Goal: Information Seeking & Learning: Compare options

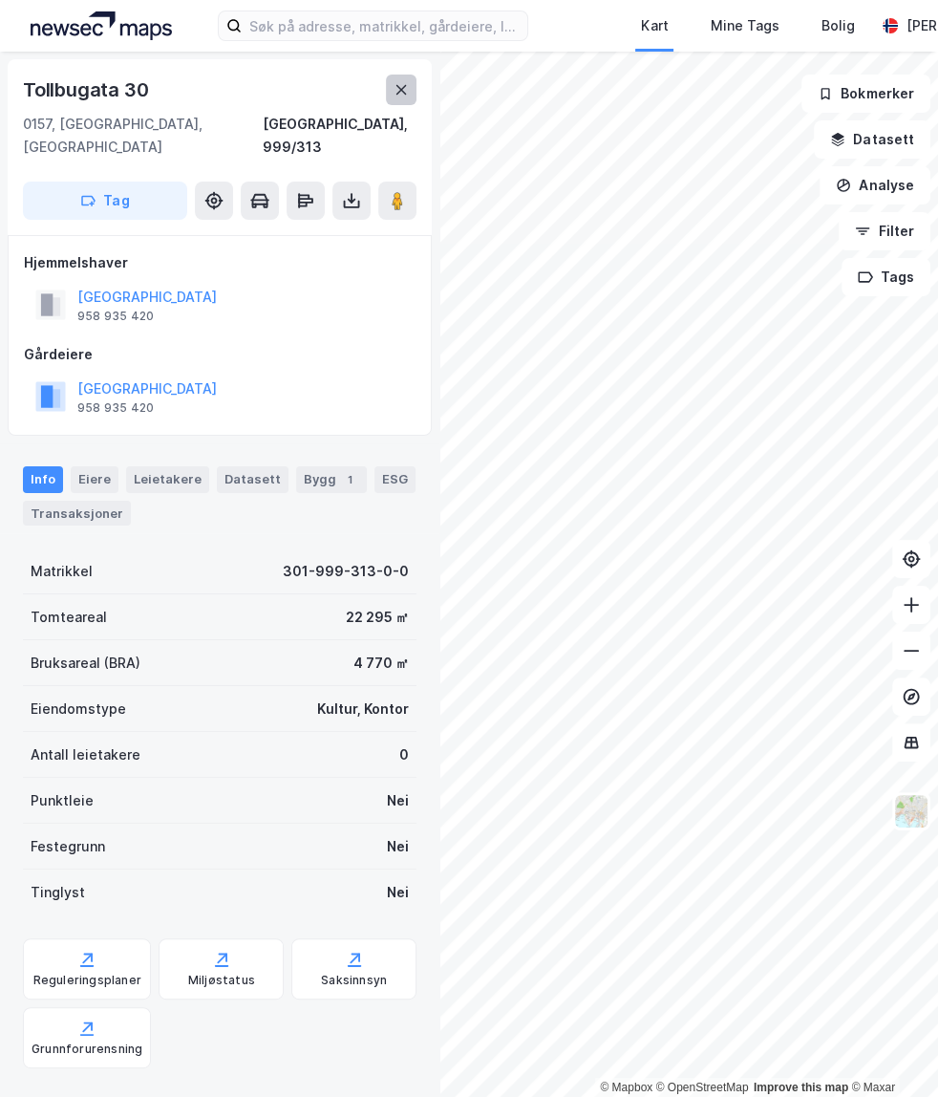
click at [386, 84] on button at bounding box center [401, 90] width 31 height 31
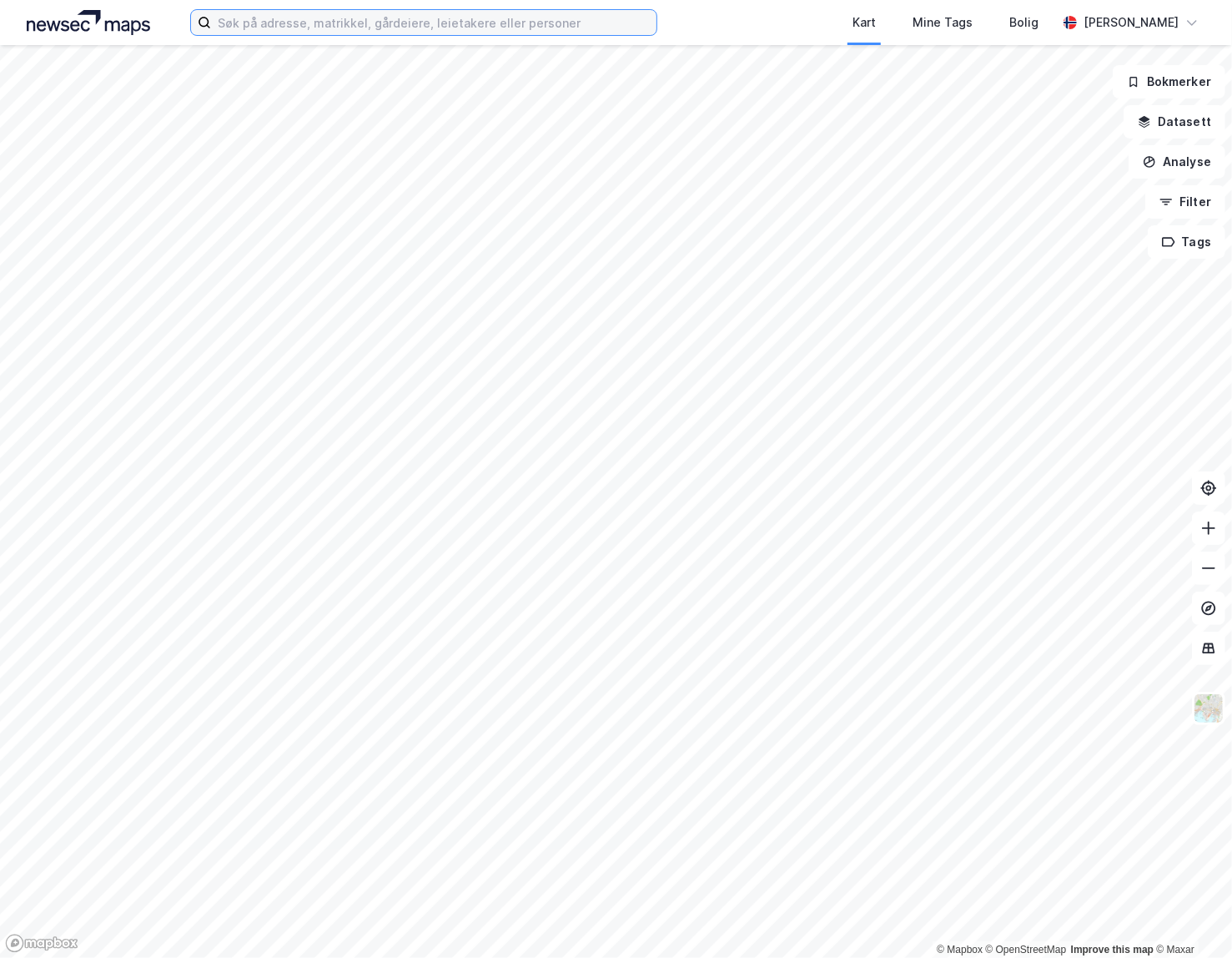
click at [280, 10] on input at bounding box center [434, 22] width 445 height 25
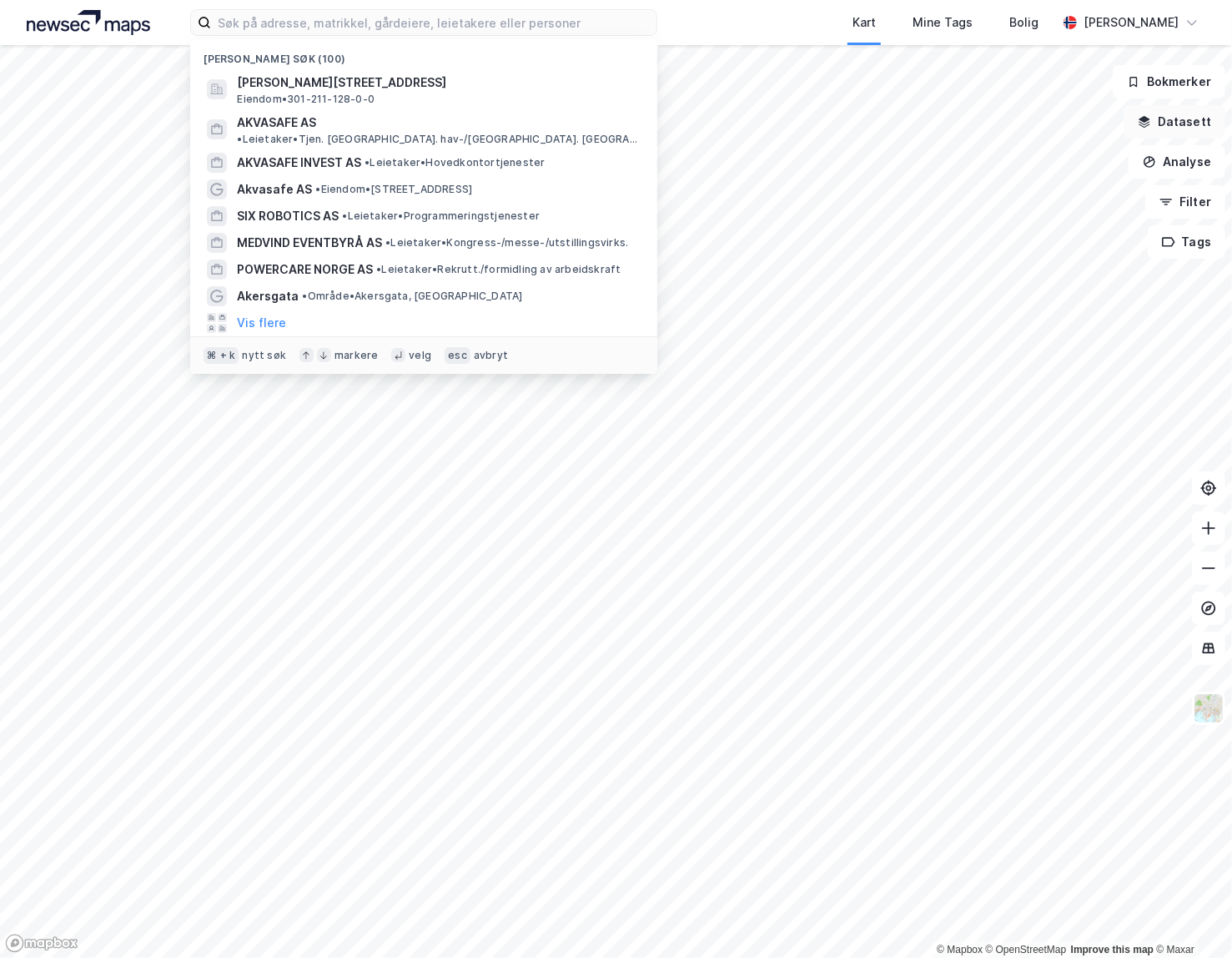
click at [818, 124] on button "Datasett" at bounding box center [1174, 121] width 102 height 33
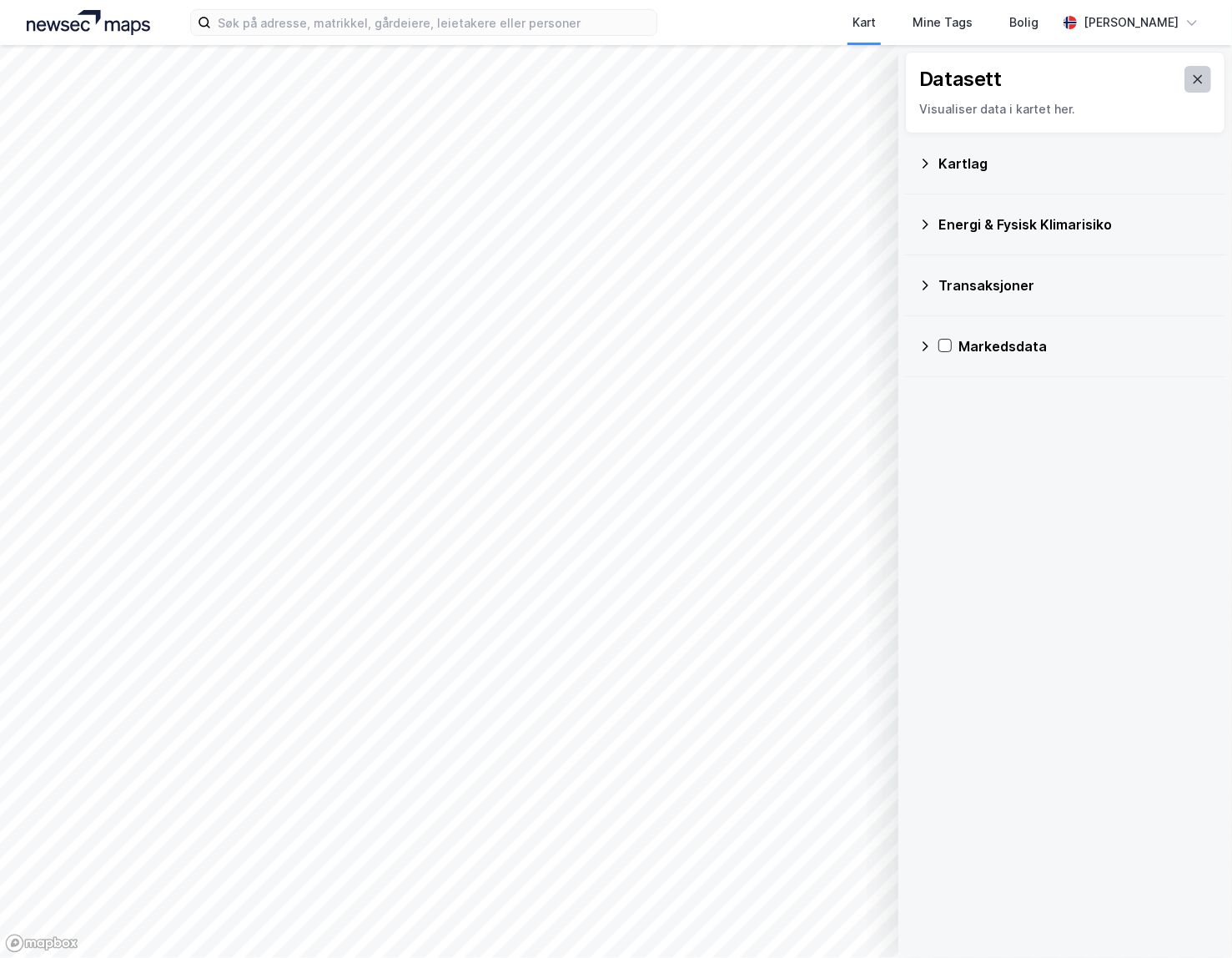
click at [818, 74] on button at bounding box center [1197, 79] width 27 height 27
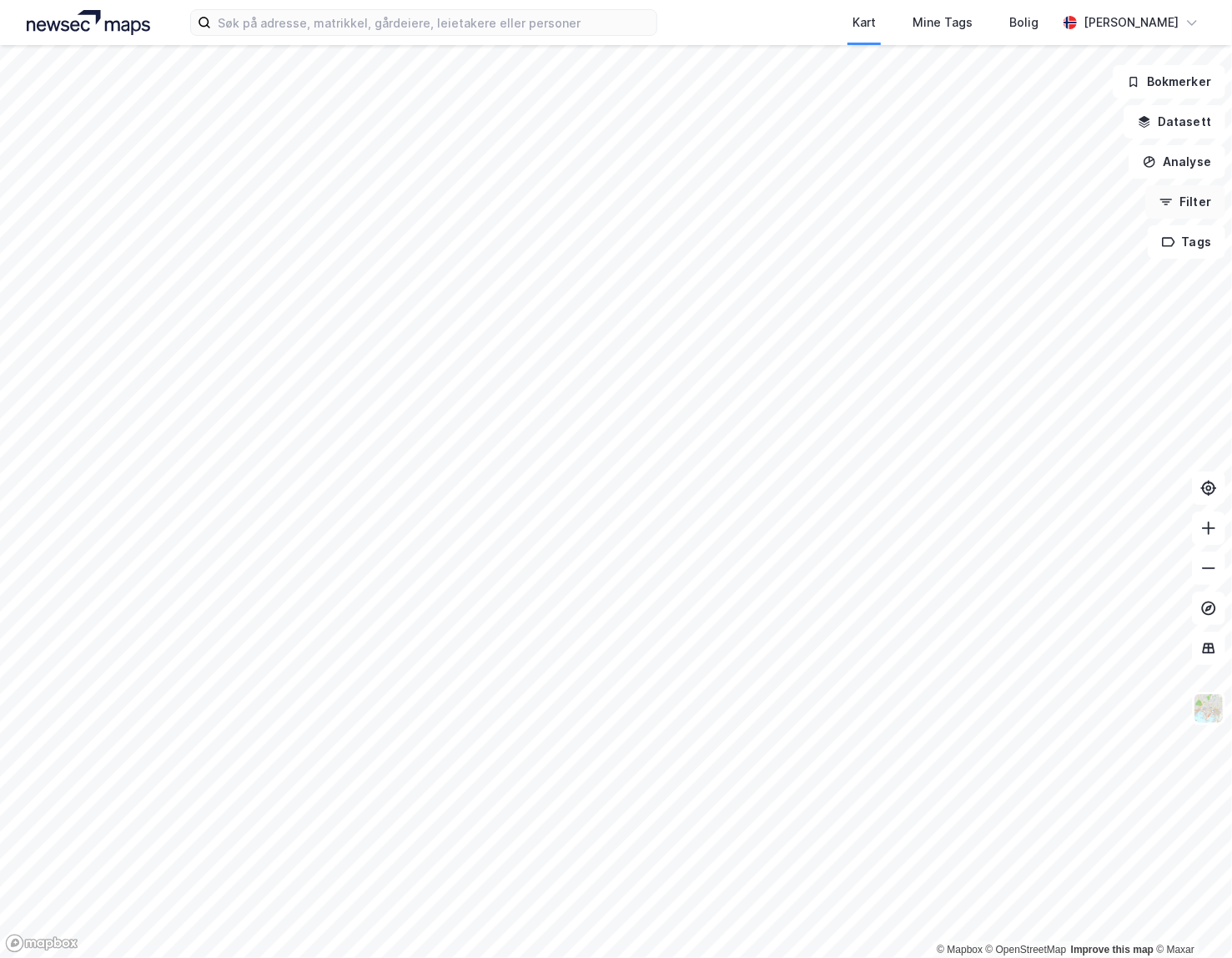
drag, startPoint x: 1161, startPoint y: 192, endPoint x: 1170, endPoint y: 201, distance: 12.7
click at [818, 192] on button "Filter" at bounding box center [1185, 202] width 80 height 33
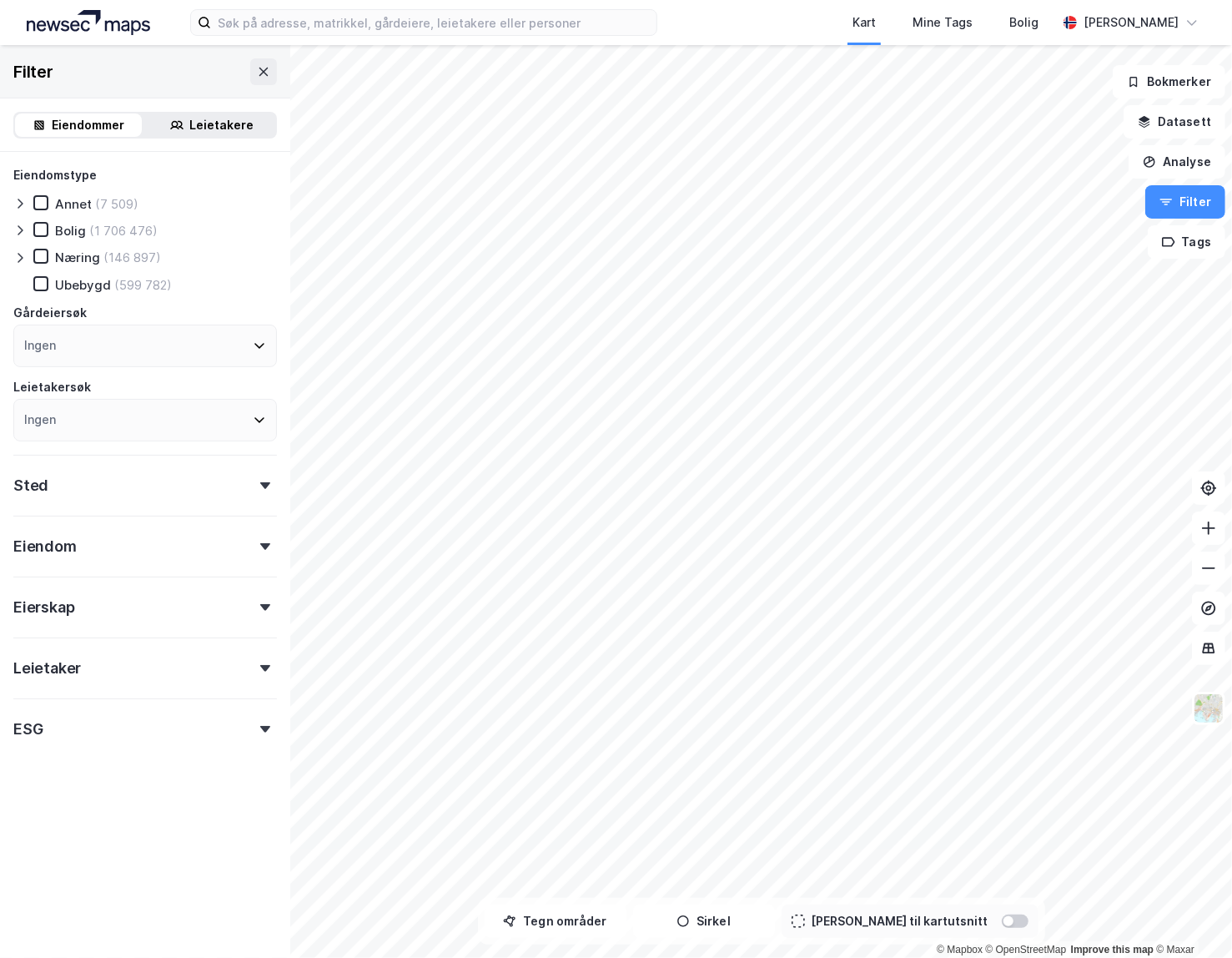
drag, startPoint x: 198, startPoint y: 131, endPoint x: 164, endPoint y: 153, distance: 40.5
click at [197, 133] on div "Leietakere" at bounding box center [223, 125] width 65 height 20
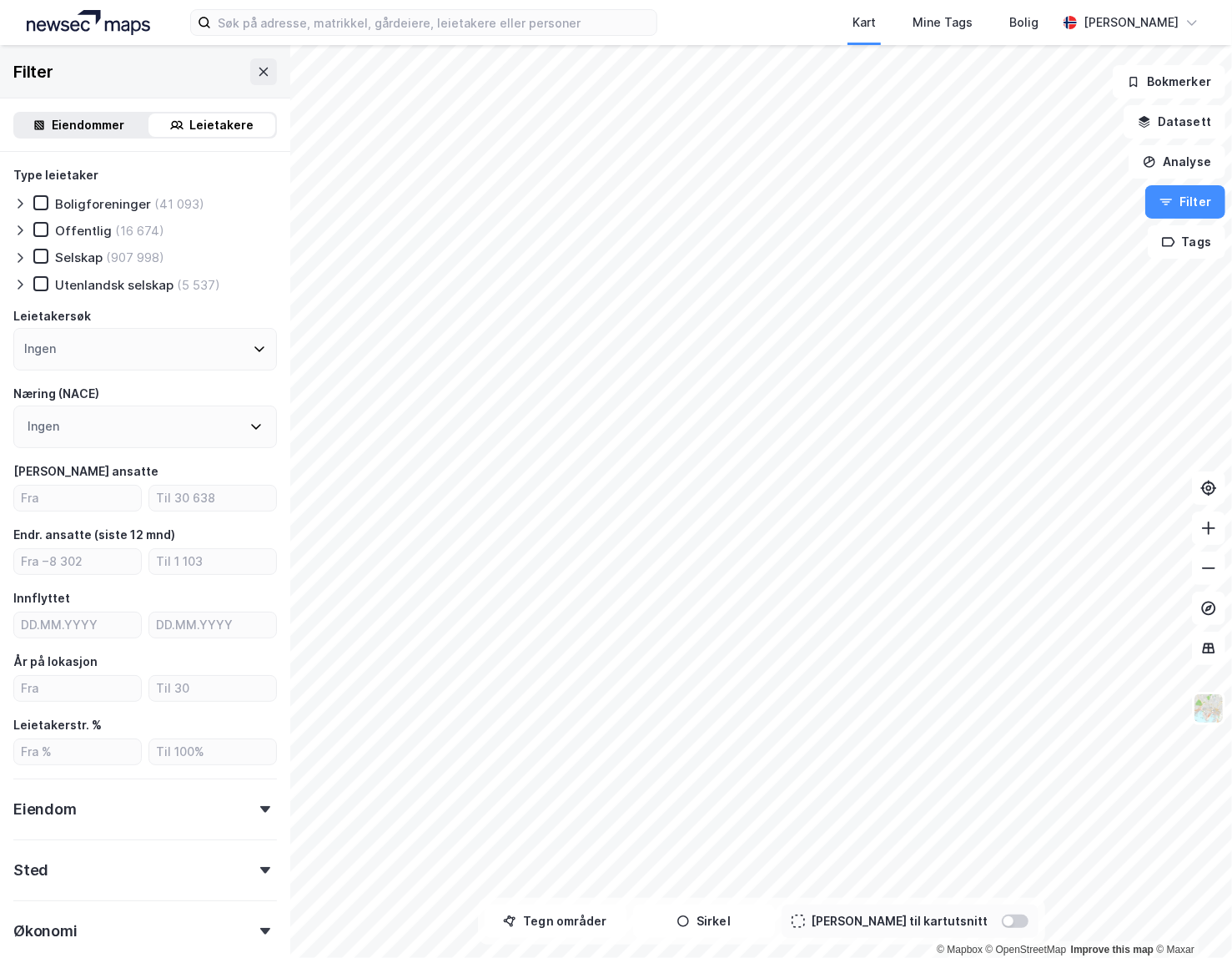
drag, startPoint x: 40, startPoint y: 288, endPoint x: 79, endPoint y: 307, distance: 43.4
click at [40, 288] on icon at bounding box center [40, 283] width 11 height 11
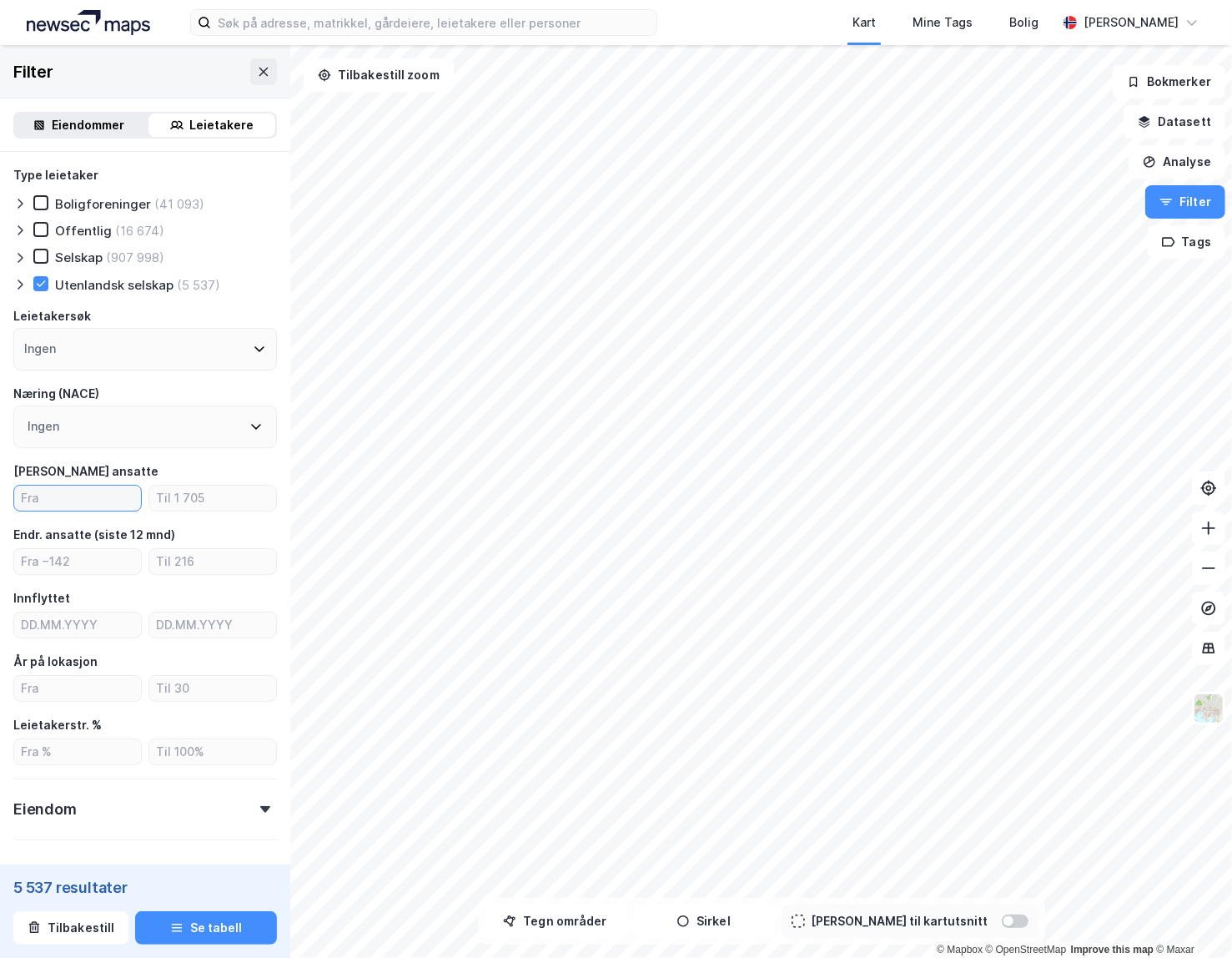
click at [52, 500] on input "number" at bounding box center [77, 498] width 127 height 25
type input "4"
type input "50"
click at [205, 461] on div "[PERSON_NAME] ansatte" at bounding box center [145, 471] width 264 height 20
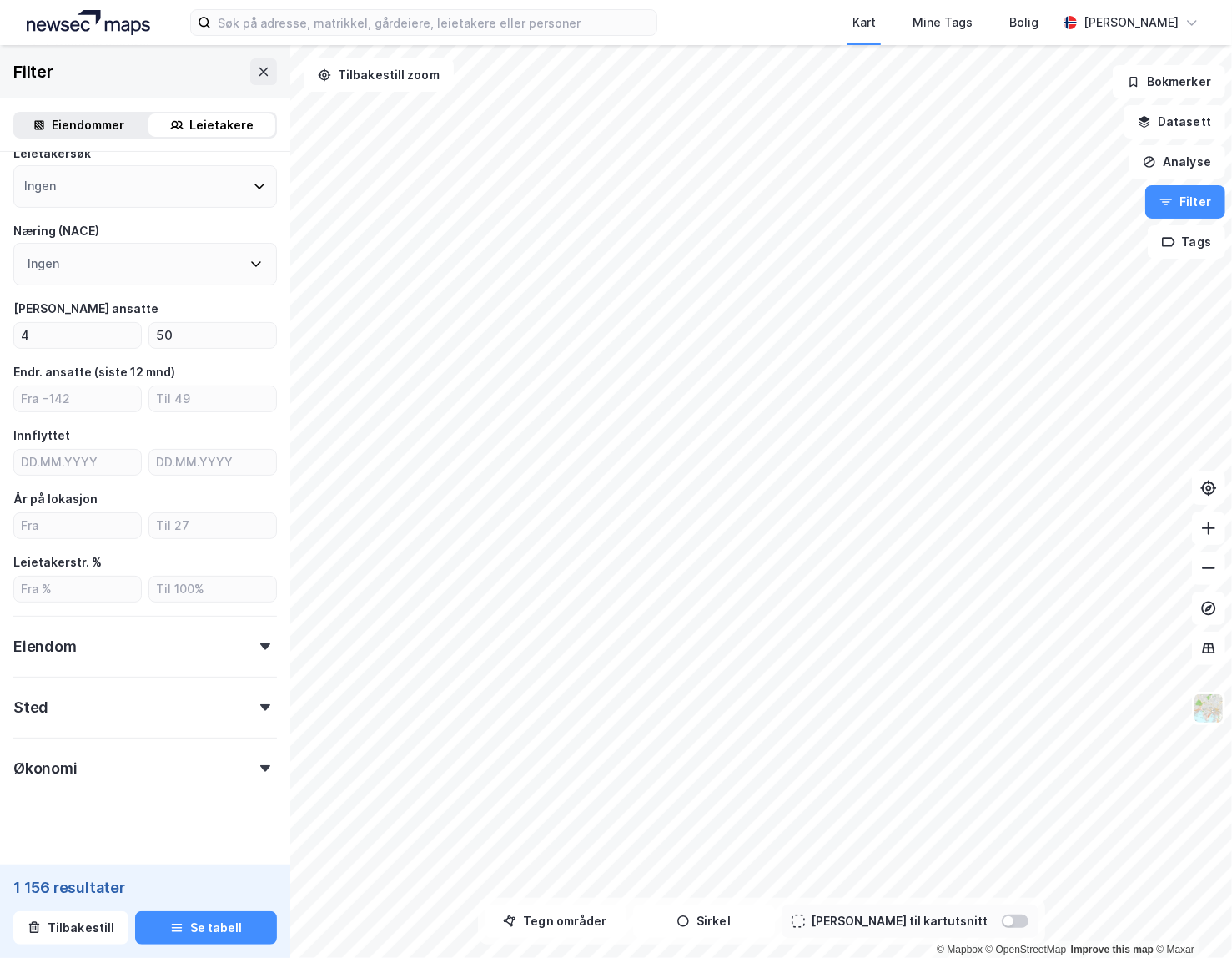
scroll to position [179, 0]
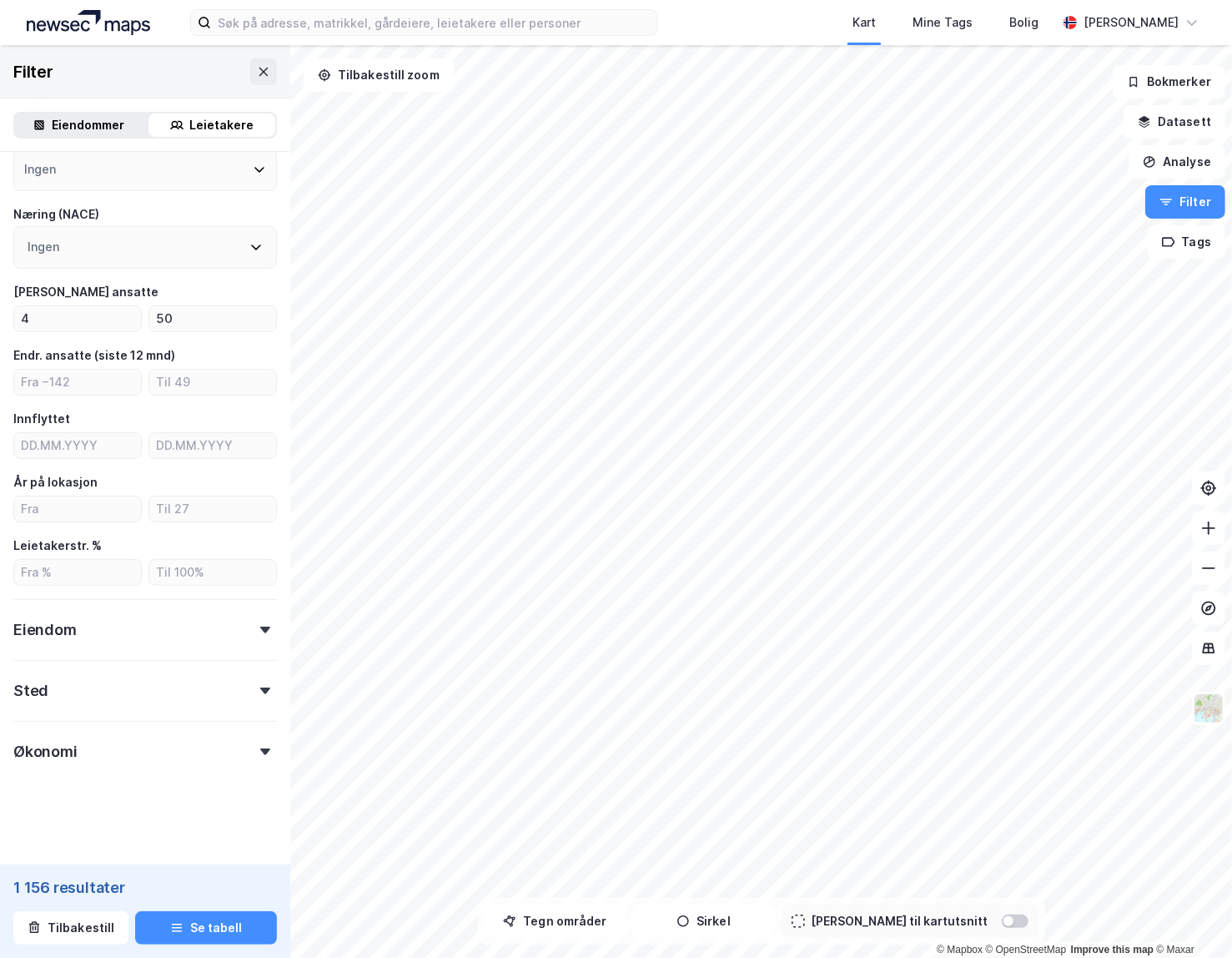
click at [108, 611] on div "Eiendom" at bounding box center [145, 623] width 264 height 47
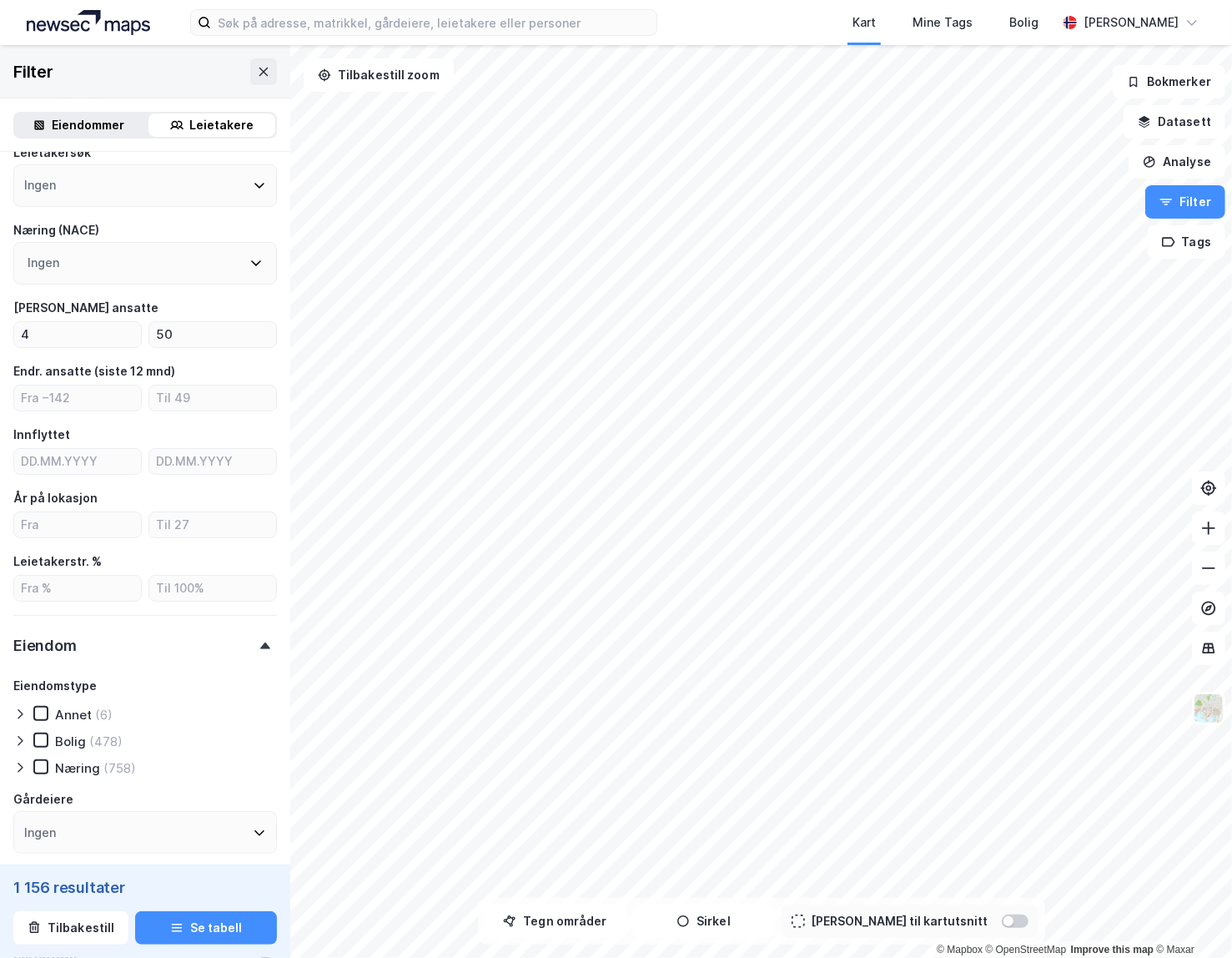
scroll to position [159, 0]
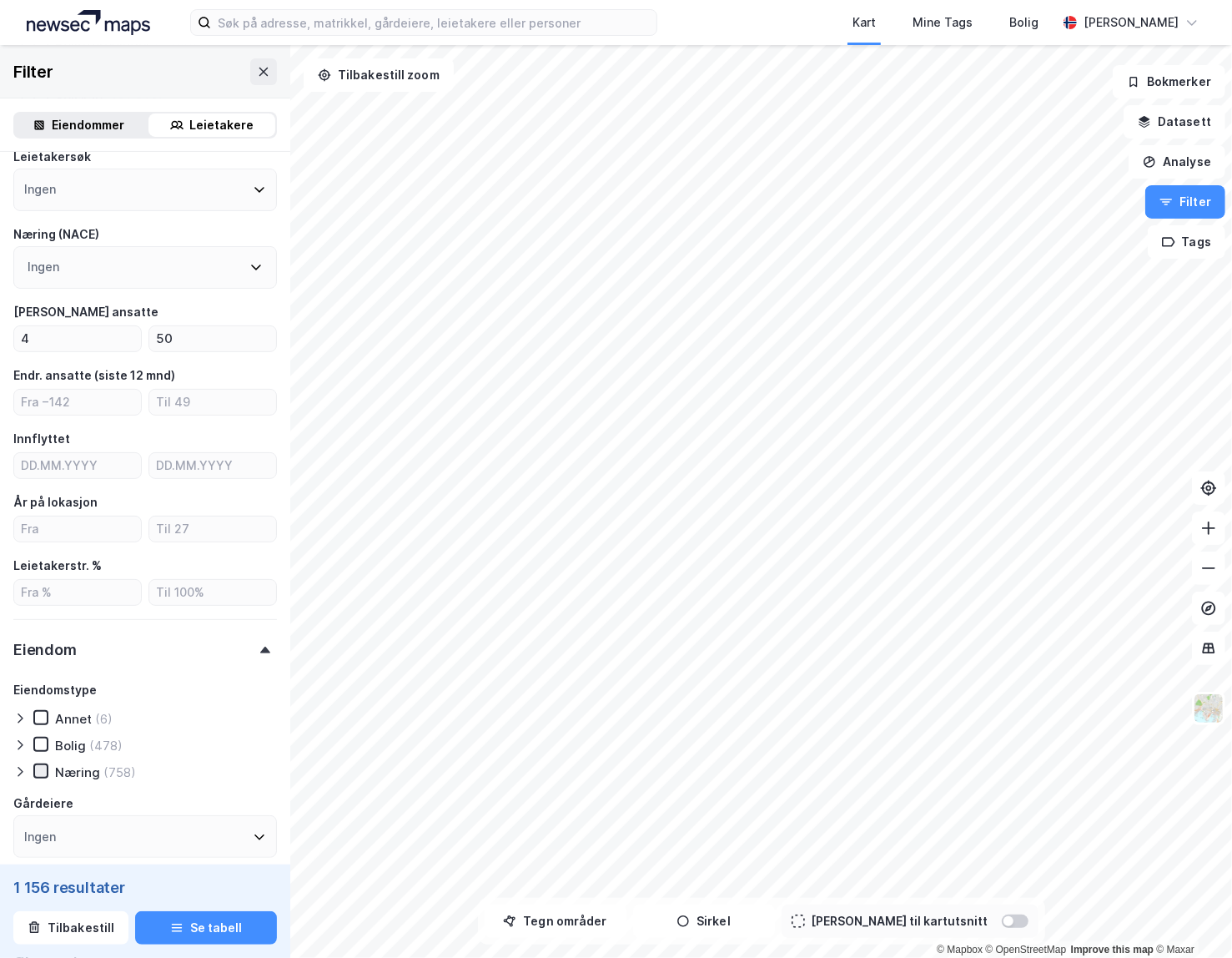
click at [44, 769] on icon at bounding box center [41, 770] width 10 height 6
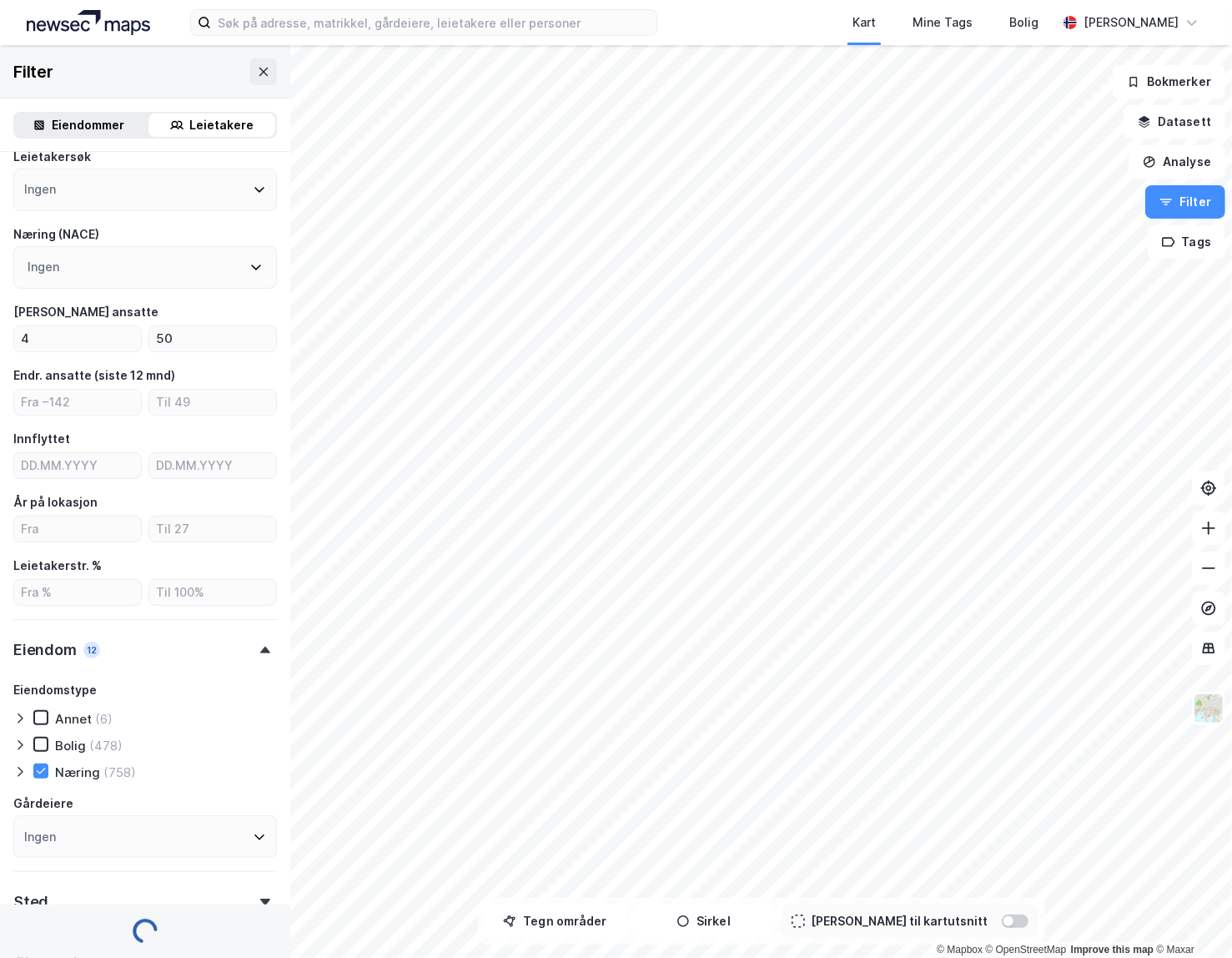
click at [21, 771] on icon at bounding box center [20, 772] width 5 height 10
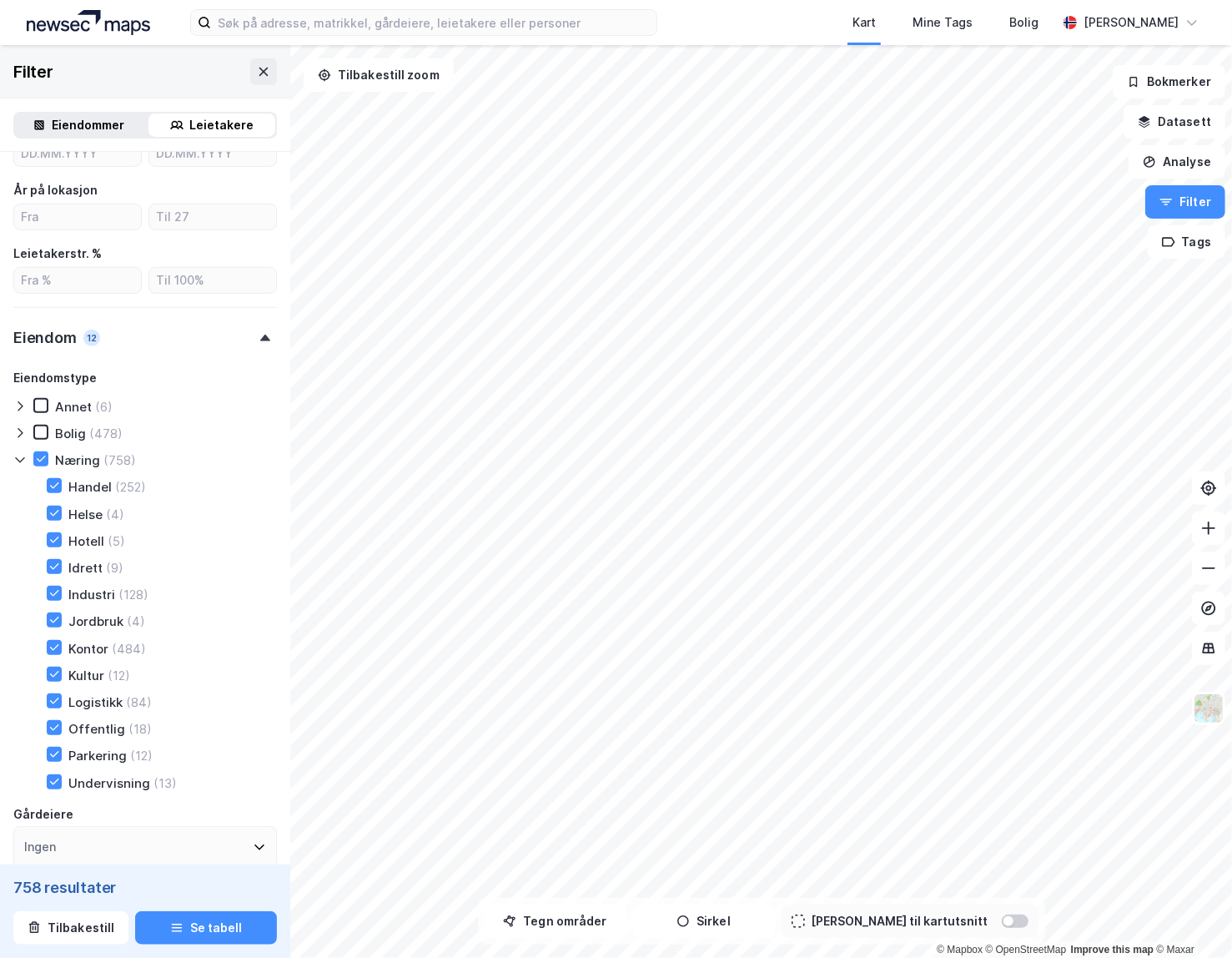
scroll to position [474, 0]
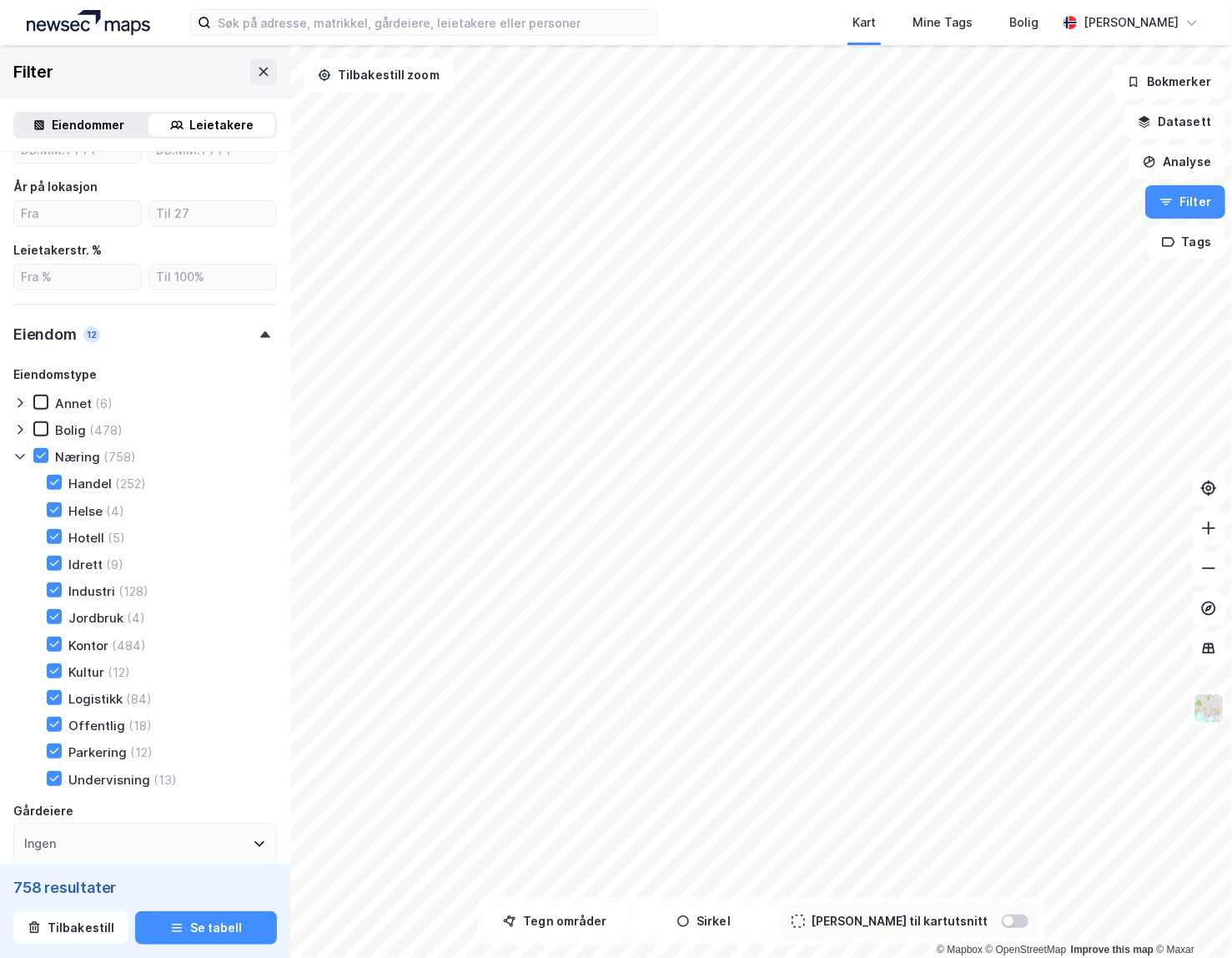
drag, startPoint x: 32, startPoint y: 458, endPoint x: 45, endPoint y: 497, distance: 41.1
click at [33, 458] on div at bounding box center [40, 455] width 15 height 15
drag, startPoint x: 57, startPoint y: 644, endPoint x: 82, endPoint y: 661, distance: 30.2
click at [57, 644] on icon at bounding box center [54, 644] width 10 height 6
click at [17, 458] on icon at bounding box center [19, 458] width 10 height 6
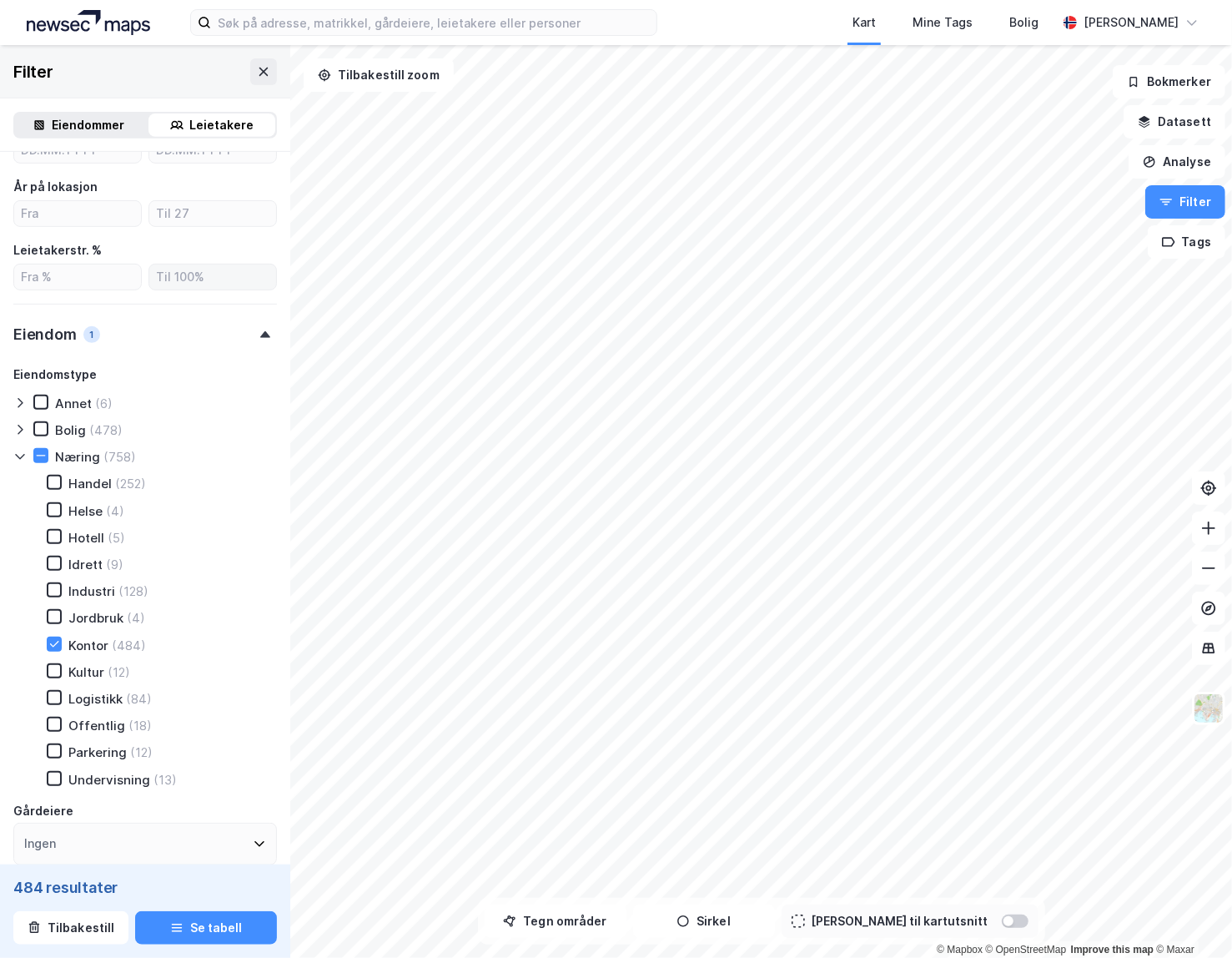
scroll to position [371, 0]
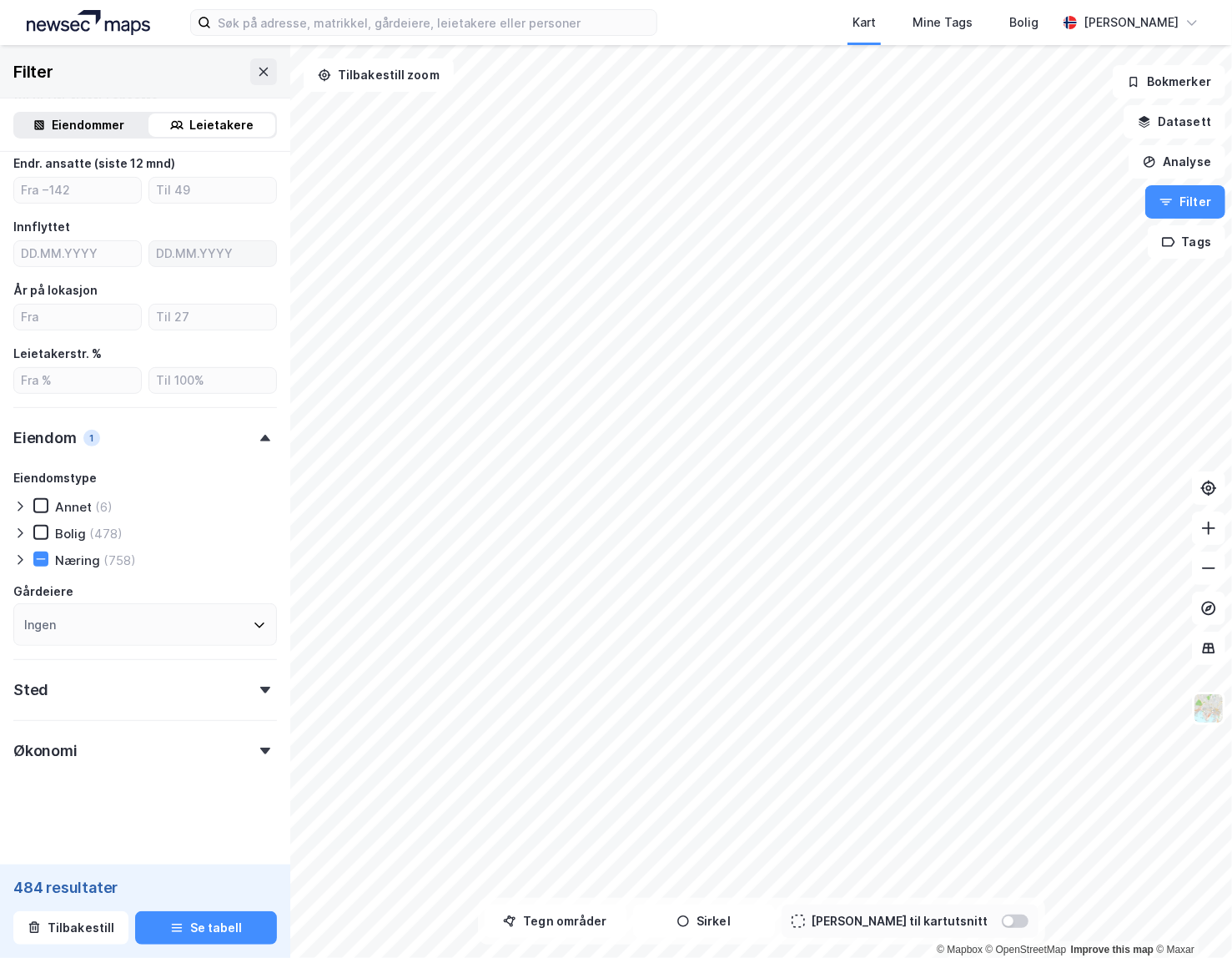
click at [261, 438] on icon at bounding box center [265, 438] width 10 height 7
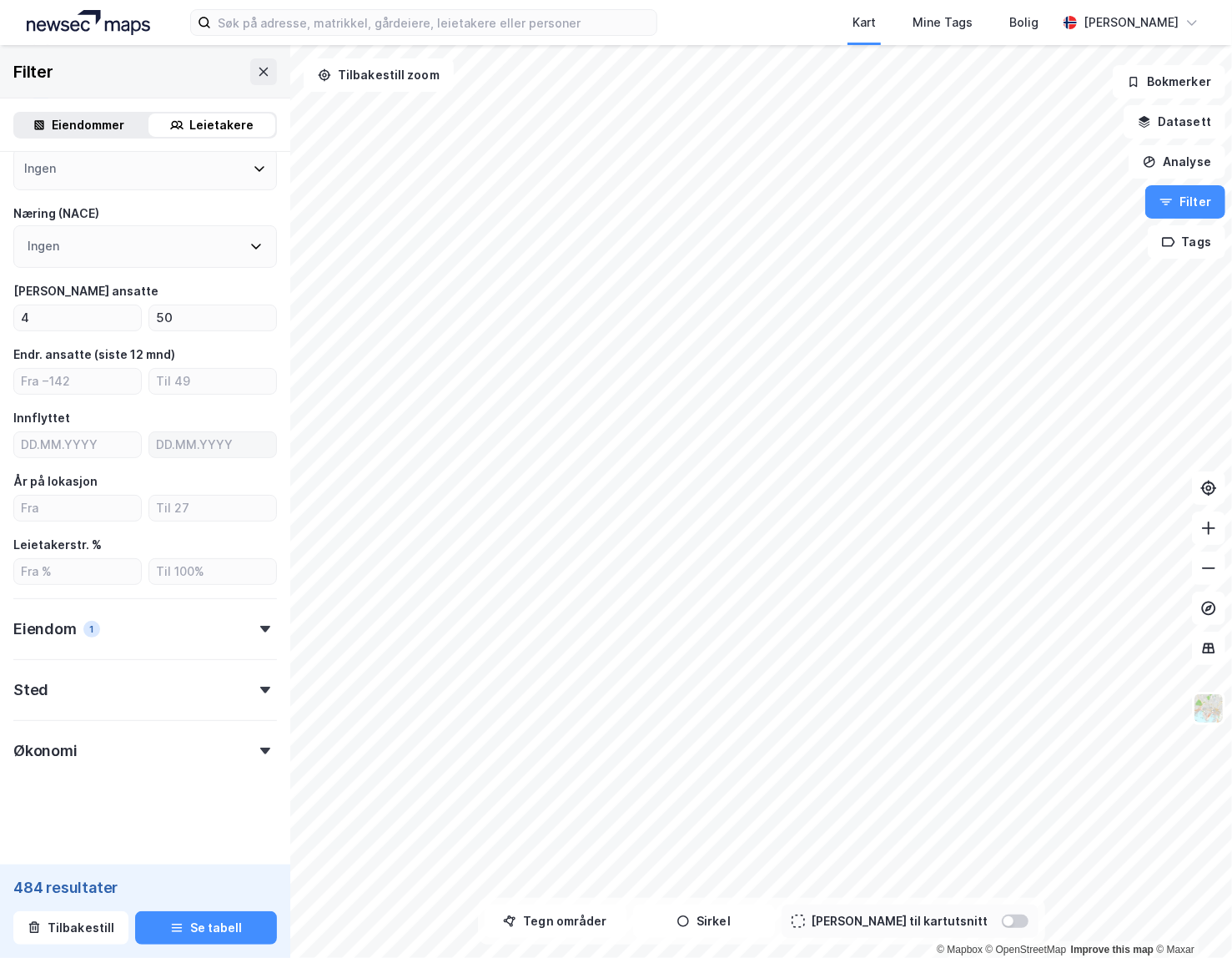
scroll to position [179, 0]
click at [263, 687] on icon at bounding box center [265, 691] width 10 height 7
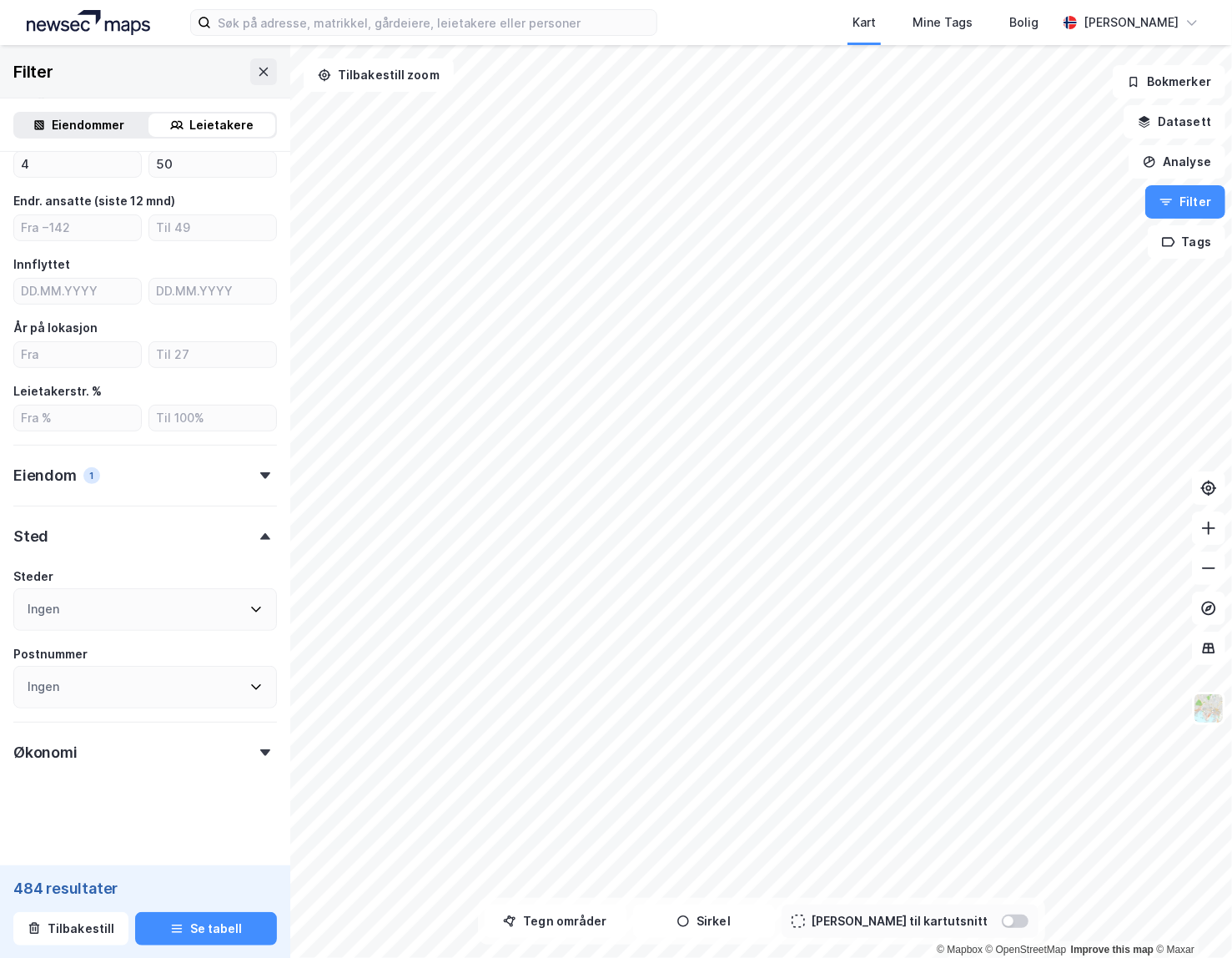
click at [261, 534] on icon at bounding box center [265, 536] width 10 height 7
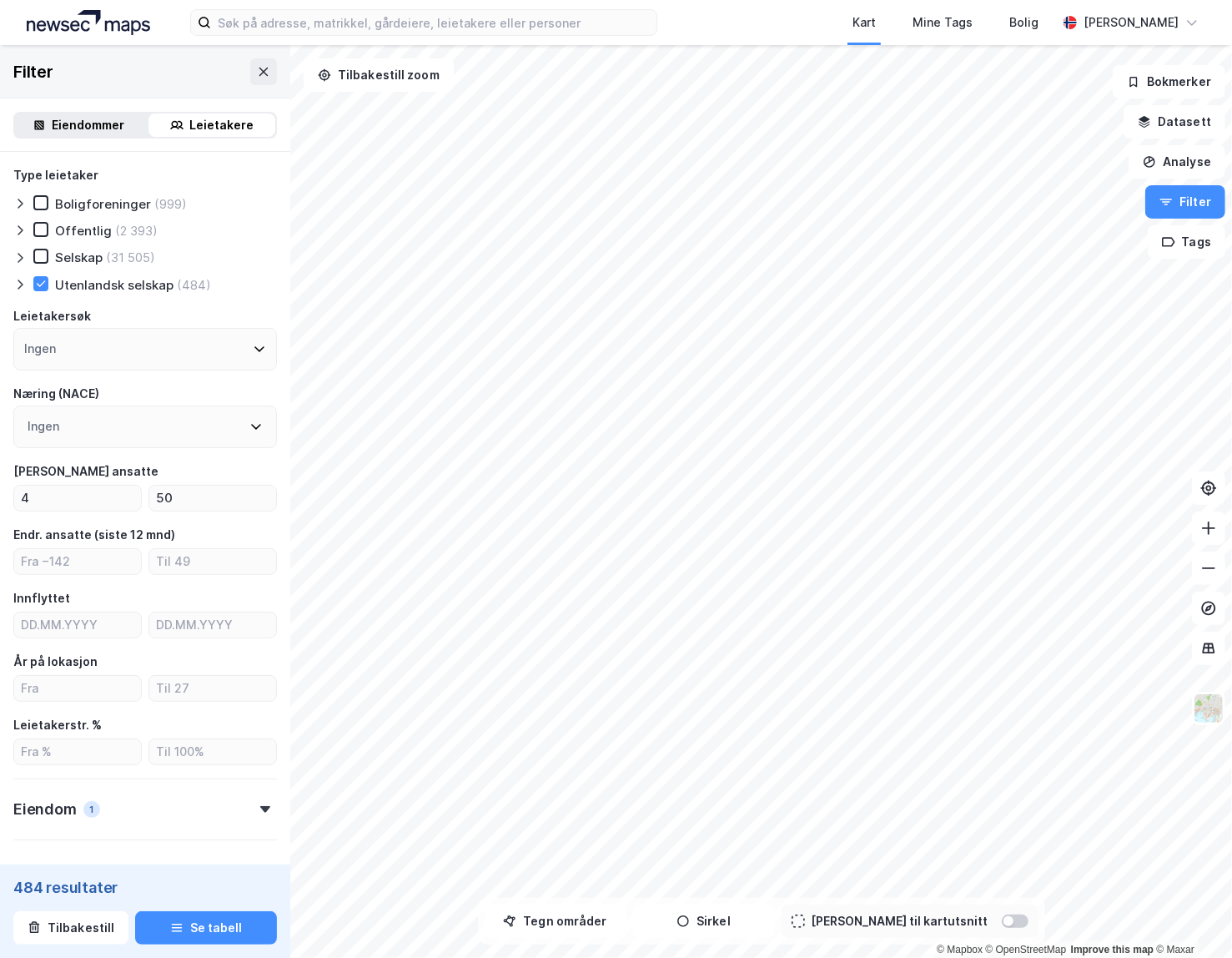
scroll to position [0, 0]
click at [87, 347] on div "Ingen" at bounding box center [145, 348] width 264 height 43
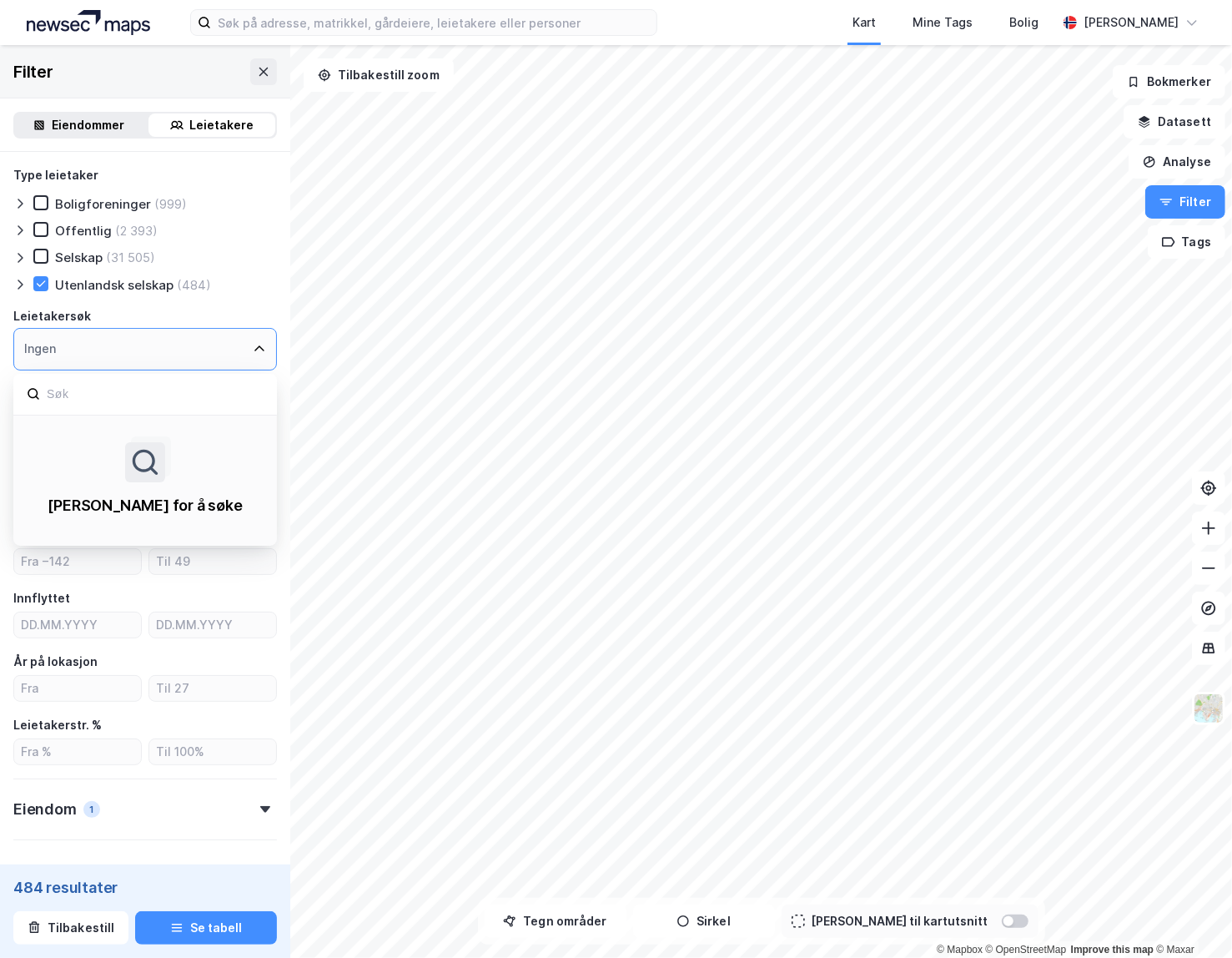
click at [257, 347] on icon at bounding box center [258, 348] width 13 height 13
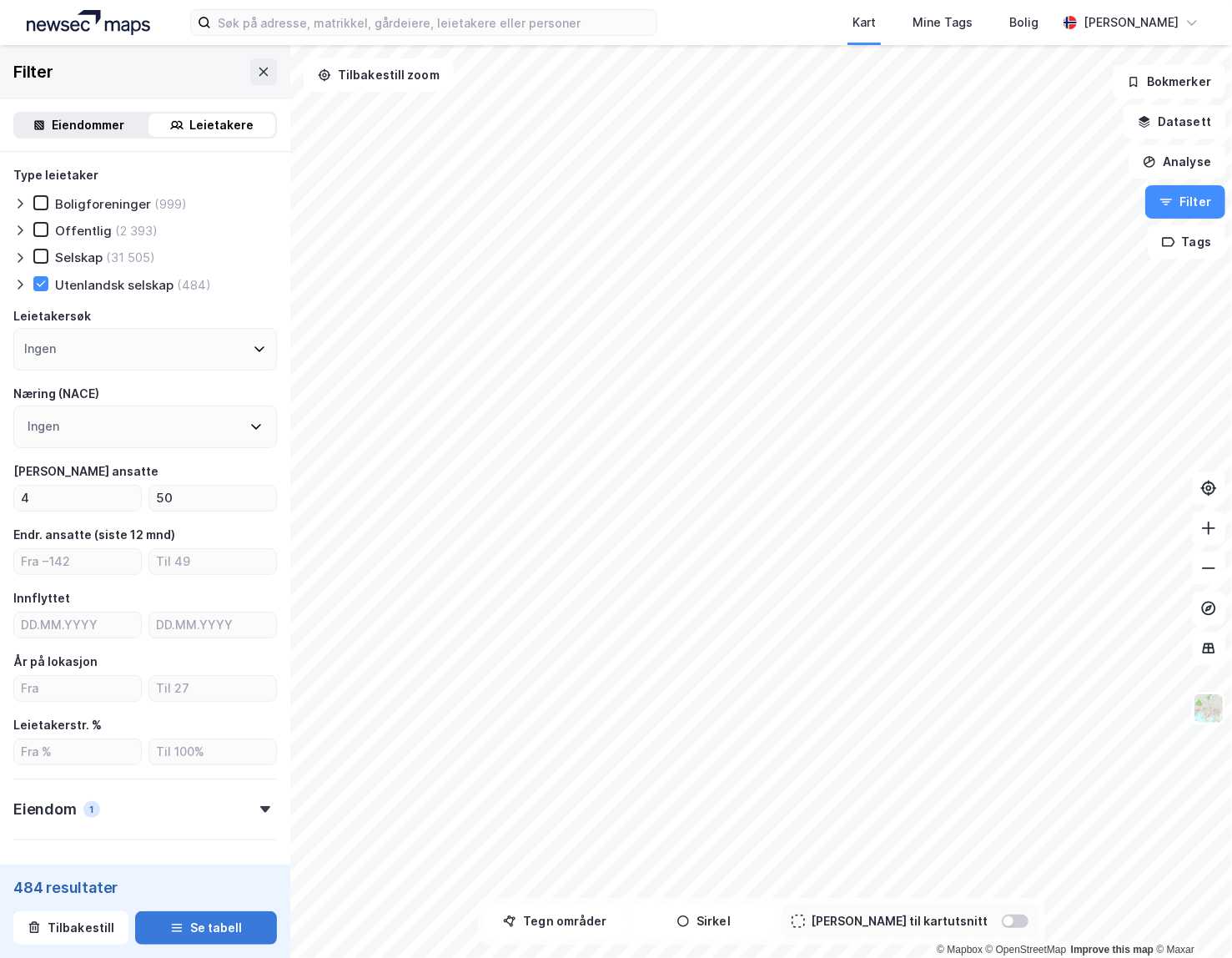
click at [192, 927] on button "Se tabell" at bounding box center [206, 927] width 141 height 33
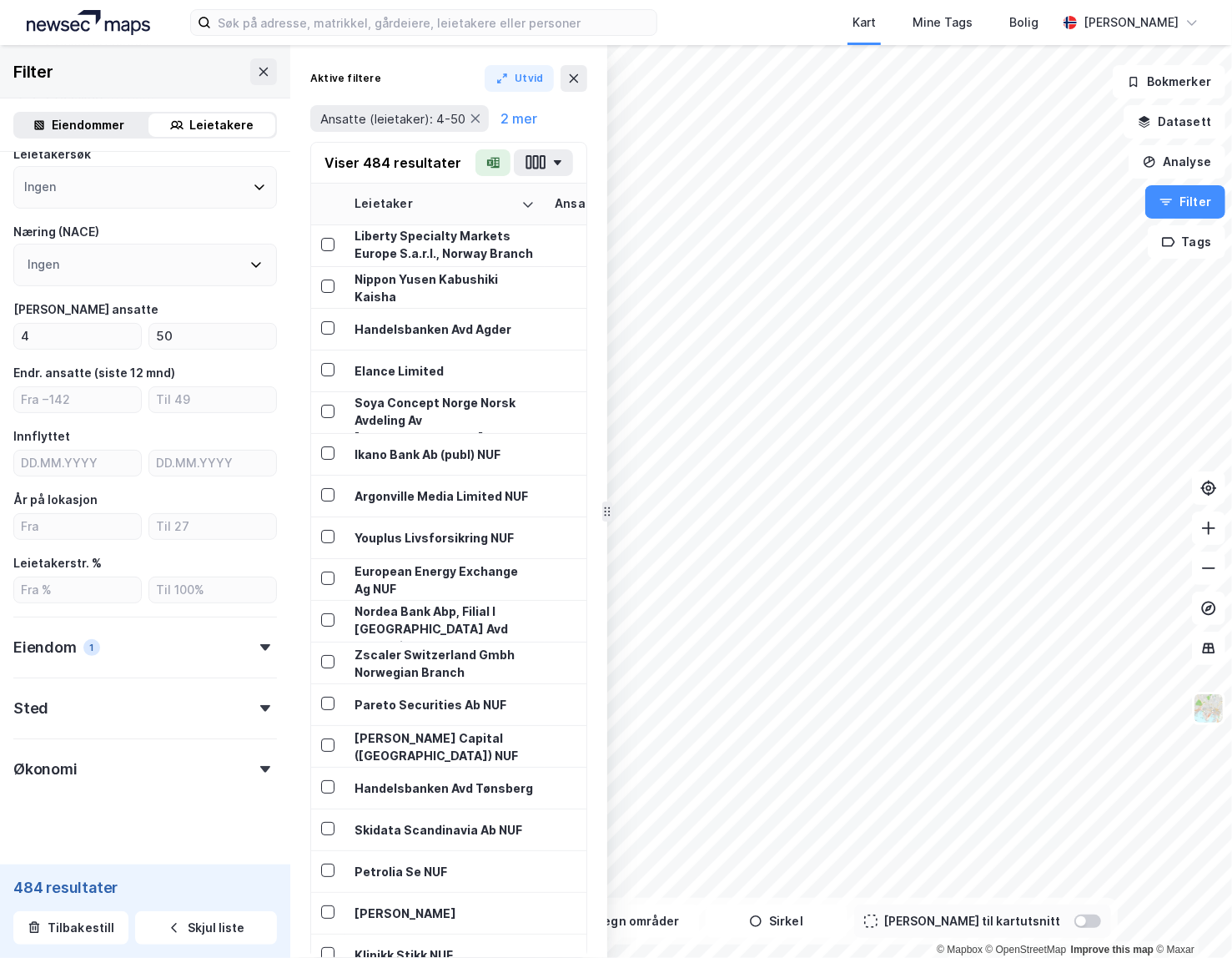
scroll to position [164, 0]
click at [123, 701] on div "Sted" at bounding box center [145, 699] width 264 height 47
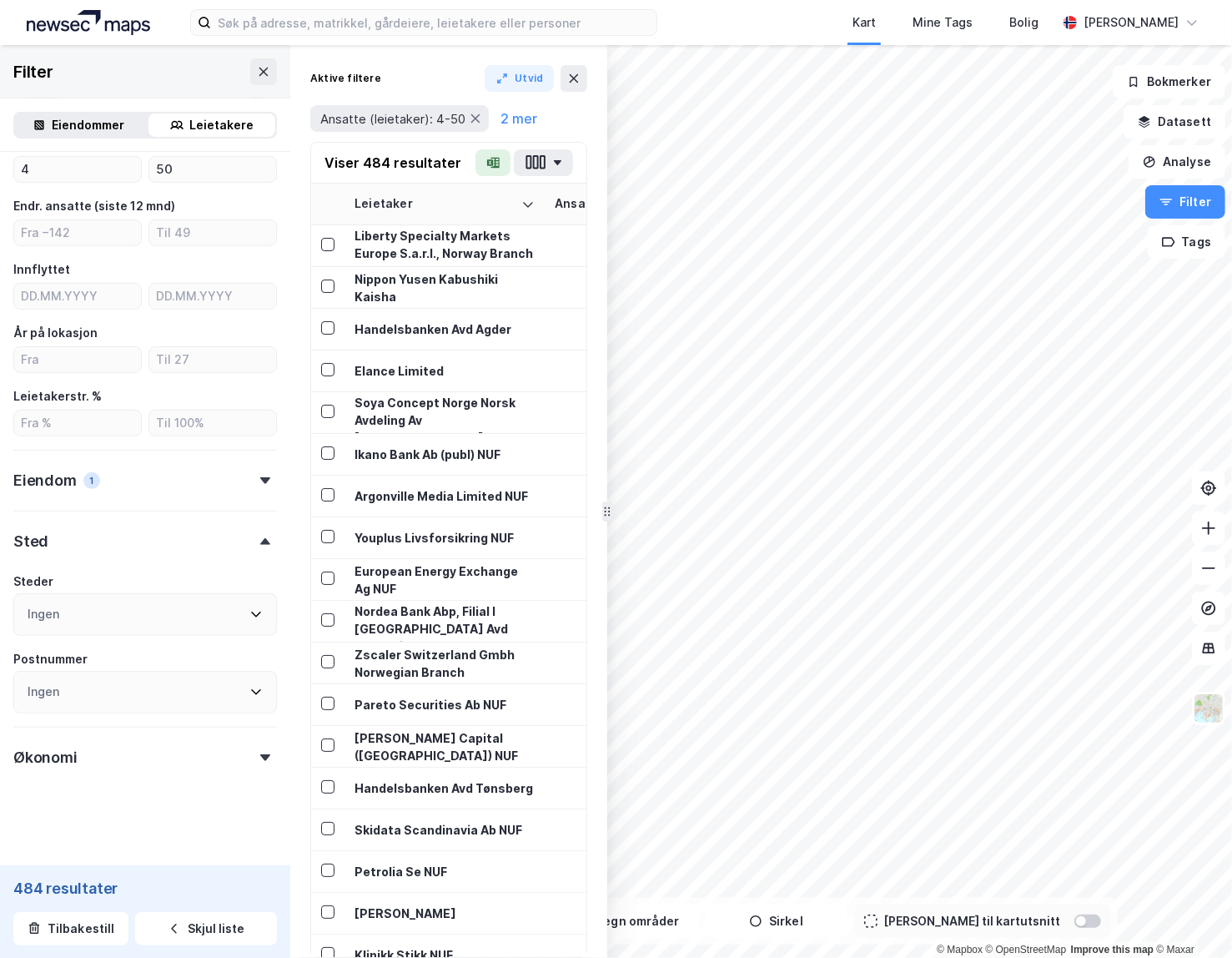
scroll to position [334, 0]
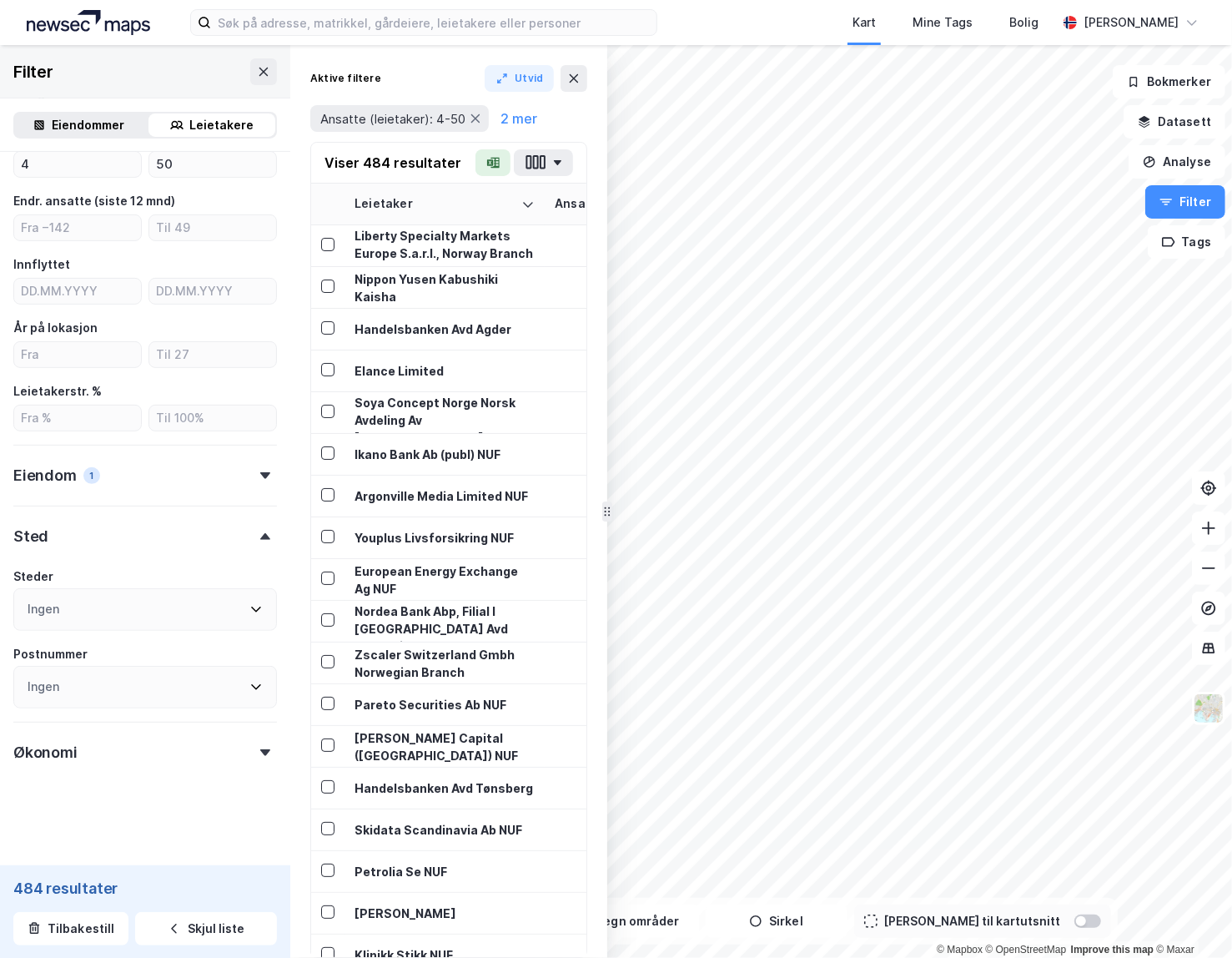
click at [89, 574] on div "Steder" at bounding box center [145, 576] width 264 height 20
click at [102, 609] on div "Ingen" at bounding box center [145, 609] width 264 height 43
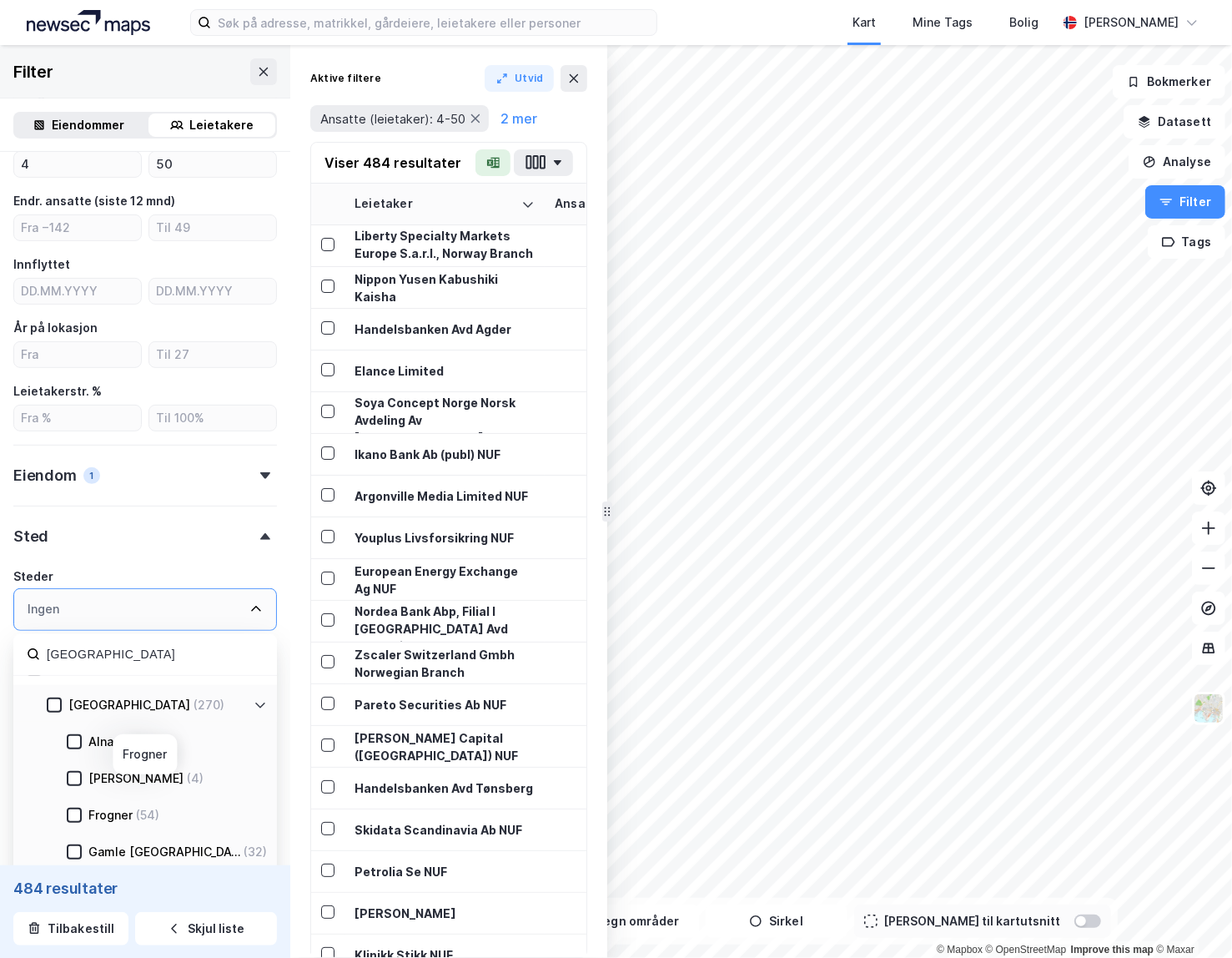
scroll to position [10, 0]
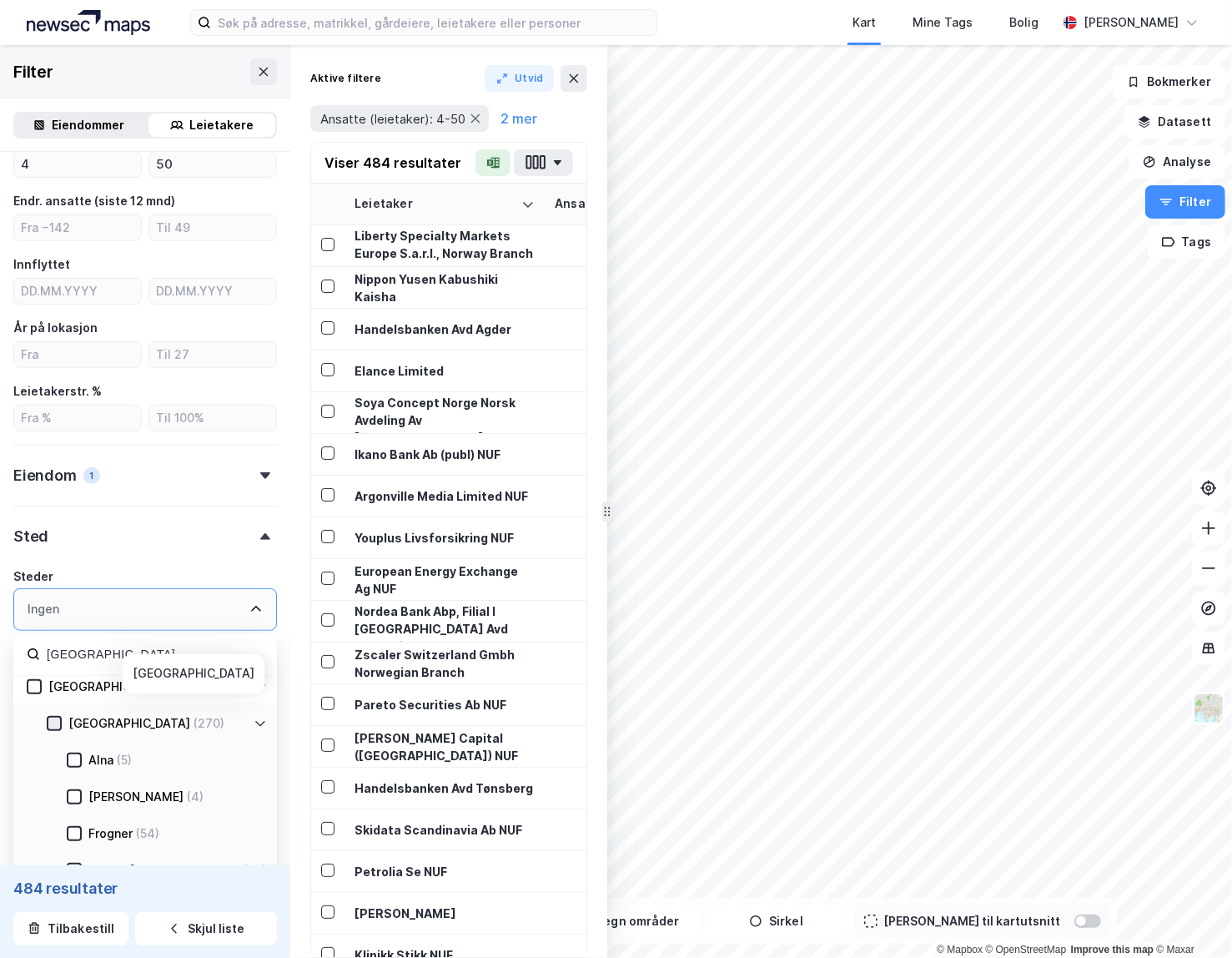
type input "[GEOGRAPHIC_DATA]"
click at [59, 722] on div at bounding box center [53, 723] width 15 height 15
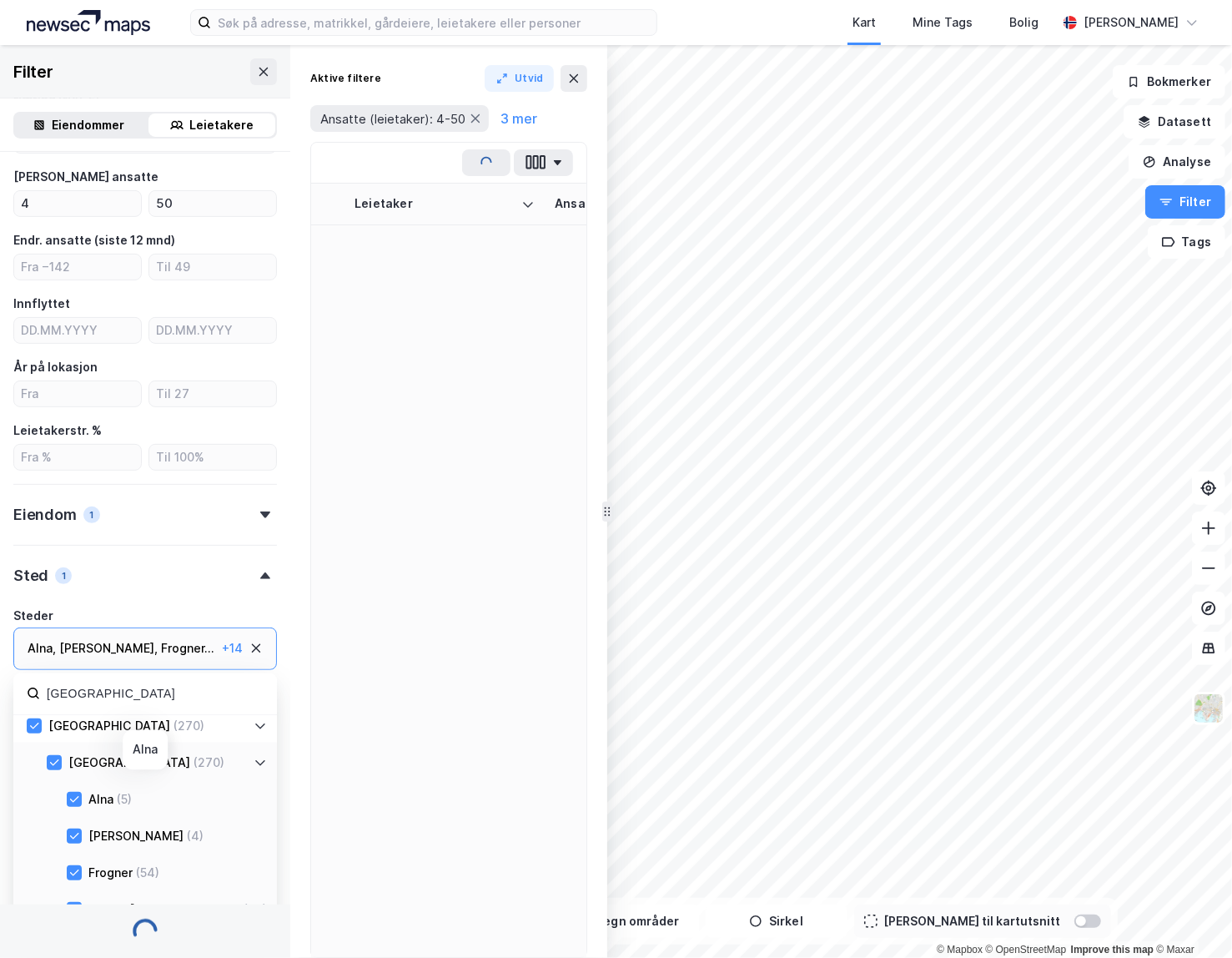
scroll to position [334, 0]
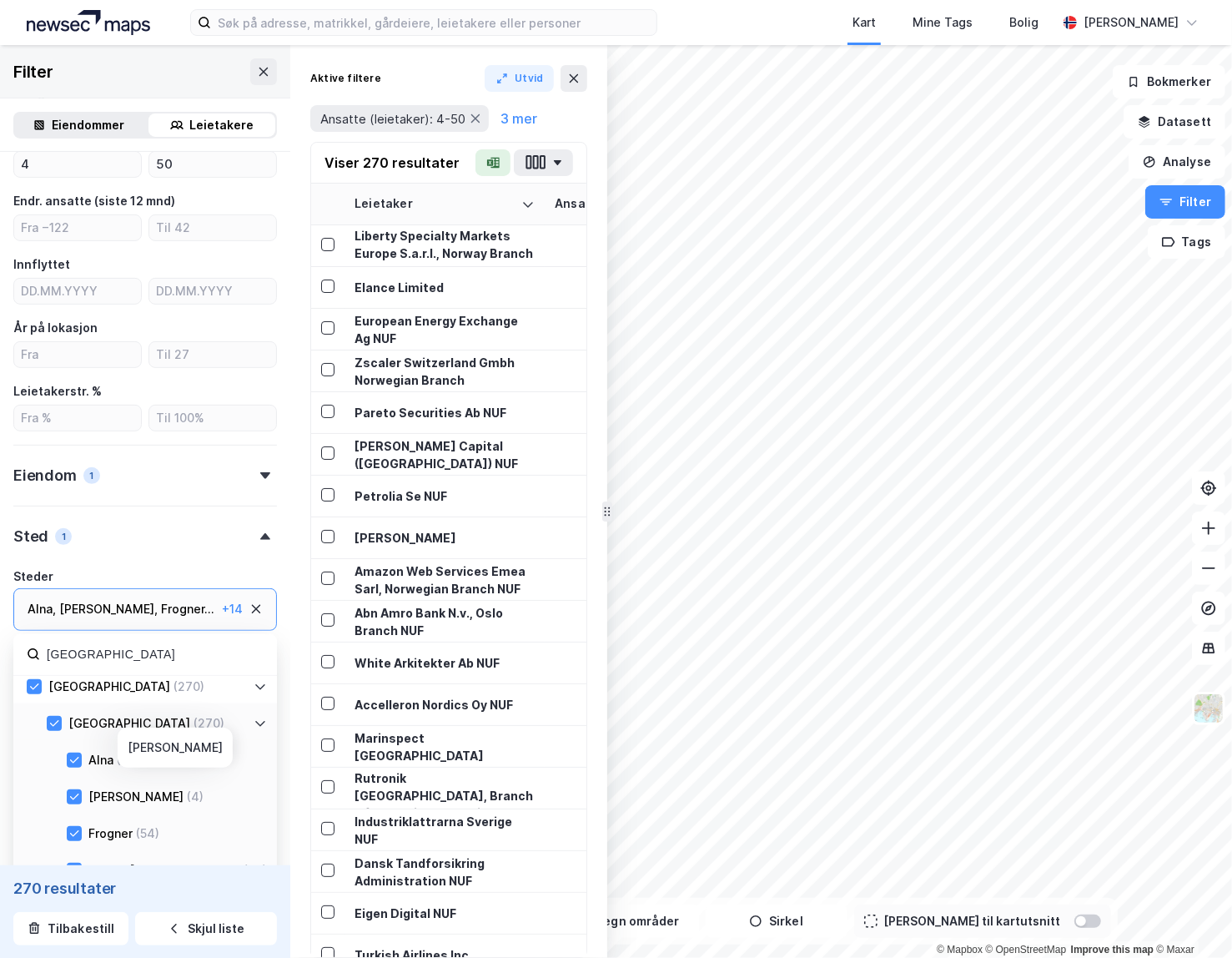
click at [82, 794] on div "[PERSON_NAME] (4)" at bounding box center [175, 796] width 185 height 20
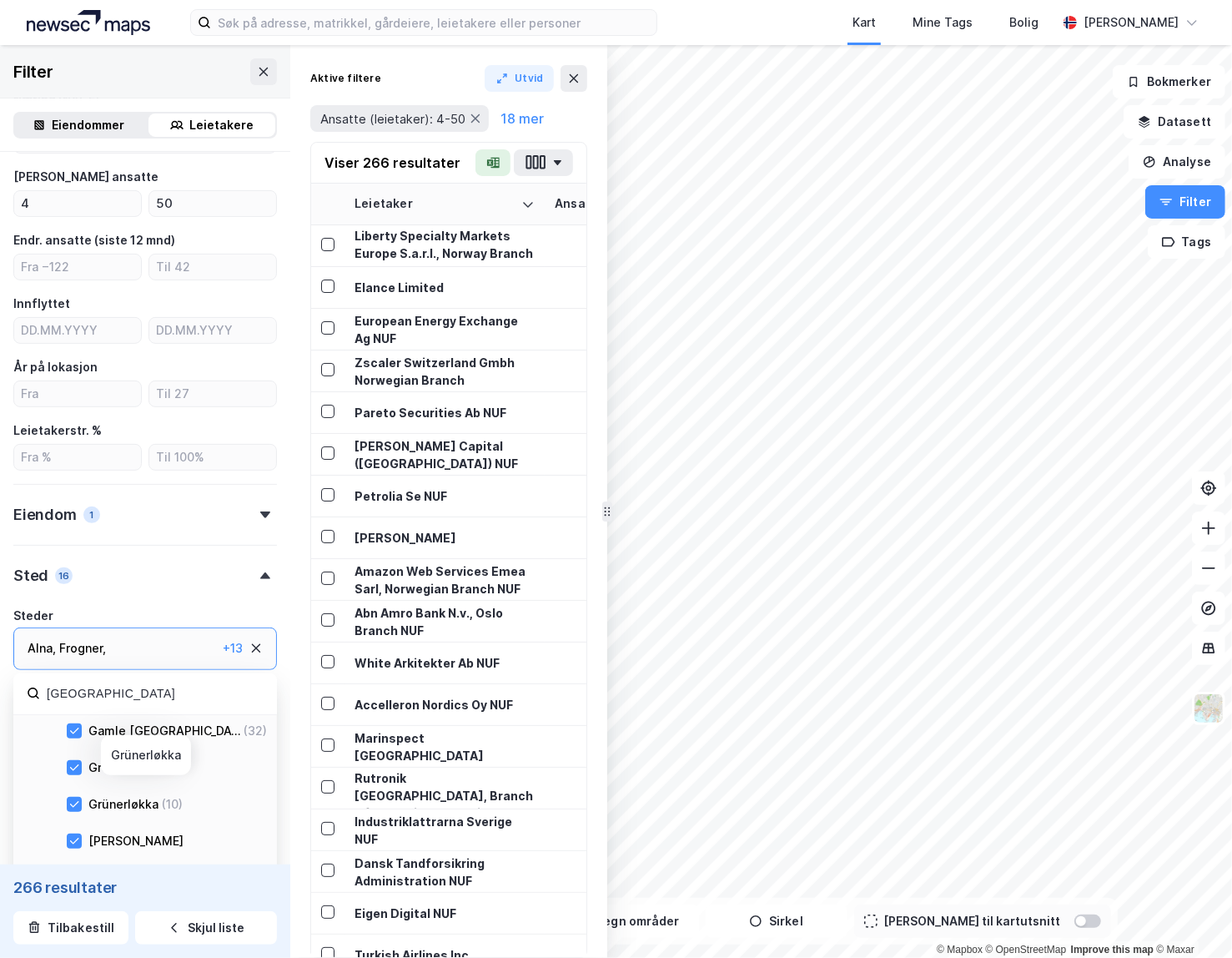
scroll to position [190, 0]
drag, startPoint x: 72, startPoint y: 761, endPoint x: 143, endPoint y: 775, distance: 72.4
click at [72, 761] on icon at bounding box center [73, 764] width 11 height 11
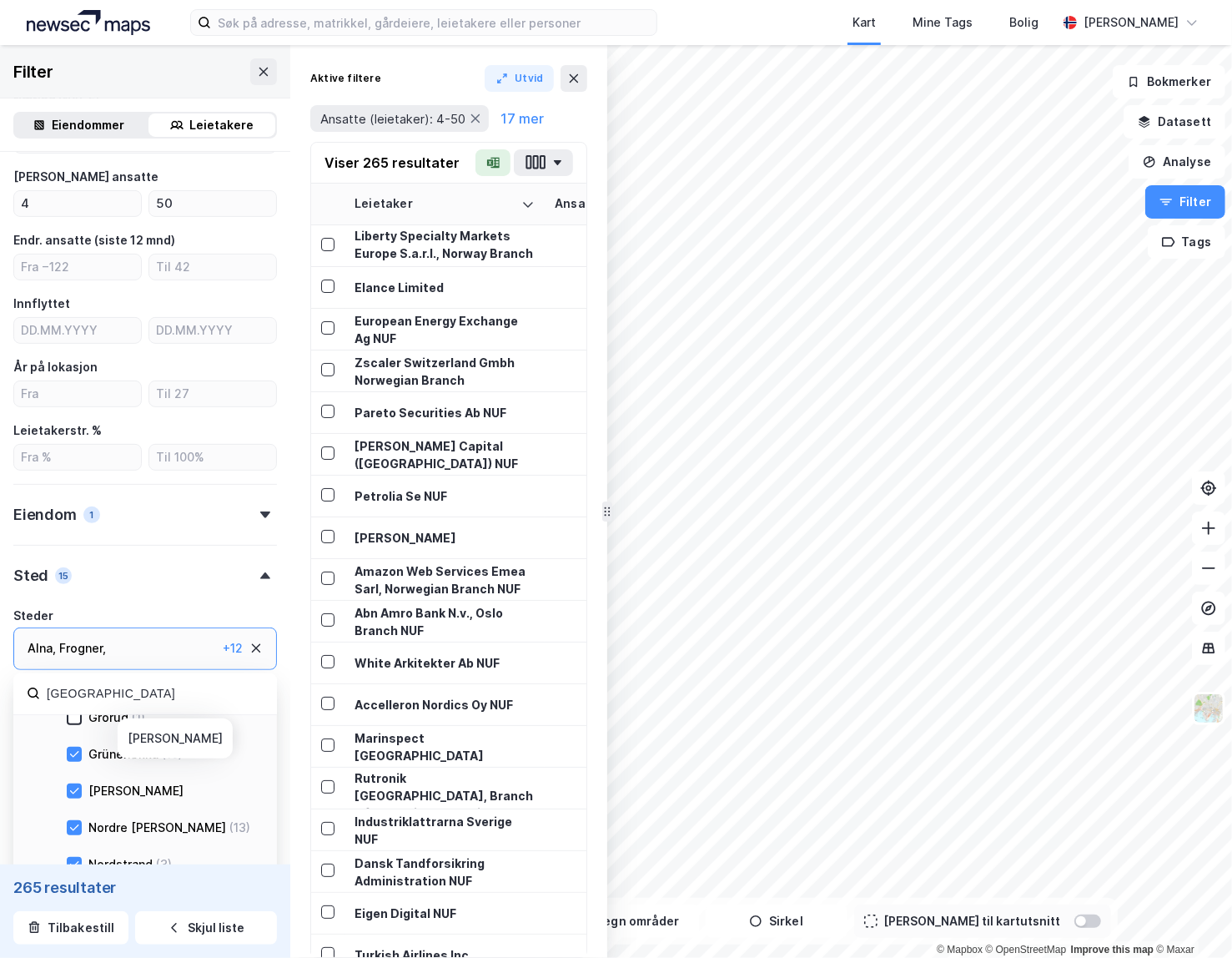
scroll to position [242, 0]
click at [82, 786] on div "[PERSON_NAME]" at bounding box center [175, 786] width 185 height 20
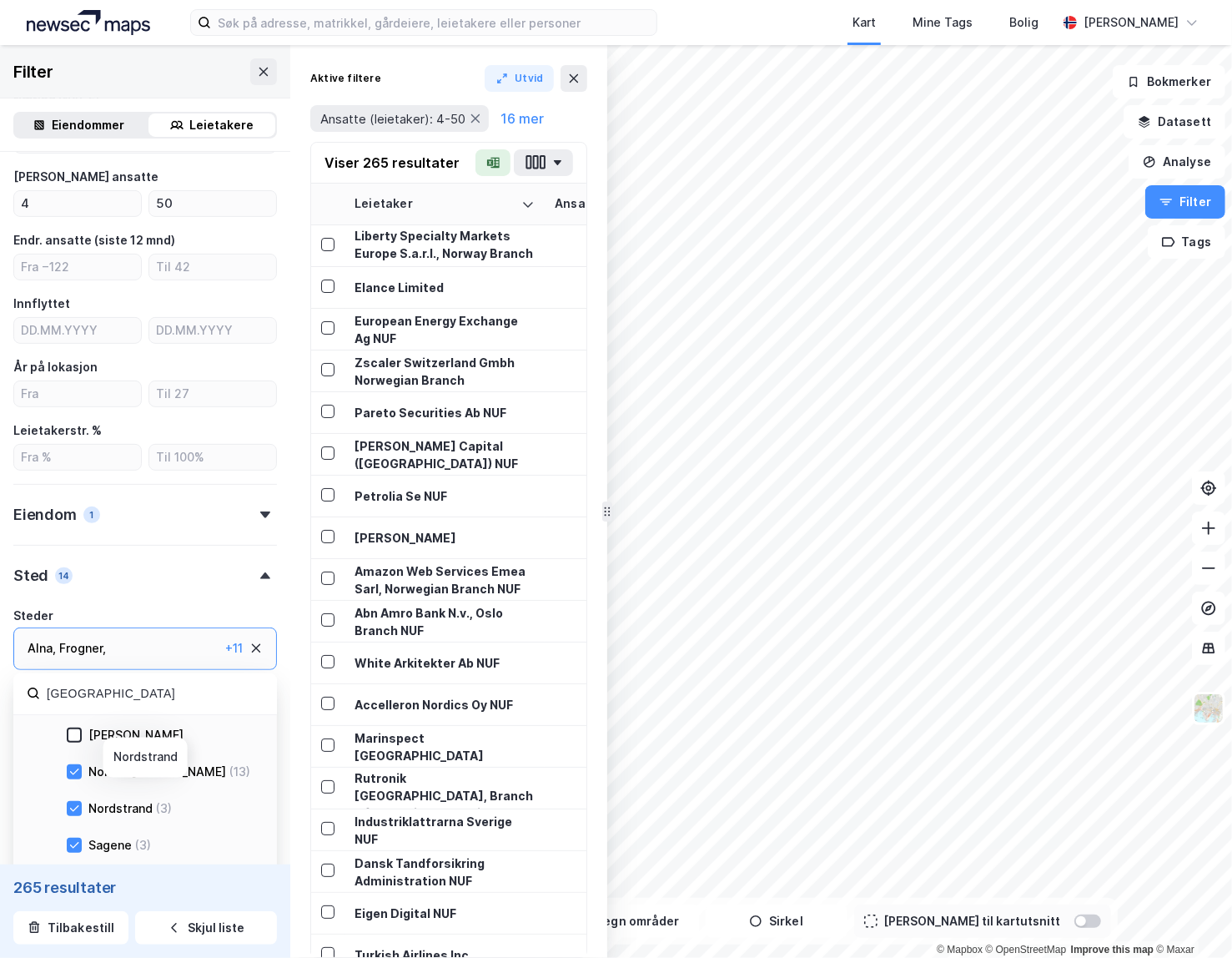
scroll to position [295, 0]
click at [79, 770] on icon at bounding box center [73, 769] width 11 height 11
click at [74, 801] on icon at bounding box center [73, 806] width 11 height 11
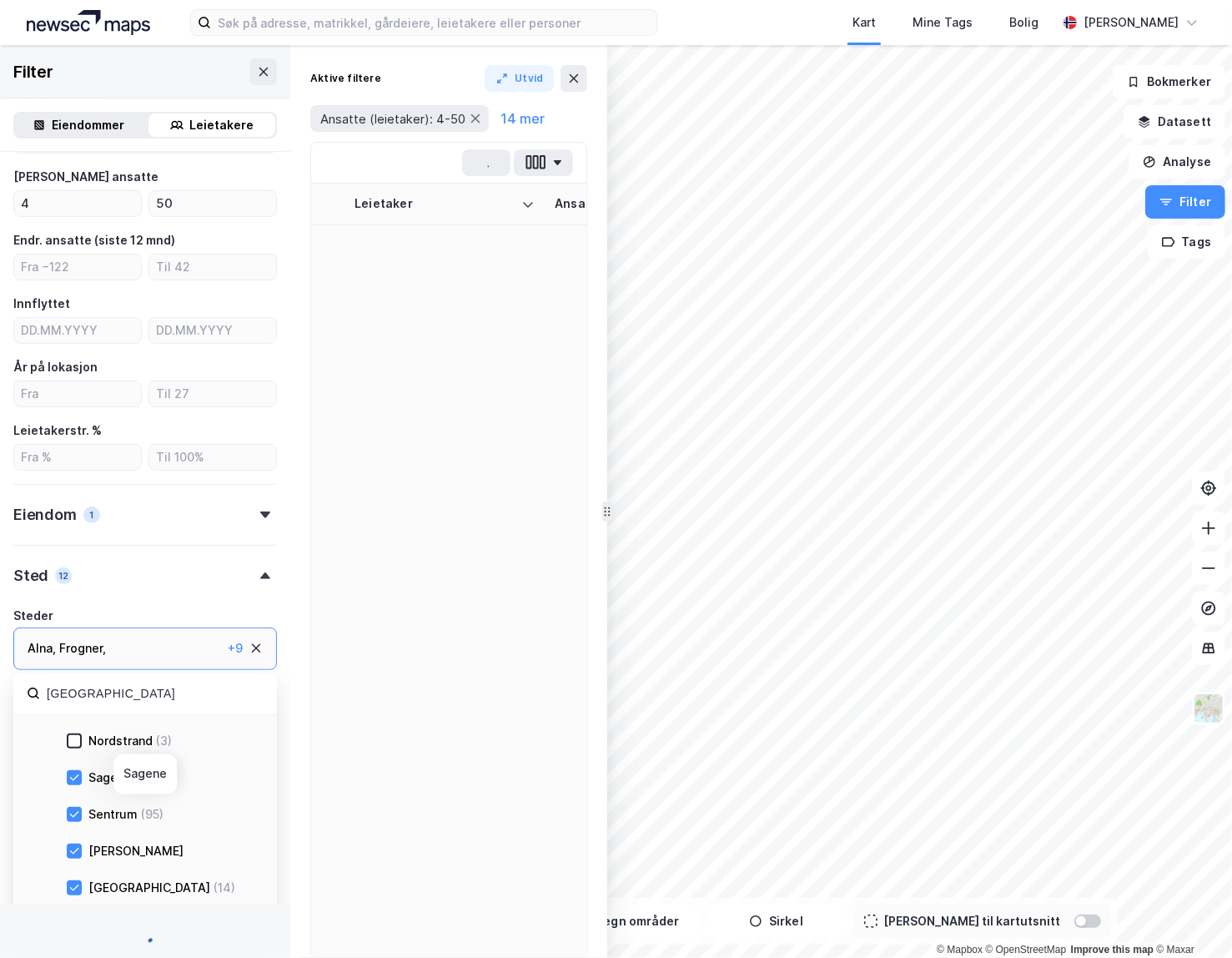
scroll to position [365, 0]
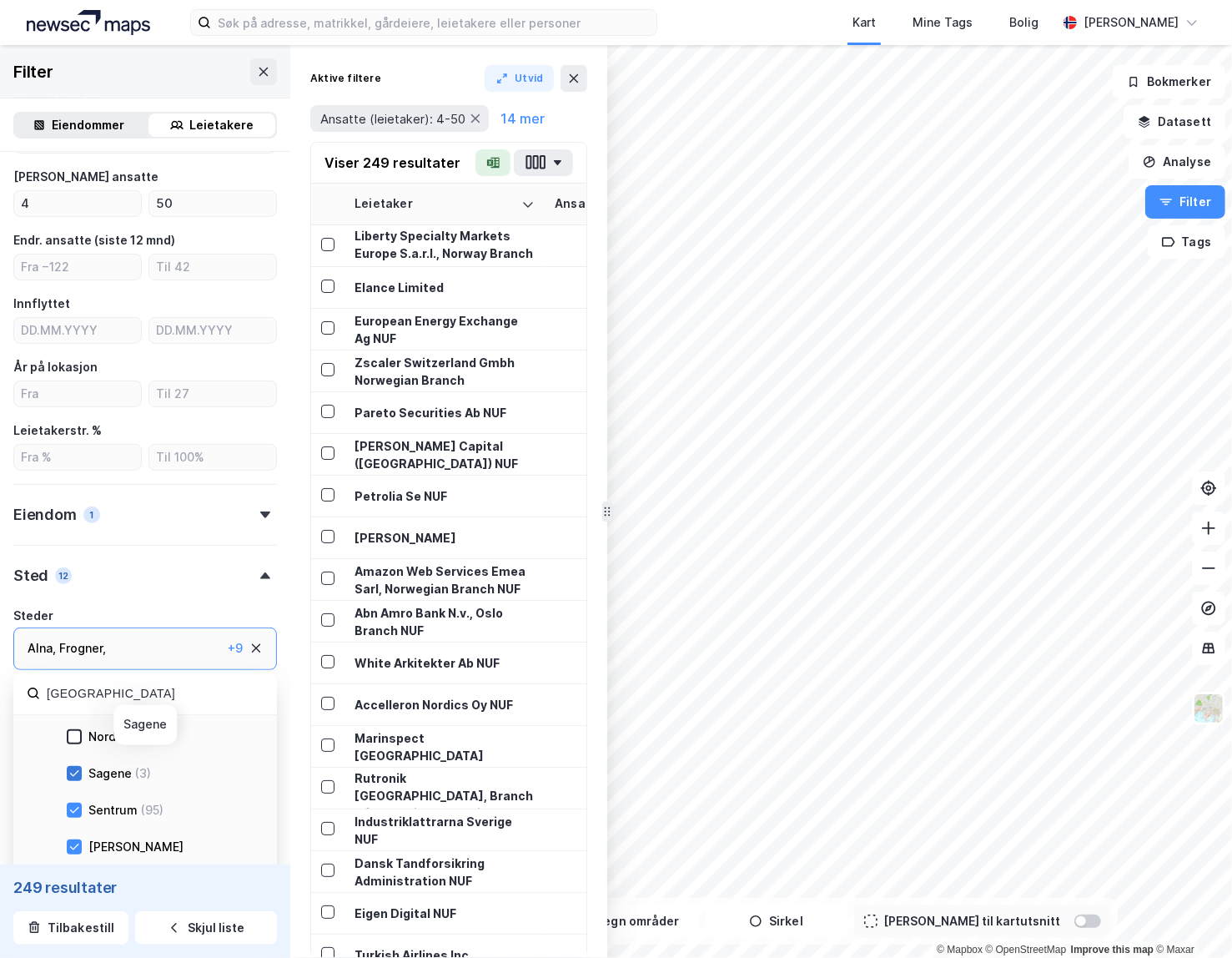
click at [79, 774] on icon at bounding box center [73, 773] width 11 height 11
click at [71, 783] on icon at bounding box center [73, 782] width 11 height 11
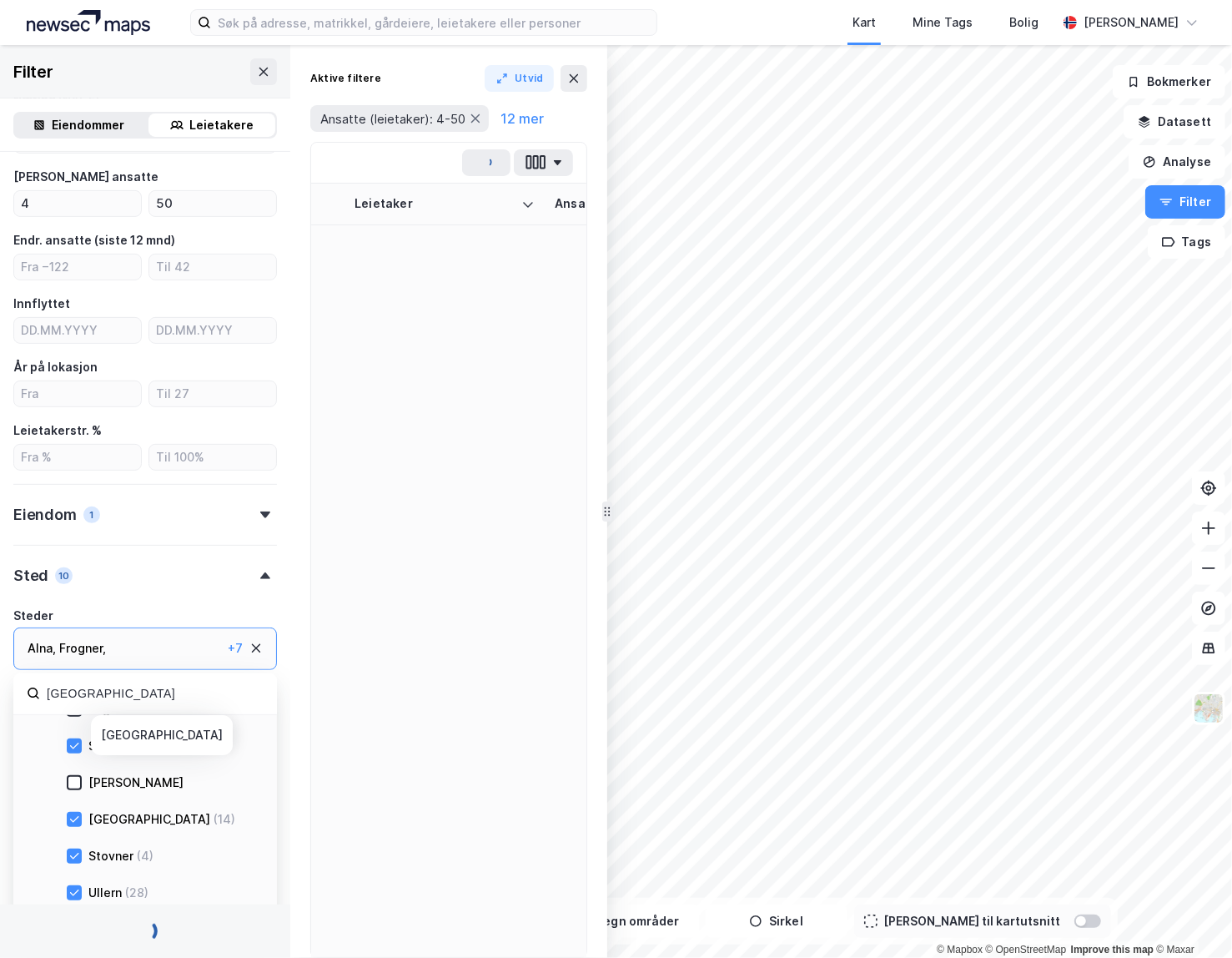
scroll to position [474, 0]
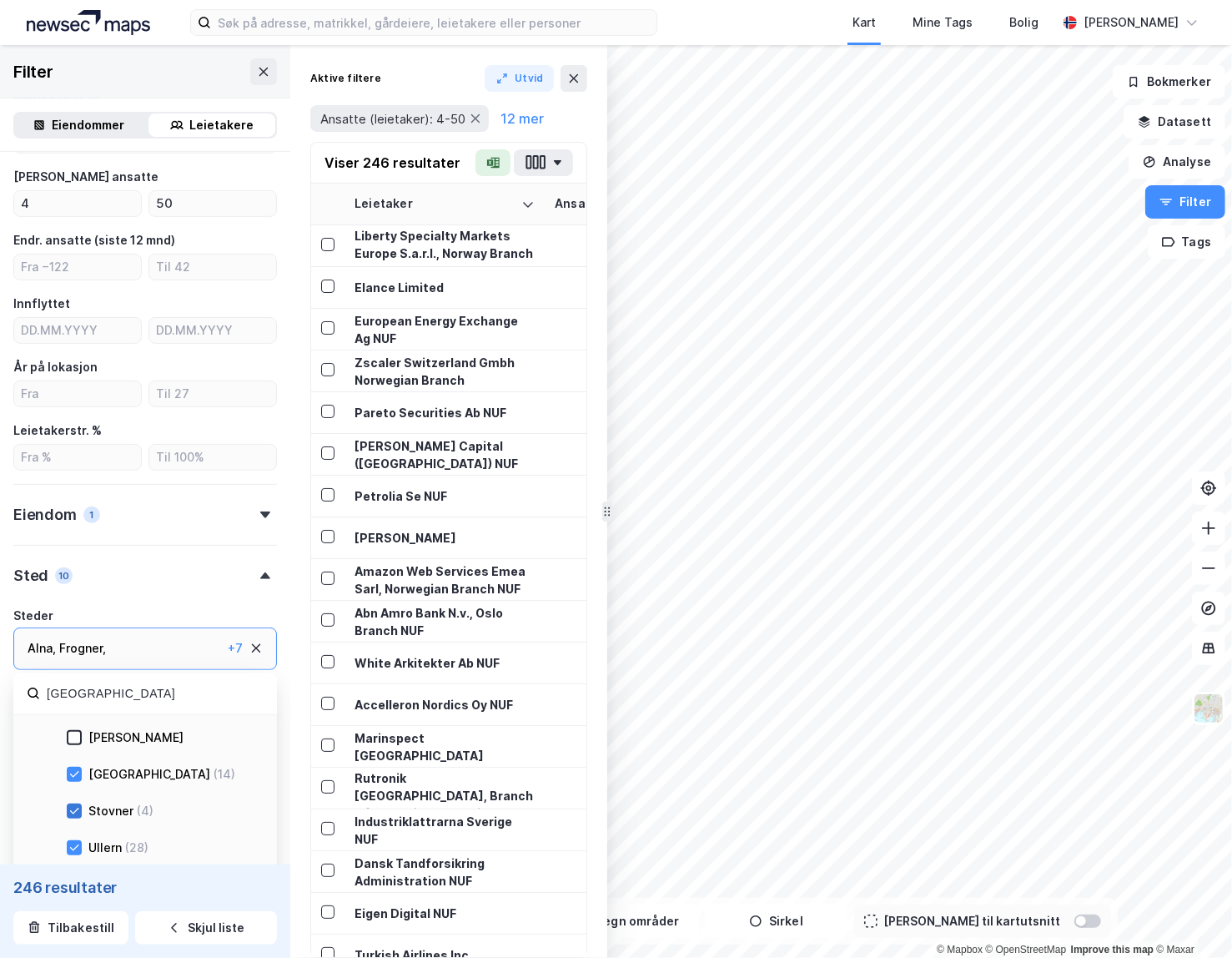
click at [74, 803] on div at bounding box center [73, 810] width 15 height 15
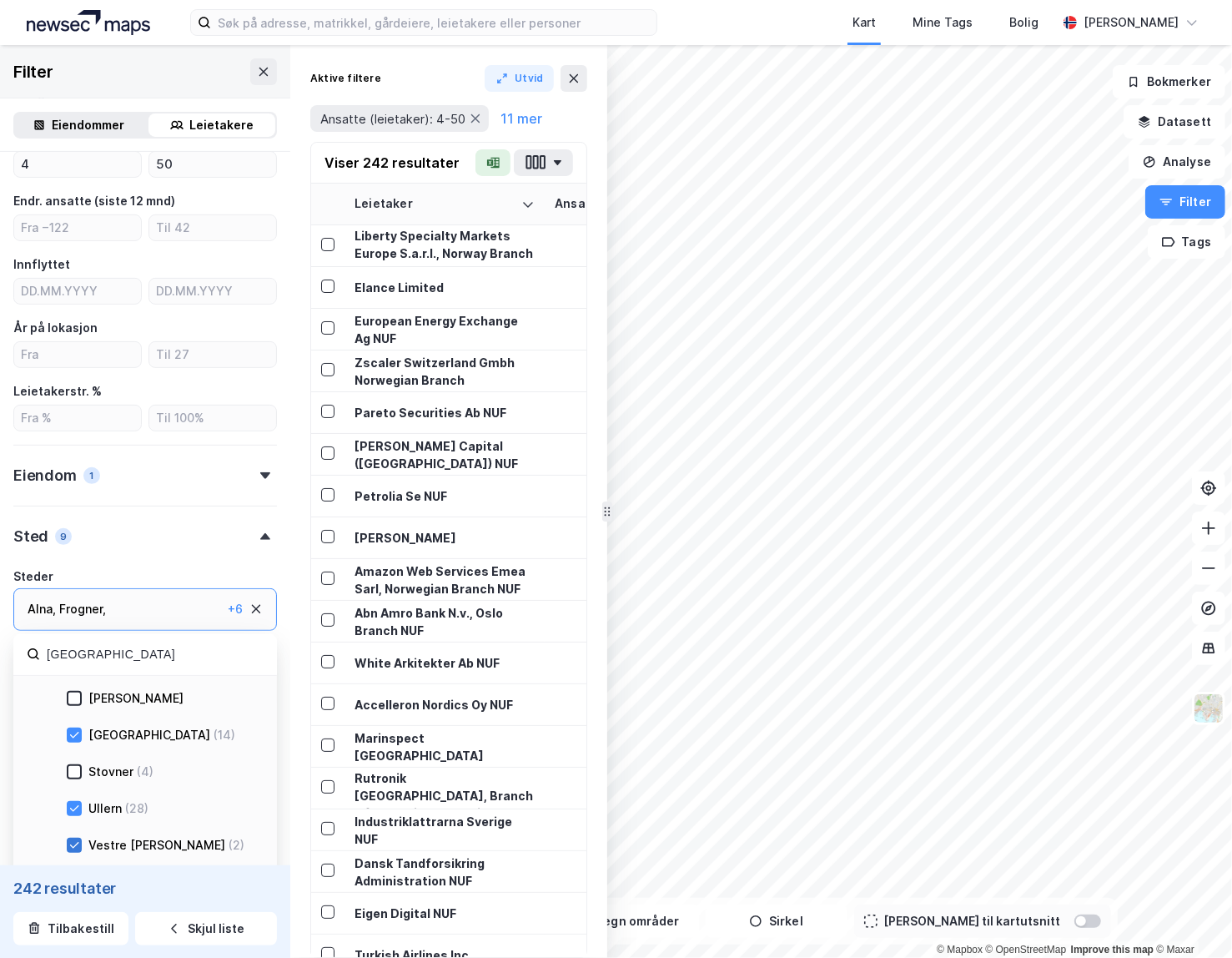
click at [77, 843] on icon at bounding box center [74, 844] width 10 height 6
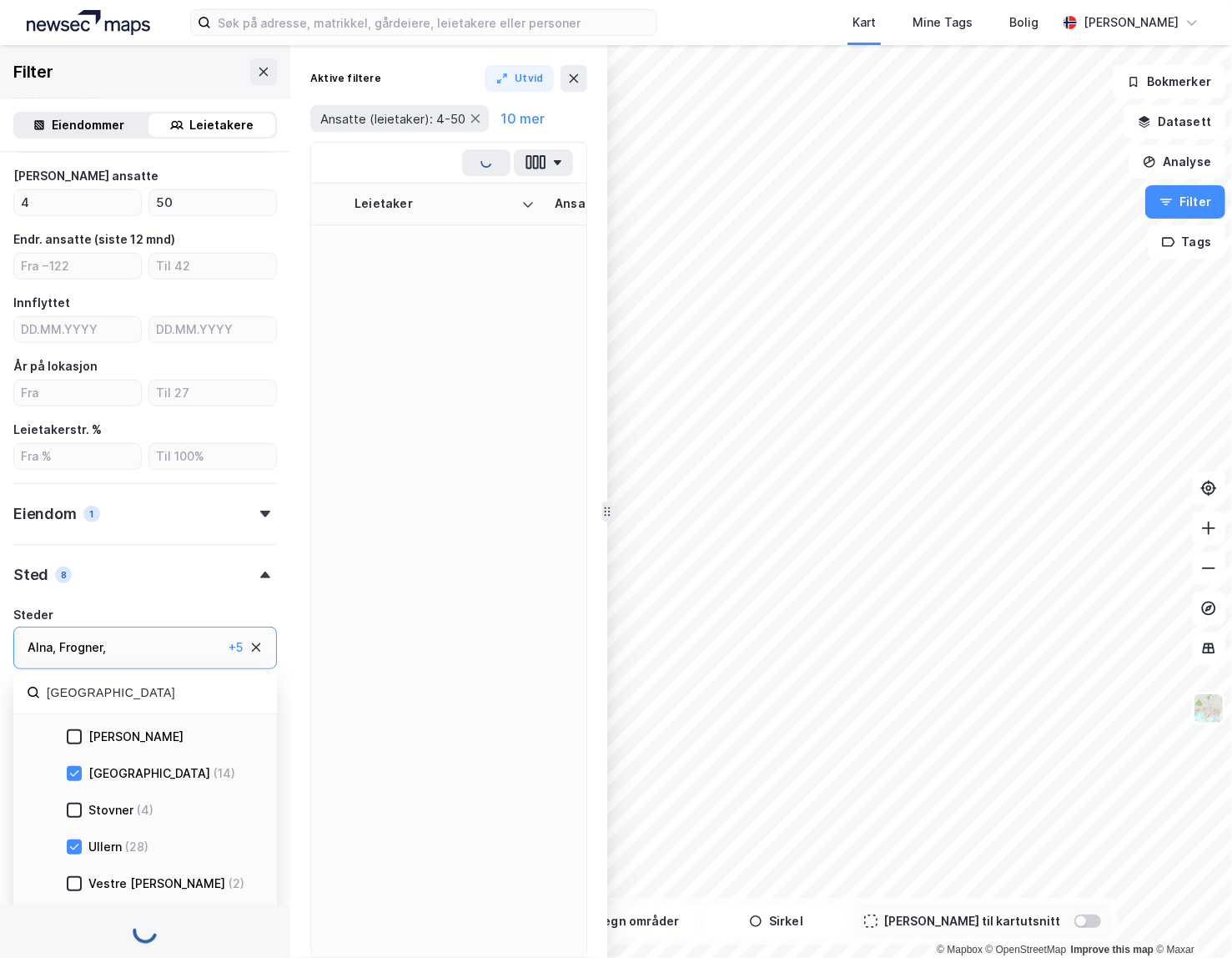
scroll to position [334, 0]
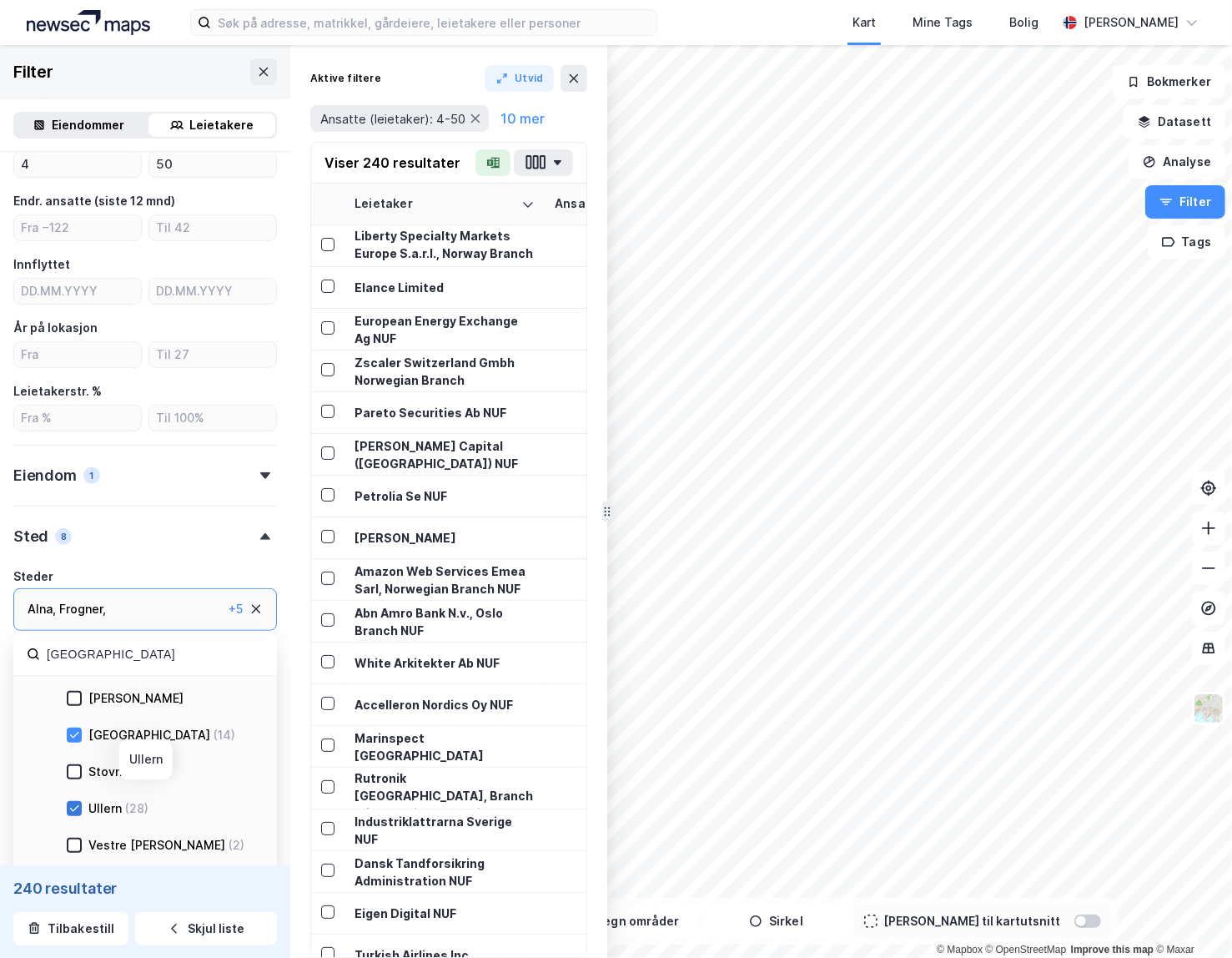
click at [77, 809] on icon at bounding box center [73, 808] width 11 height 11
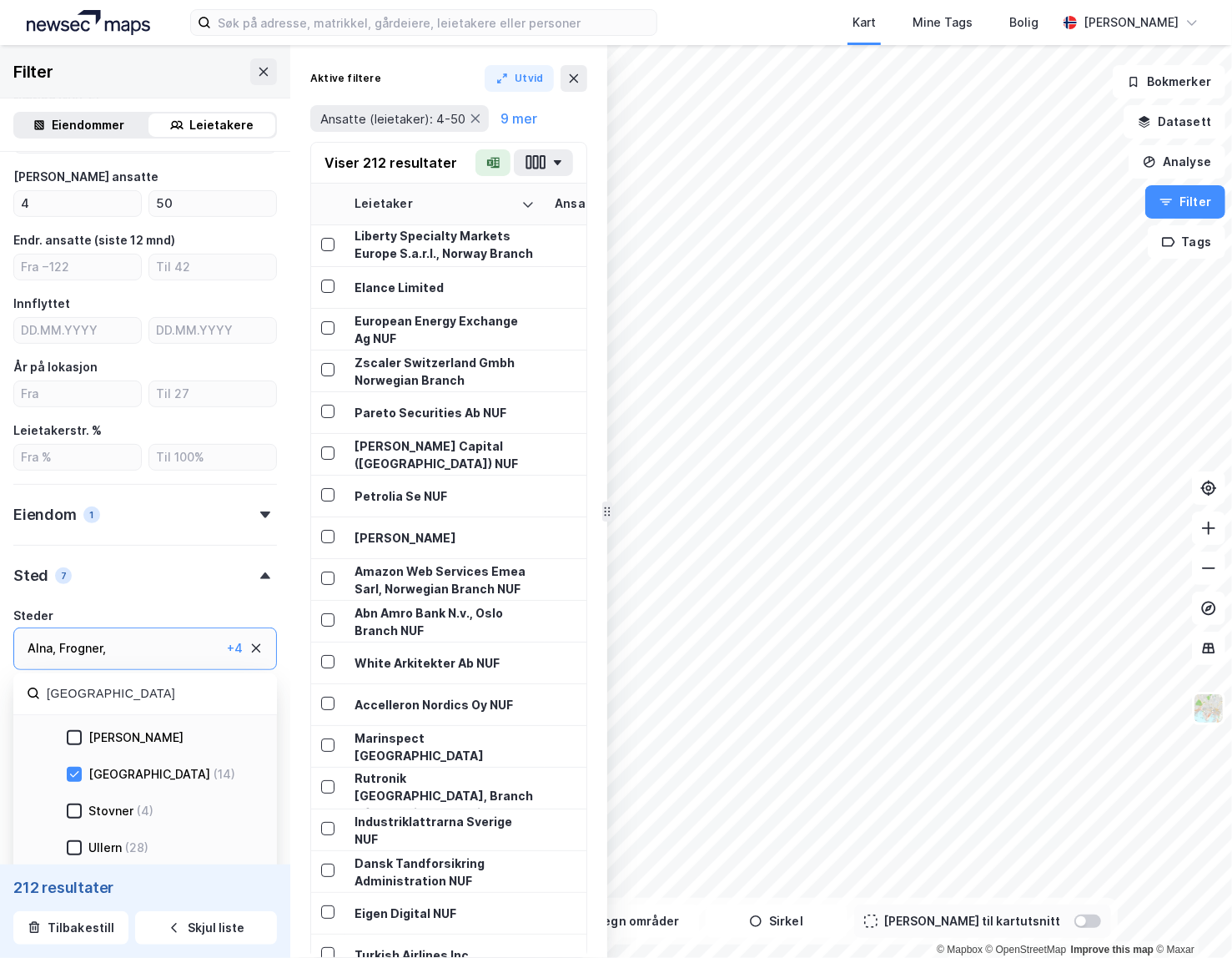
scroll to position [334, 0]
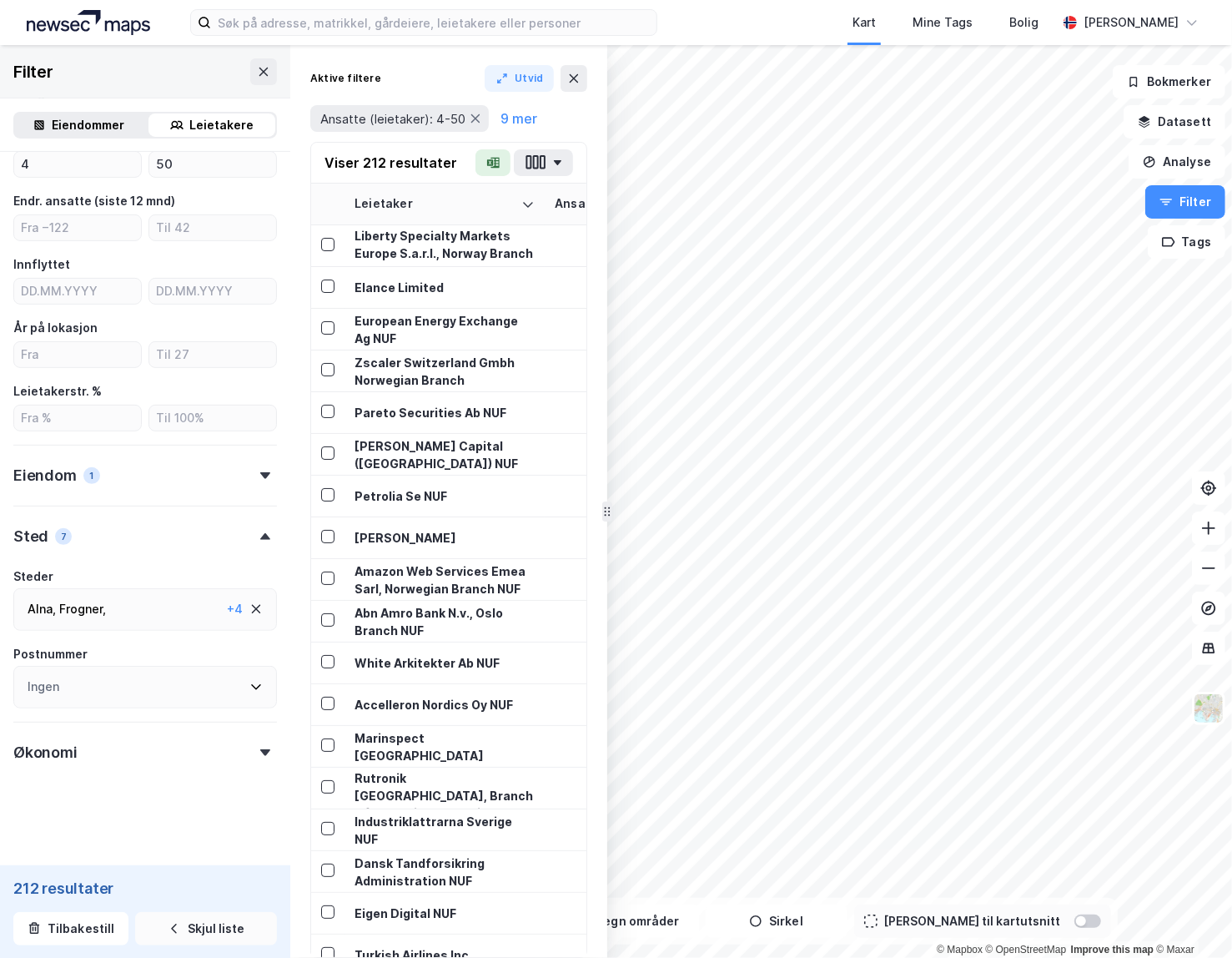
click at [176, 933] on icon "button" at bounding box center [174, 927] width 13 height 13
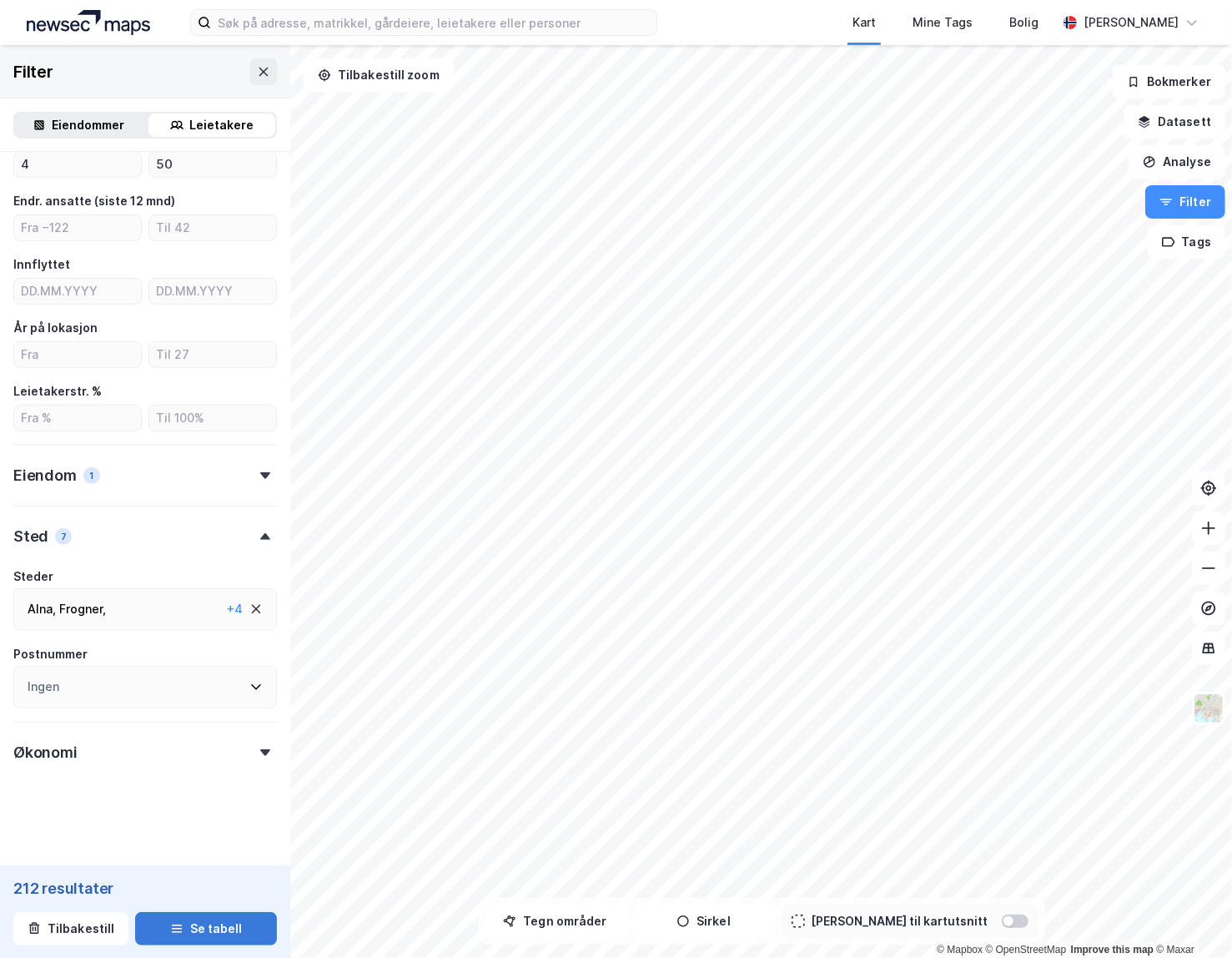
drag, startPoint x: 189, startPoint y: 922, endPoint x: 135, endPoint y: 880, distance: 68.4
click at [189, 921] on button "Se tabell" at bounding box center [206, 927] width 141 height 33
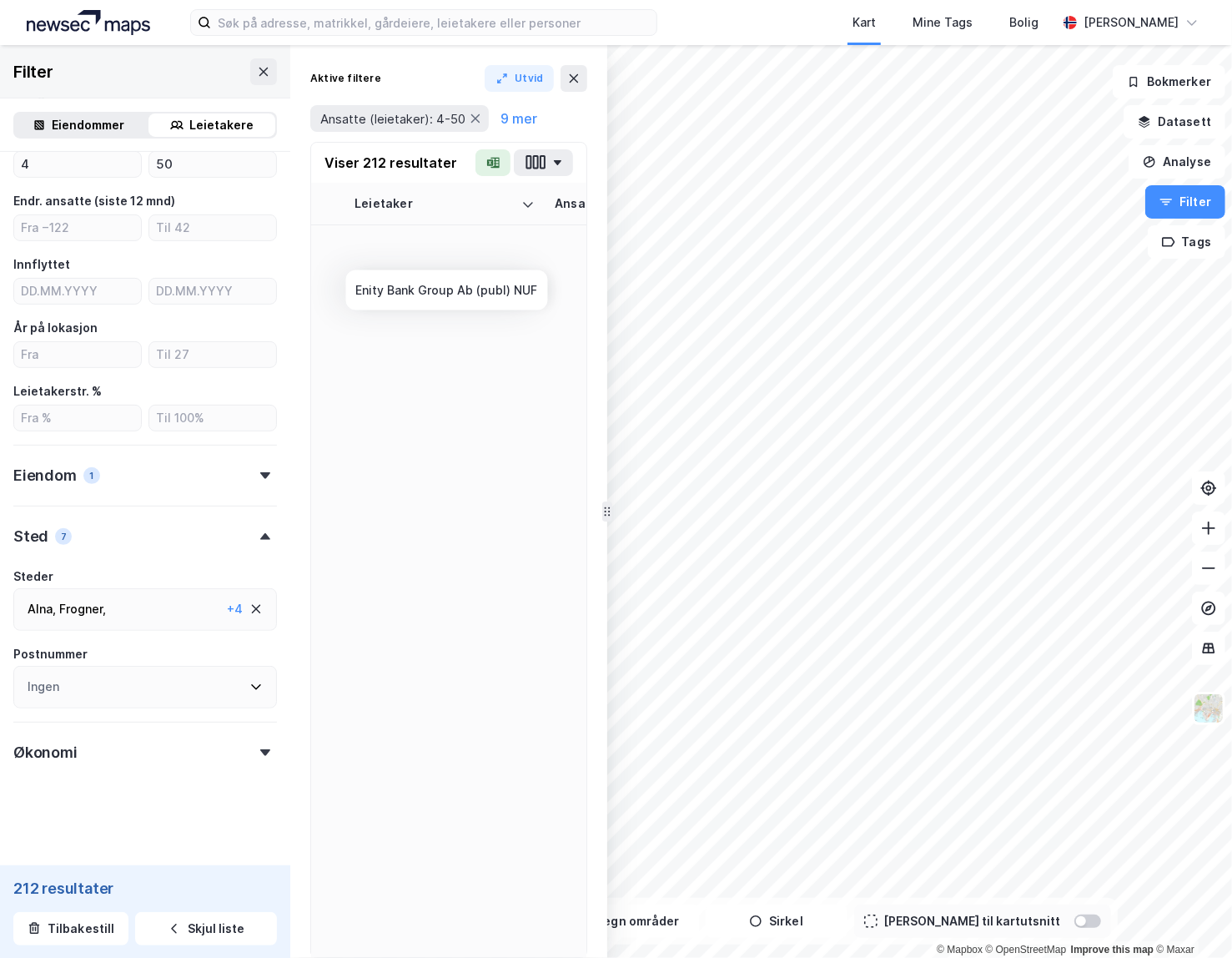
scroll to position [5754, 0]
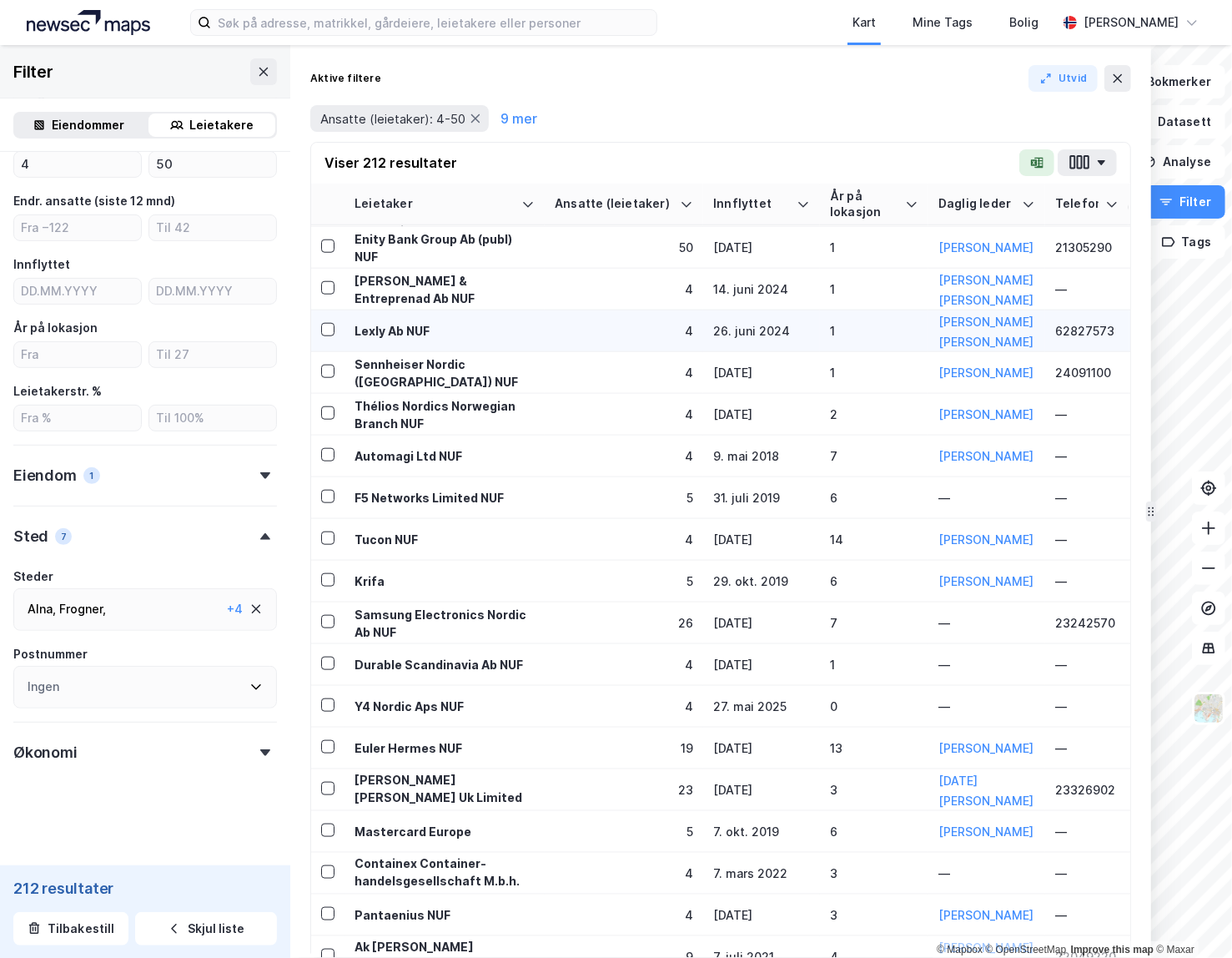
drag, startPoint x: 606, startPoint y: 295, endPoint x: 879, endPoint y: 333, distance: 275.6
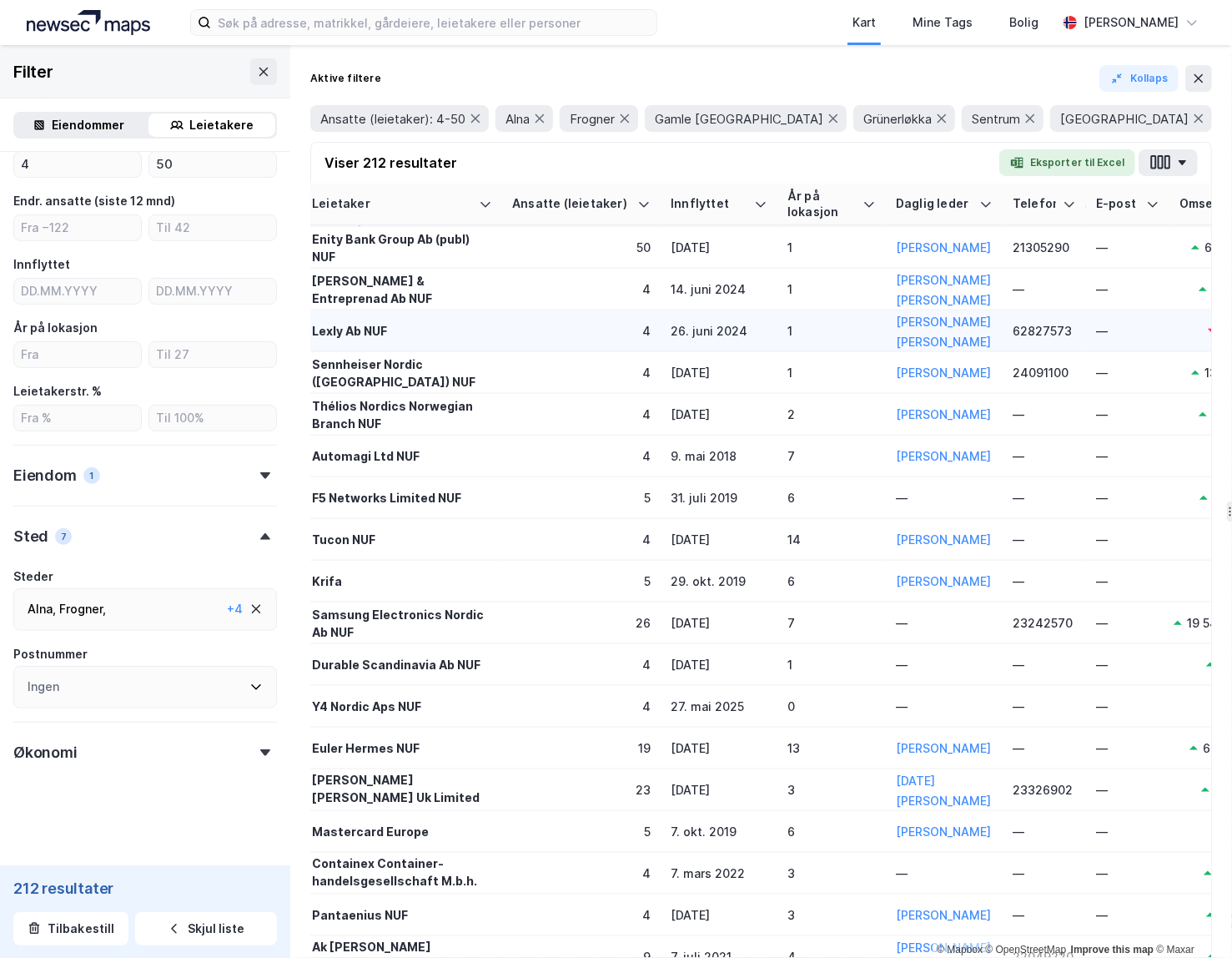
scroll to position [5754, 68]
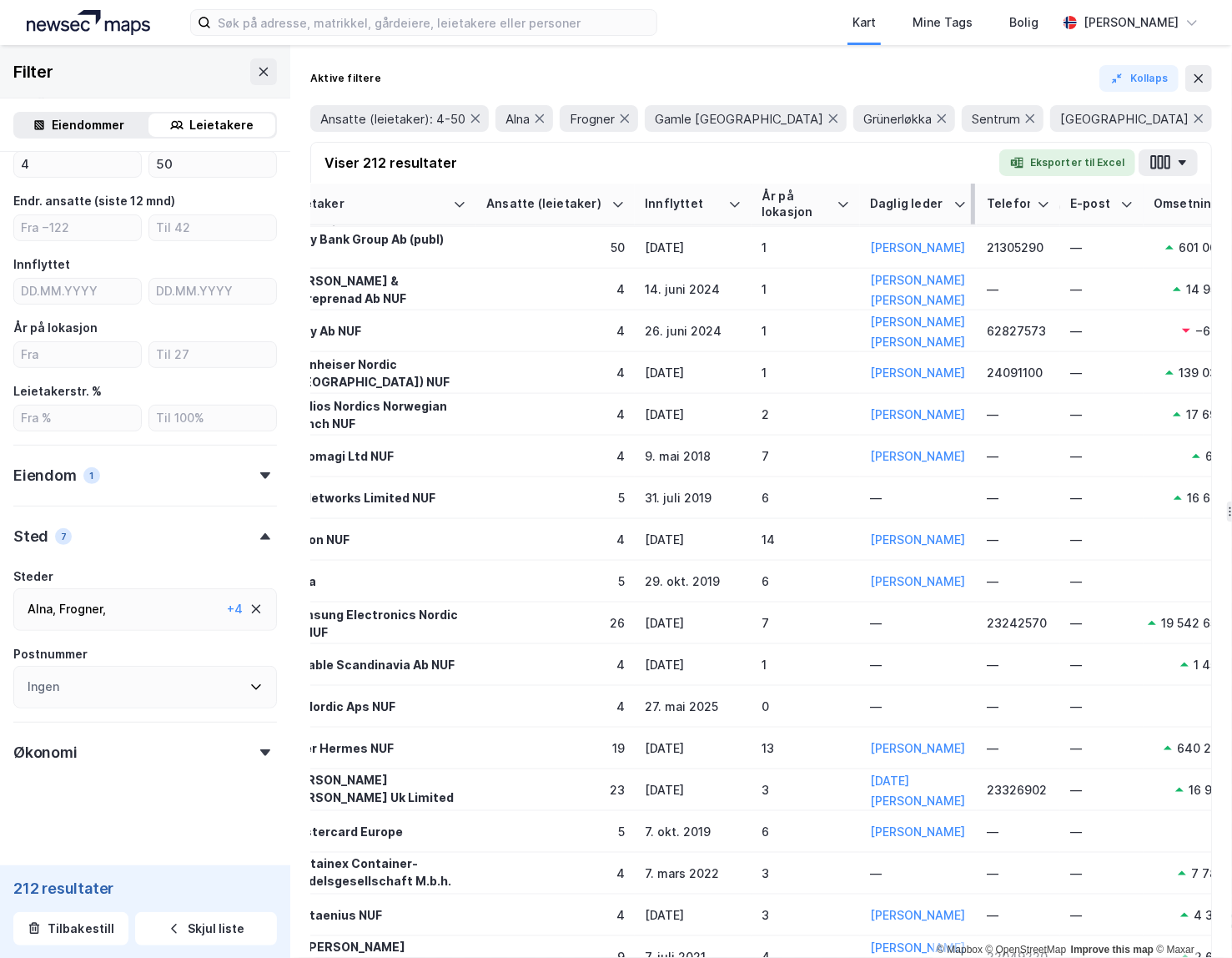
click at [818, 204] on div "Daglig leder" at bounding box center [908, 203] width 77 height 16
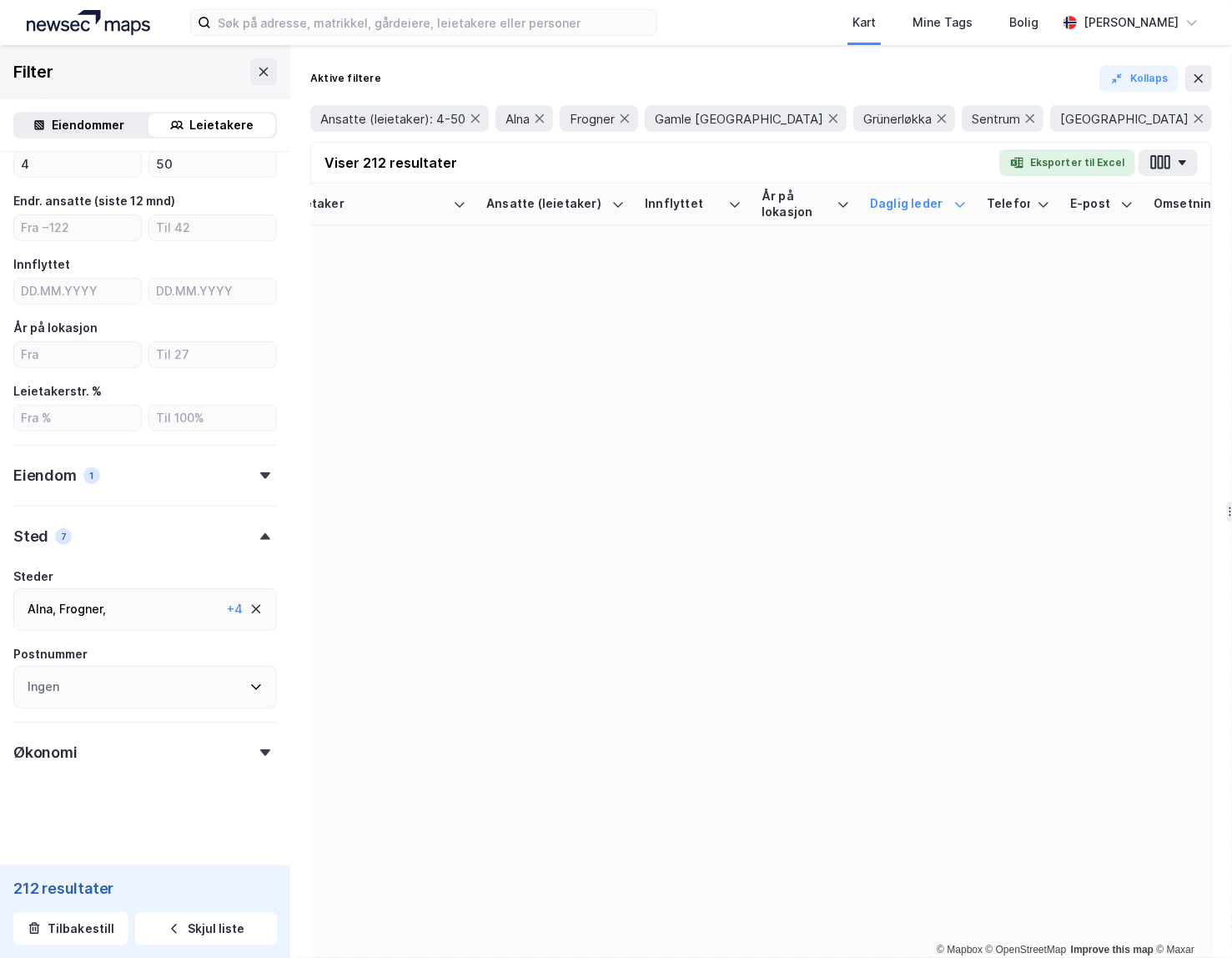
scroll to position [0, 68]
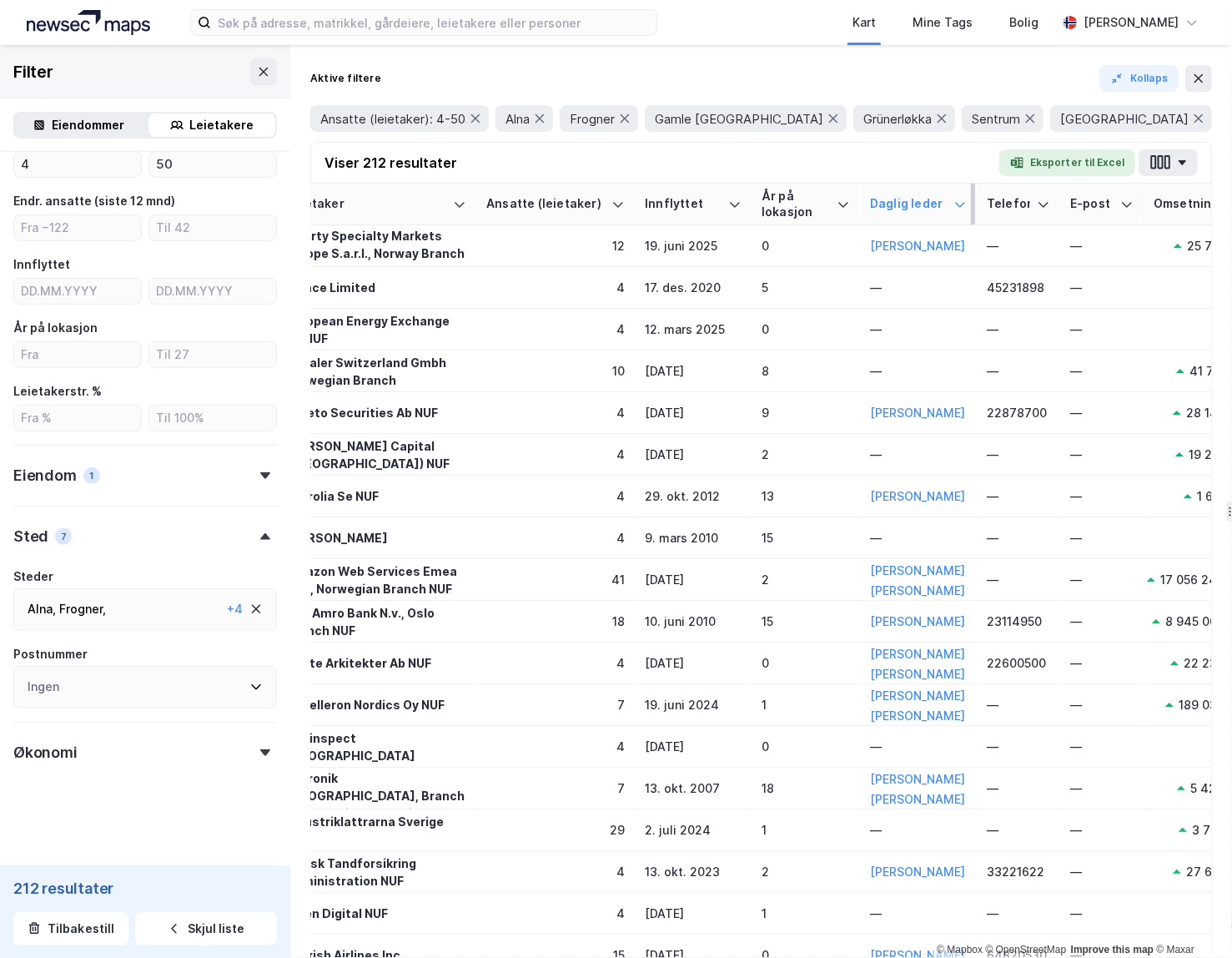
click at [818, 202] on div "Daglig leder" at bounding box center [908, 203] width 77 height 16
click at [818, 203] on icon at bounding box center [960, 203] width 10 height 5
click at [818, 203] on icon at bounding box center [960, 203] width 13 height 13
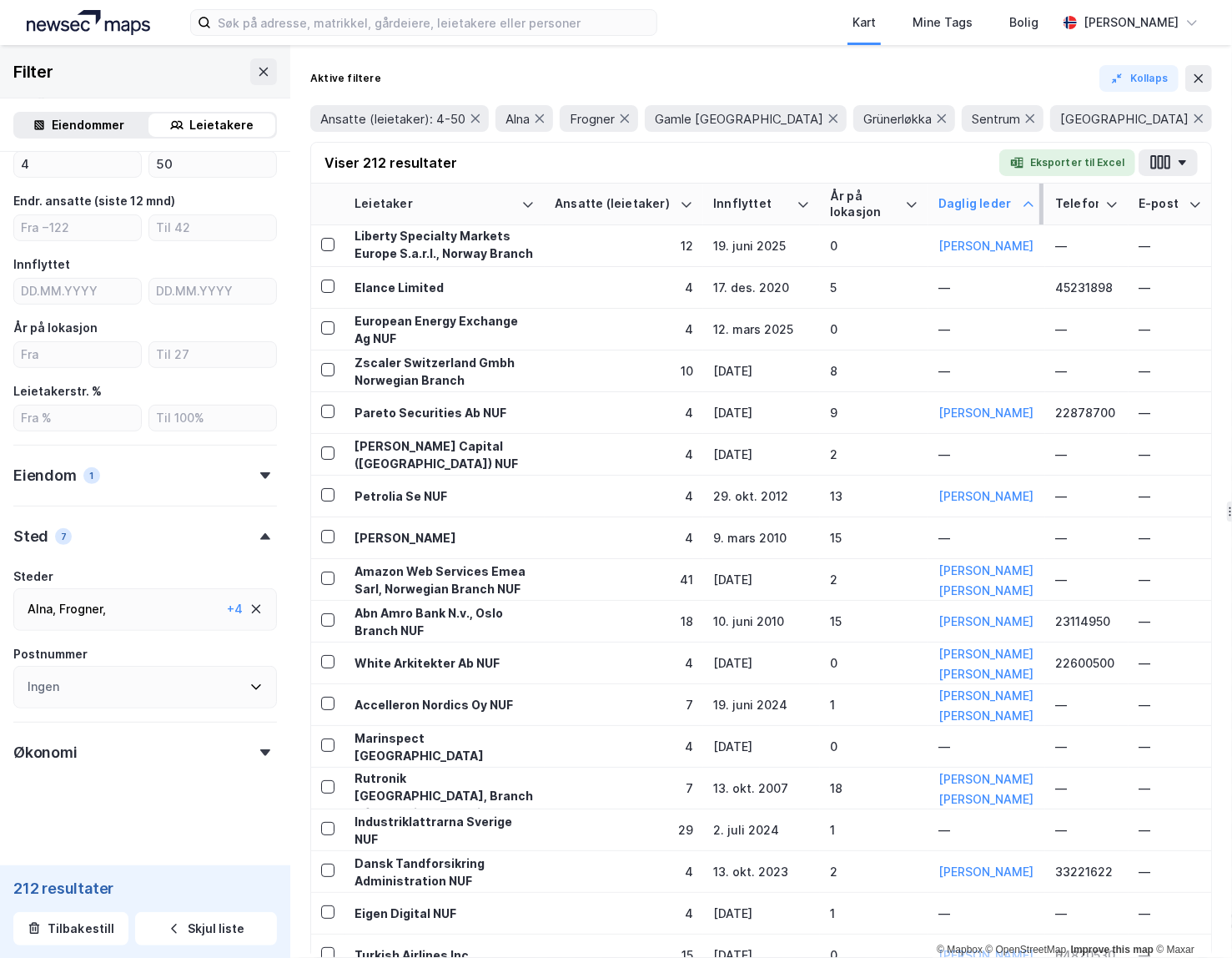
scroll to position [0, 0]
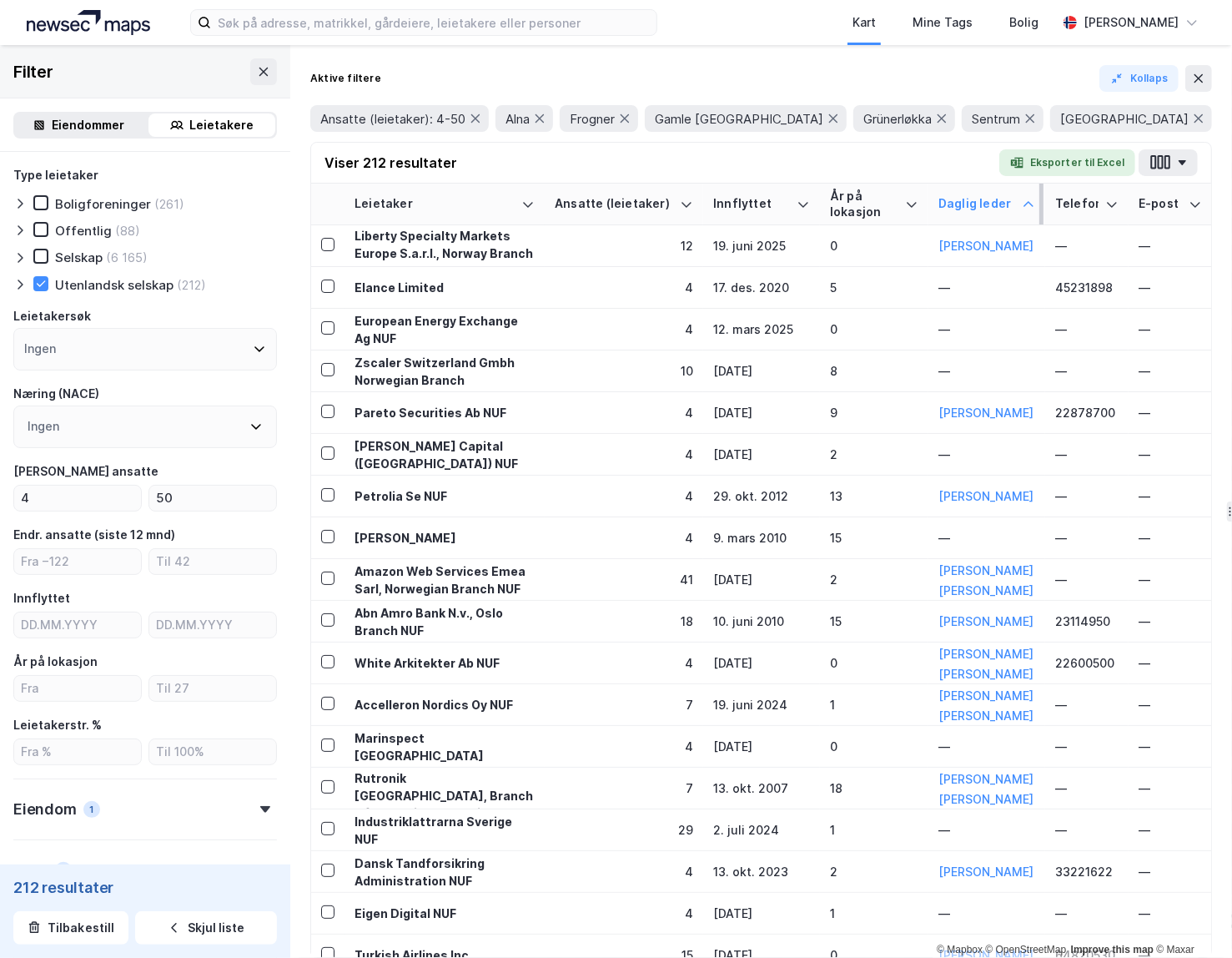
click at [40, 279] on icon at bounding box center [40, 283] width 11 height 11
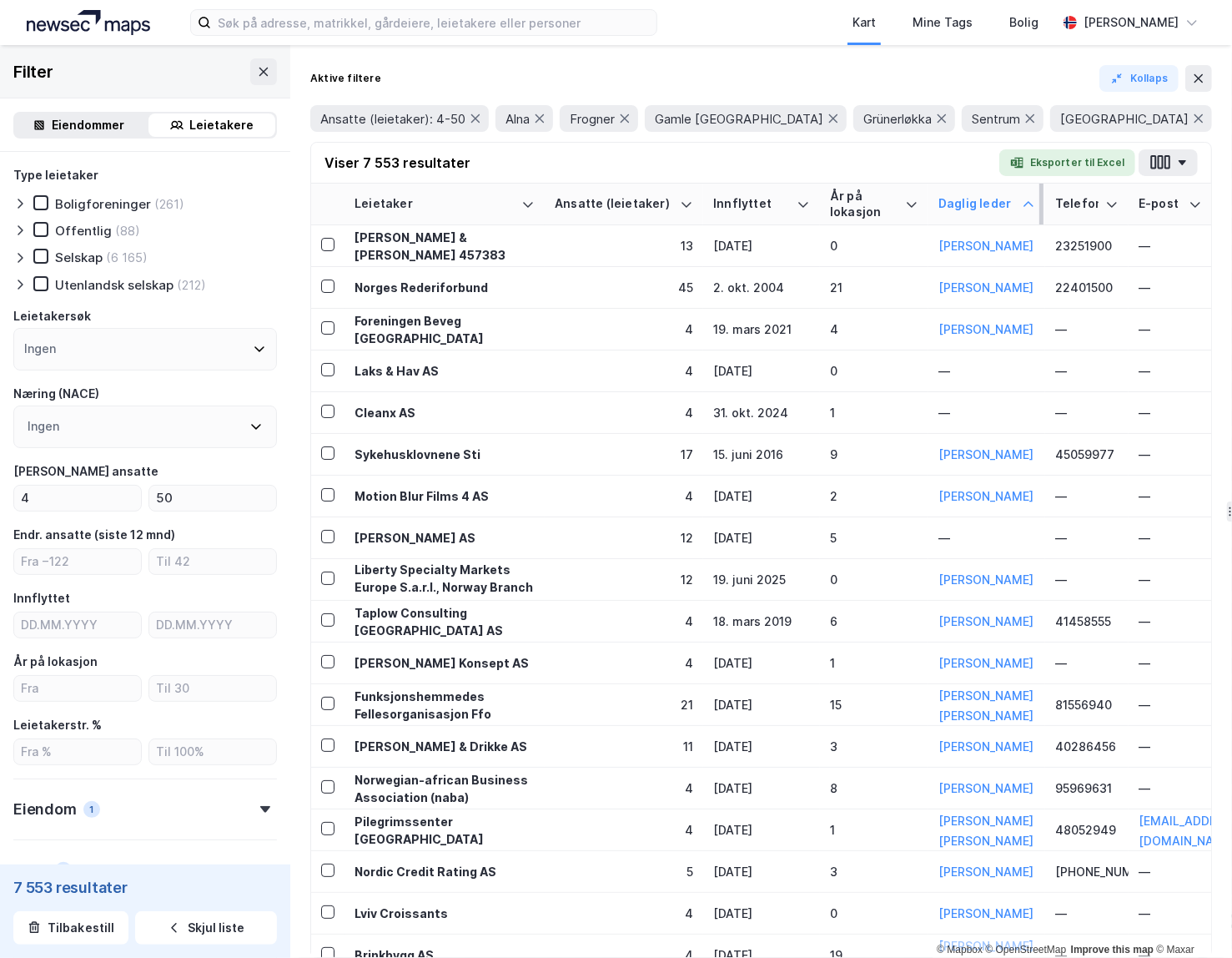
click at [45, 256] on icon at bounding box center [40, 256] width 11 height 11
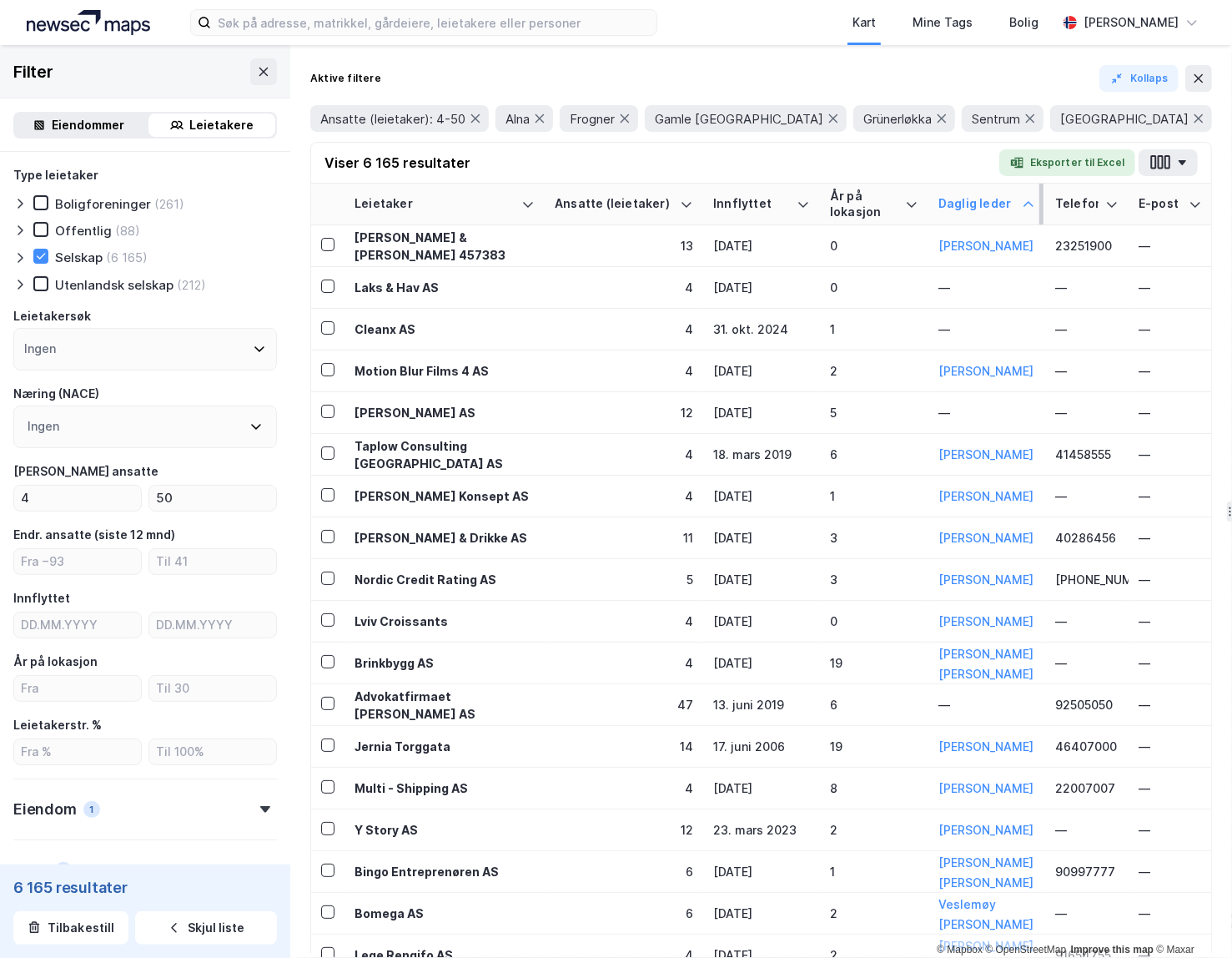
click at [143, 431] on div "Ingen" at bounding box center [145, 426] width 264 height 43
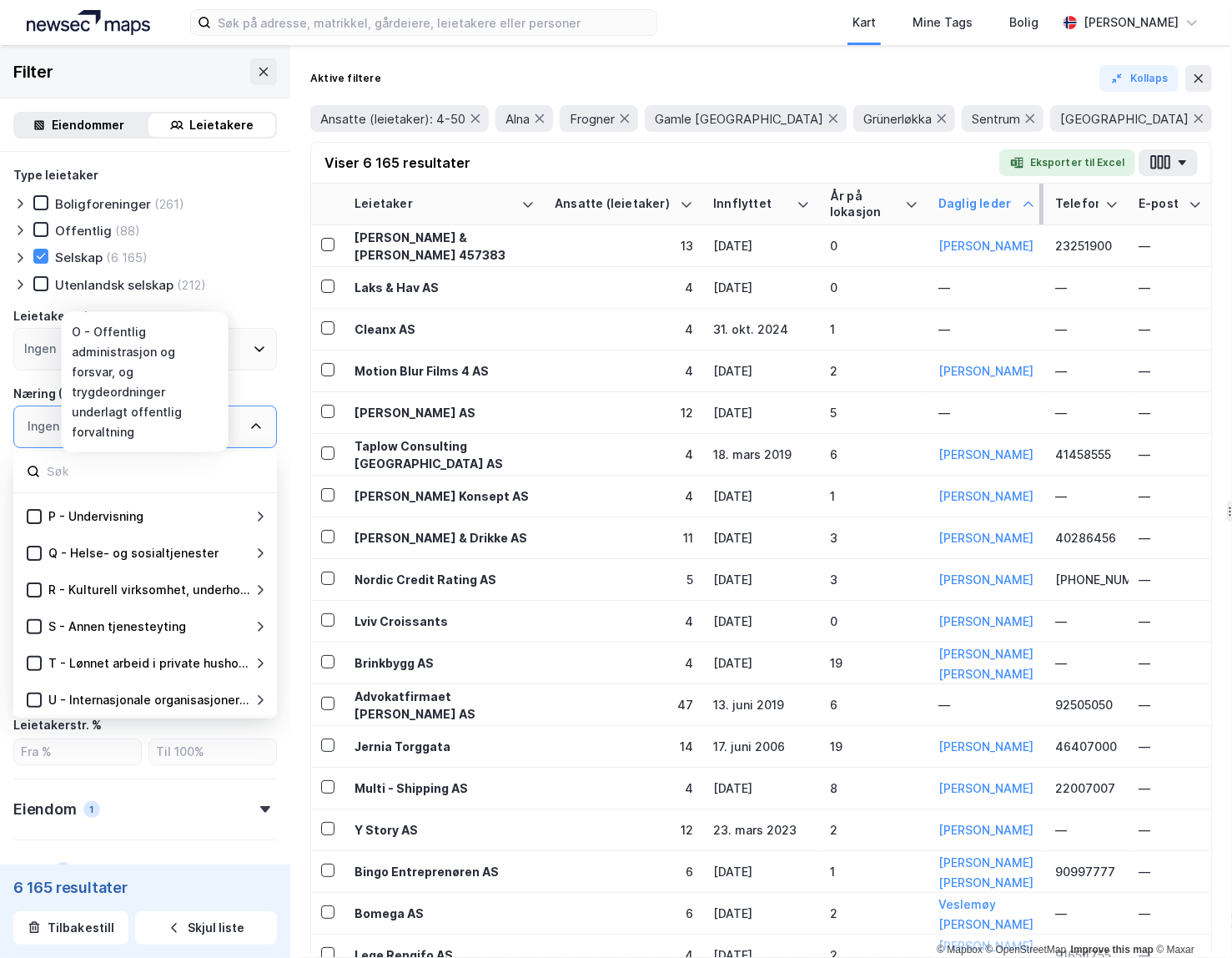
scroll to position [548, 0]
click at [295, 410] on div "Aktive filtere Kollaps Ansatte (leietaker): 4-50 [PERSON_NAME] Gamle Oslo Grüne…" at bounding box center [761, 501] width 941 height 913
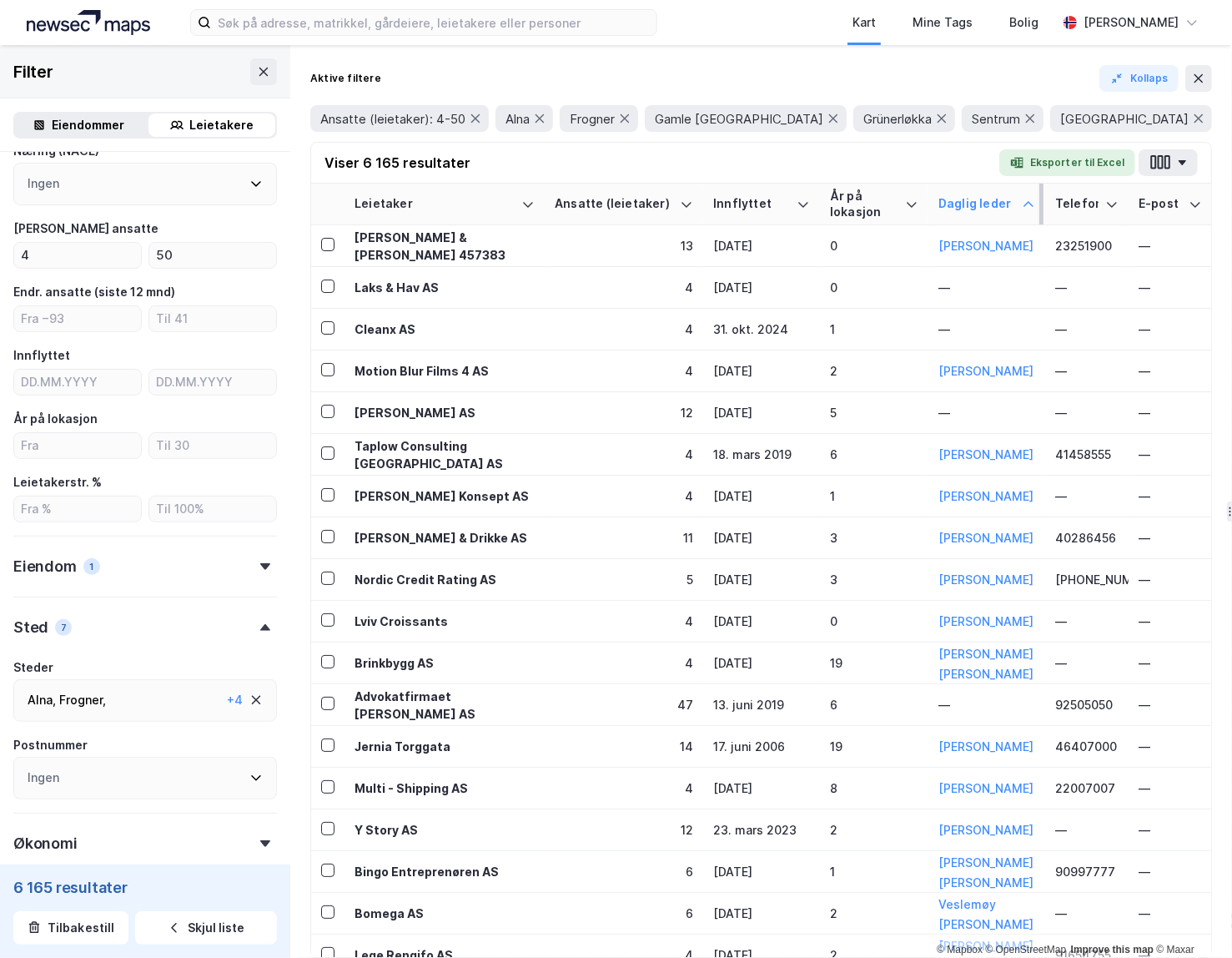
scroll to position [334, 0]
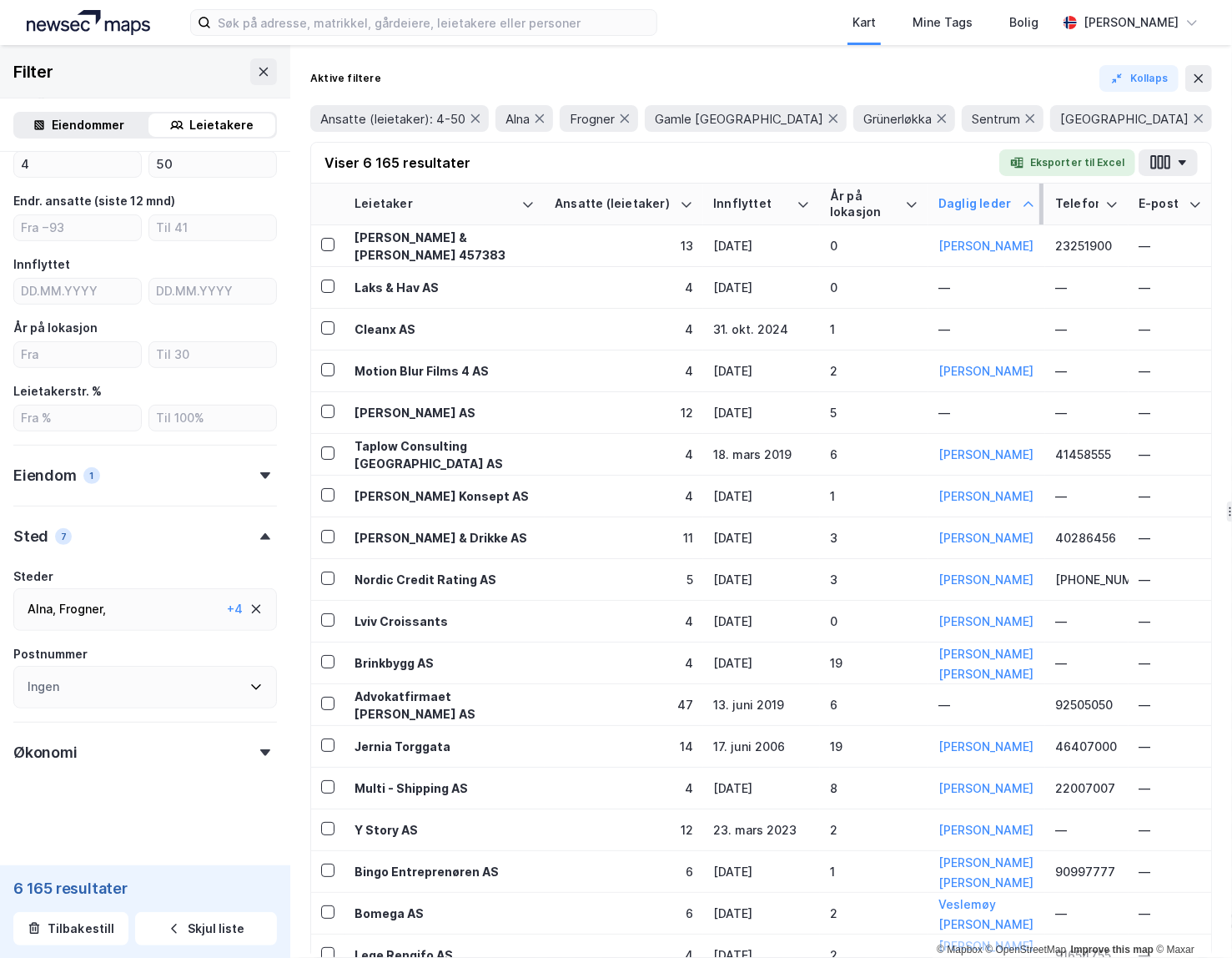
click at [114, 735] on div "Økonomi" at bounding box center [145, 745] width 264 height 47
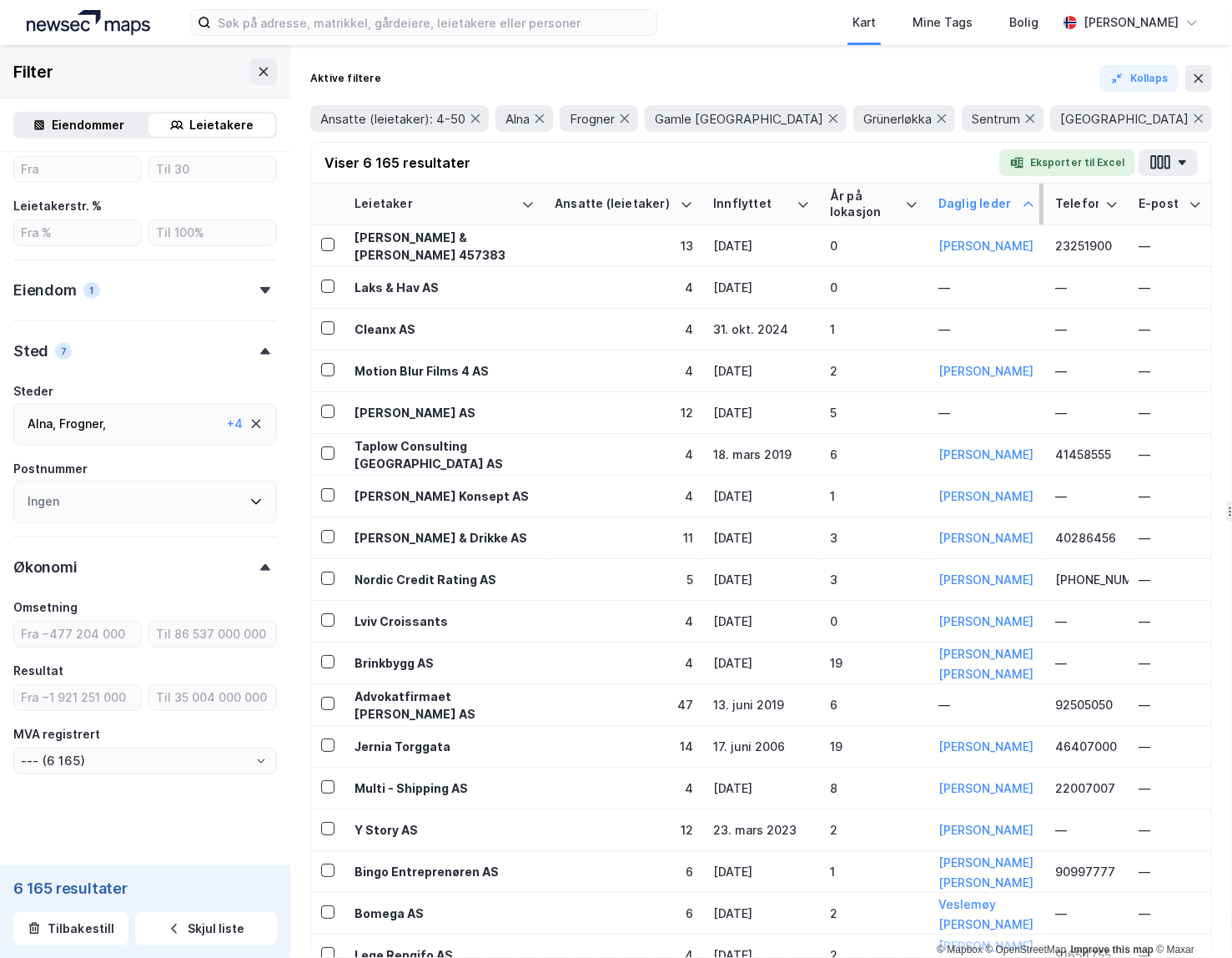
scroll to position [525, 0]
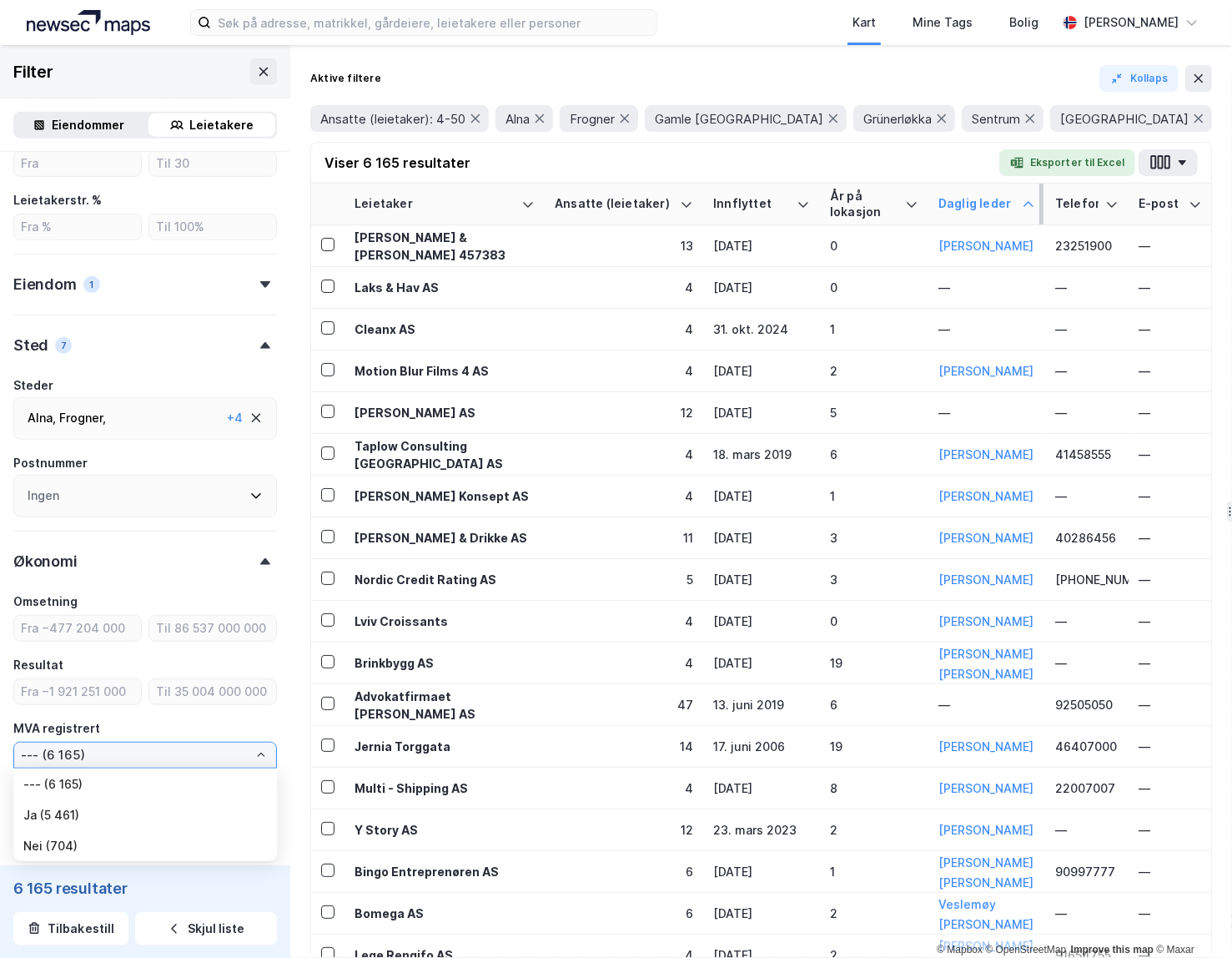
click at [139, 755] on input "--- (6 165)" at bounding box center [145, 755] width 262 height 25
click at [133, 803] on li "Ja (5 461)" at bounding box center [145, 814] width 264 height 31
type input "Ja (5 461)"
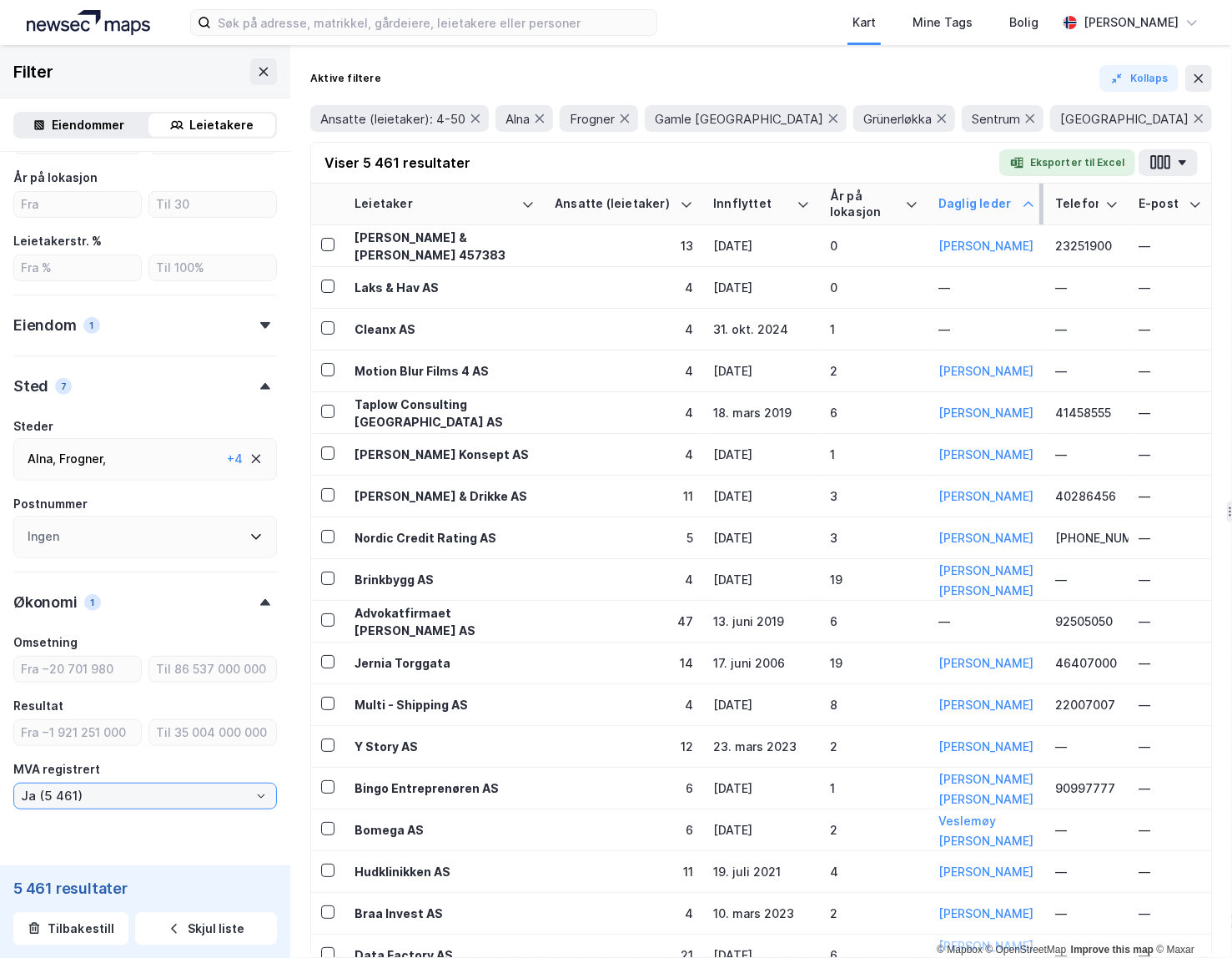
scroll to position [525, 0]
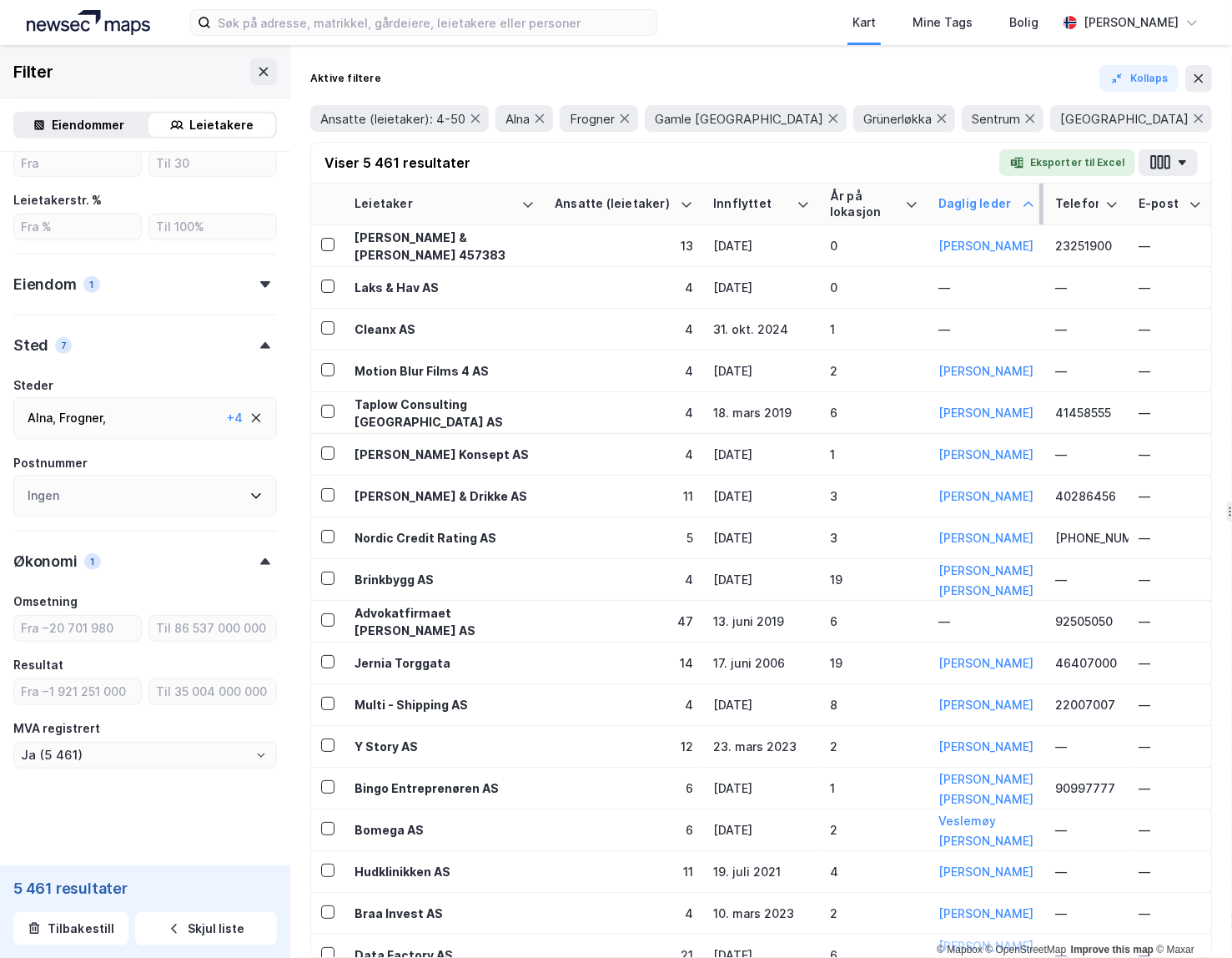
click at [268, 566] on div "Økonomi 1" at bounding box center [145, 554] width 264 height 47
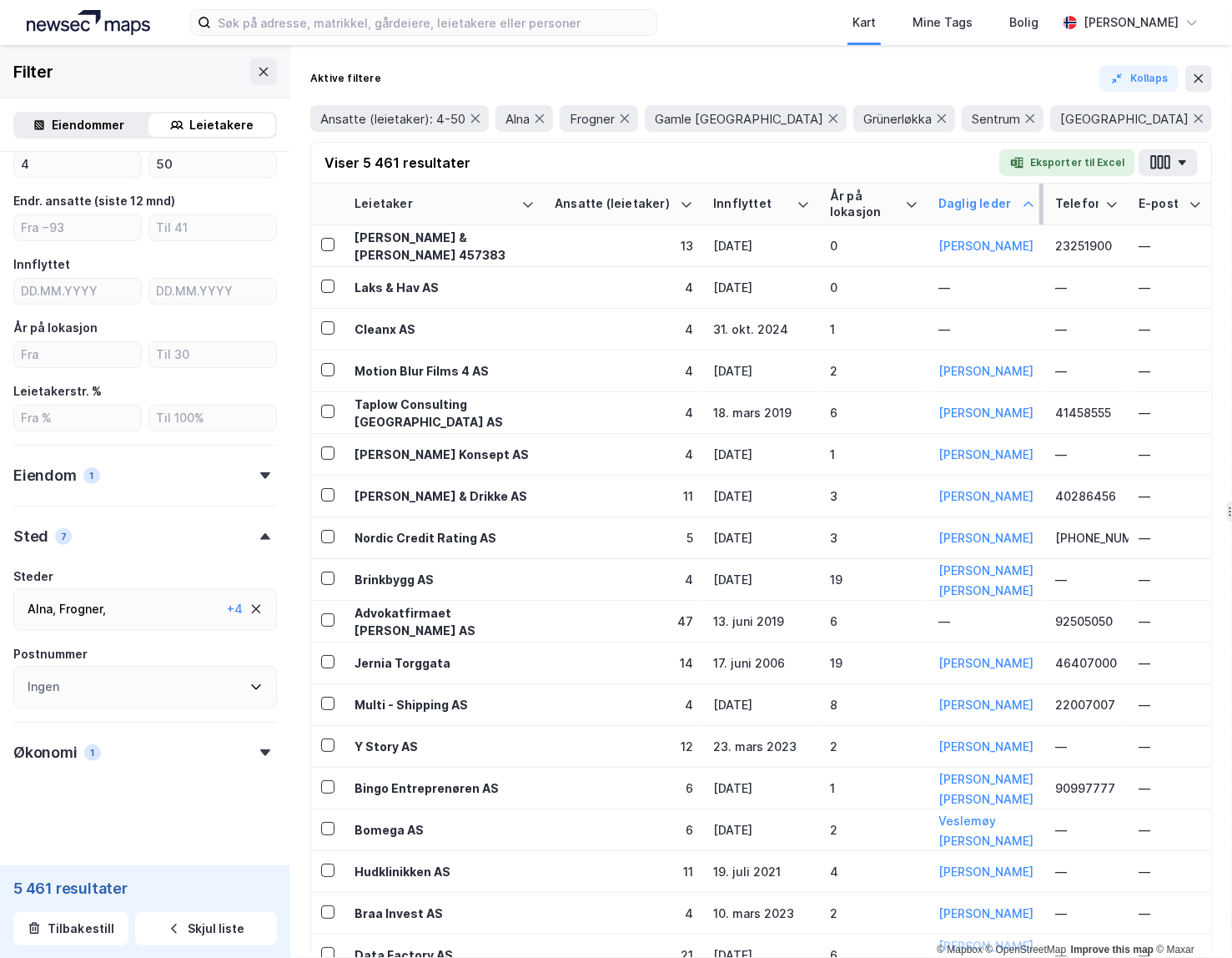
click at [266, 536] on icon at bounding box center [265, 536] width 10 height 7
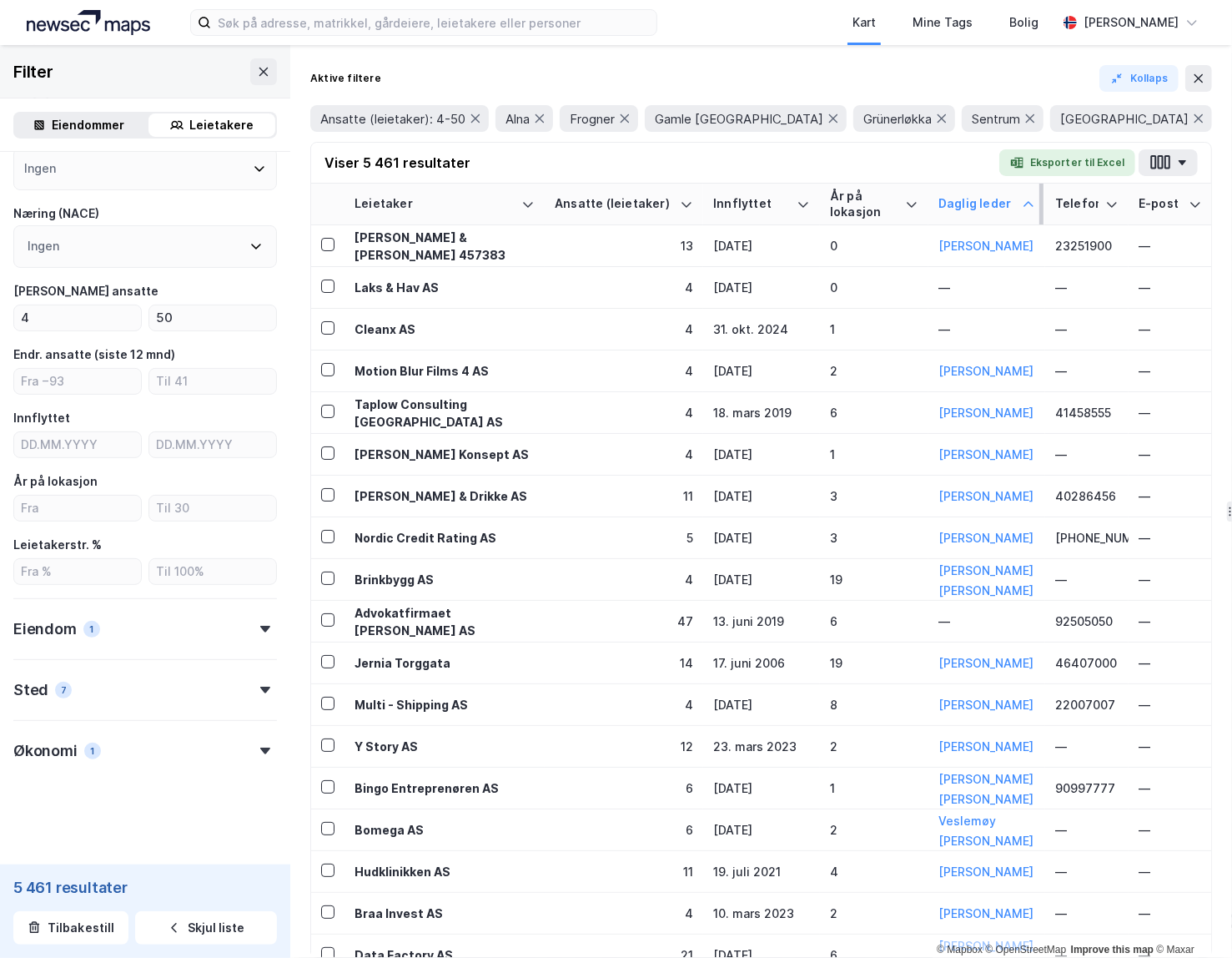
scroll to position [179, 0]
click at [261, 635] on div "Eiendom 1" at bounding box center [145, 623] width 264 height 47
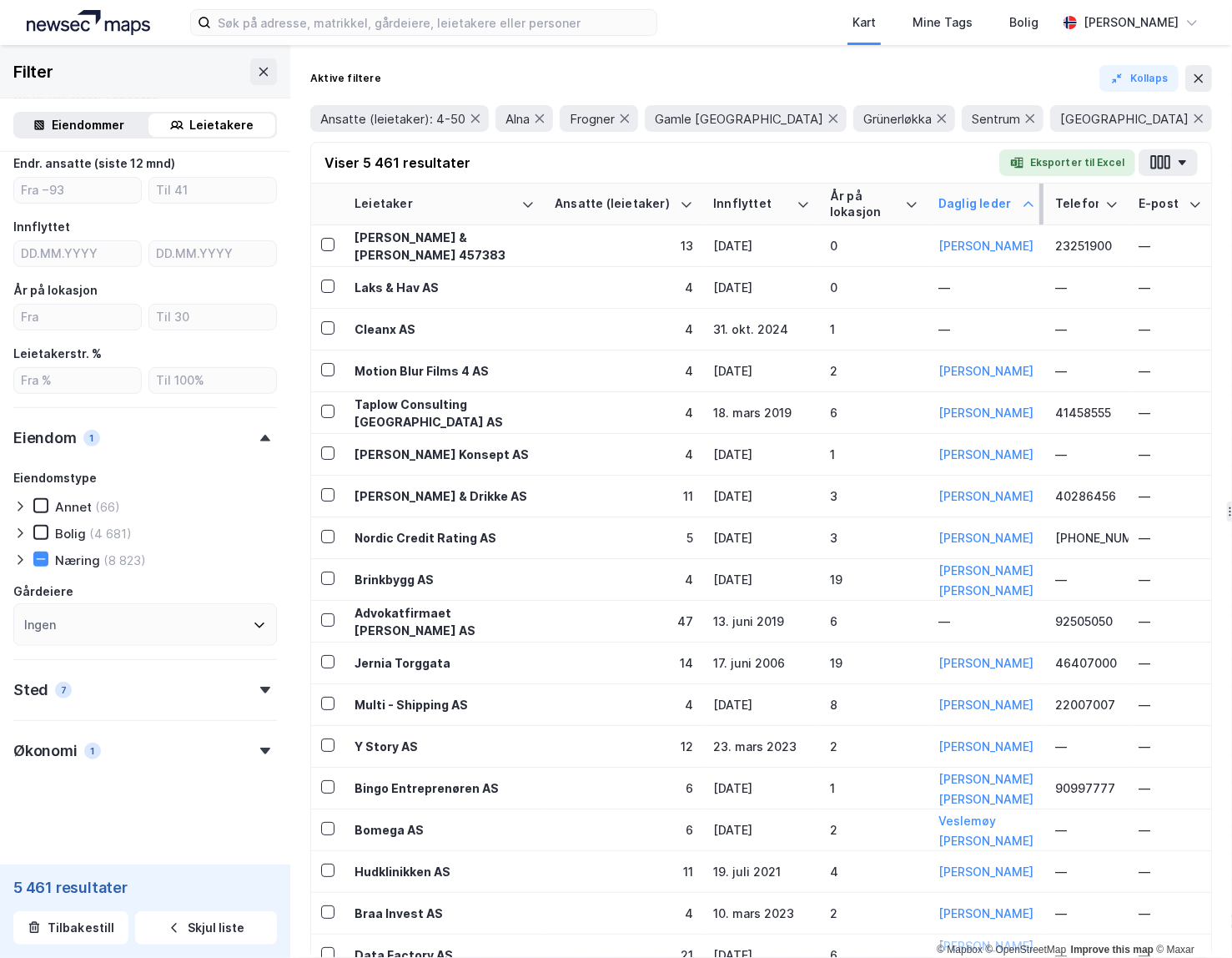
click at [265, 438] on icon at bounding box center [265, 438] width 10 height 7
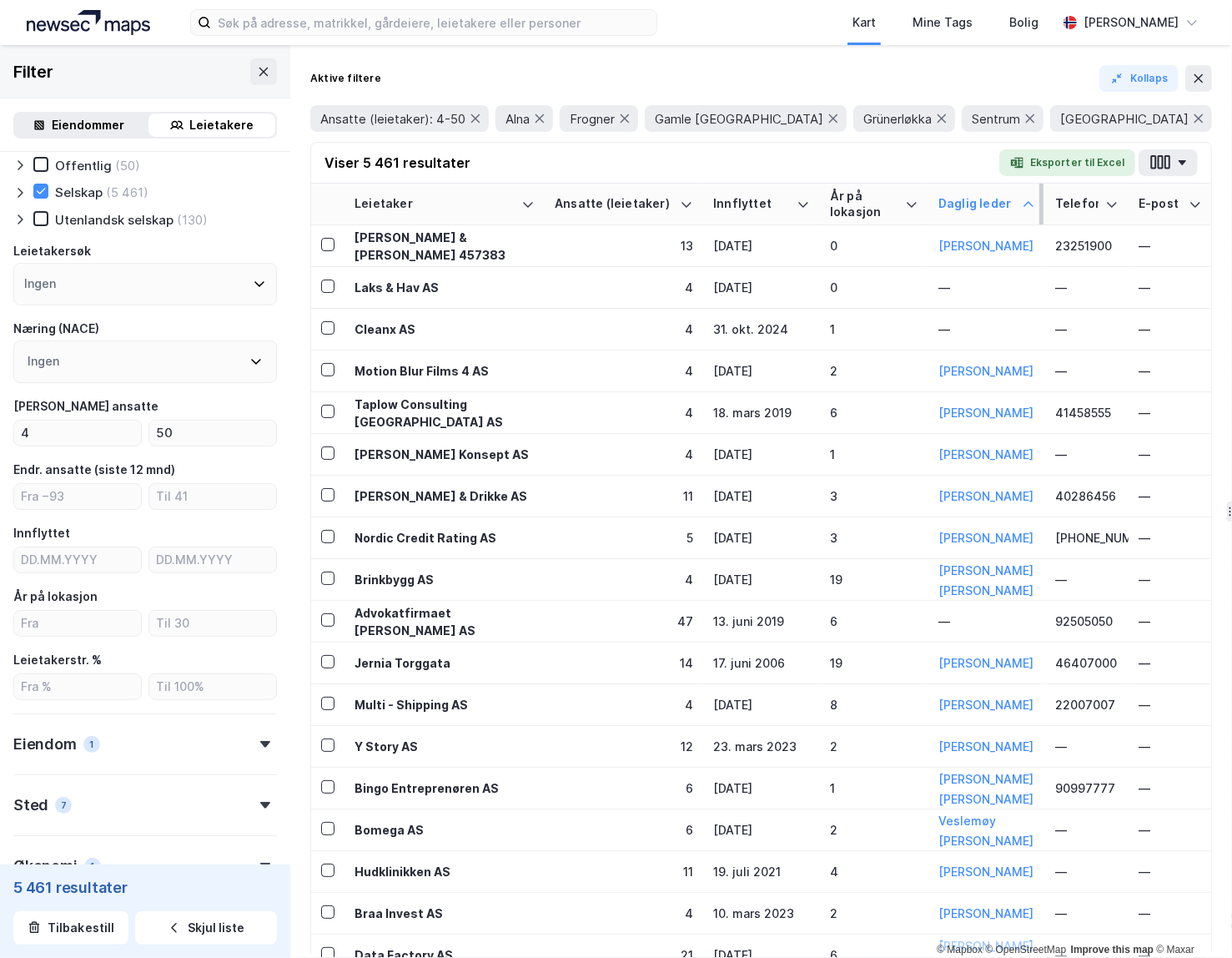
scroll to position [0, 0]
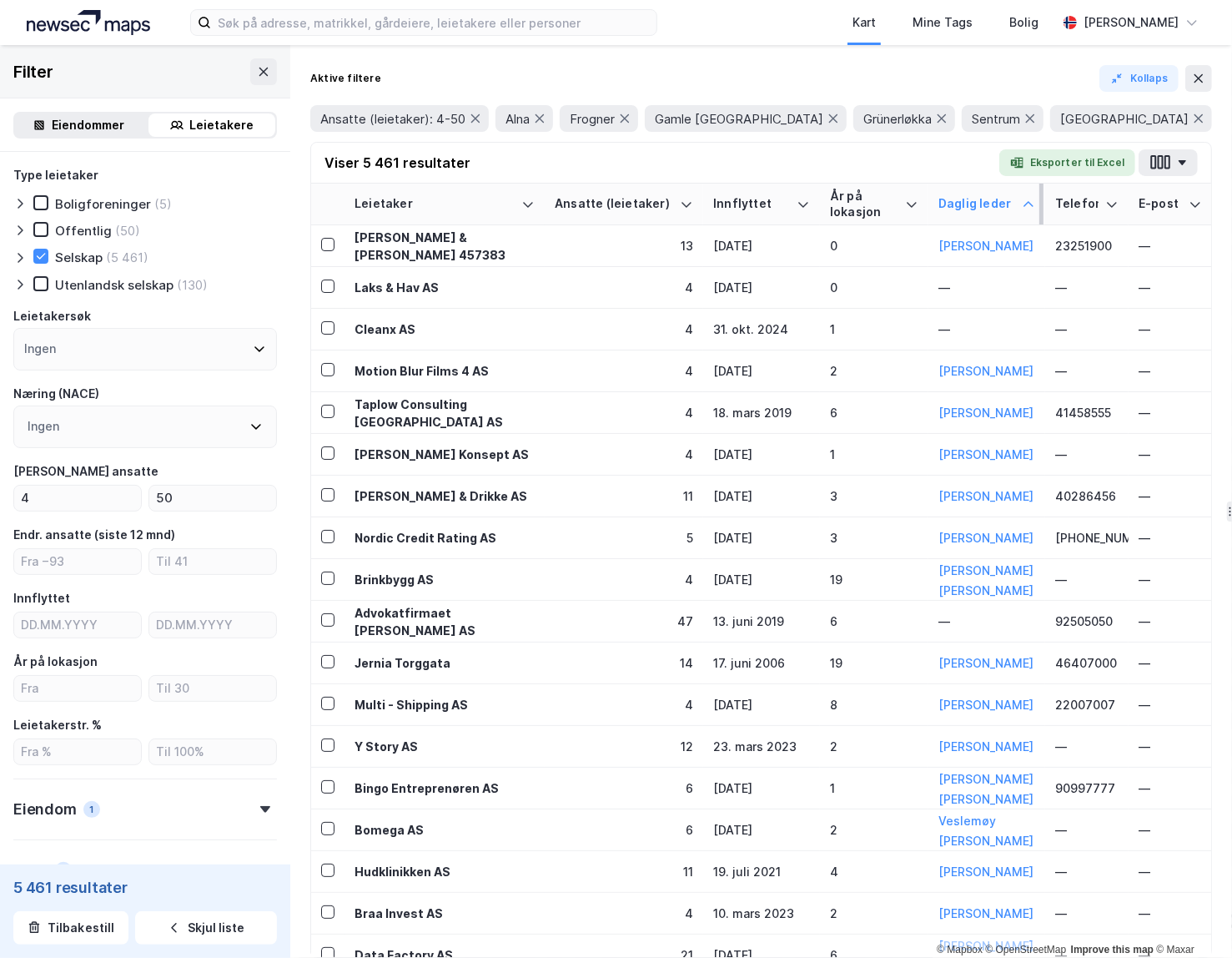
click at [122, 345] on div "Ingen" at bounding box center [145, 348] width 264 height 43
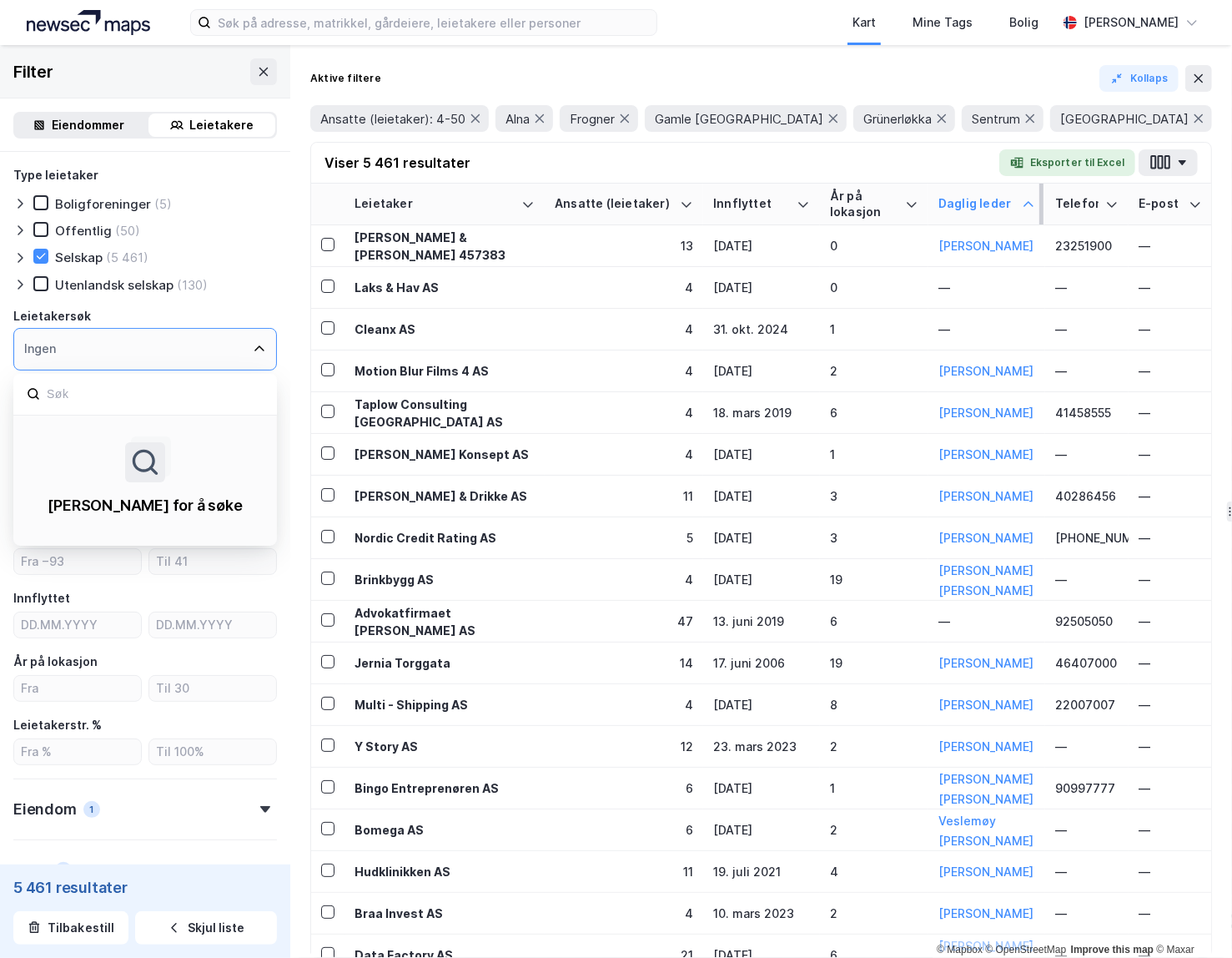
click at [122, 345] on div "Ingen" at bounding box center [145, 348] width 264 height 43
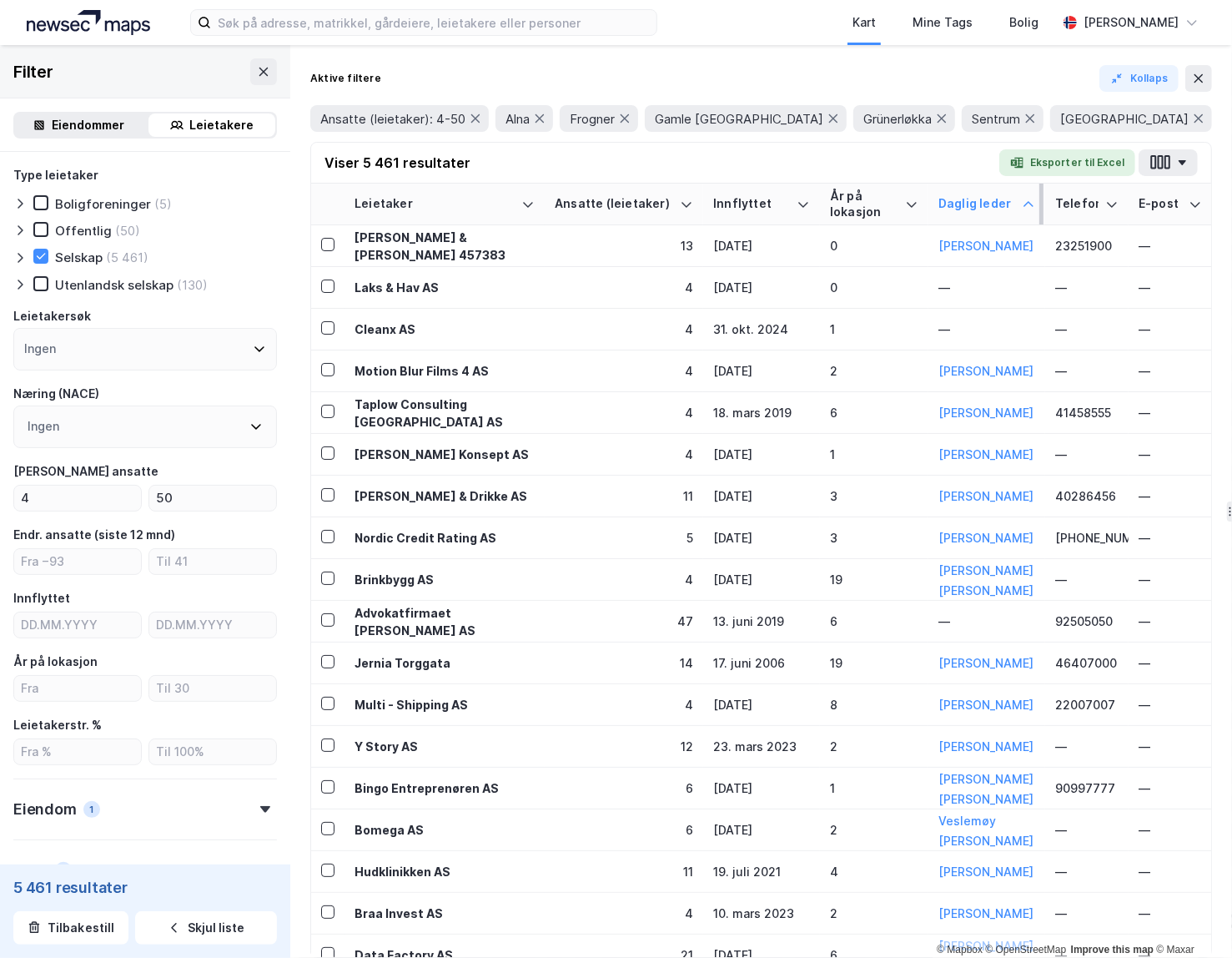
click at [292, 390] on div "Aktive filtere Kollaps Ansatte (leietaker): 4-50 [PERSON_NAME] Gamle Oslo Grüne…" at bounding box center [761, 501] width 941 height 913
click at [251, 424] on icon at bounding box center [256, 425] width 13 height 13
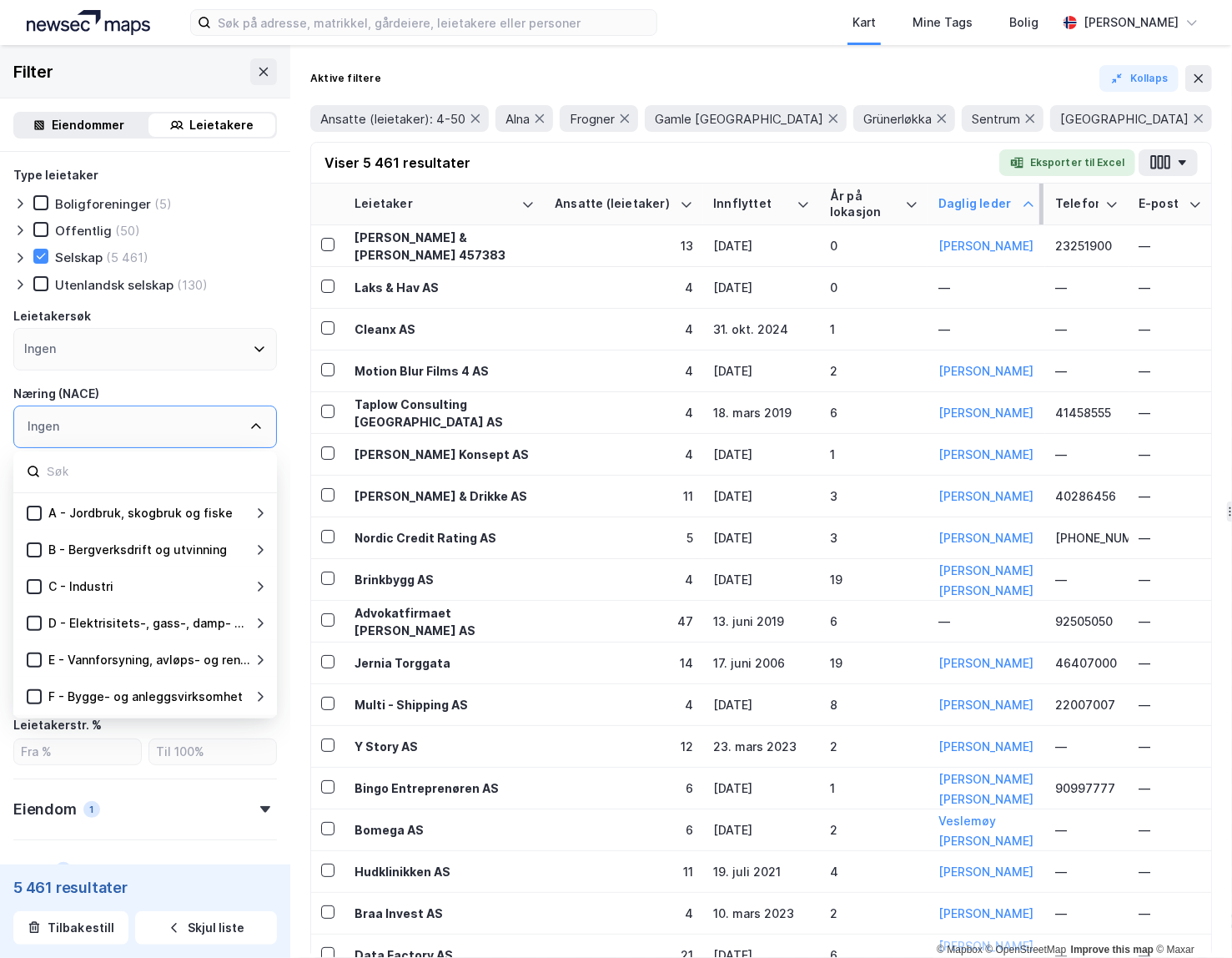
click at [264, 510] on icon at bounding box center [259, 513] width 13 height 13
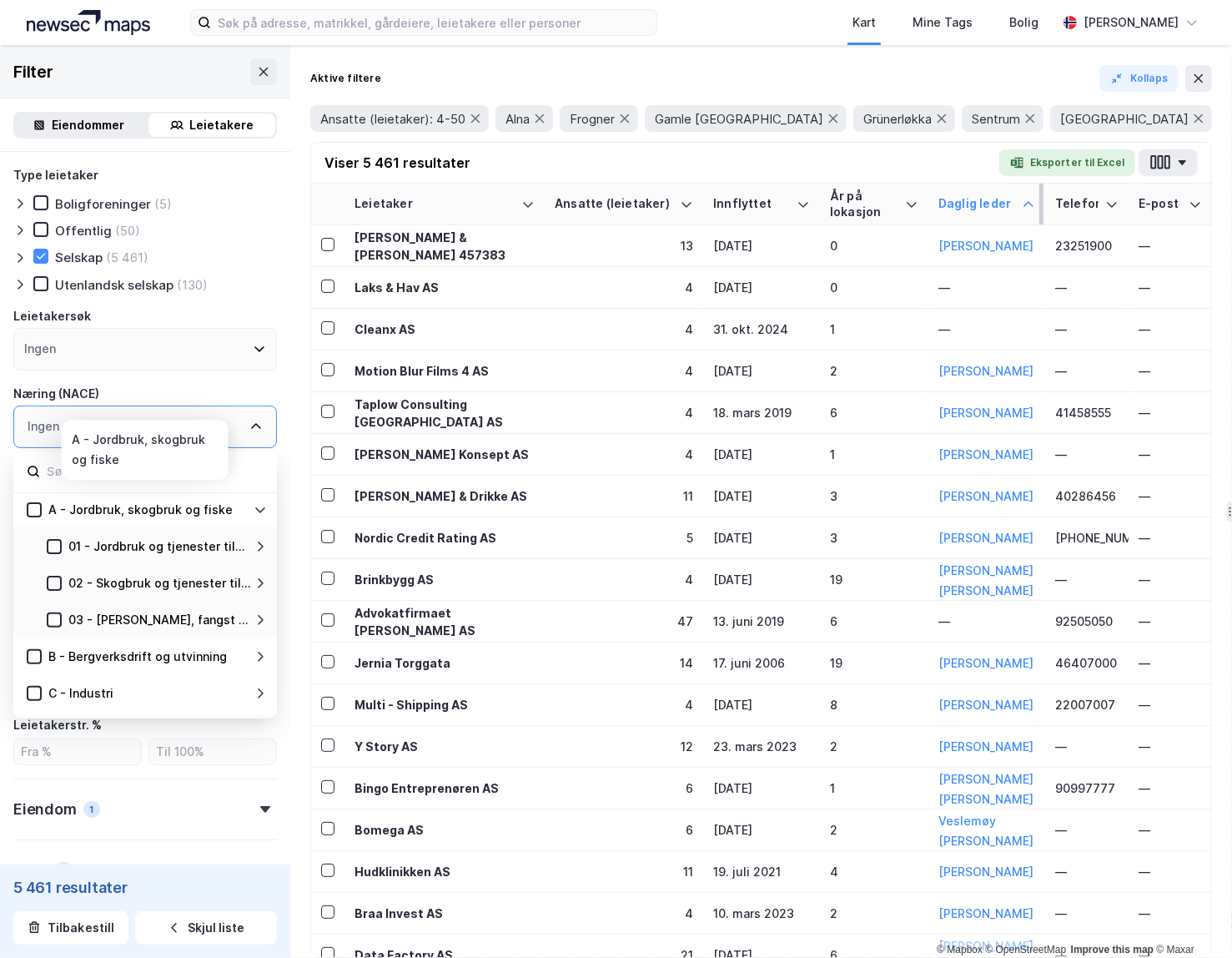
click at [263, 508] on icon at bounding box center [259, 509] width 13 height 13
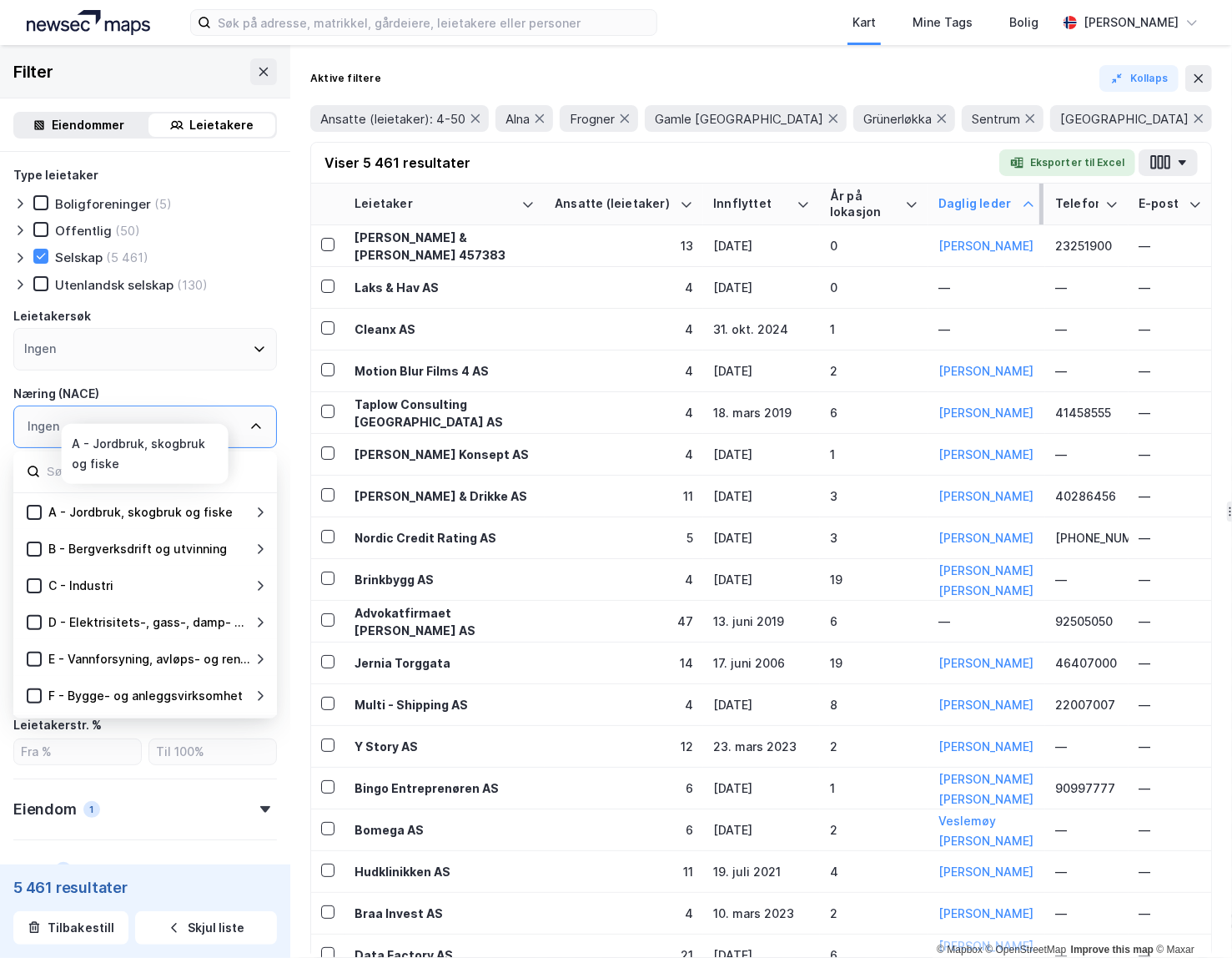
scroll to position [9, 0]
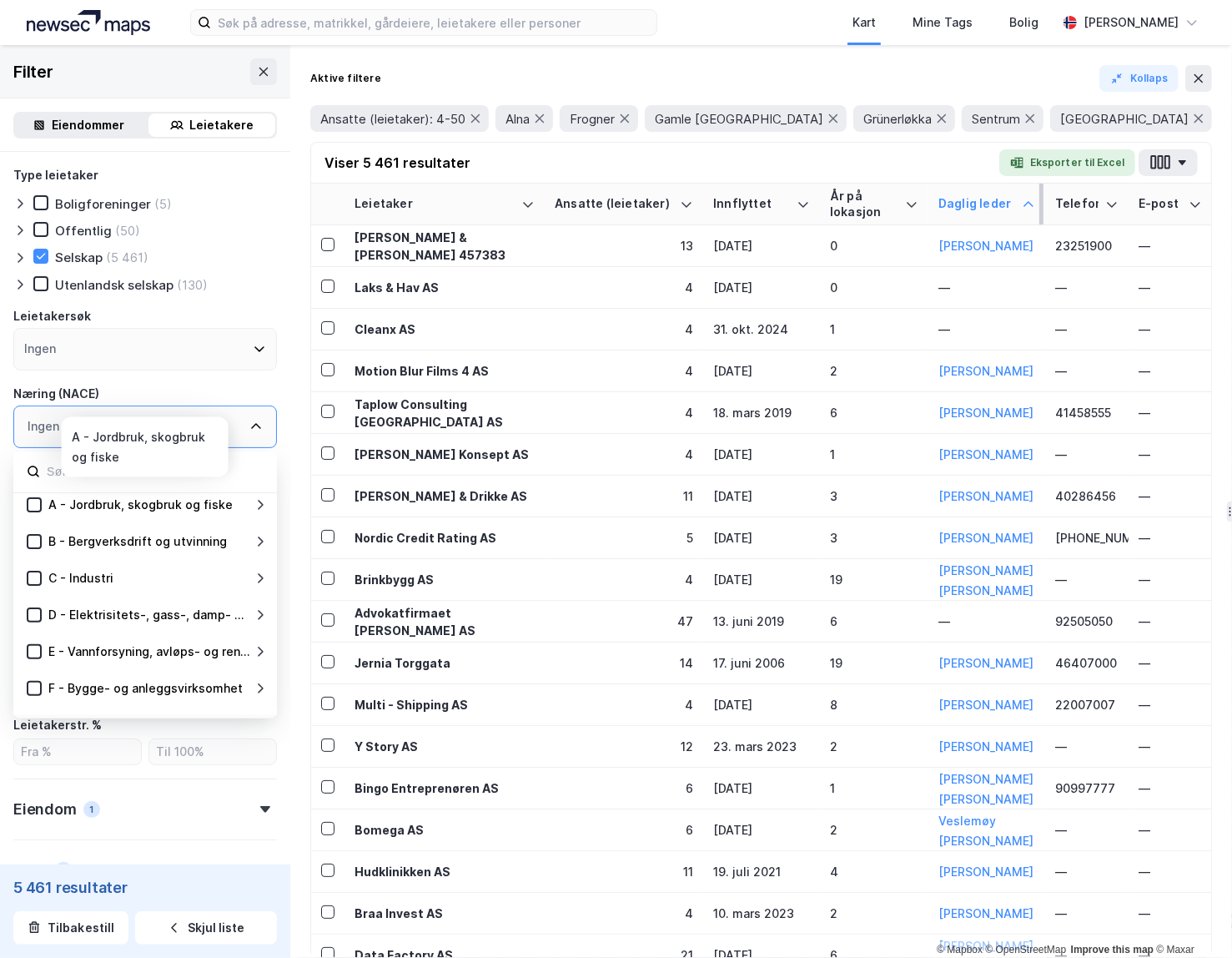
drag, startPoint x: 37, startPoint y: 504, endPoint x: 45, endPoint y: 520, distance: 17.9
click at [37, 505] on icon at bounding box center [33, 504] width 11 height 11
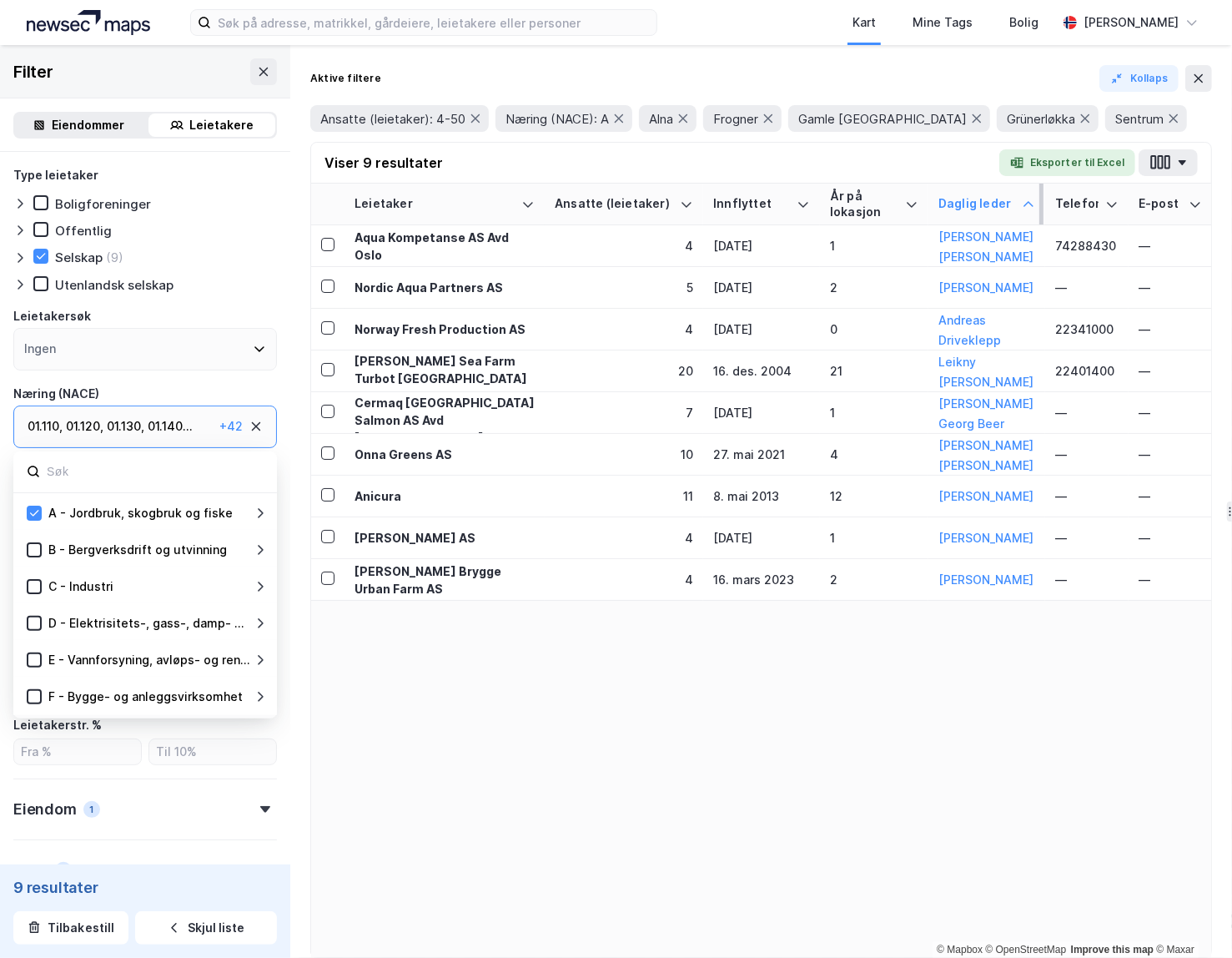
click at [42, 541] on div "B - Bergverksdrift og utvinning" at bounding box center [148, 549] width 212 height 20
click at [44, 582] on div "C - Industri" at bounding box center [148, 584] width 212 height 20
click at [38, 547] on icon at bounding box center [33, 548] width 11 height 11
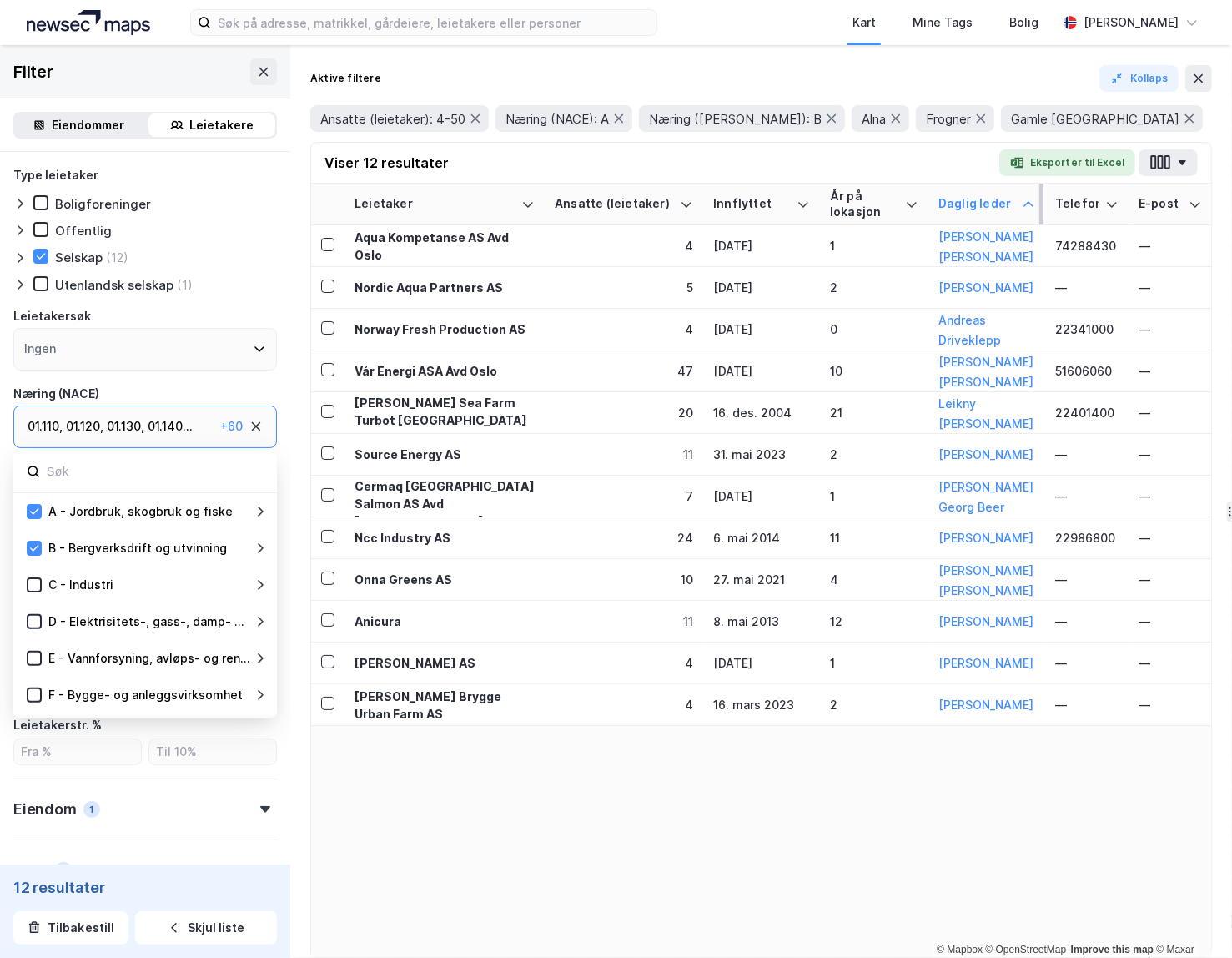
drag, startPoint x: 37, startPoint y: 582, endPoint x: 38, endPoint y: 599, distance: 17.0
click at [37, 582] on icon at bounding box center [34, 584] width 10 height 6
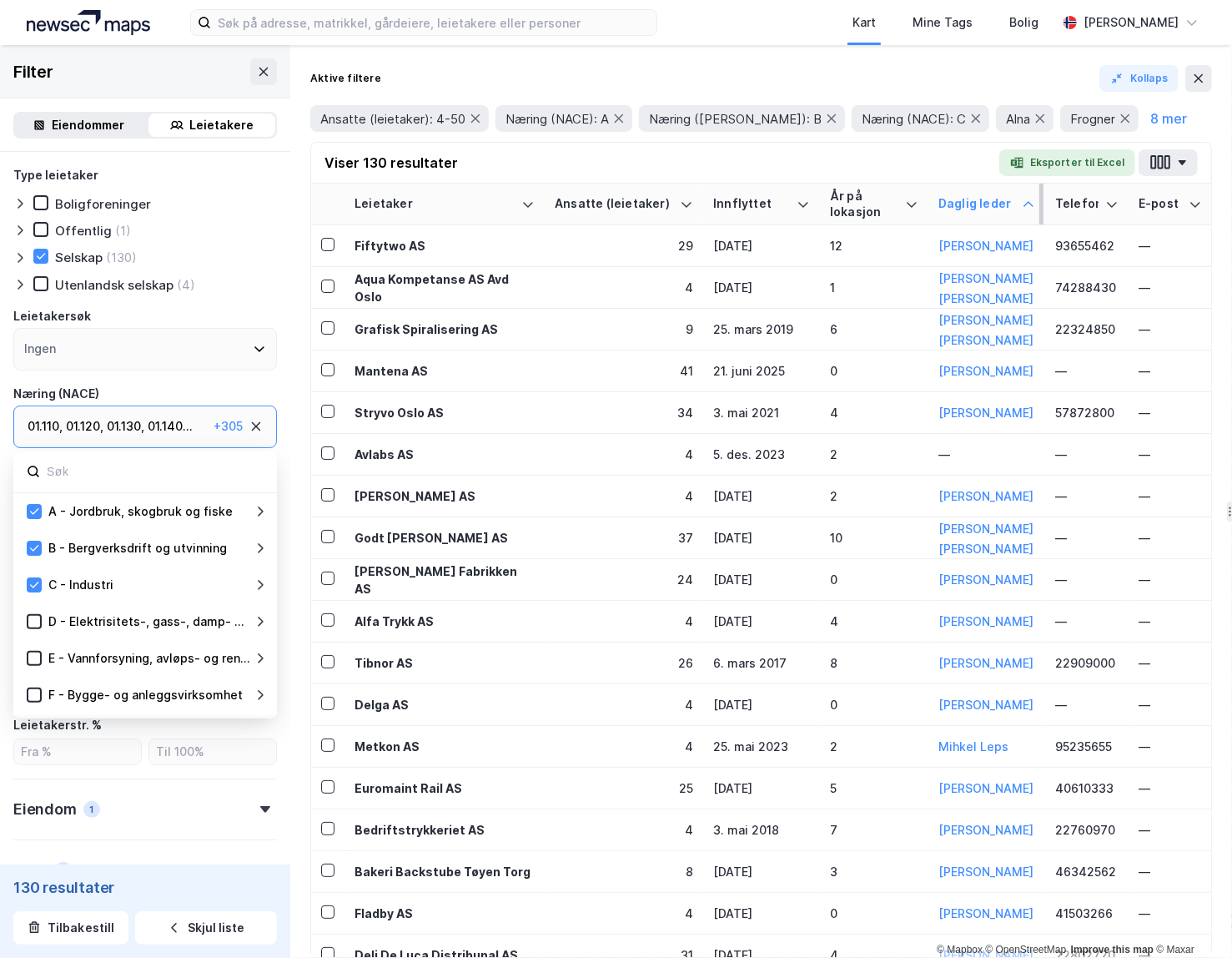
click at [264, 621] on icon at bounding box center [259, 621] width 13 height 13
drag, startPoint x: 32, startPoint y: 620, endPoint x: 182, endPoint y: 630, distance: 150.3
click at [32, 620] on icon at bounding box center [33, 621] width 11 height 11
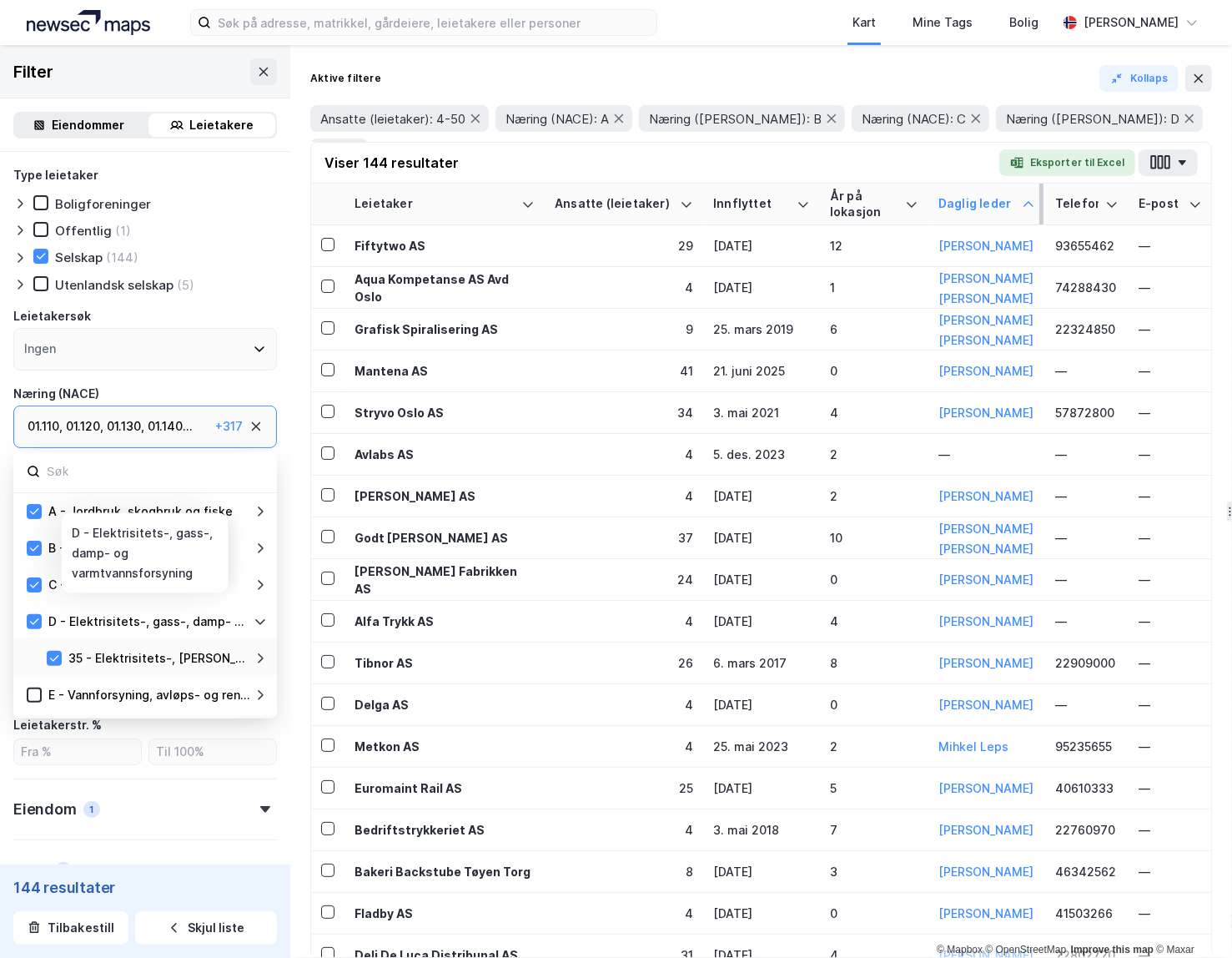
drag, startPoint x: 265, startPoint y: 621, endPoint x: 231, endPoint y: 638, distance: 38.0
click at [265, 621] on icon at bounding box center [259, 621] width 13 height 13
click at [260, 657] on icon at bounding box center [259, 658] width 13 height 13
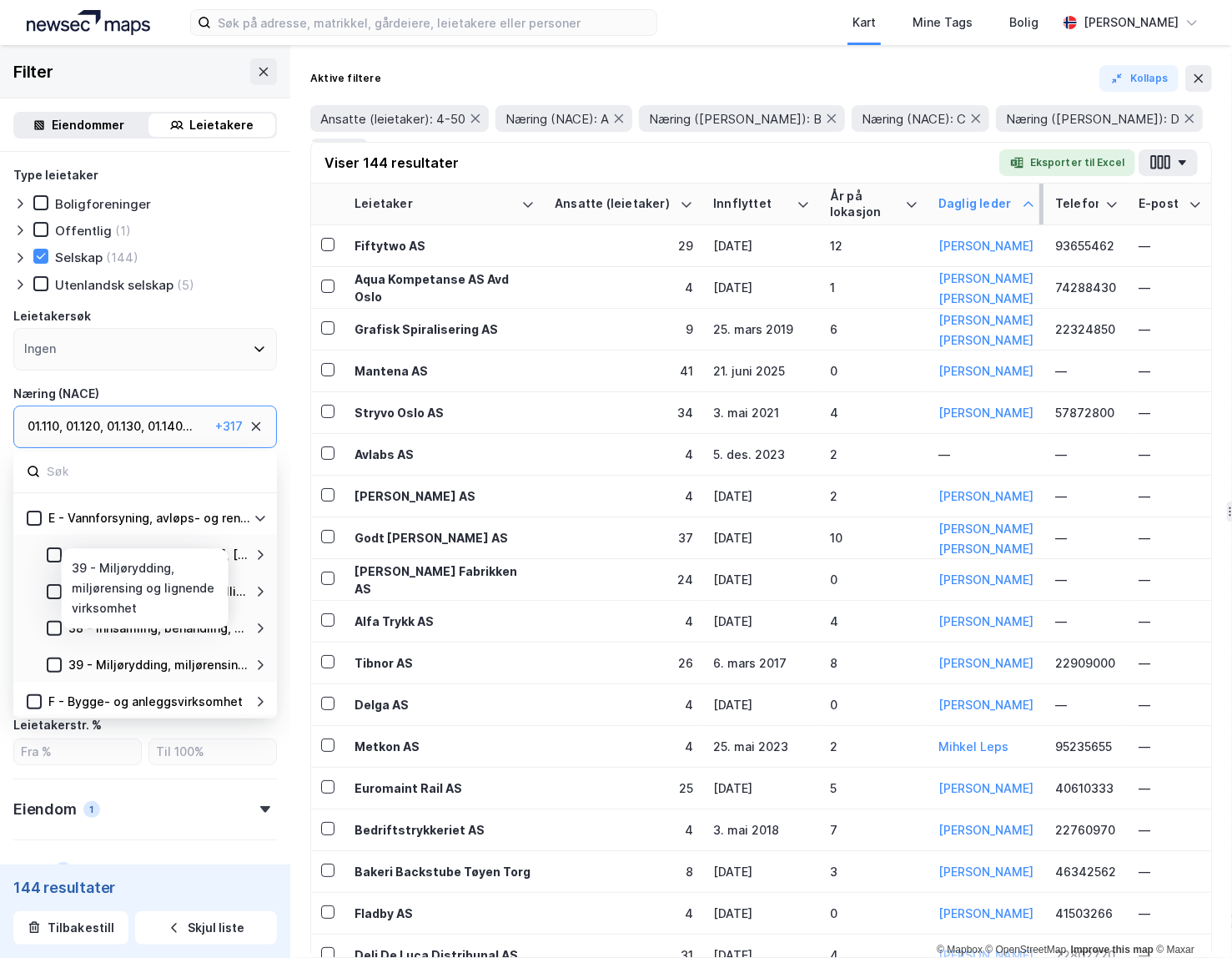
scroll to position [150, 0]
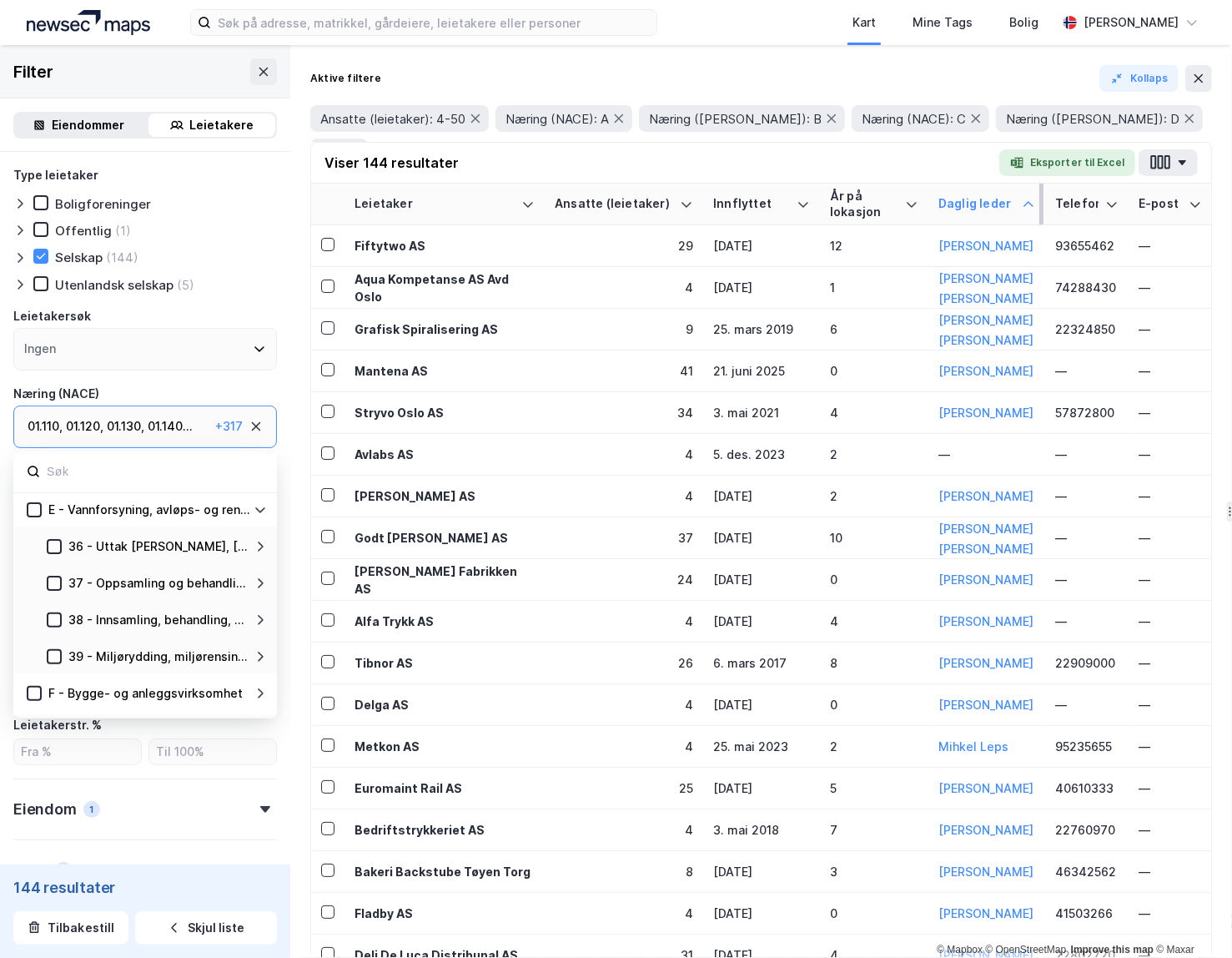
drag, startPoint x: 28, startPoint y: 508, endPoint x: 157, endPoint y: 530, distance: 130.9
click at [28, 508] on icon at bounding box center [33, 509] width 11 height 11
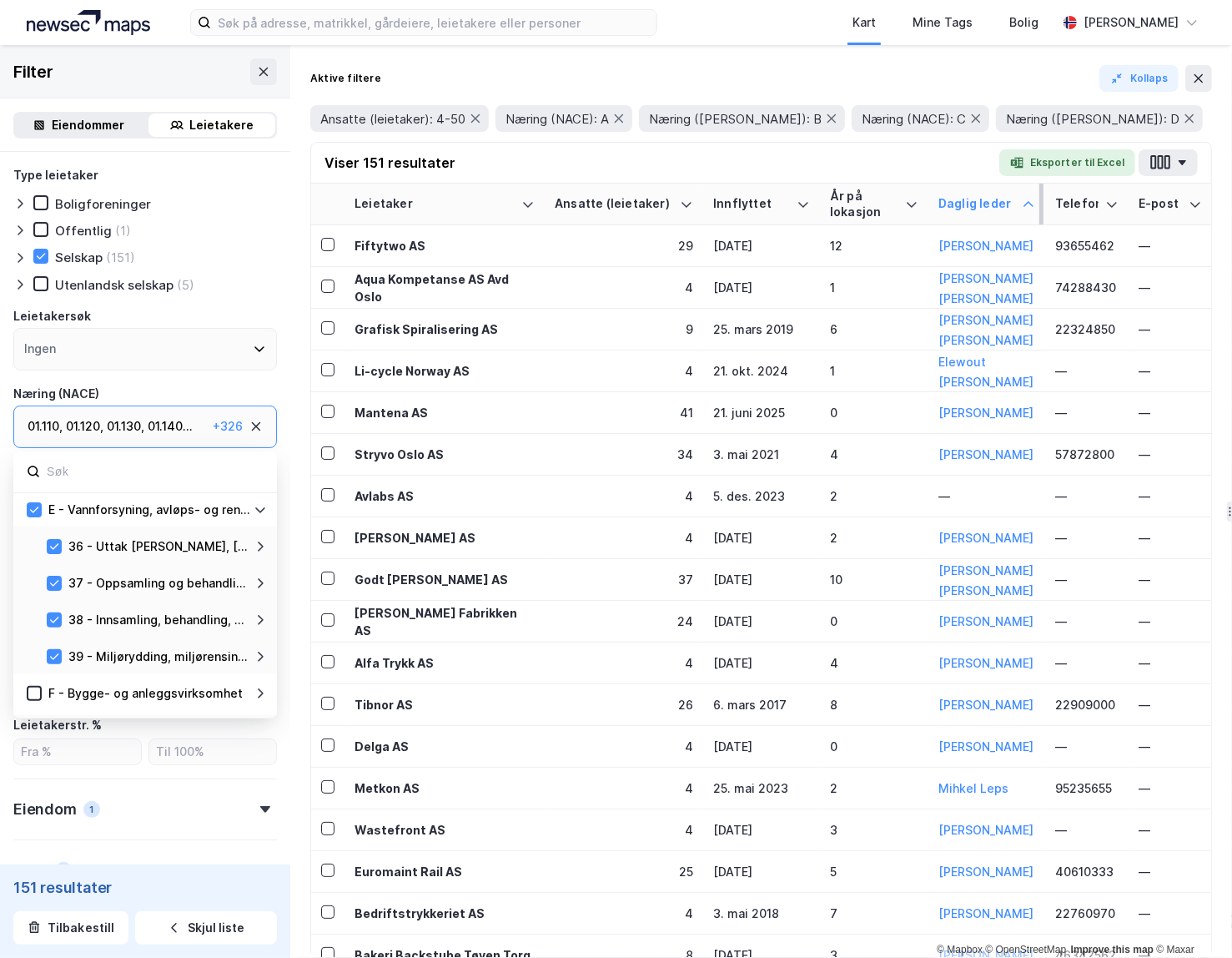
click at [262, 514] on icon at bounding box center [259, 509] width 13 height 13
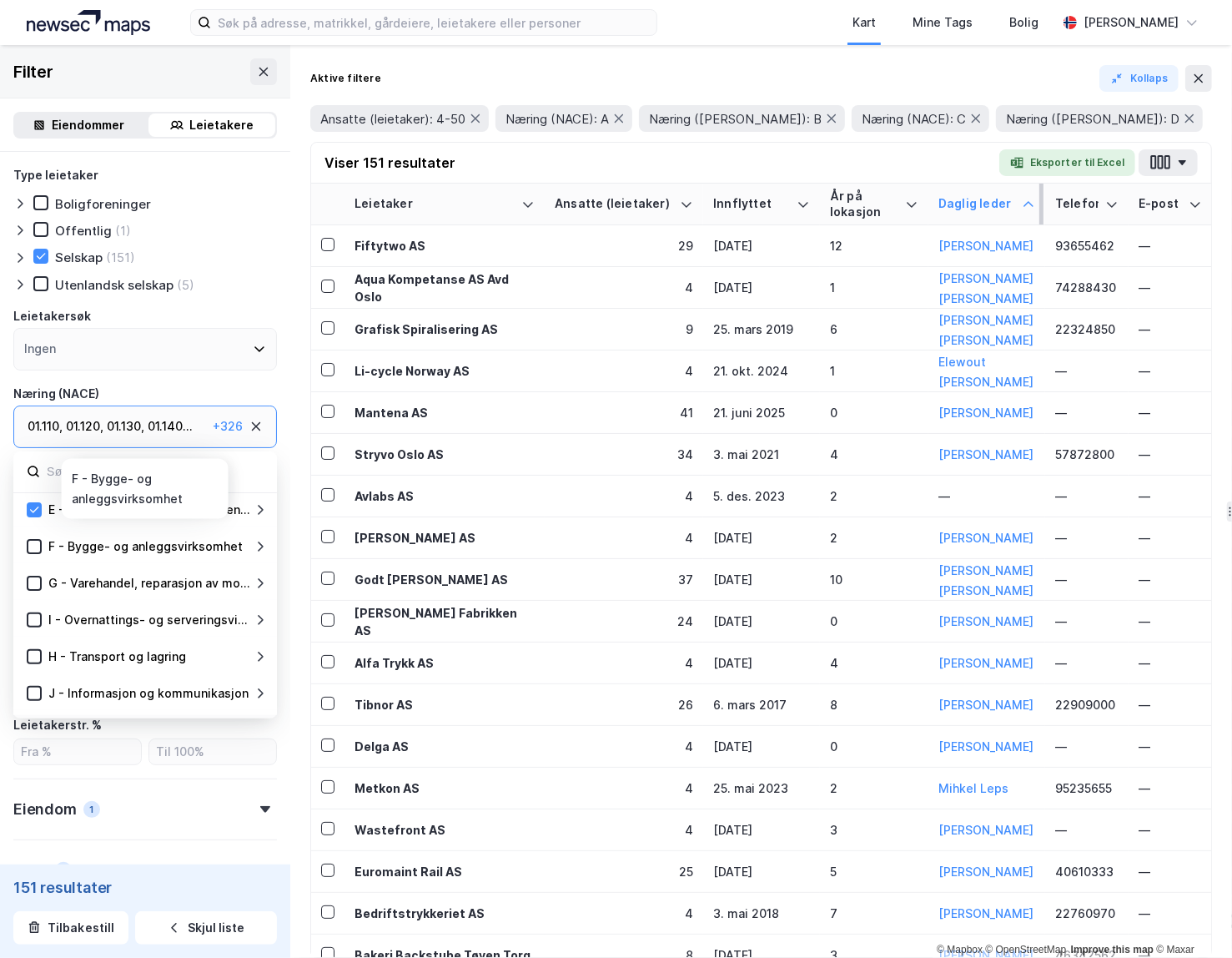
click at [260, 545] on icon at bounding box center [260, 546] width 6 height 10
click at [260, 545] on icon at bounding box center [259, 546] width 13 height 13
click at [34, 541] on icon at bounding box center [33, 546] width 11 height 11
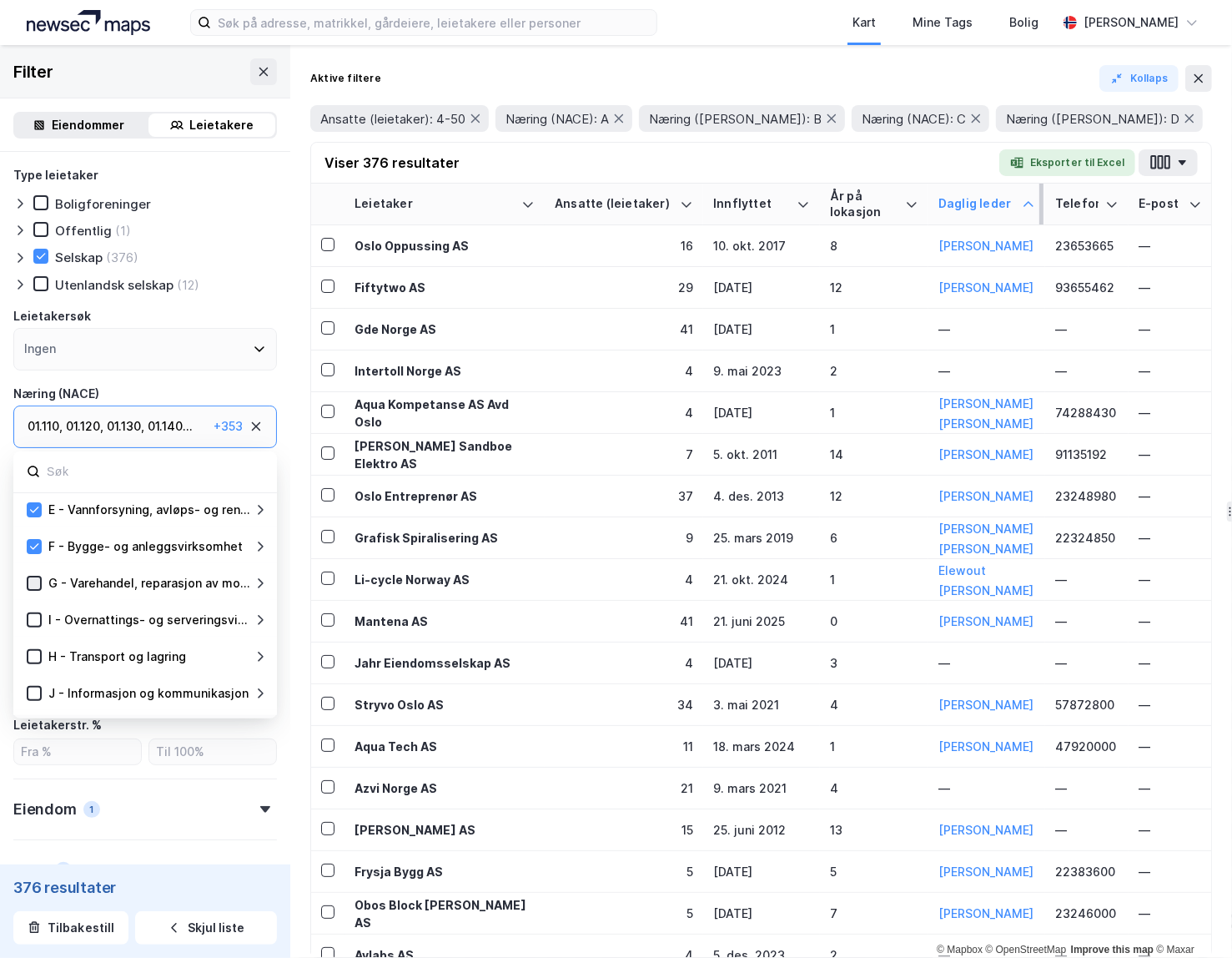
click at [31, 579] on icon at bounding box center [33, 582] width 11 height 11
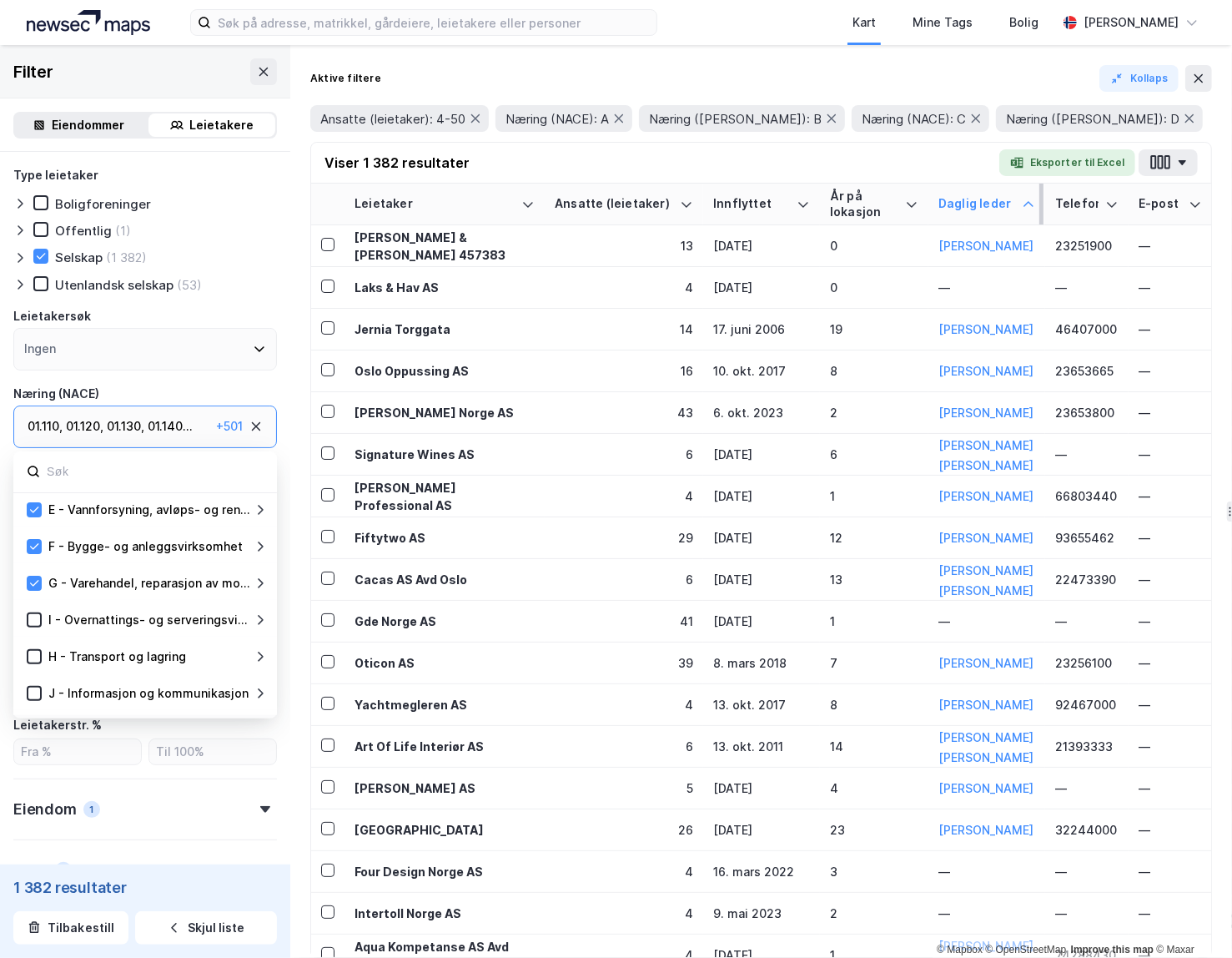
drag, startPoint x: 33, startPoint y: 616, endPoint x: 43, endPoint y: 638, distance: 24.2
click at [33, 616] on icon at bounding box center [33, 619] width 11 height 11
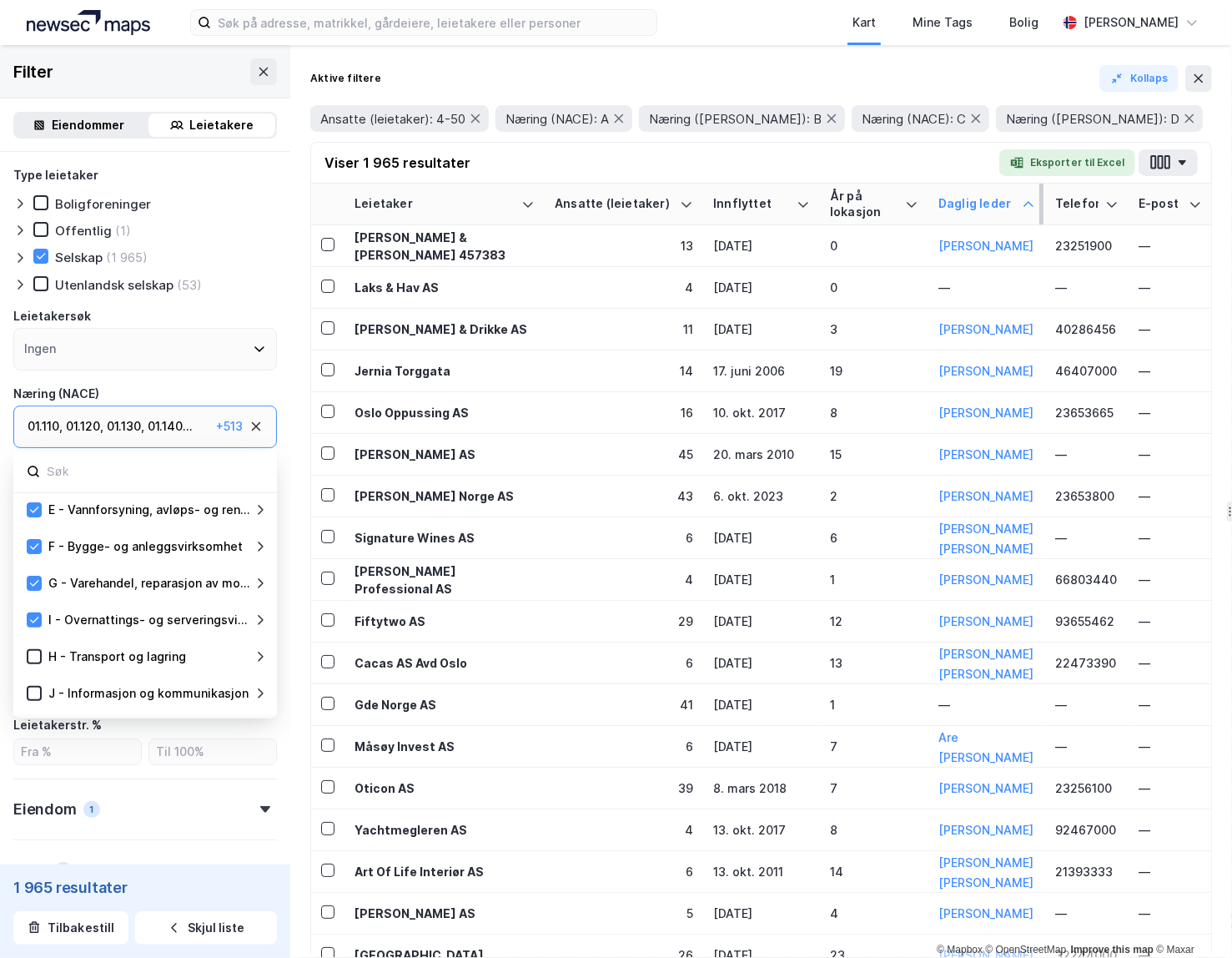
drag, startPoint x: 262, startPoint y: 621, endPoint x: 224, endPoint y: 626, distance: 38.3
click at [262, 622] on icon at bounding box center [259, 619] width 13 height 13
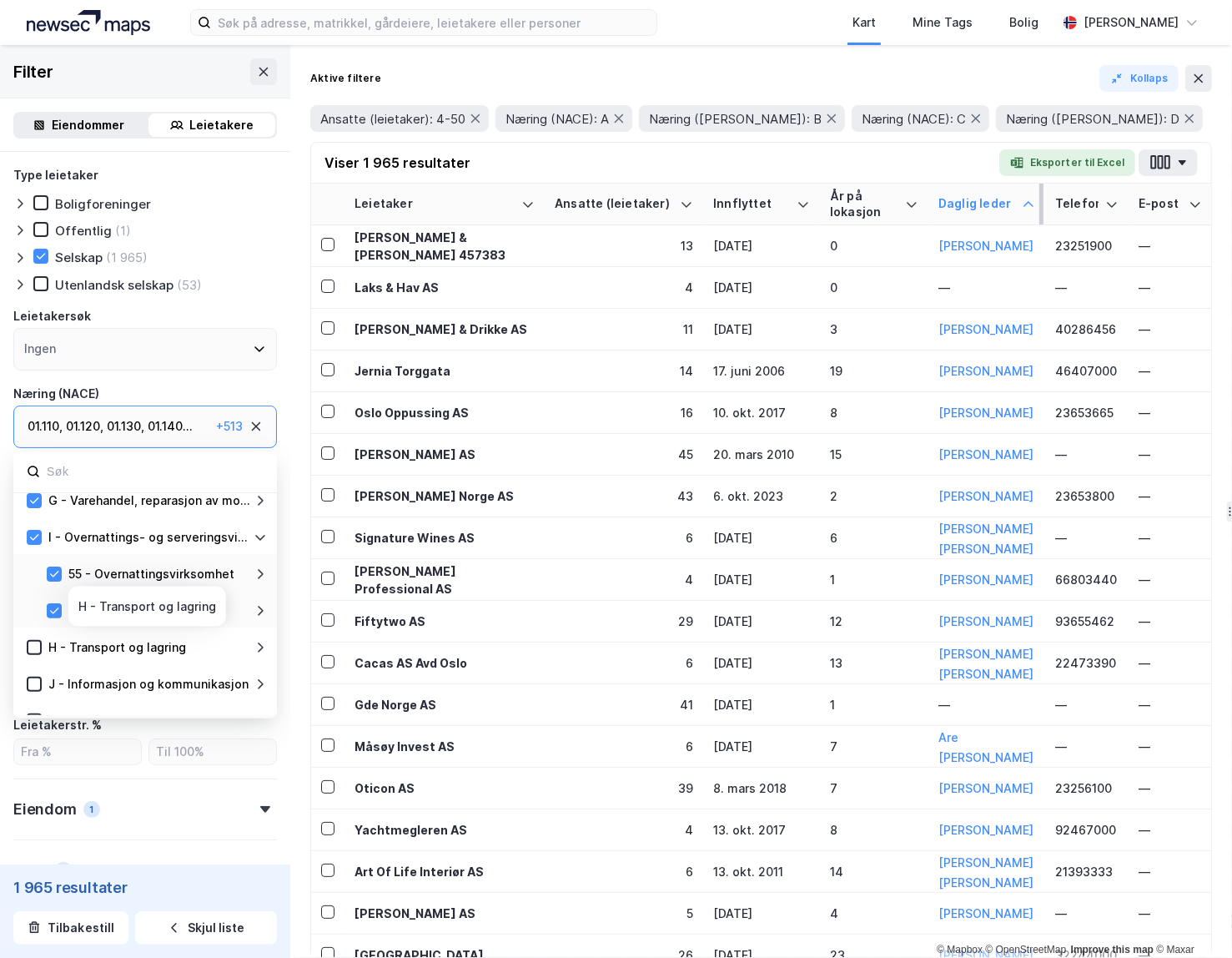
scroll to position [233, 0]
drag, startPoint x: 27, startPoint y: 533, endPoint x: 127, endPoint y: 548, distance: 101.1
click at [27, 533] on div at bounding box center [34, 536] width 15 height 15
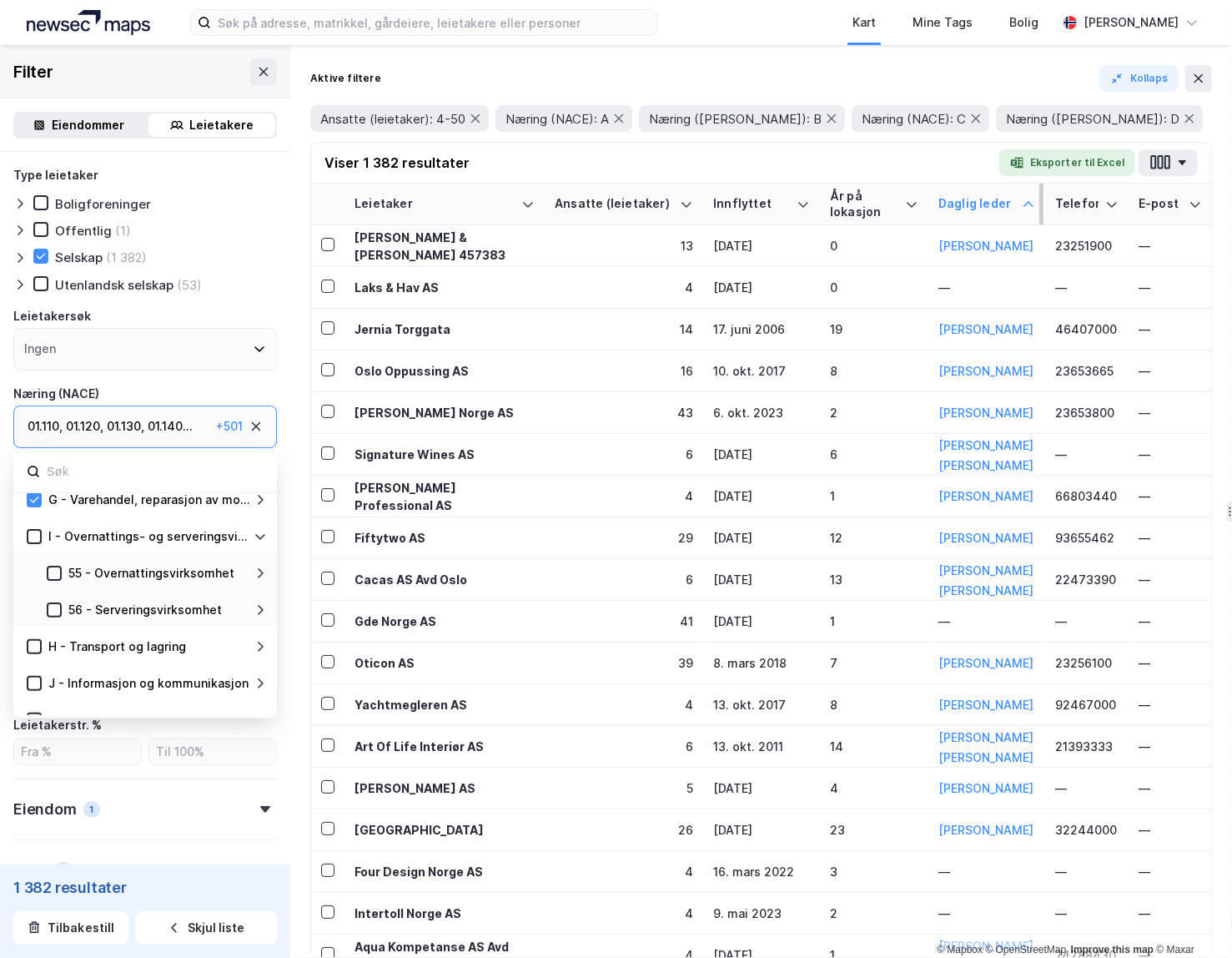
click at [261, 536] on icon at bounding box center [259, 536] width 13 height 13
click at [259, 572] on icon at bounding box center [259, 573] width 13 height 13
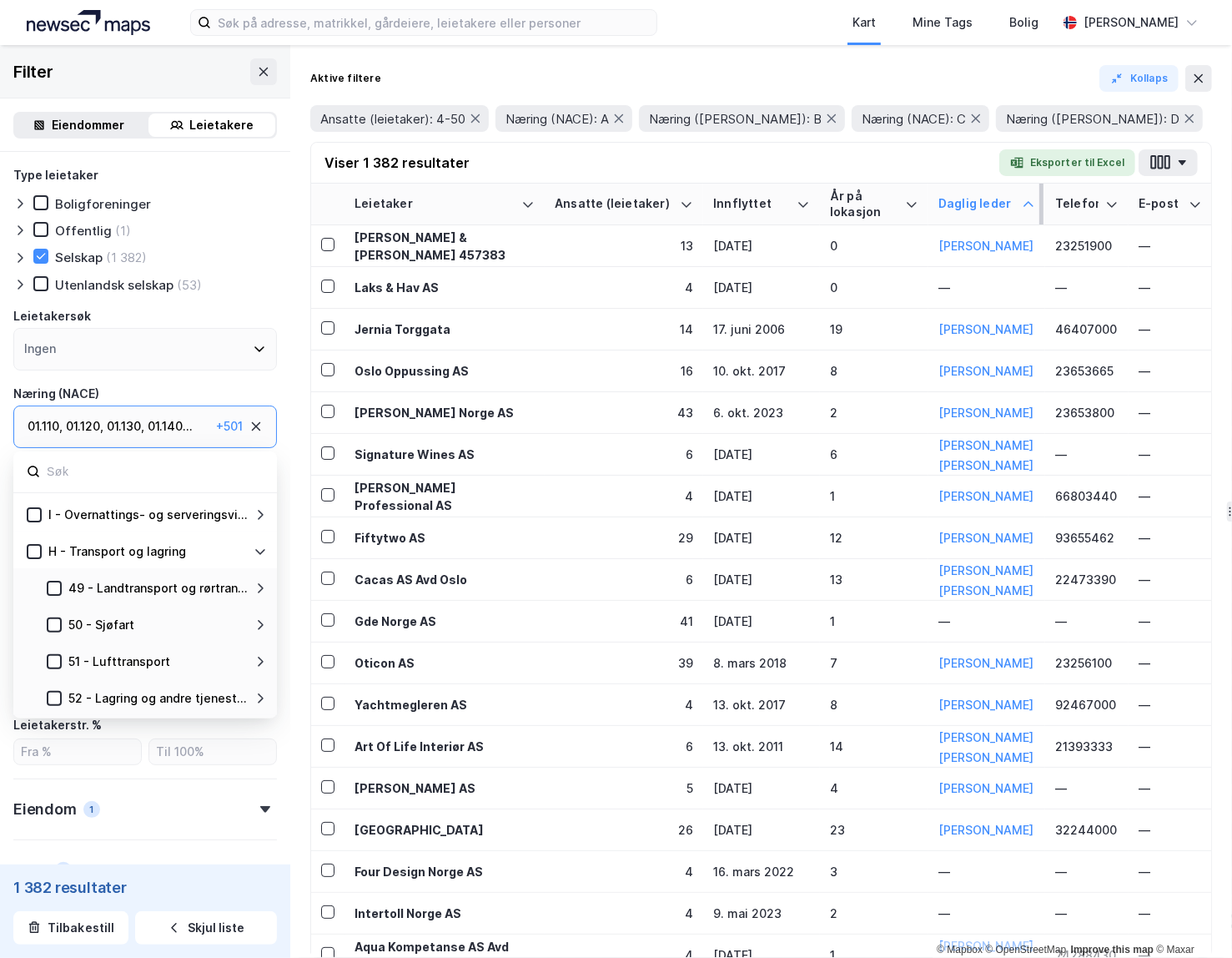
drag, startPoint x: 36, startPoint y: 550, endPoint x: 217, endPoint y: 558, distance: 181.2
click at [36, 550] on icon at bounding box center [34, 551] width 10 height 6
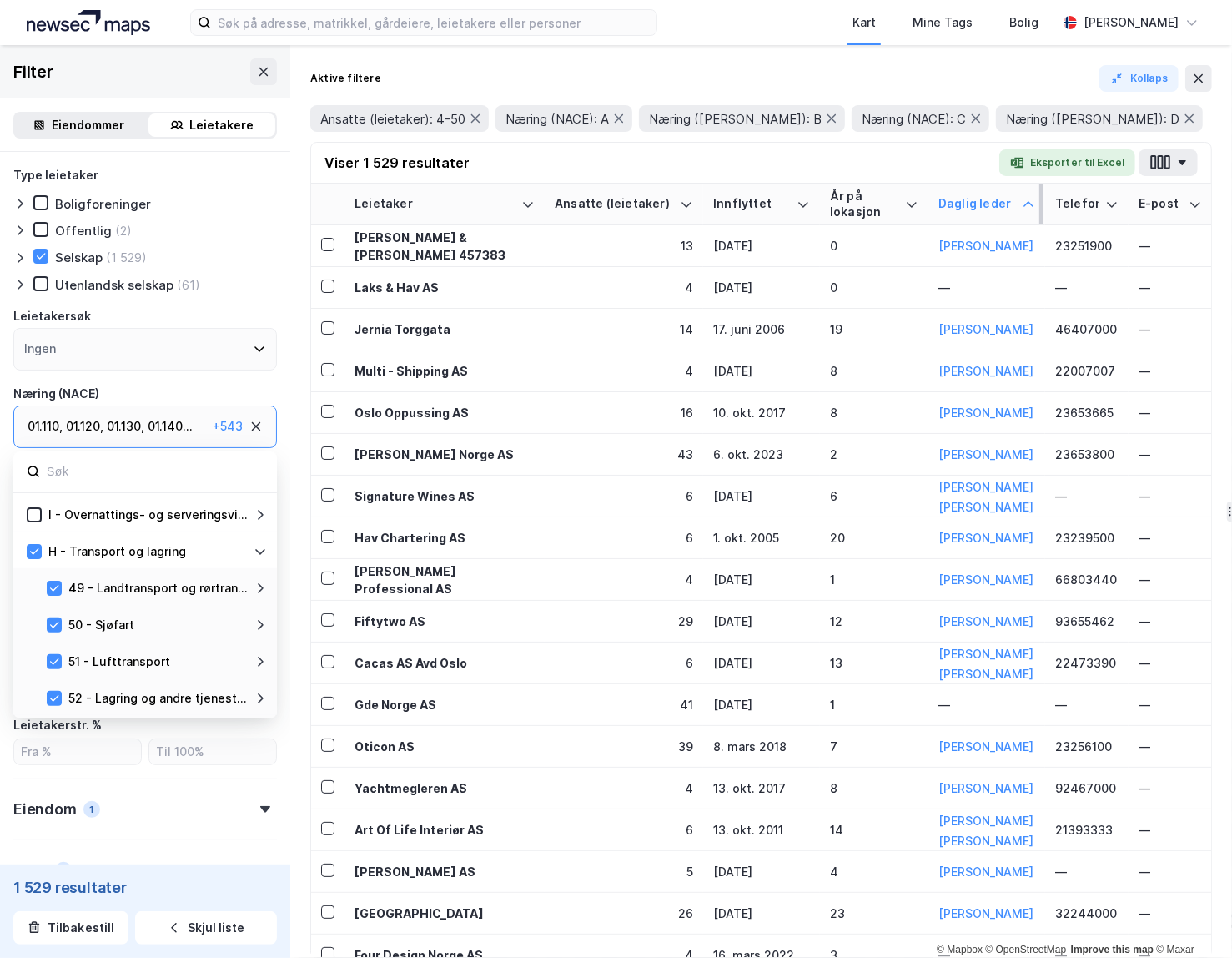
click at [257, 554] on icon at bounding box center [259, 551] width 13 height 13
click at [259, 586] on icon at bounding box center [259, 588] width 13 height 13
click at [259, 587] on icon at bounding box center [259, 588] width 13 height 13
drag, startPoint x: 38, startPoint y: 588, endPoint x: 57, endPoint y: 605, distance: 25.5
click at [38, 588] on icon at bounding box center [33, 588] width 11 height 11
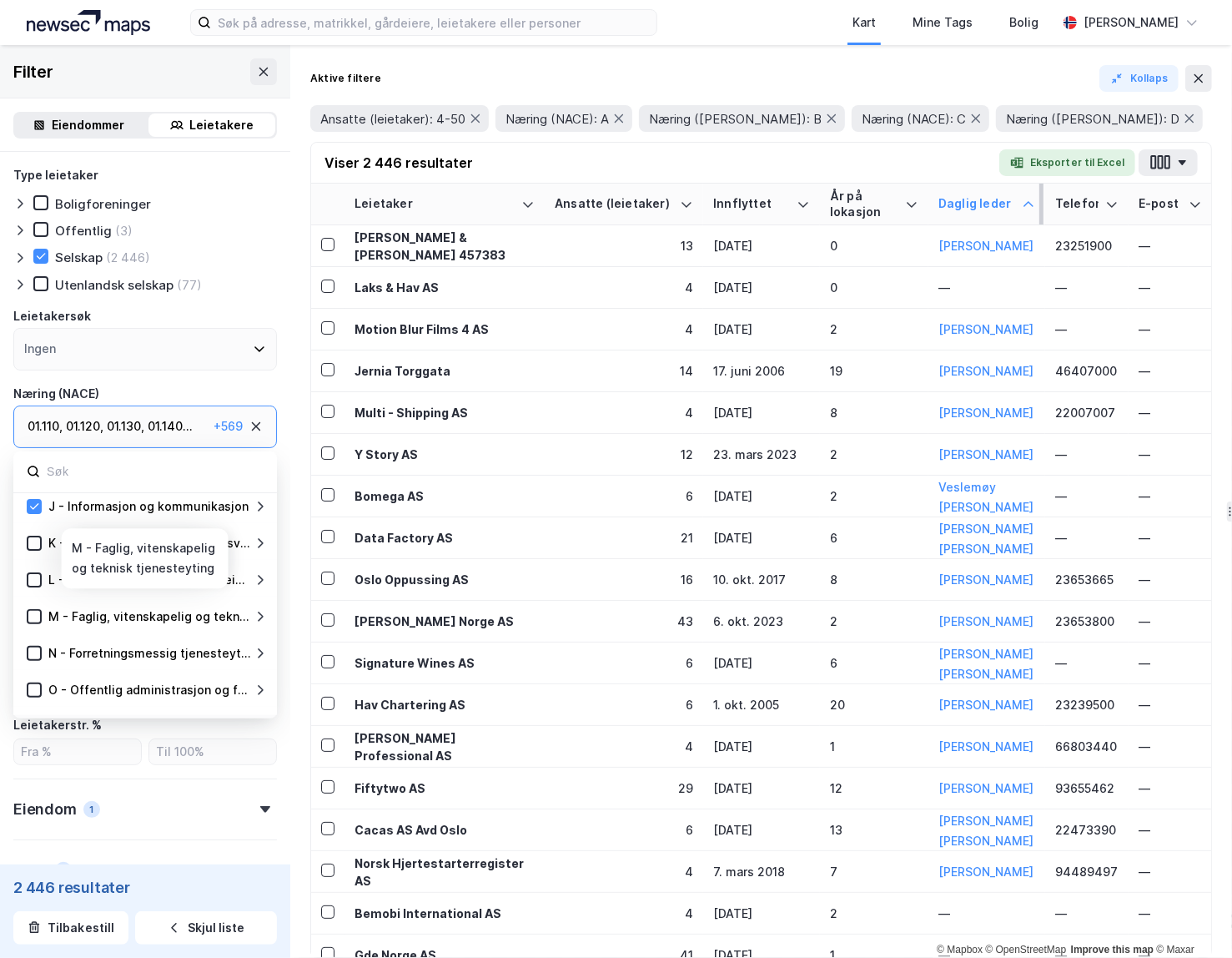
scroll to position [341, 0]
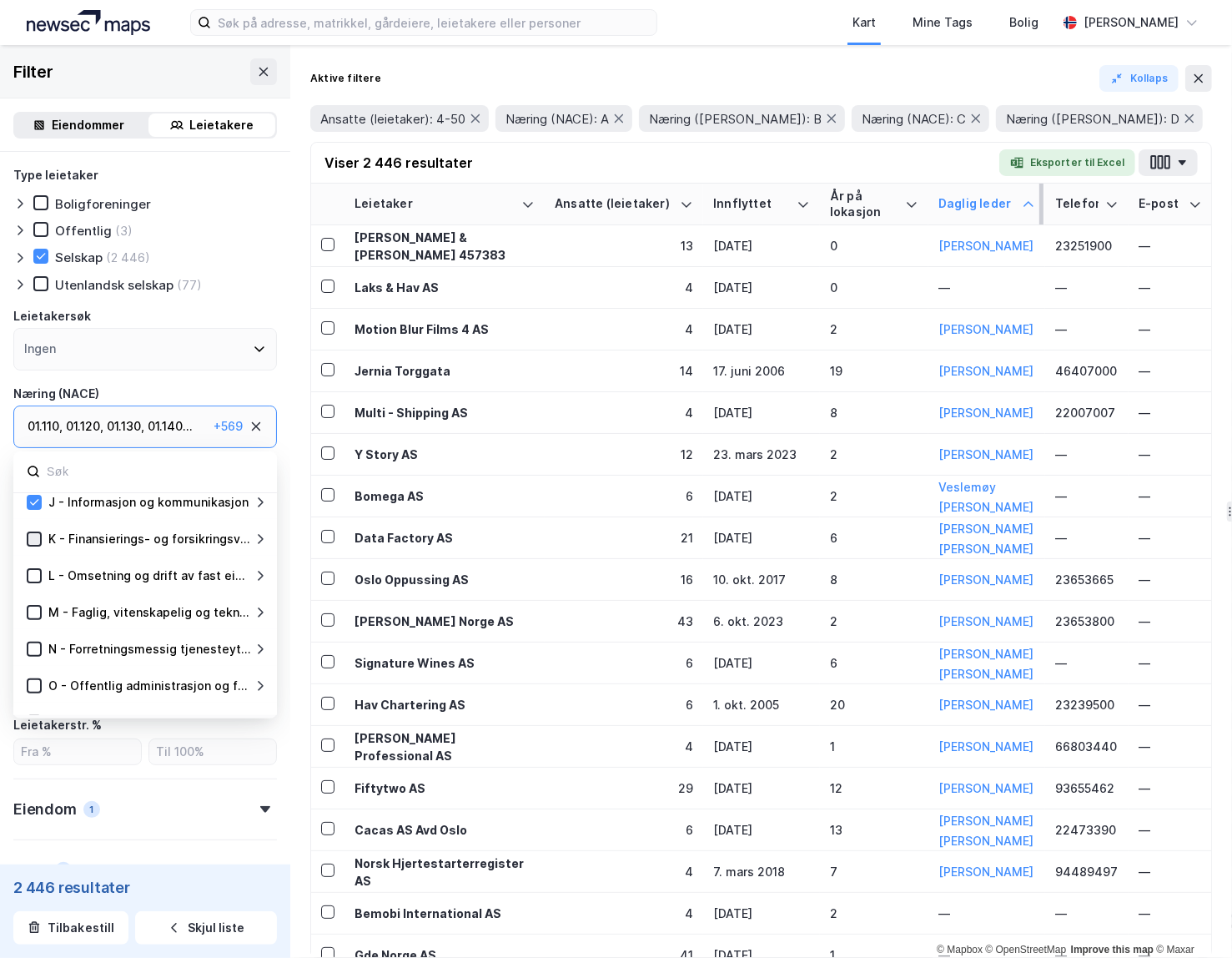
click at [35, 535] on icon at bounding box center [33, 538] width 11 height 11
drag, startPoint x: 260, startPoint y: 575, endPoint x: 251, endPoint y: 578, distance: 9.5
click at [260, 575] on icon at bounding box center [259, 575] width 13 height 13
drag, startPoint x: 259, startPoint y: 534, endPoint x: 248, endPoint y: 554, distance: 22.8
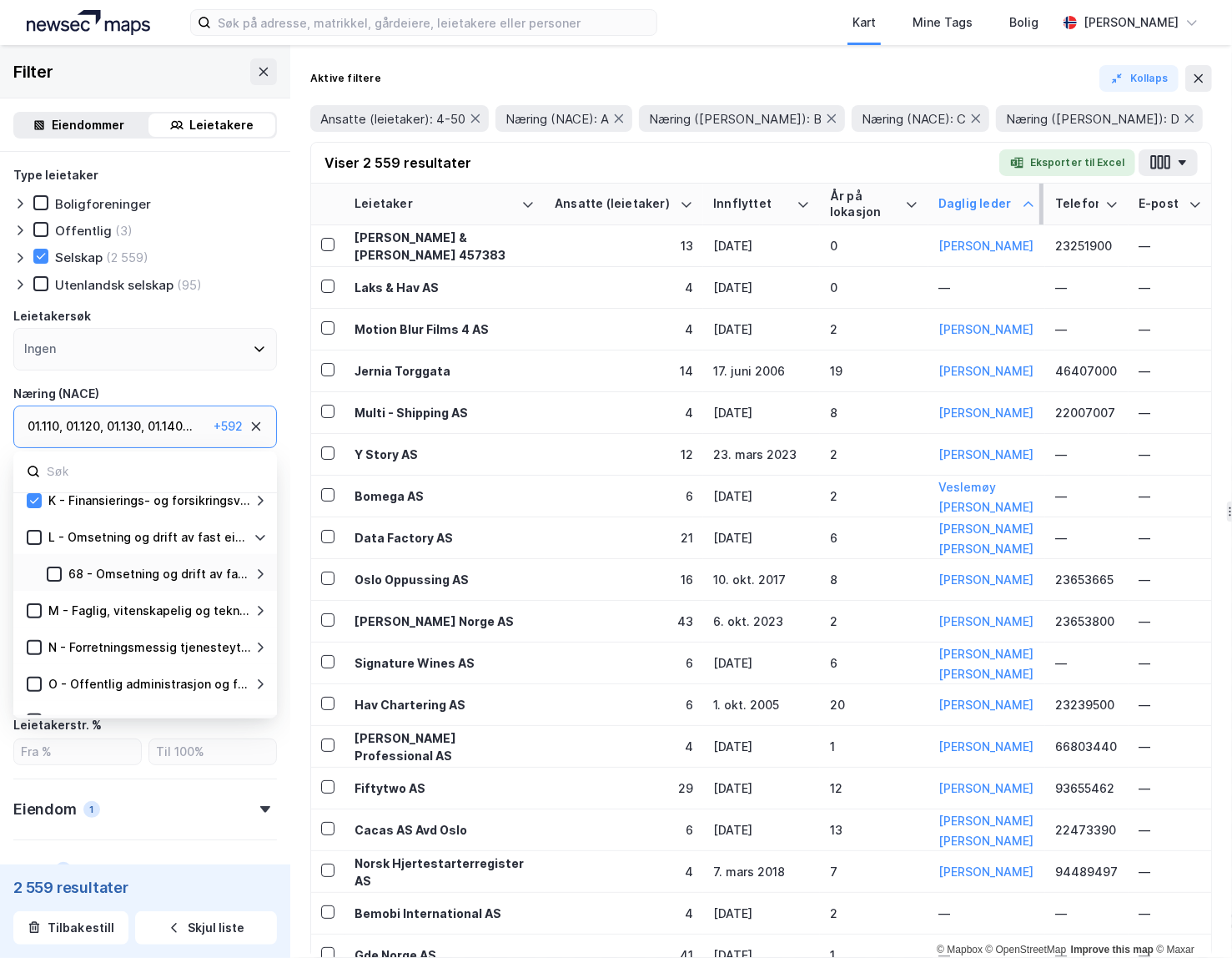
click at [259, 535] on icon at bounding box center [259, 536] width 13 height 13
click at [251, 573] on div "M - Faglig, vitenskapelig og teknisk tjenesteyting" at bounding box center [148, 574] width 212 height 20
click at [258, 573] on icon at bounding box center [259, 574] width 13 height 13
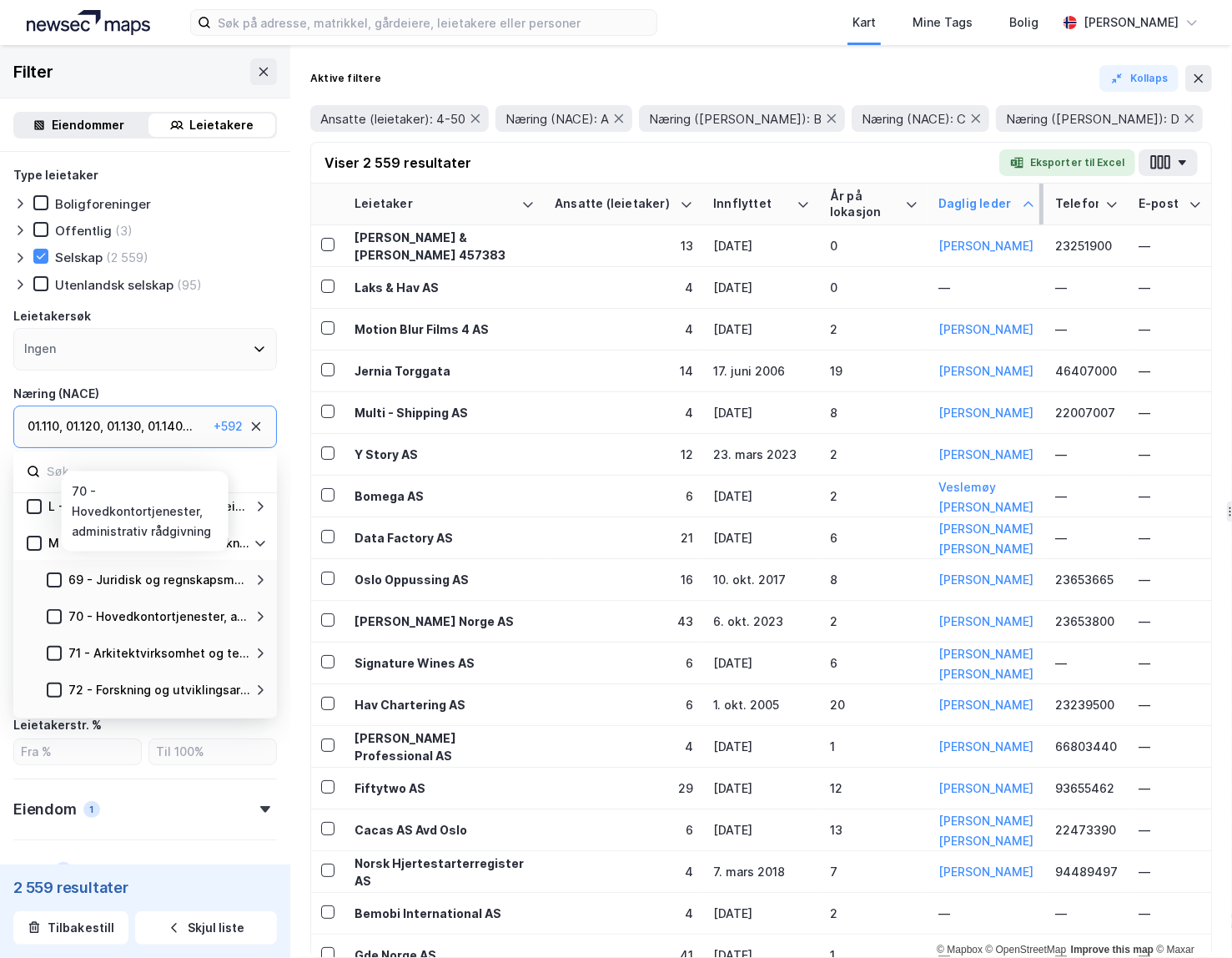
scroll to position [408, 0]
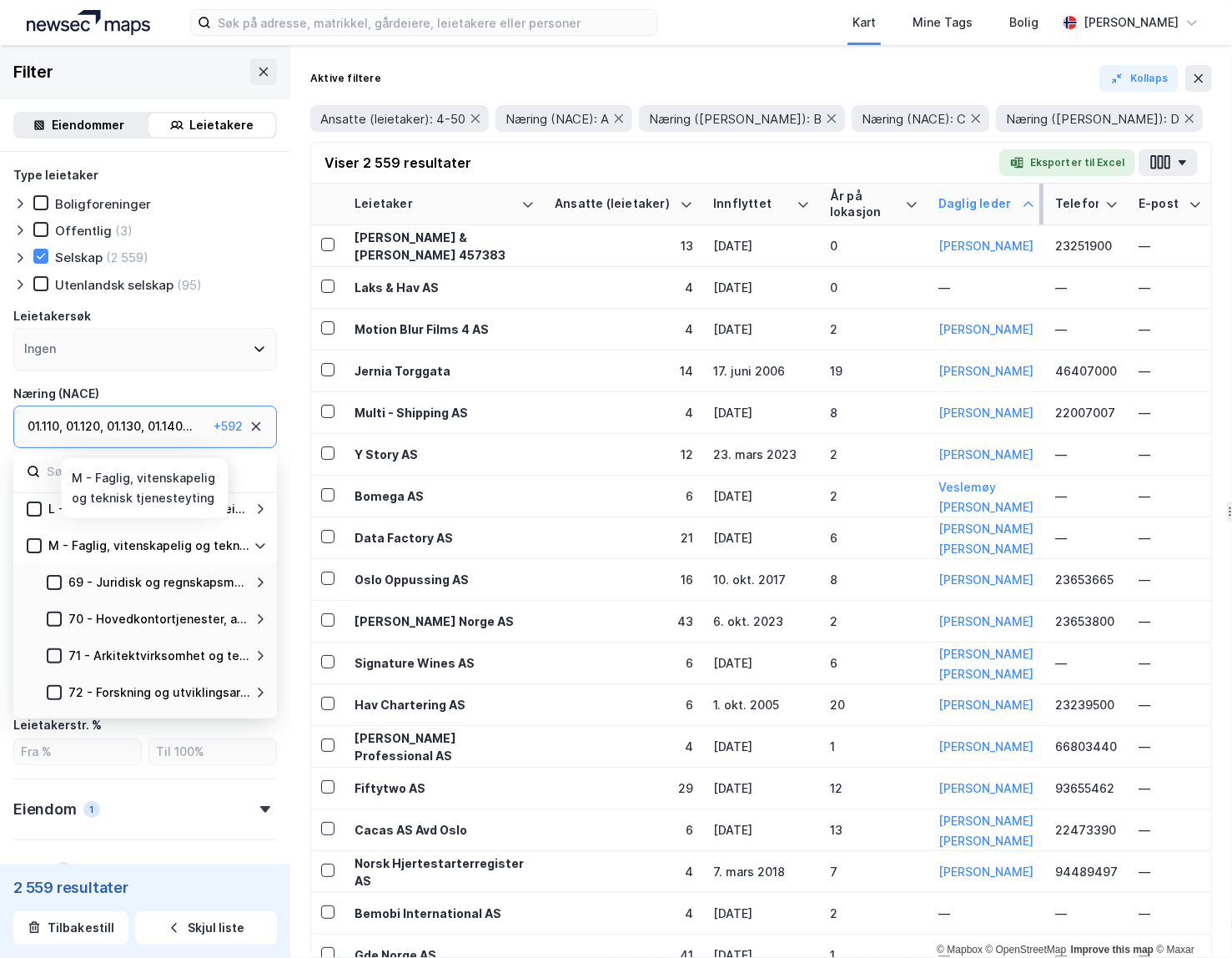
drag, startPoint x: 29, startPoint y: 540, endPoint x: 194, endPoint y: 548, distance: 165.2
click at [31, 540] on icon at bounding box center [33, 545] width 11 height 11
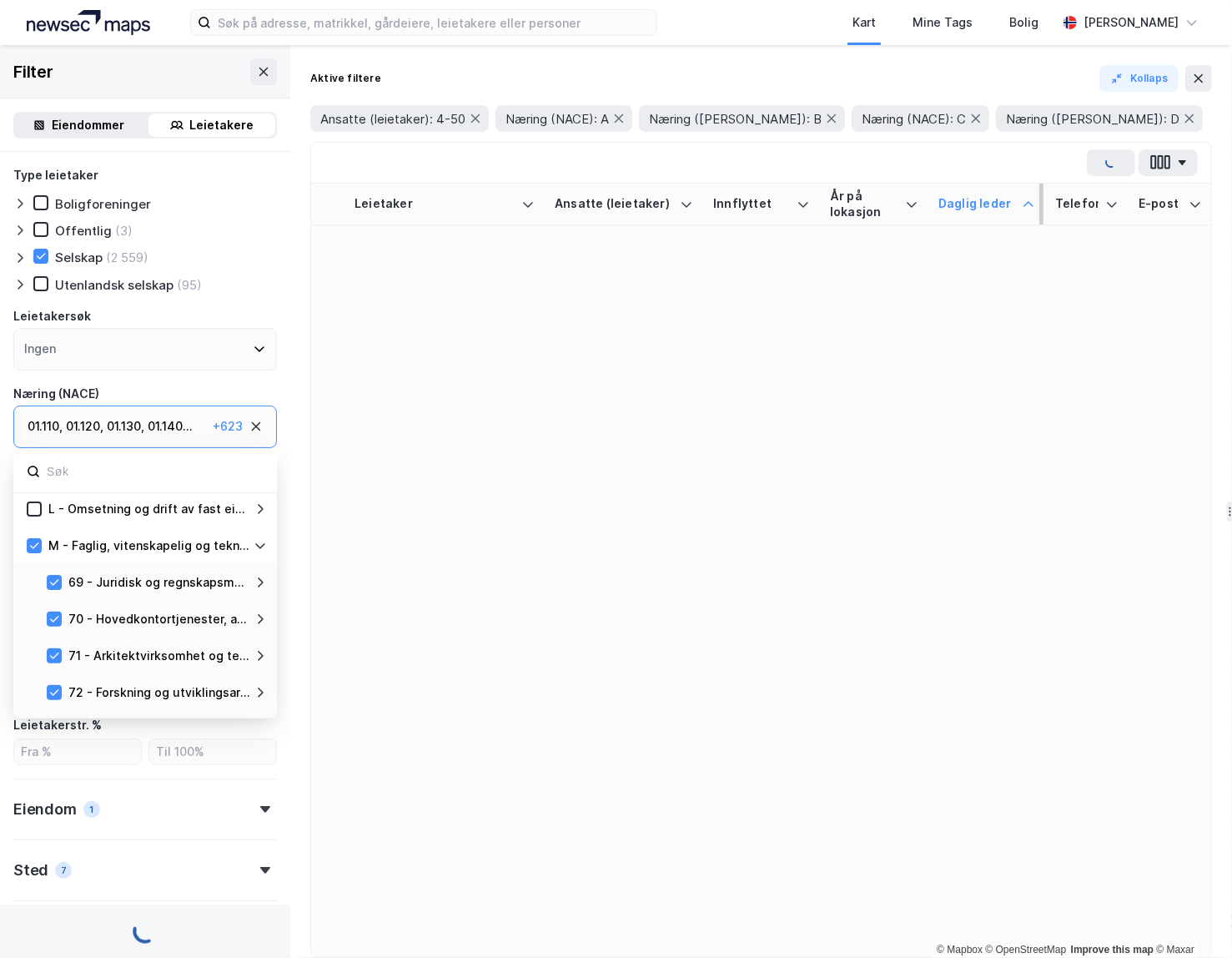
click at [262, 546] on icon at bounding box center [259, 546] width 10 height 6
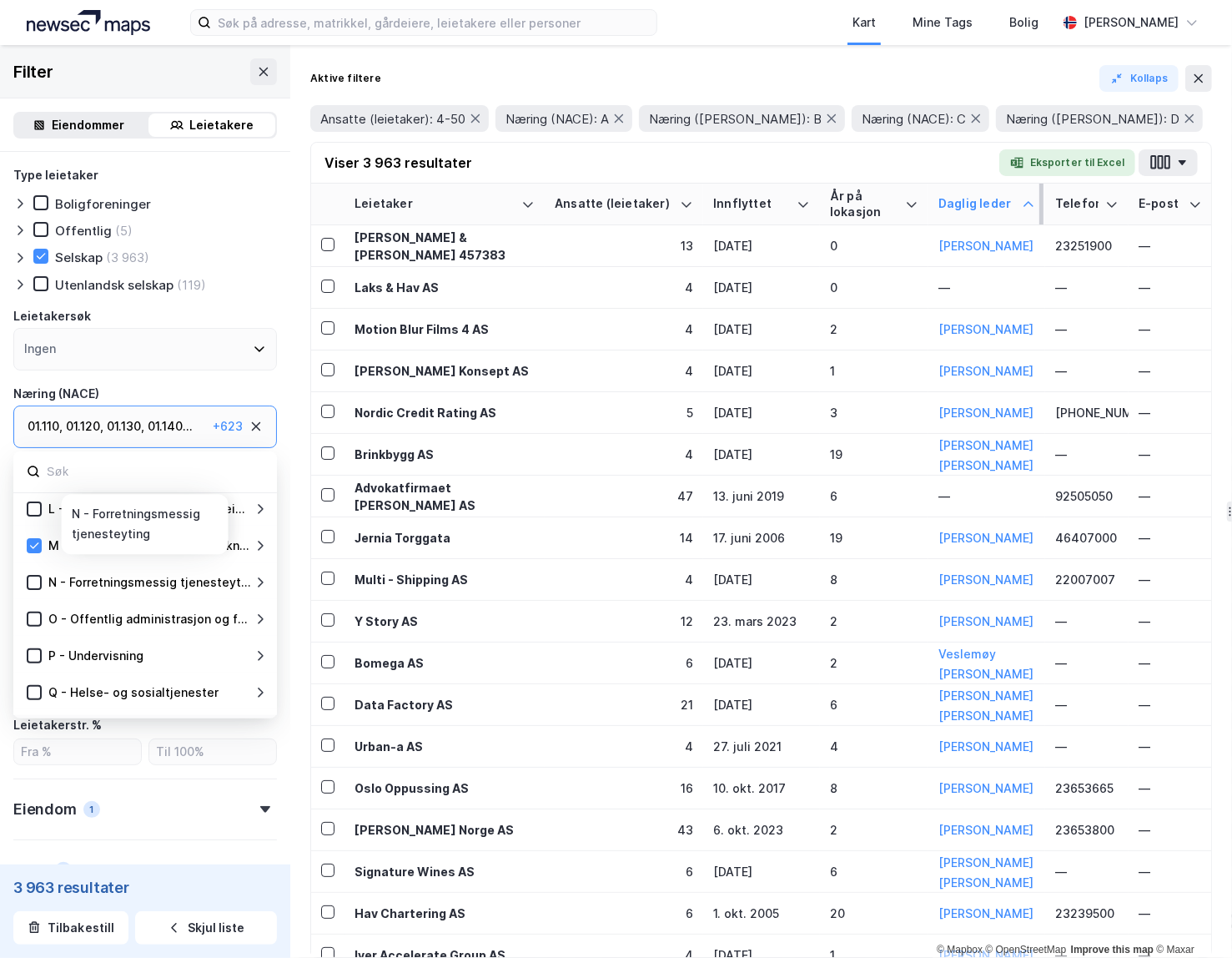
click at [256, 580] on icon at bounding box center [259, 582] width 13 height 13
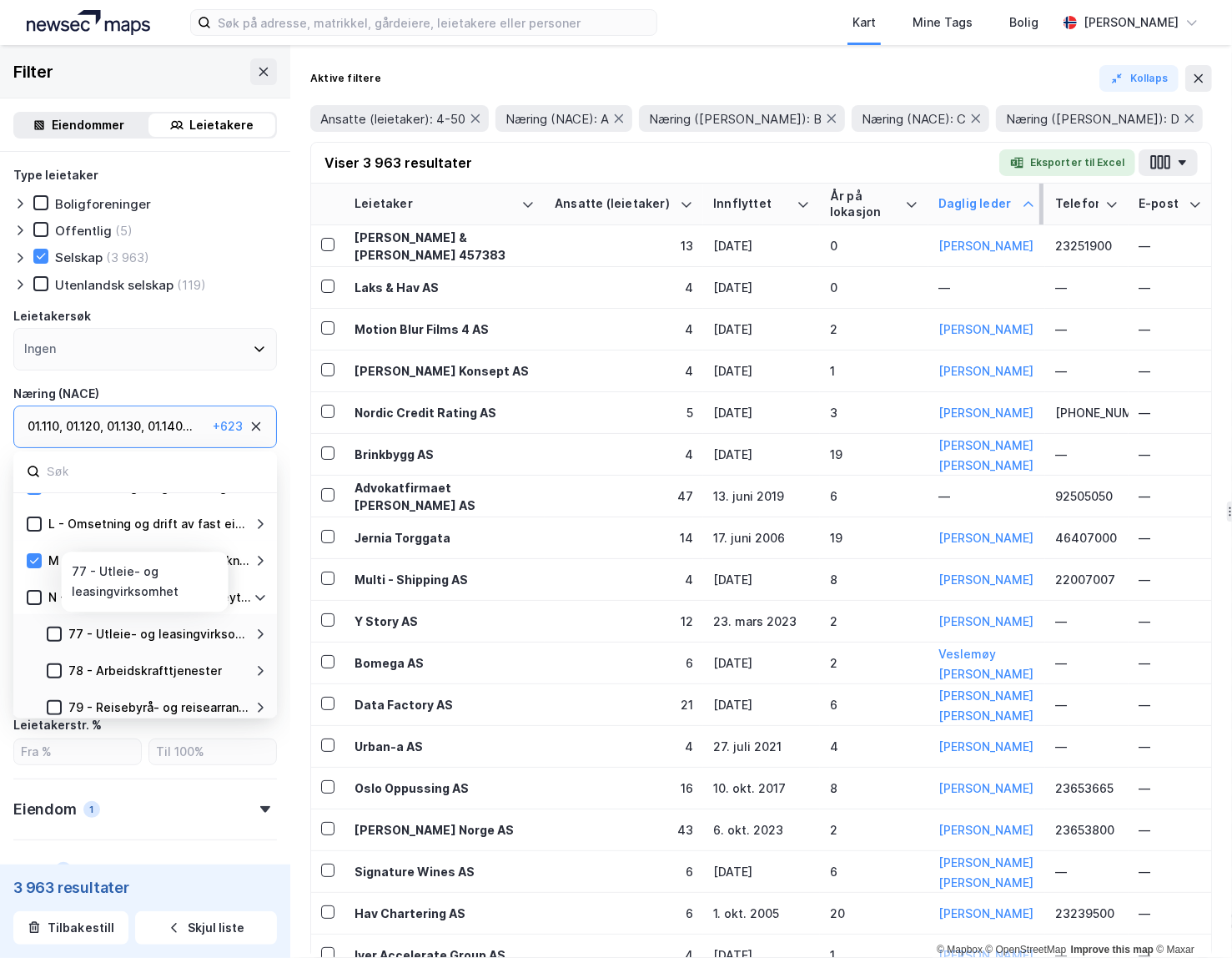
scroll to position [387, 0]
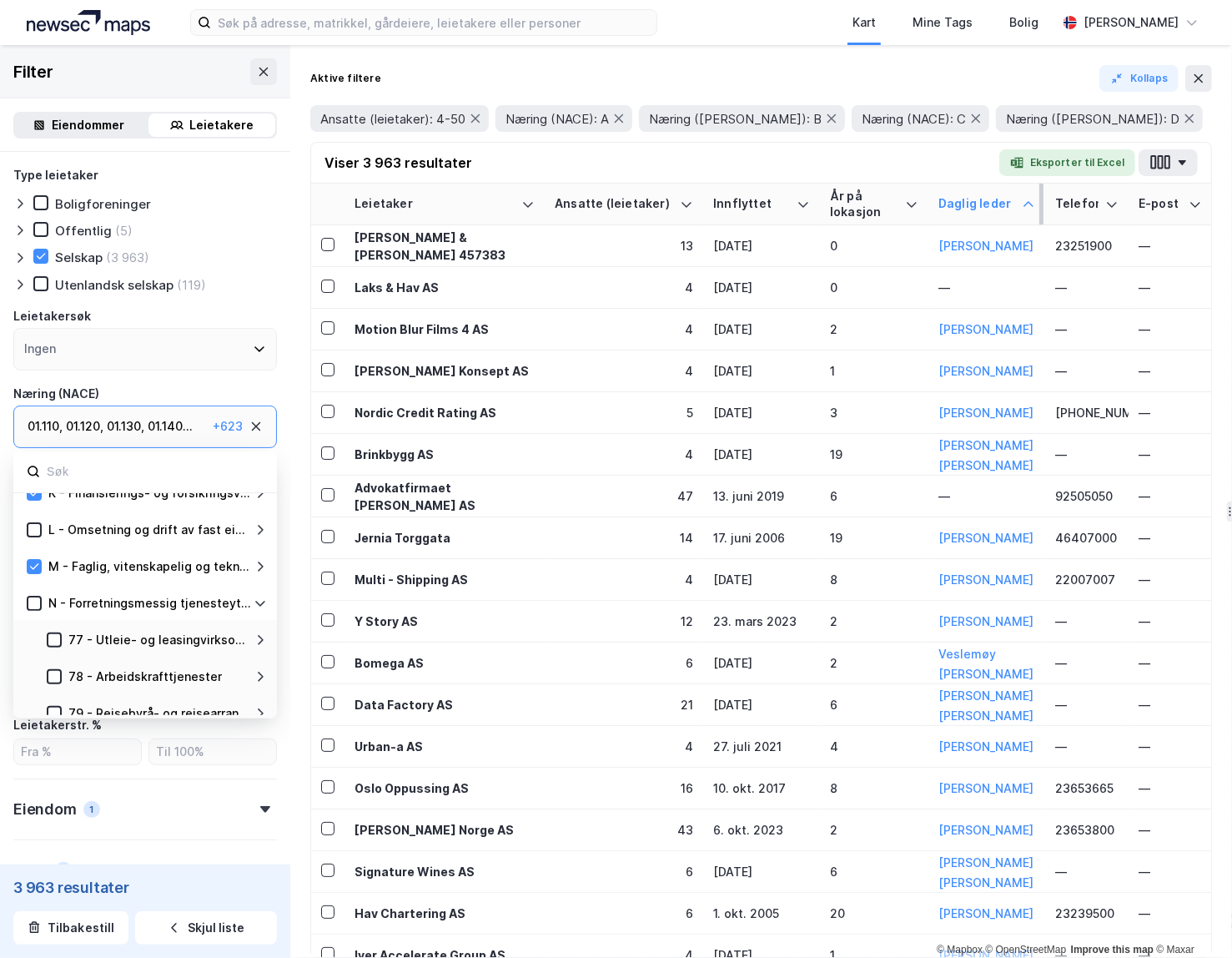
click at [258, 601] on icon at bounding box center [259, 603] width 13 height 13
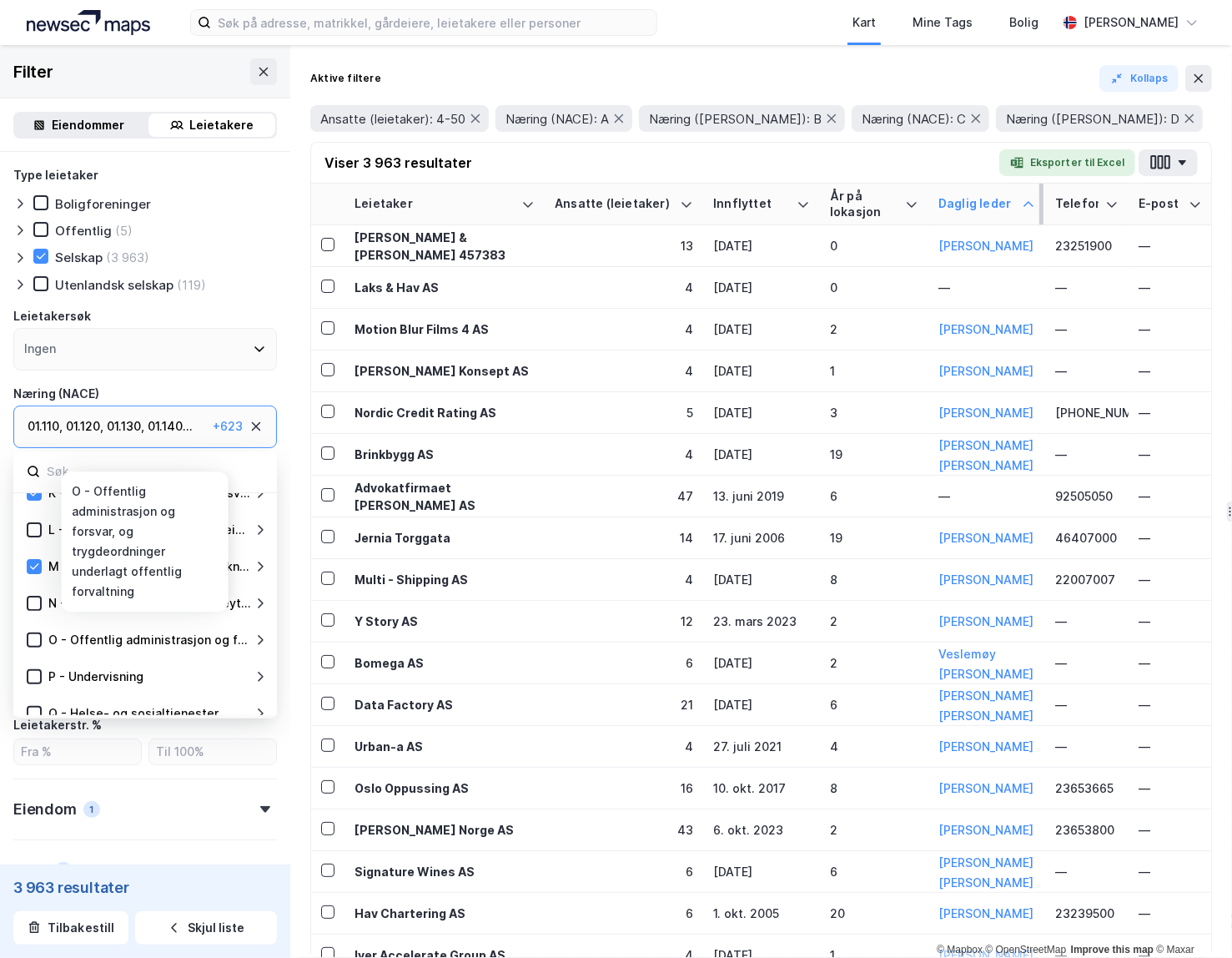
click at [257, 637] on icon at bounding box center [259, 639] width 13 height 13
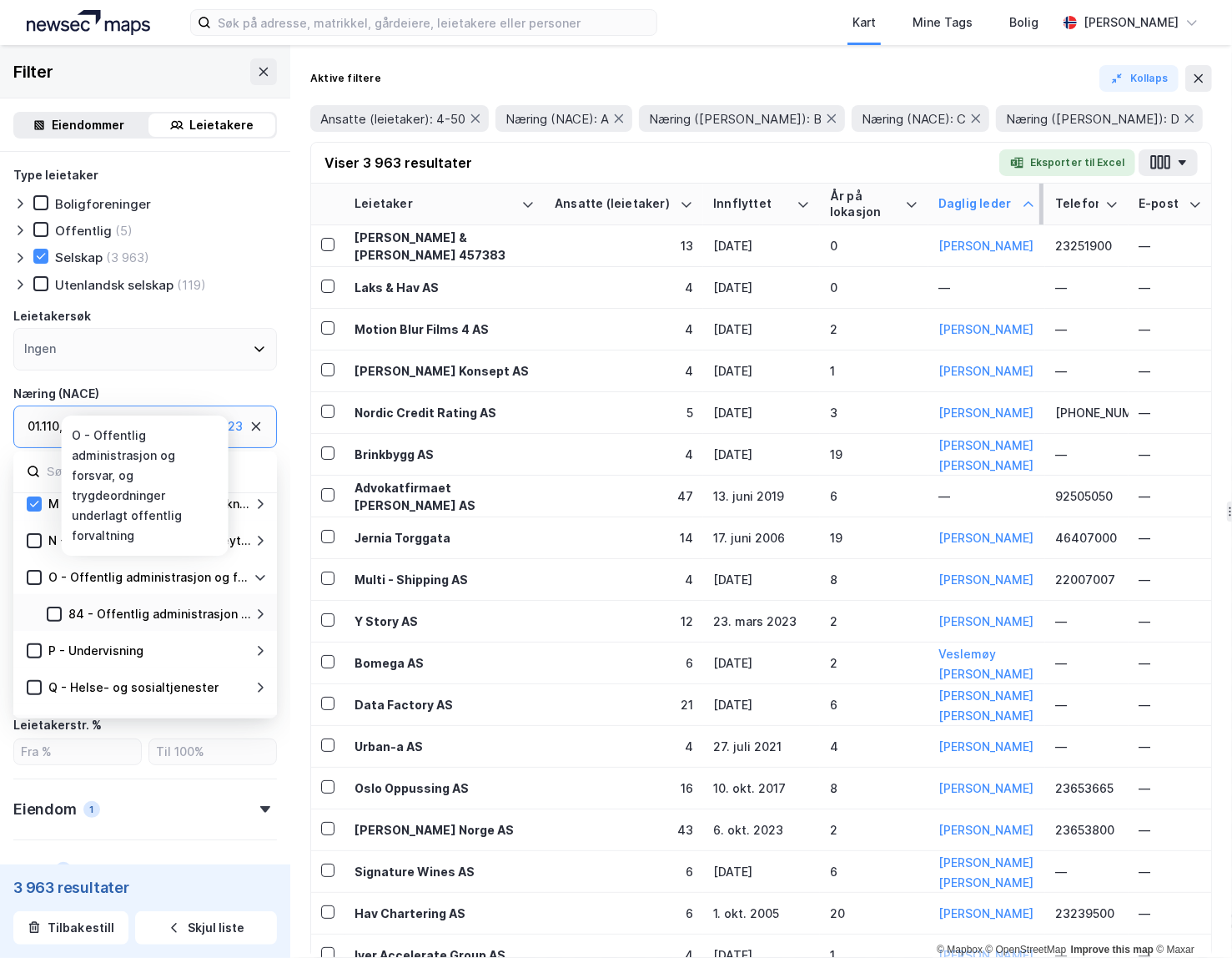
scroll to position [454, 0]
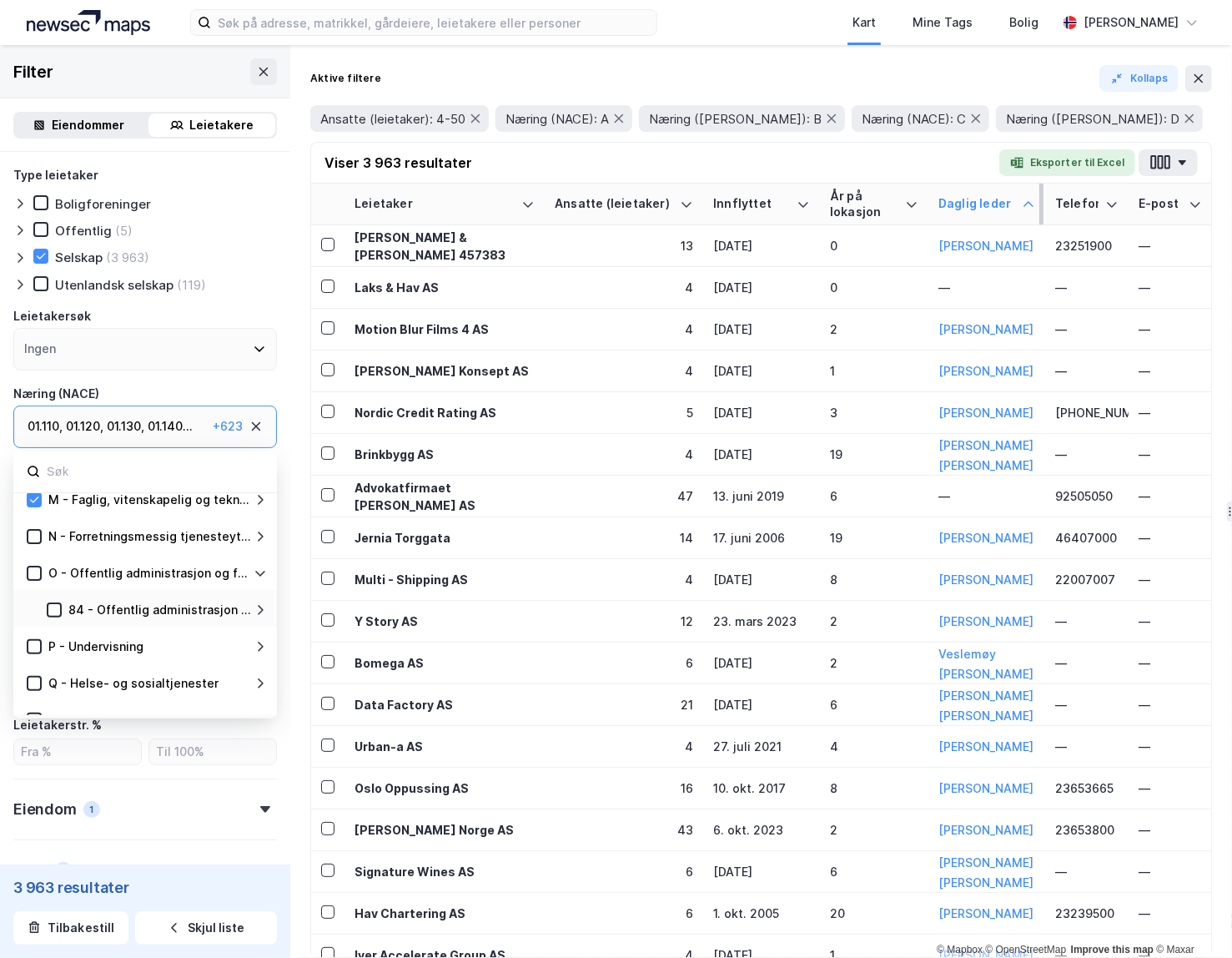
click at [258, 573] on icon at bounding box center [259, 573] width 10 height 6
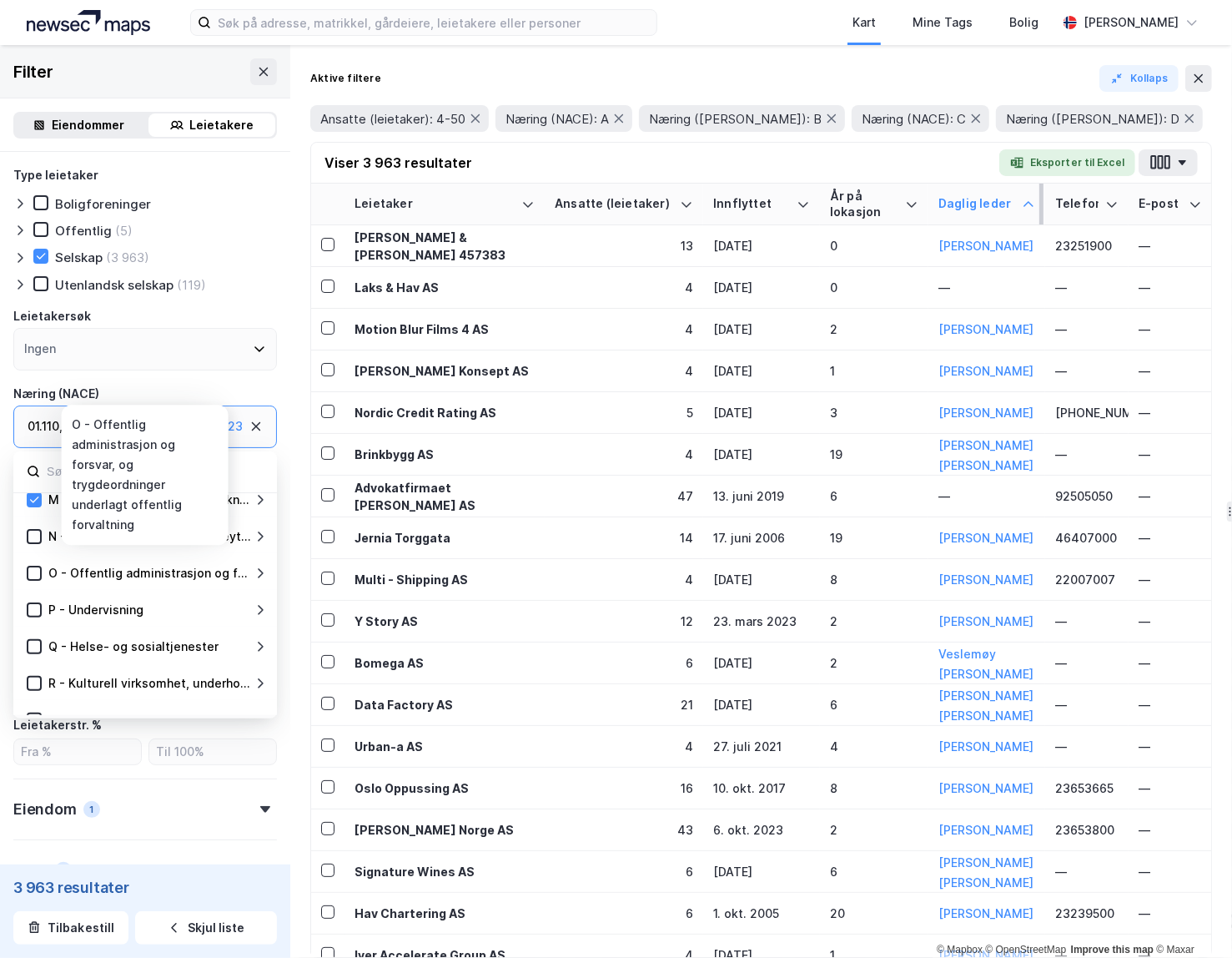
drag, startPoint x: 32, startPoint y: 573, endPoint x: 142, endPoint y: 608, distance: 115.4
click at [32, 573] on icon at bounding box center [33, 573] width 11 height 11
click at [257, 612] on icon at bounding box center [259, 610] width 13 height 13
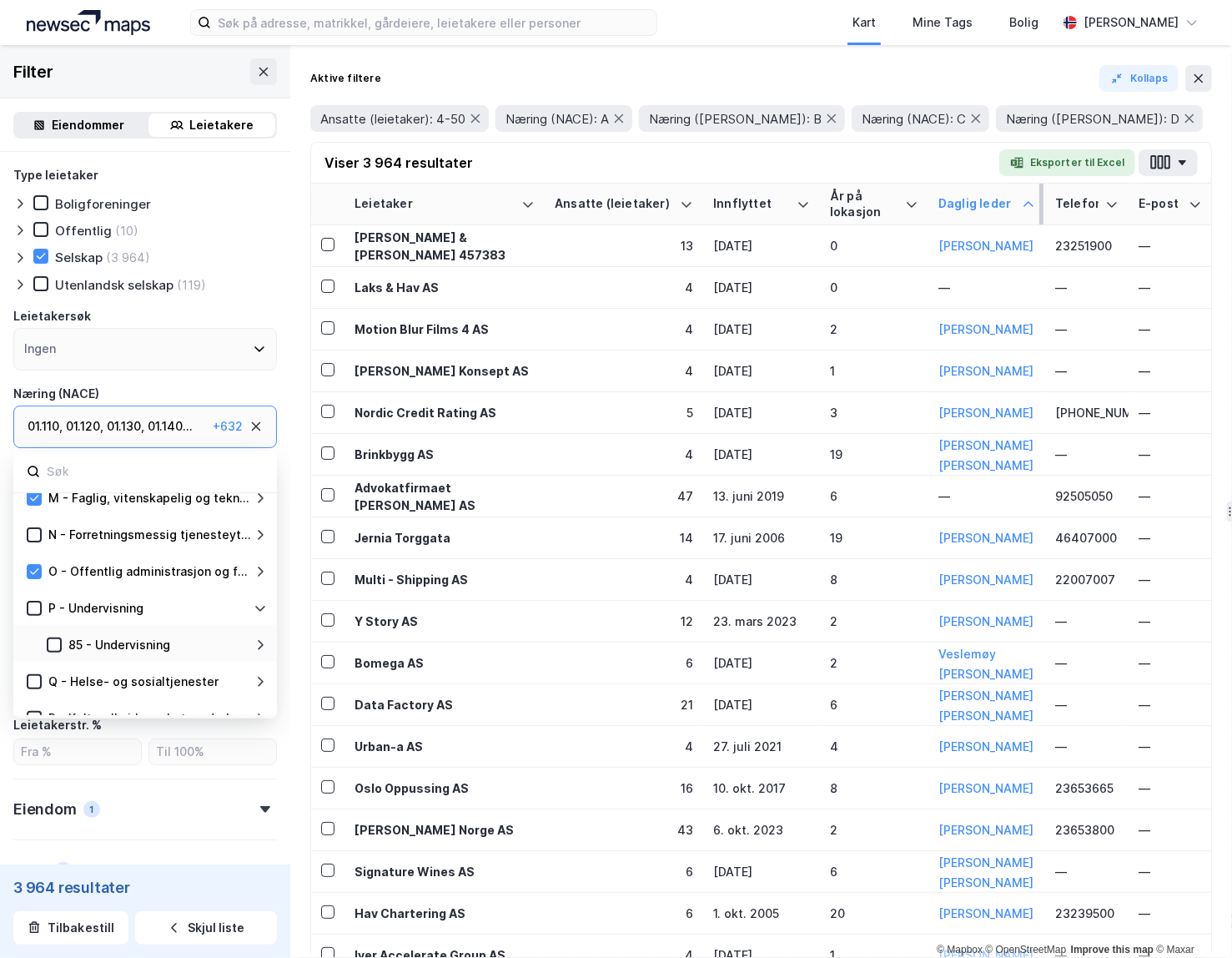
click at [258, 606] on icon at bounding box center [259, 608] width 13 height 13
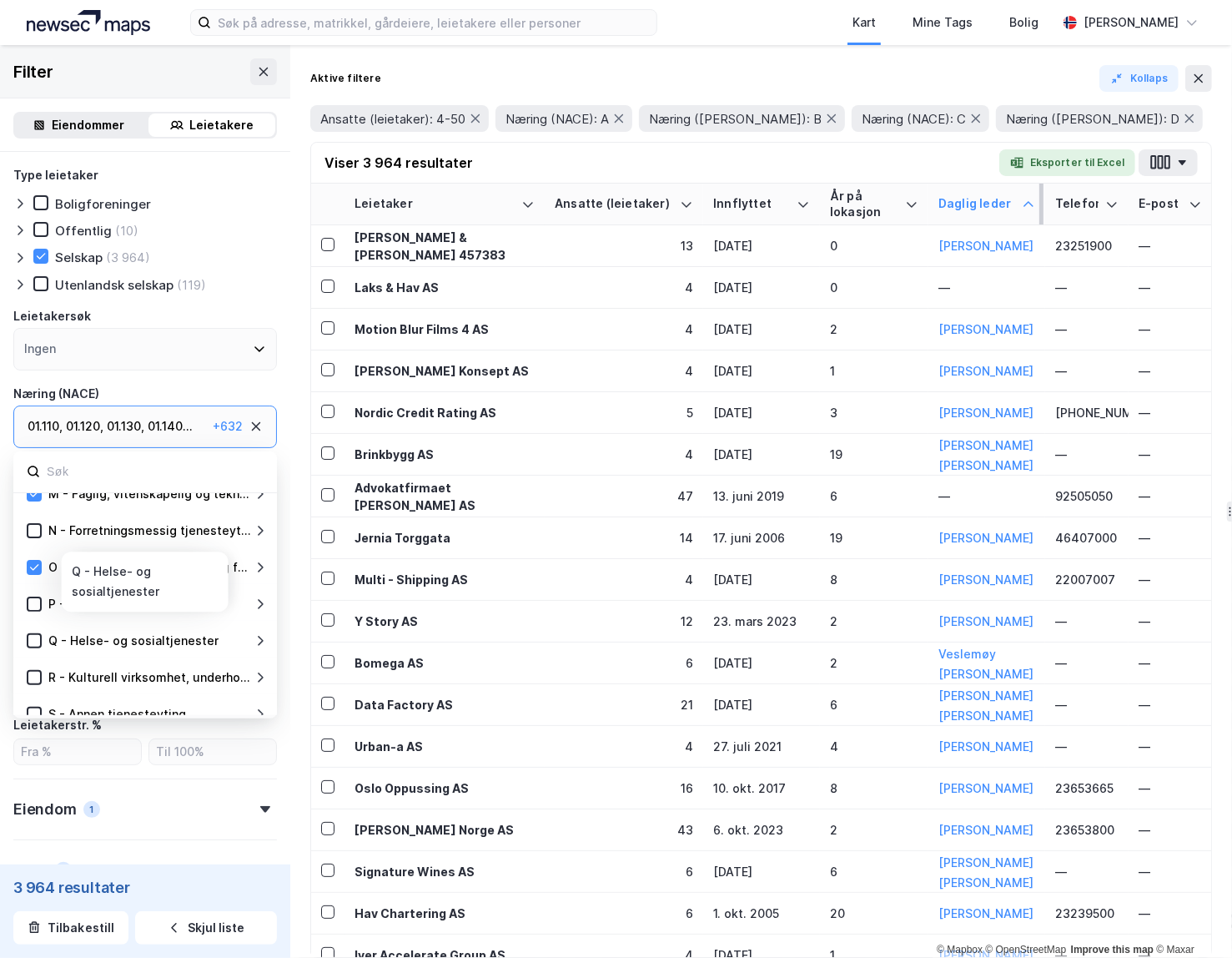
click at [257, 641] on icon at bounding box center [259, 640] width 13 height 13
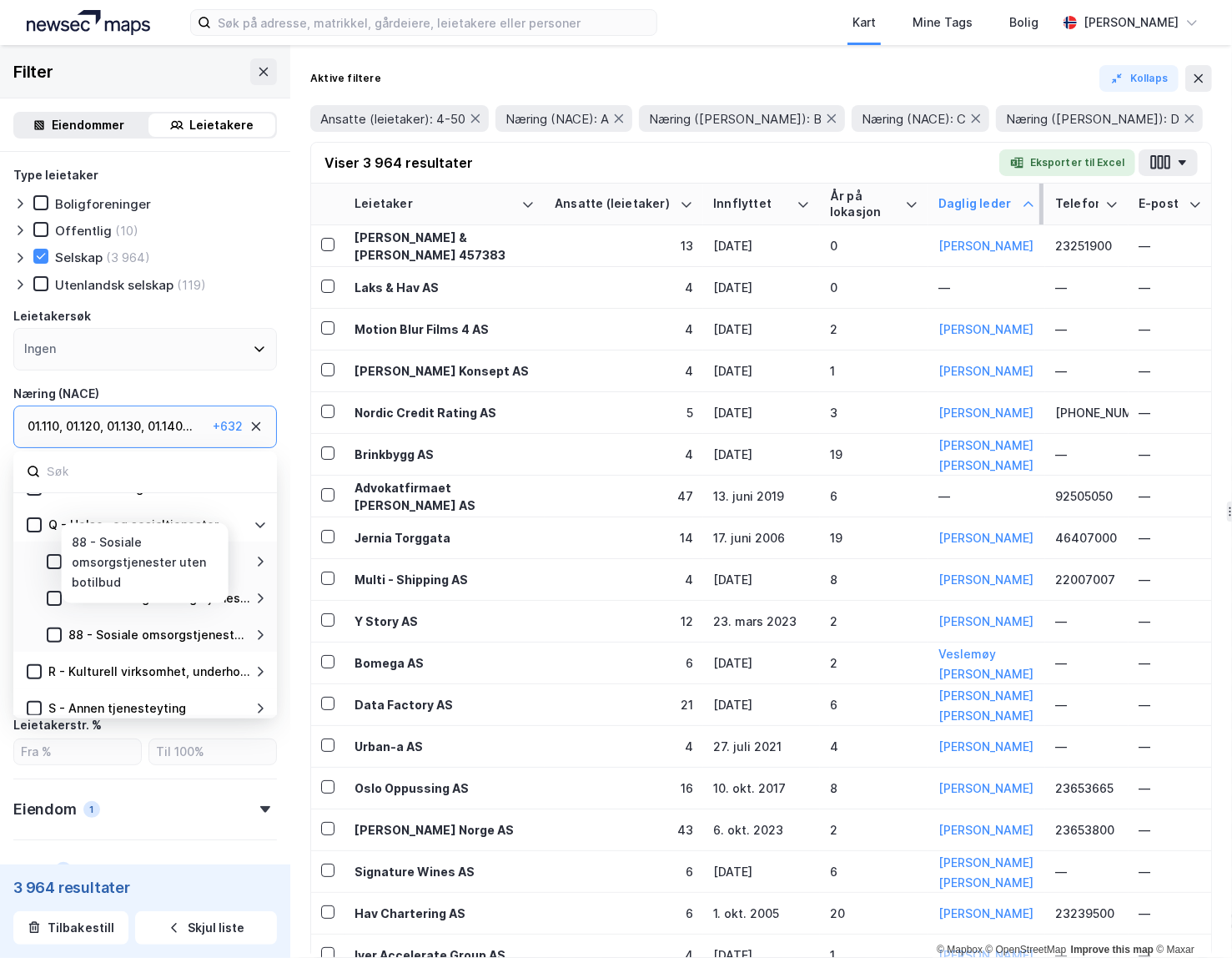
scroll to position [591, 0]
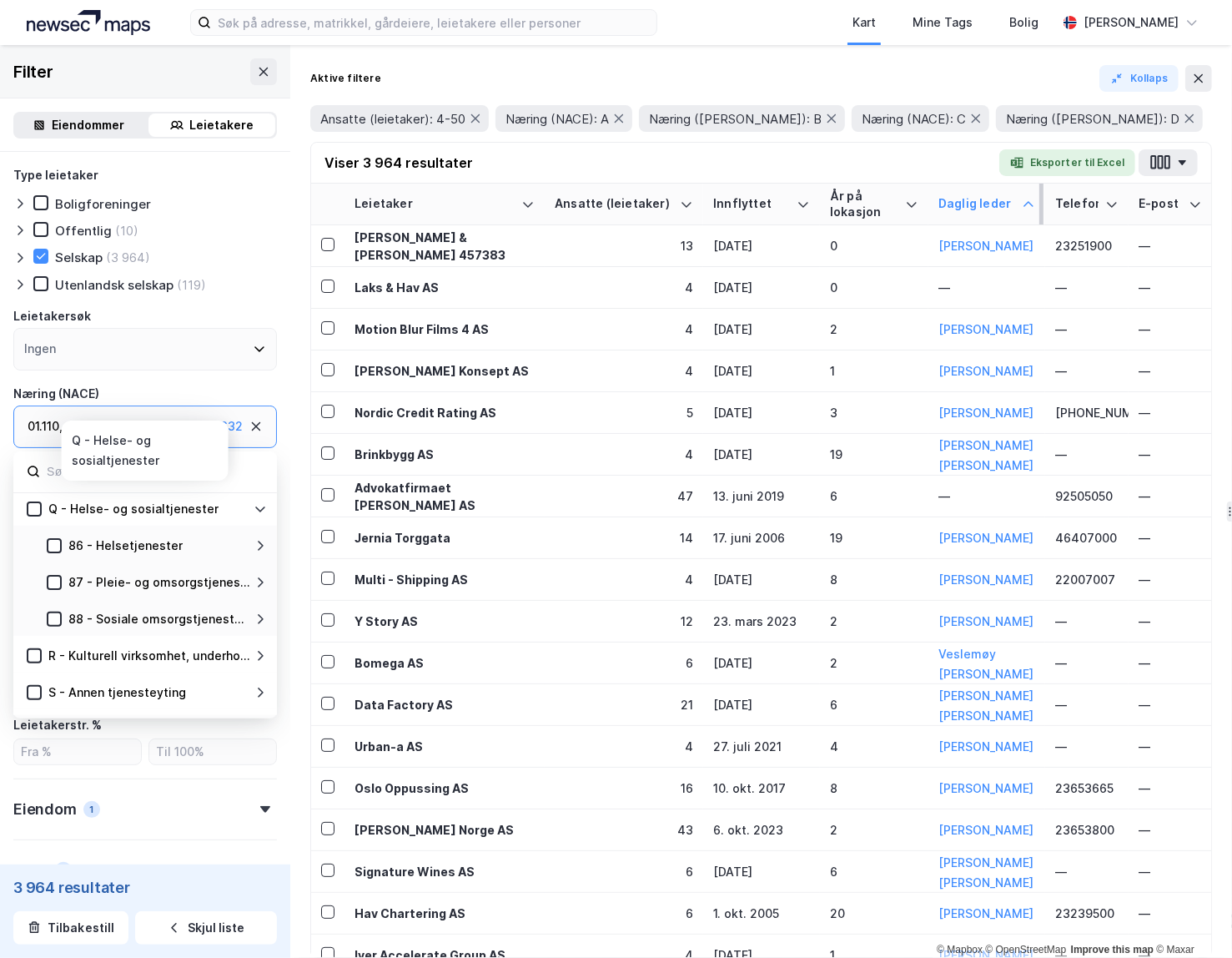
click at [260, 510] on icon at bounding box center [259, 508] width 13 height 13
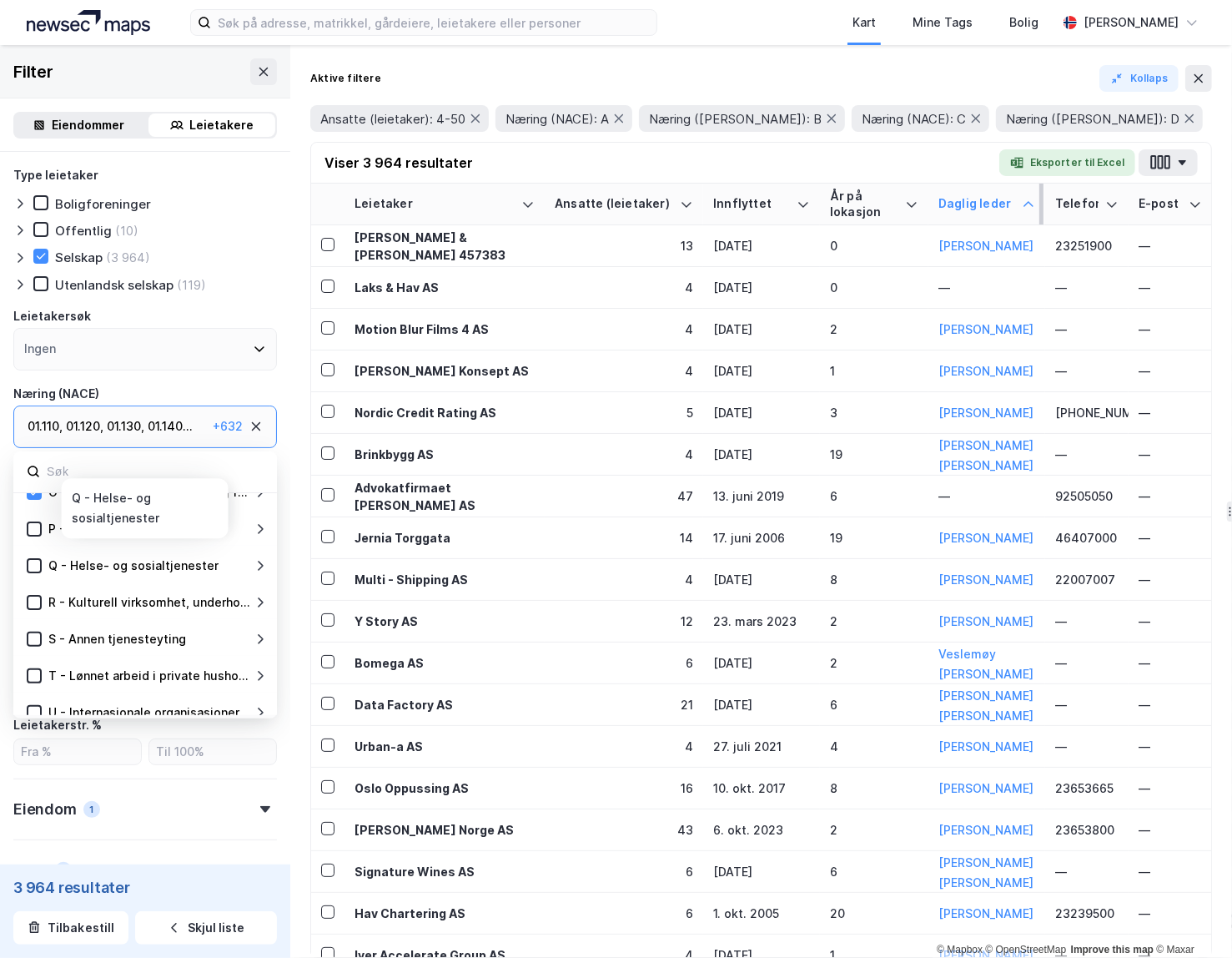
scroll to position [534, 0]
click at [258, 604] on icon at bounding box center [259, 603] width 13 height 13
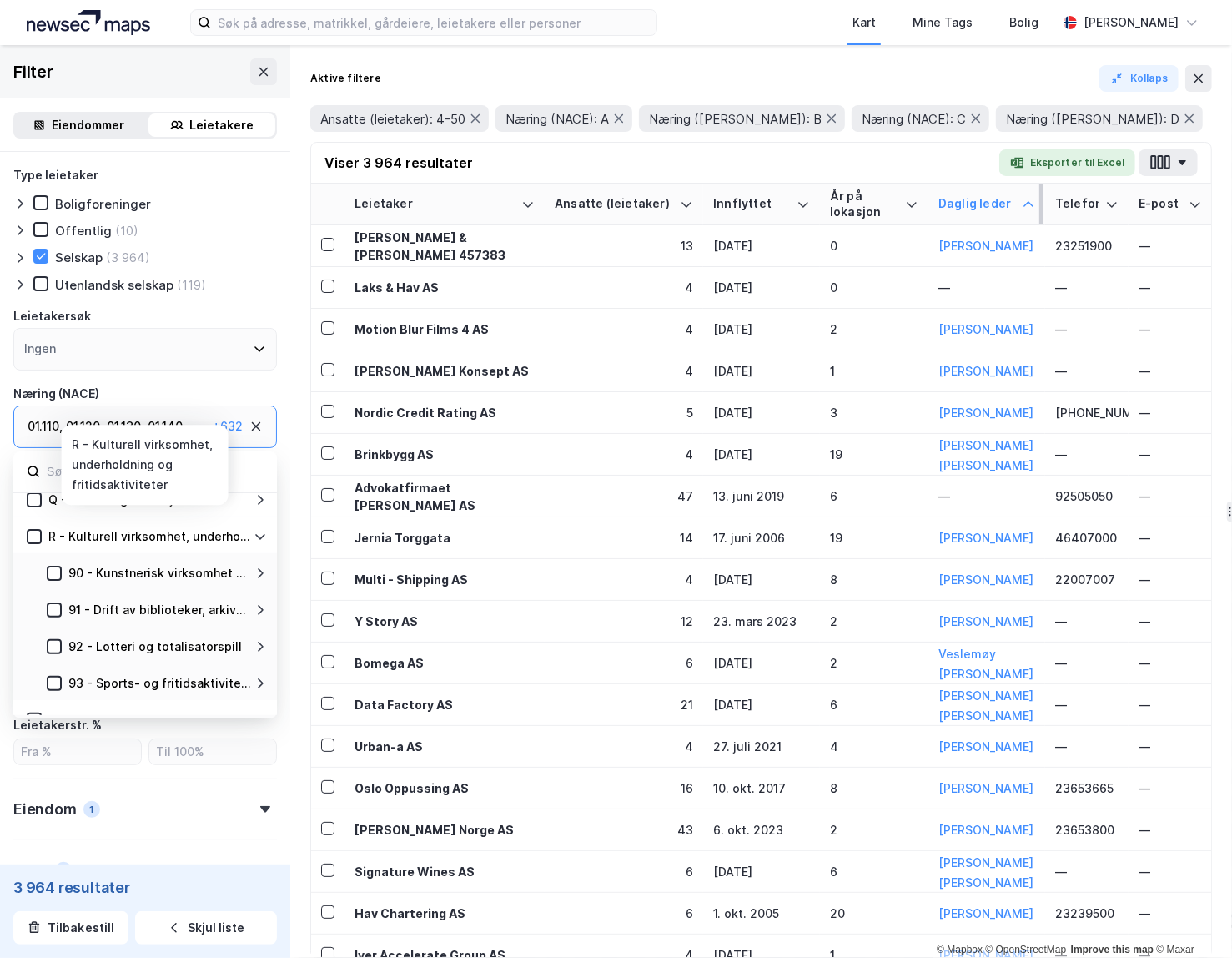
scroll to position [605, 0]
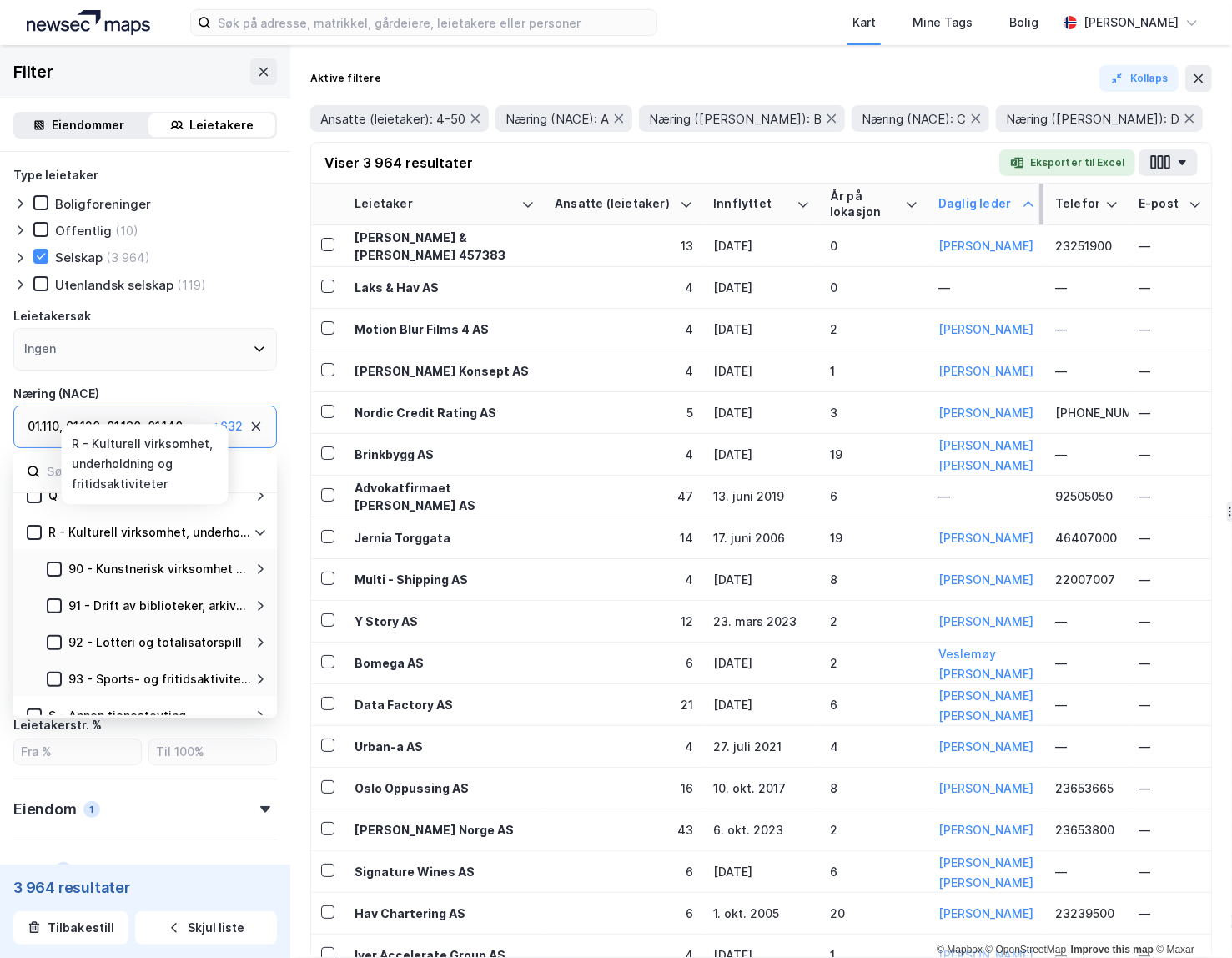
click at [264, 530] on icon at bounding box center [259, 533] width 10 height 6
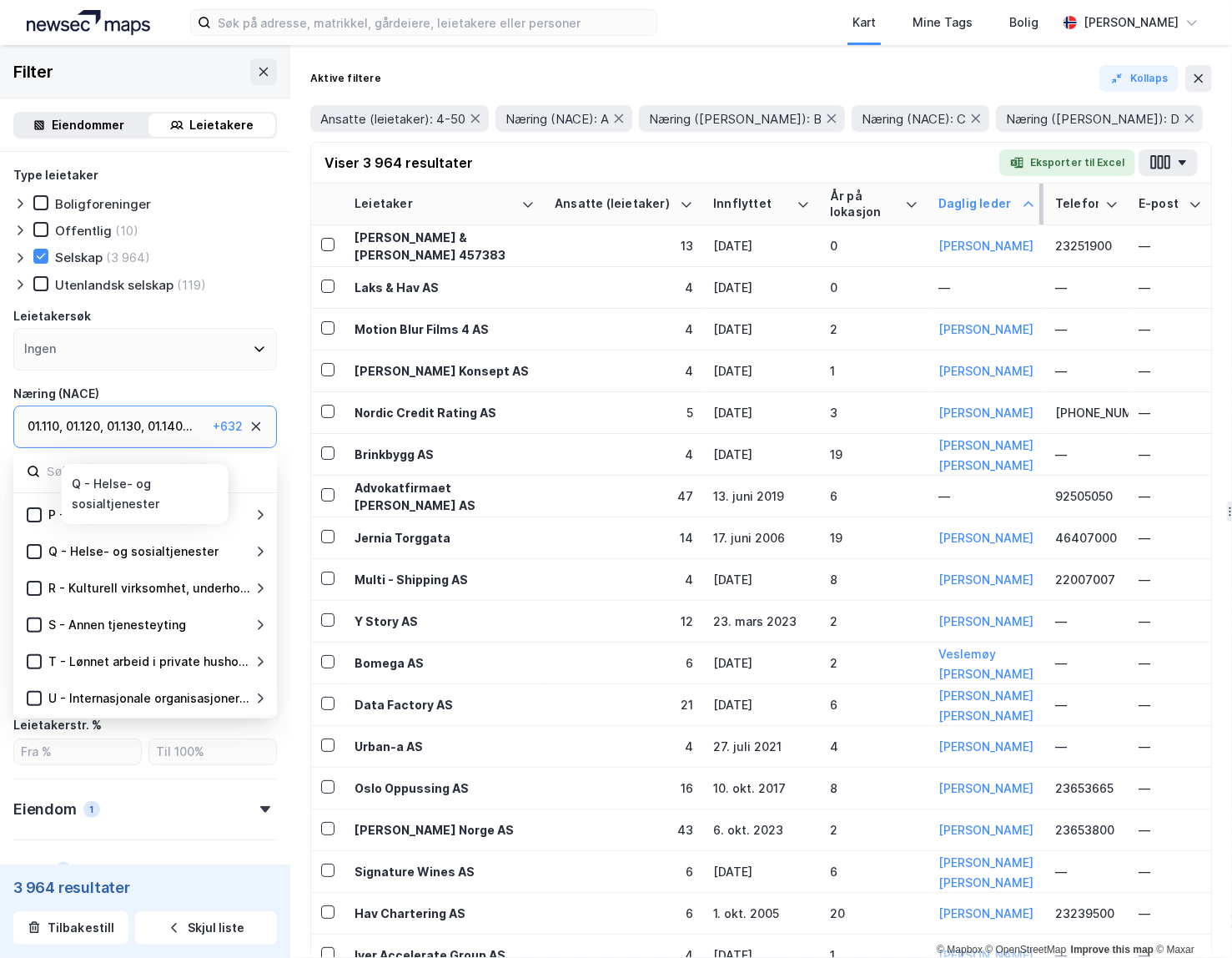
scroll to position [548, 0]
click at [268, 589] on div "R - Kulturell virksomhet, underholdning og fritidsaktiviteter" at bounding box center [145, 587] width 264 height 37
click at [263, 590] on icon at bounding box center [259, 589] width 13 height 13
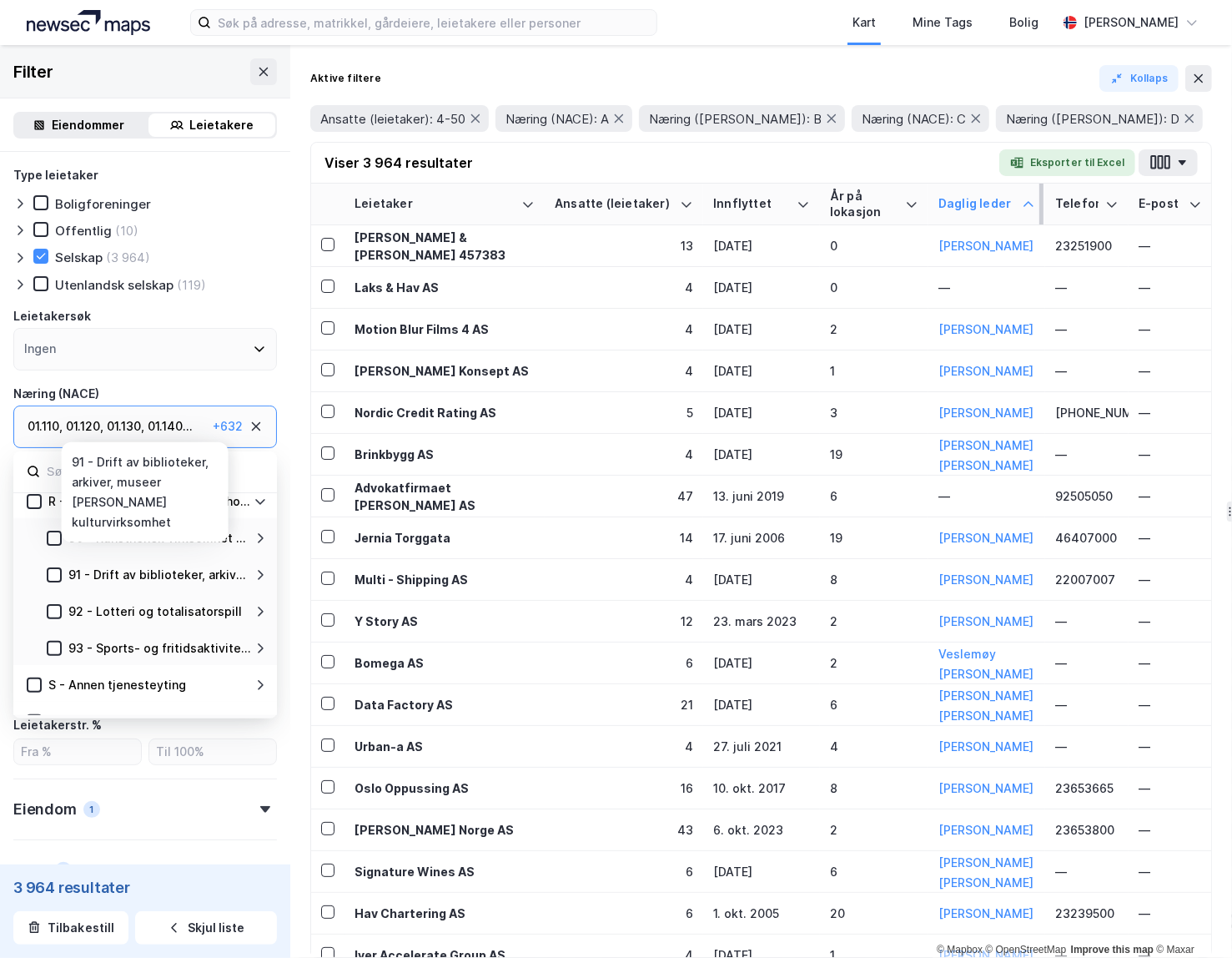
scroll to position [642, 0]
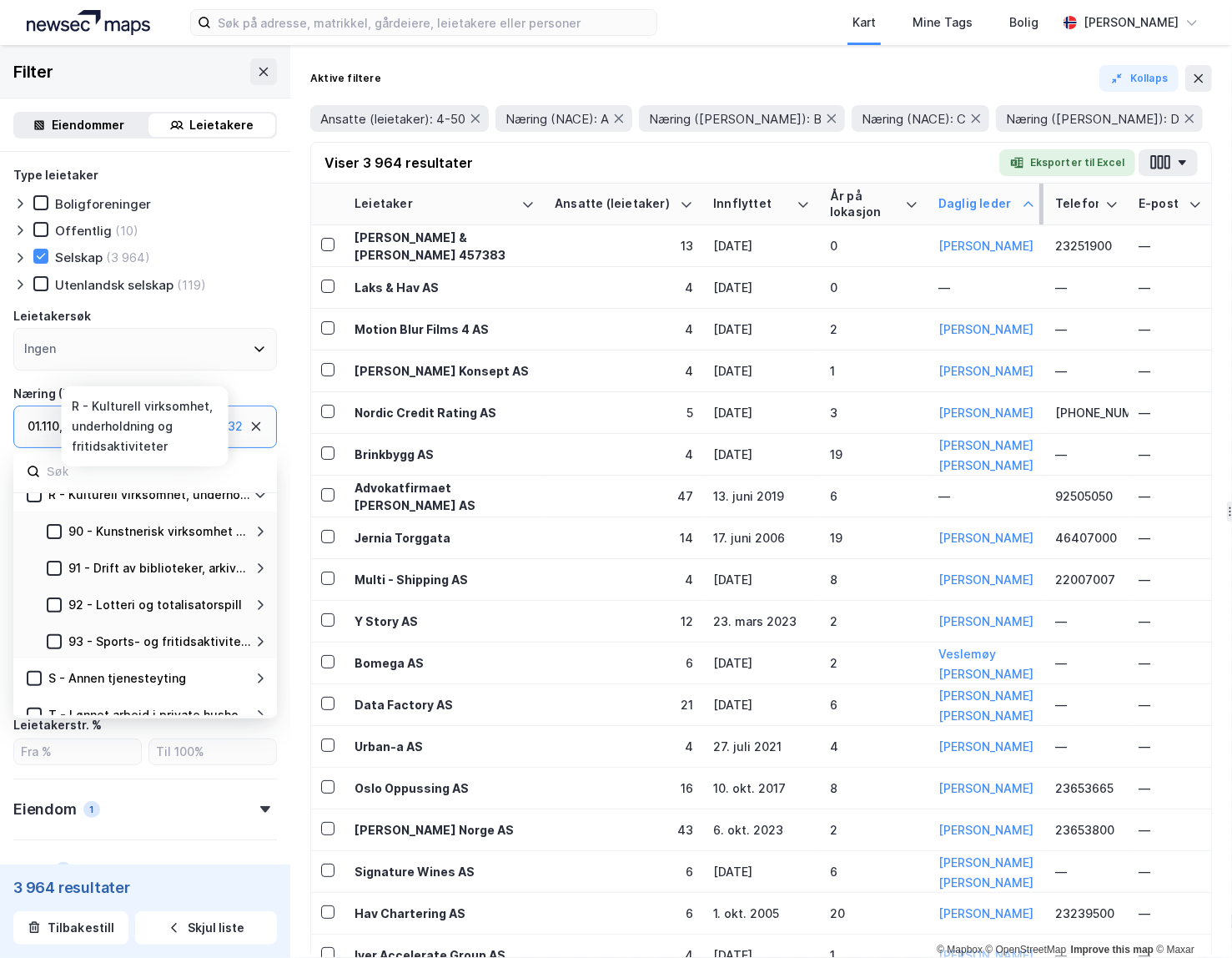
click at [263, 497] on icon at bounding box center [259, 494] width 13 height 13
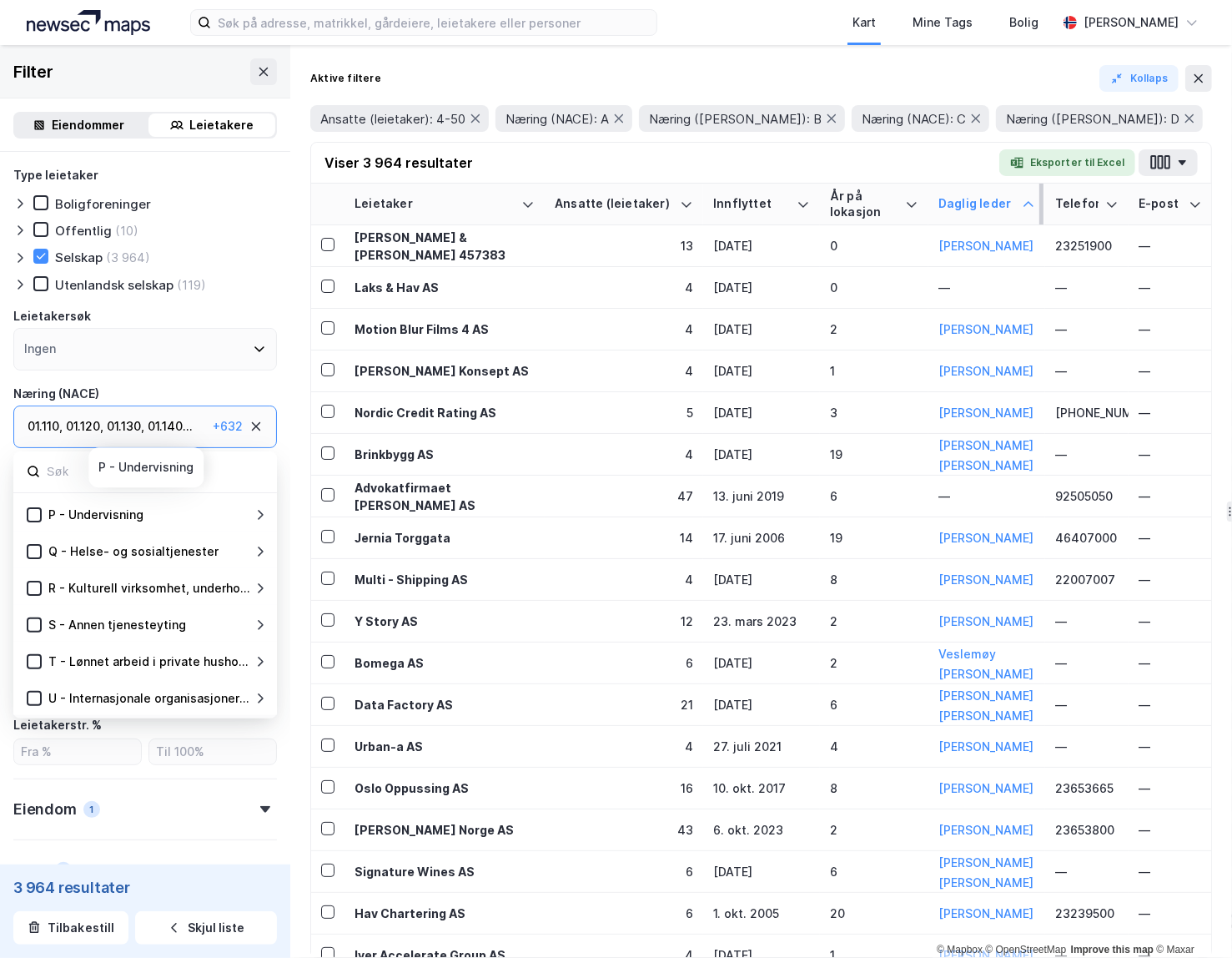
scroll to position [548, 0]
click at [262, 628] on icon at bounding box center [259, 625] width 13 height 13
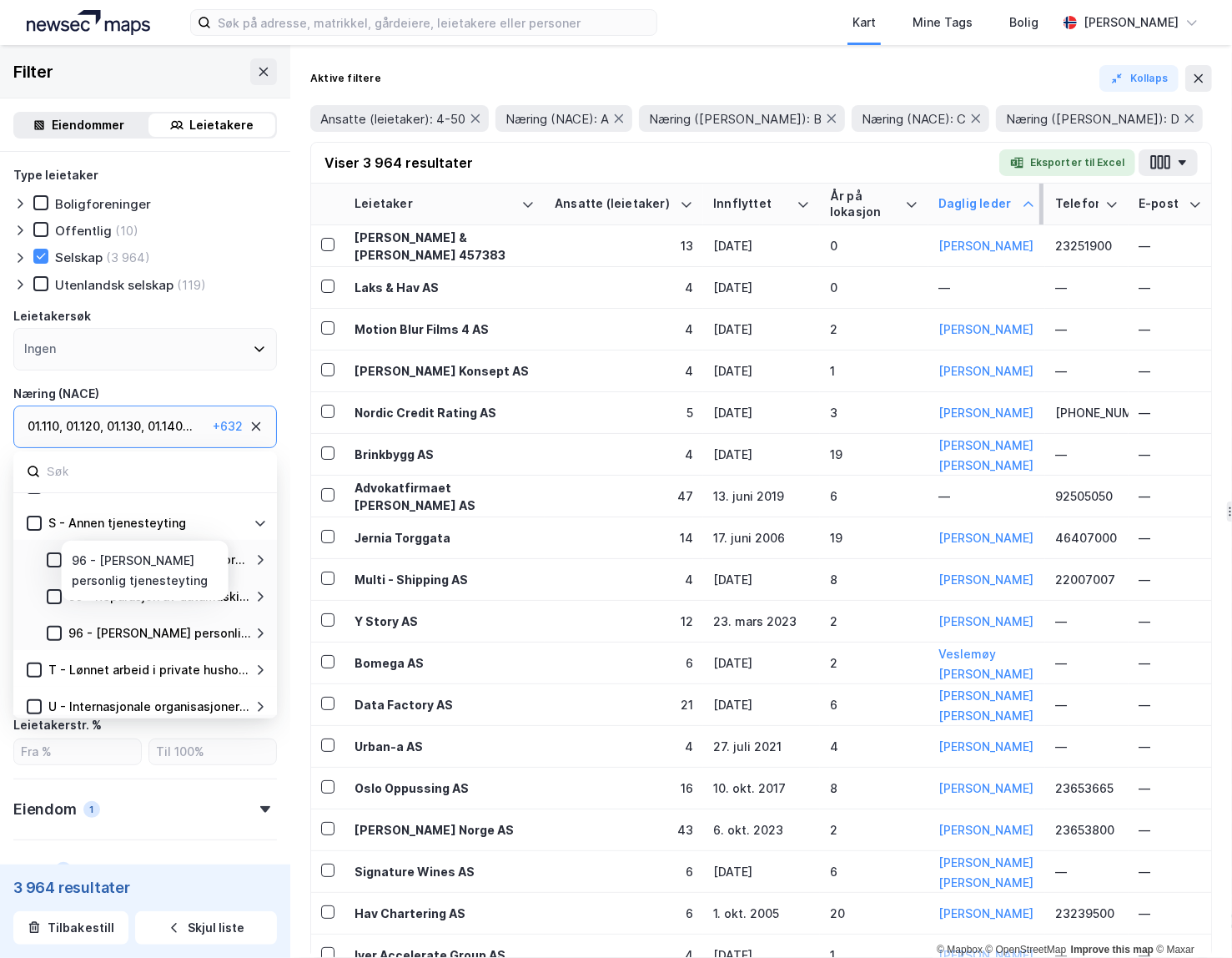
scroll to position [658, 0]
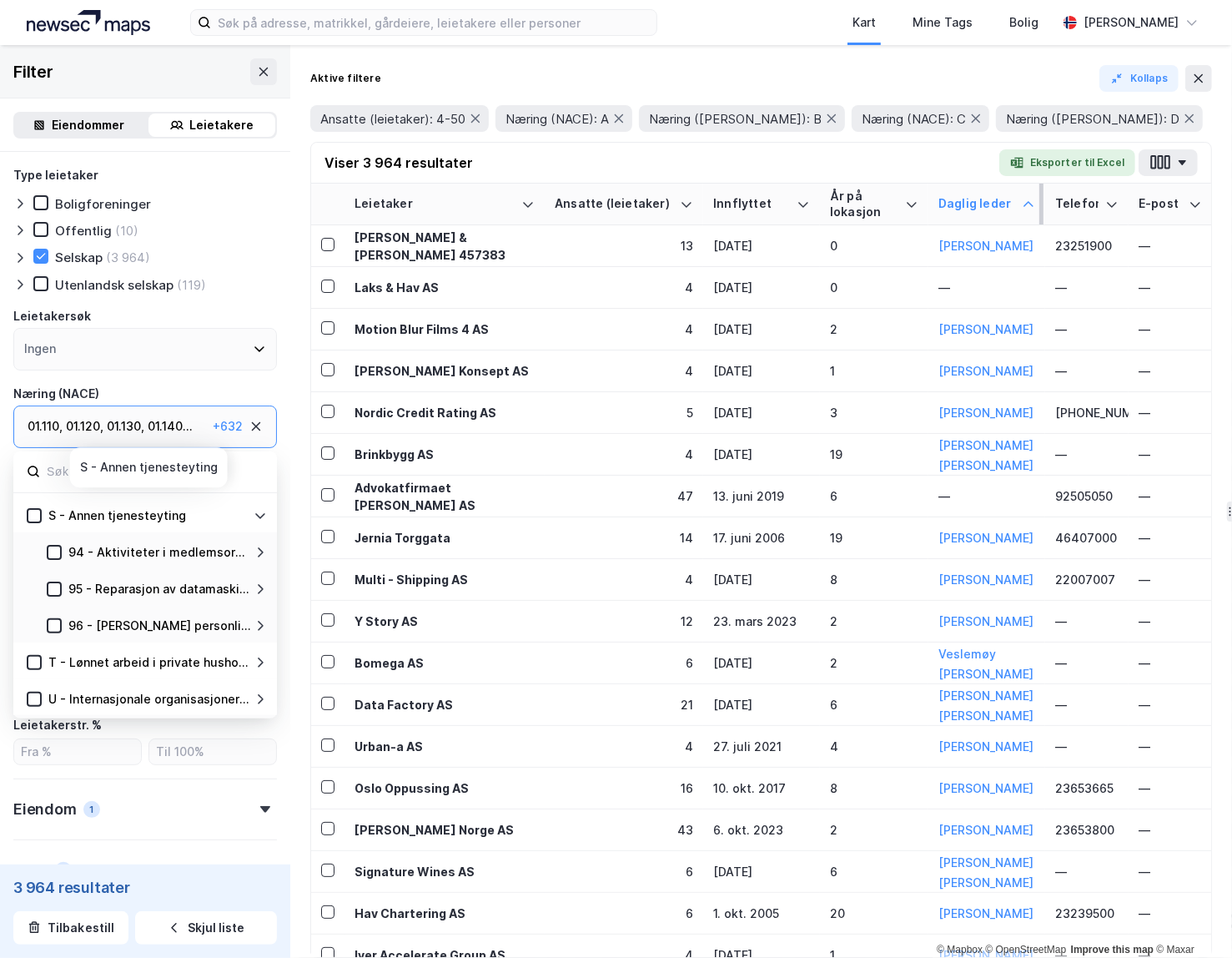
drag, startPoint x: 32, startPoint y: 510, endPoint x: 244, endPoint y: 524, distance: 212.5
click at [32, 510] on icon at bounding box center [33, 515] width 11 height 11
click at [261, 516] on icon at bounding box center [259, 515] width 10 height 6
click at [260, 662] on icon at bounding box center [259, 662] width 13 height 13
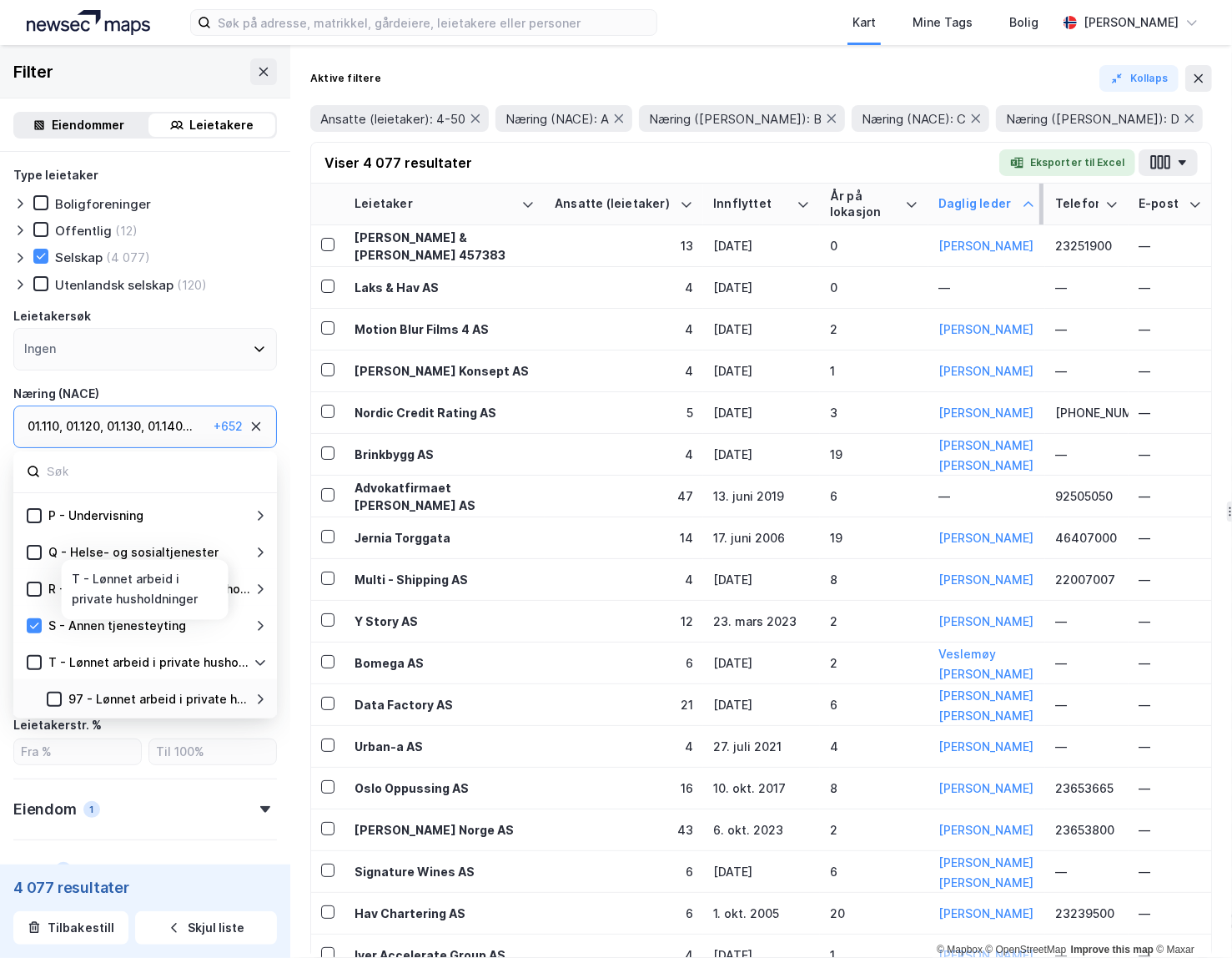
scroll to position [585, 0]
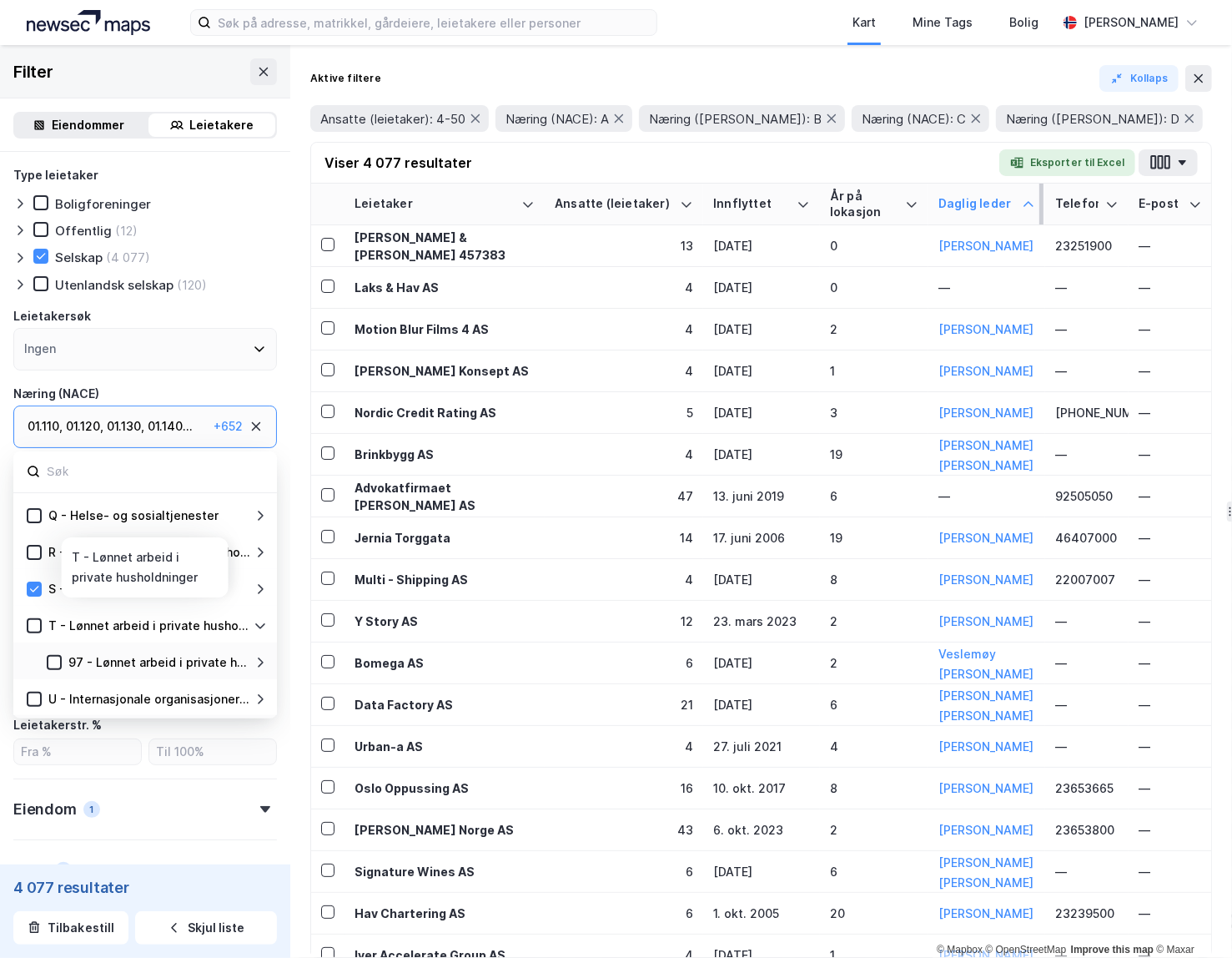
click at [254, 624] on icon at bounding box center [259, 625] width 13 height 13
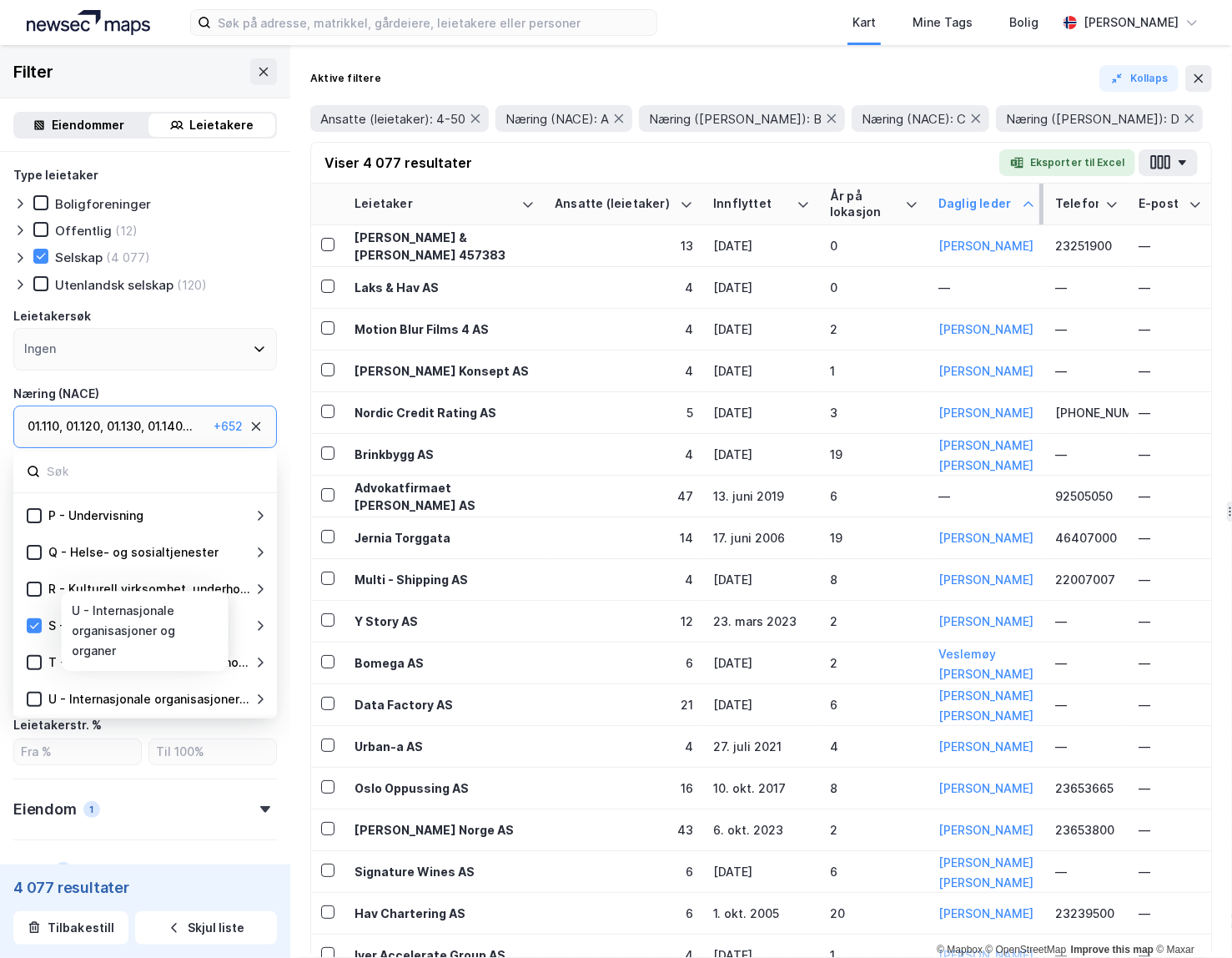
click at [259, 696] on icon at bounding box center [260, 699] width 6 height 10
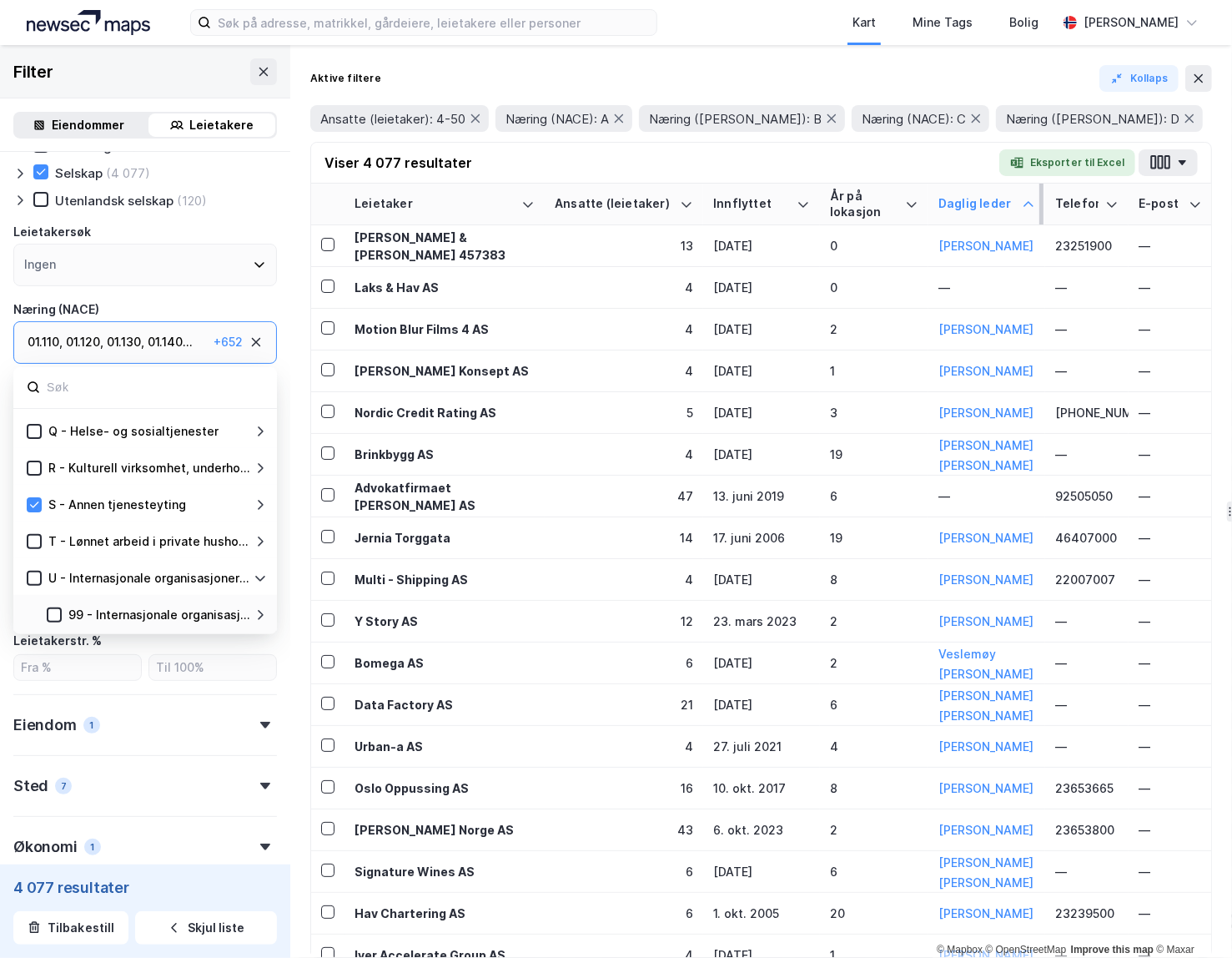
scroll to position [87, 0]
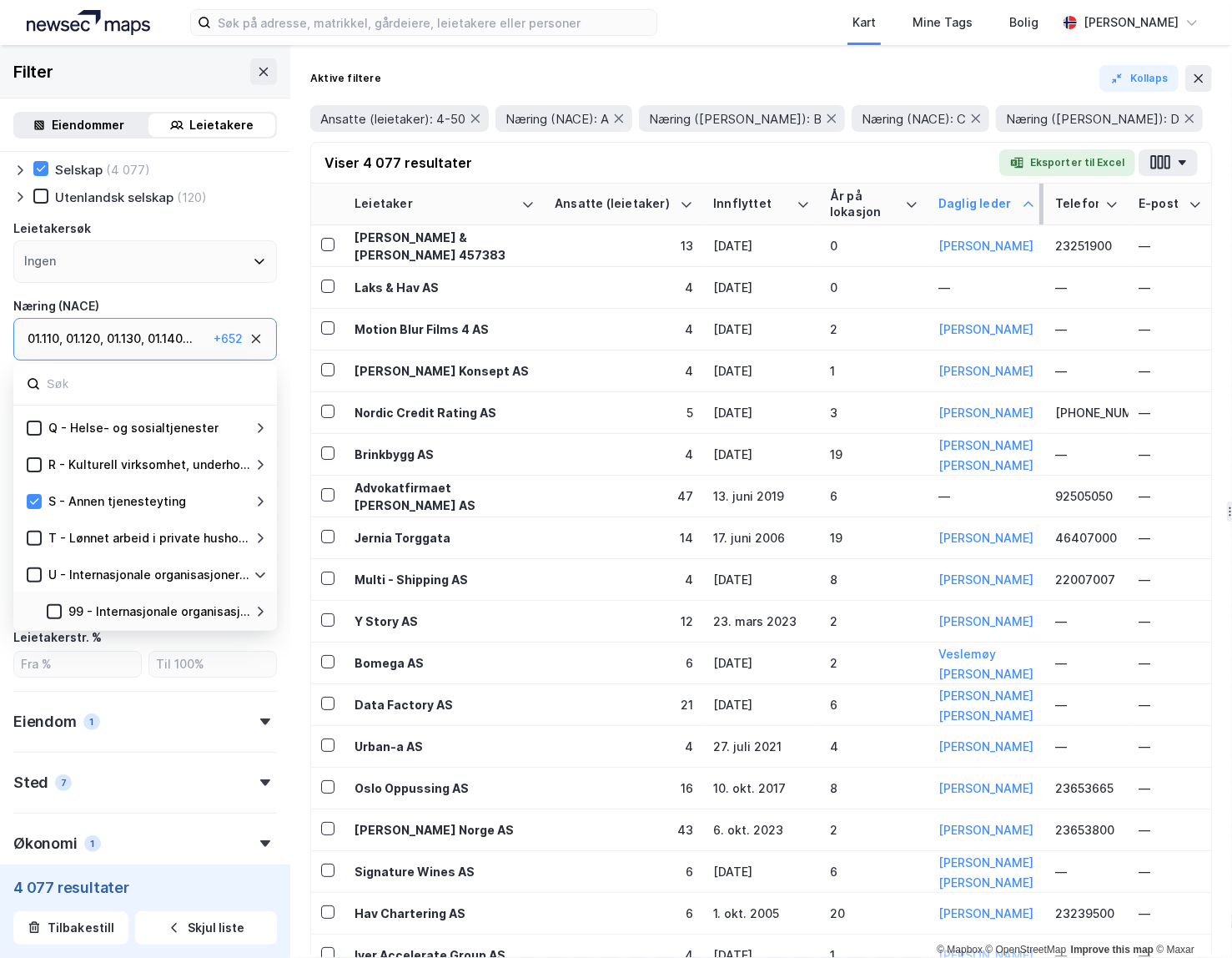
drag, startPoint x: 37, startPoint y: 569, endPoint x: 158, endPoint y: 580, distance: 121.5
click at [37, 569] on icon at bounding box center [33, 574] width 11 height 11
click at [261, 571] on icon at bounding box center [259, 574] width 13 height 13
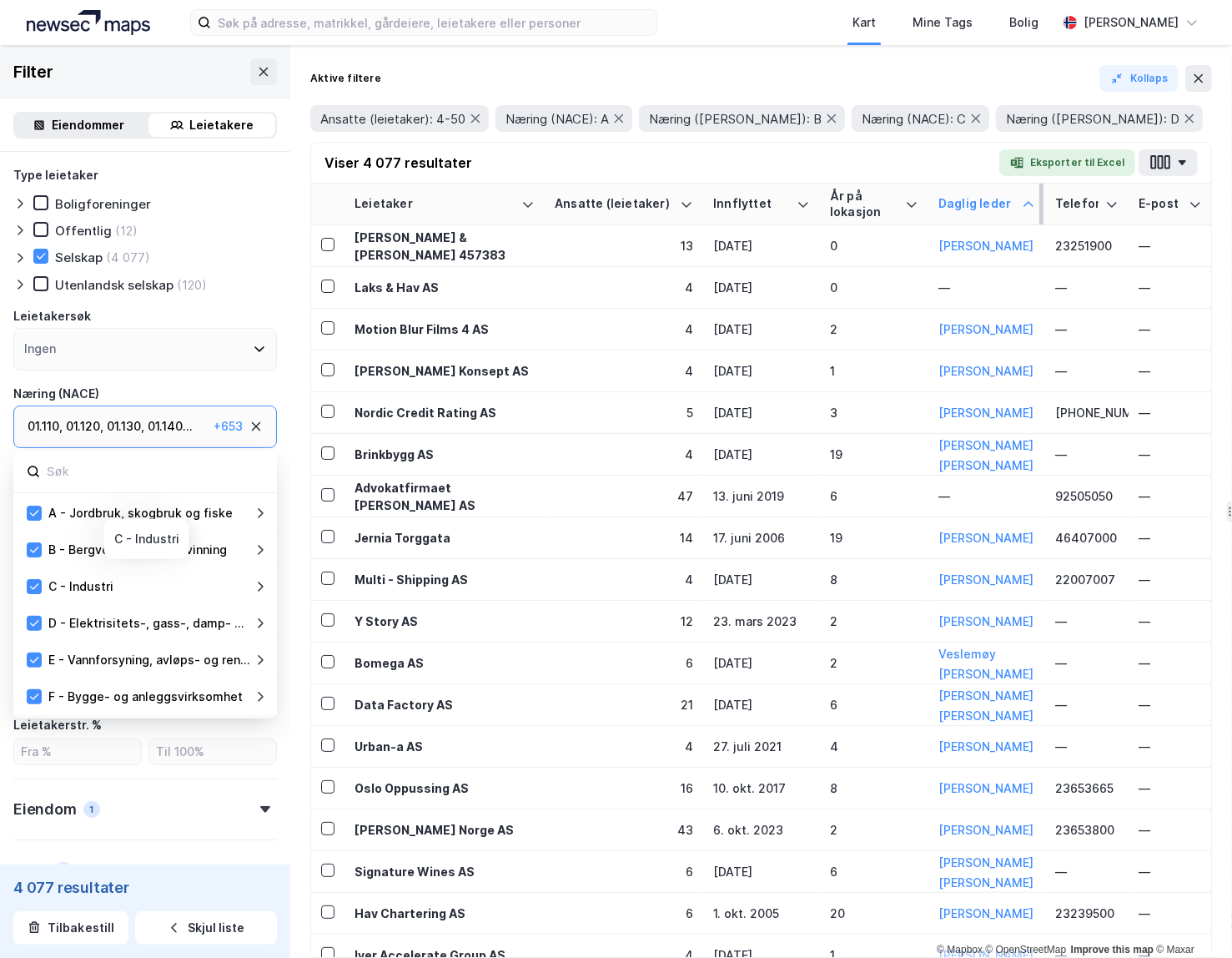
drag, startPoint x: 263, startPoint y: 588, endPoint x: 196, endPoint y: 582, distance: 67.3
click at [263, 588] on icon at bounding box center [259, 586] width 13 height 13
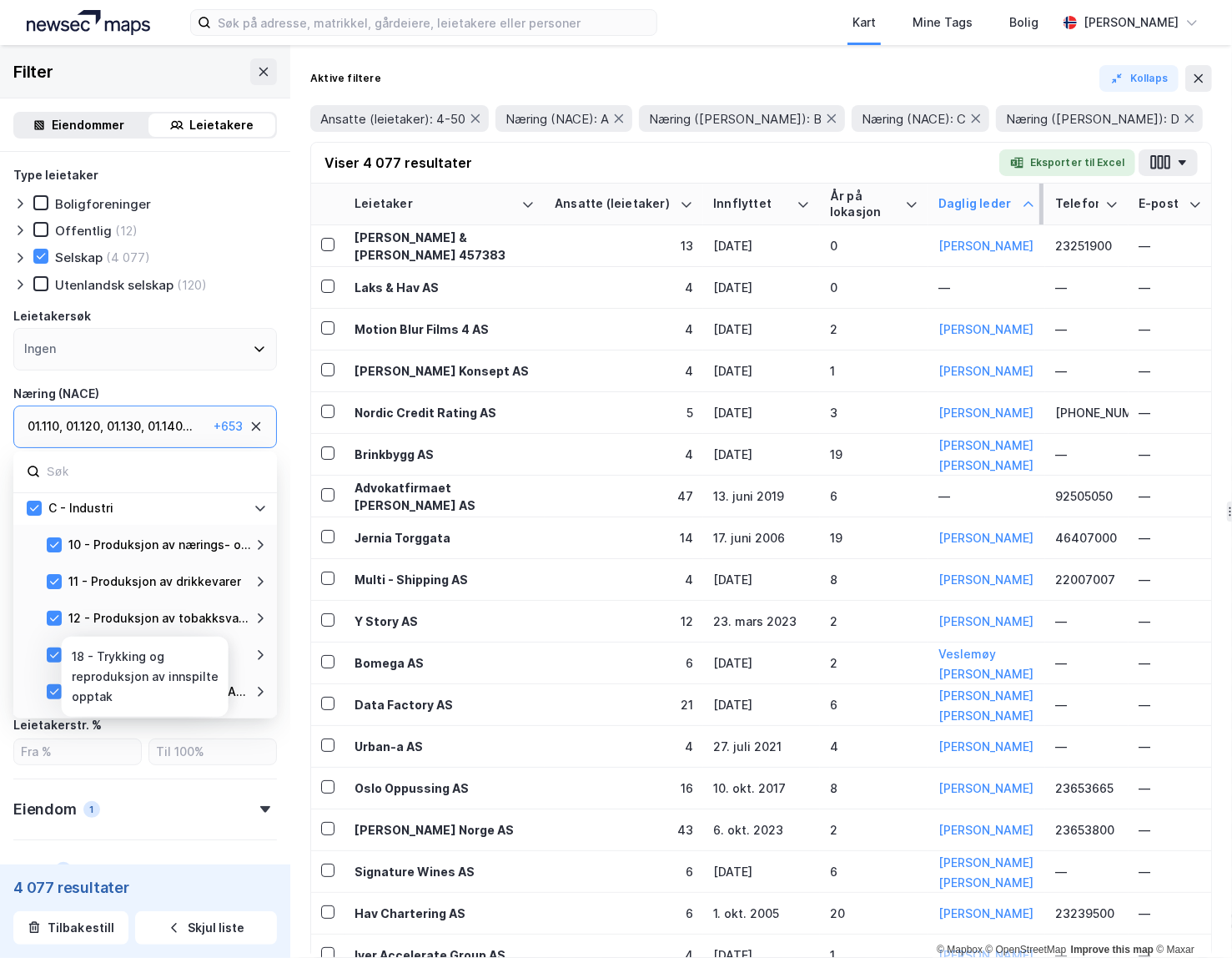
scroll to position [37, 0]
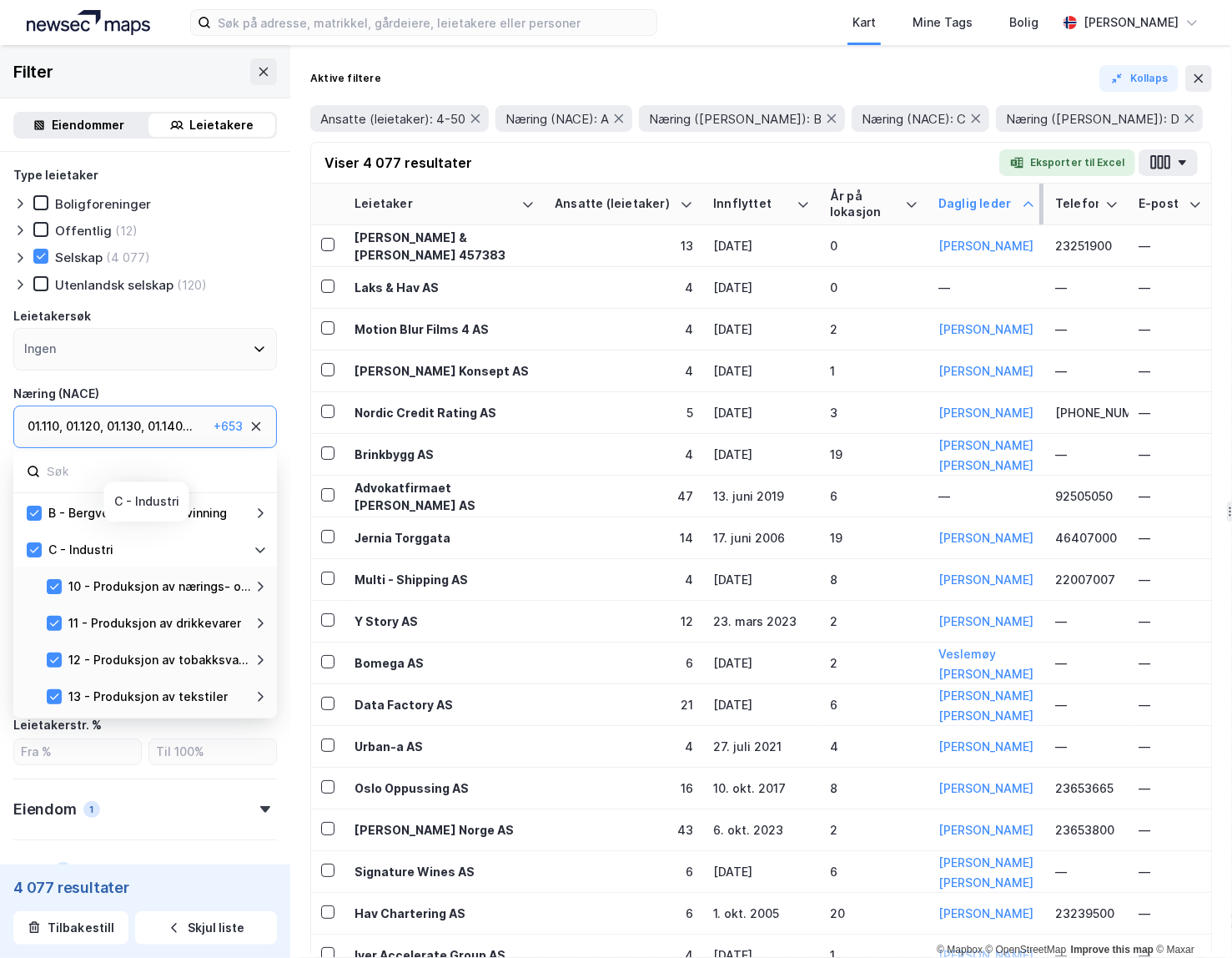
drag, startPoint x: 36, startPoint y: 548, endPoint x: 198, endPoint y: 558, distance: 162.3
click at [36, 548] on icon at bounding box center [33, 549] width 11 height 11
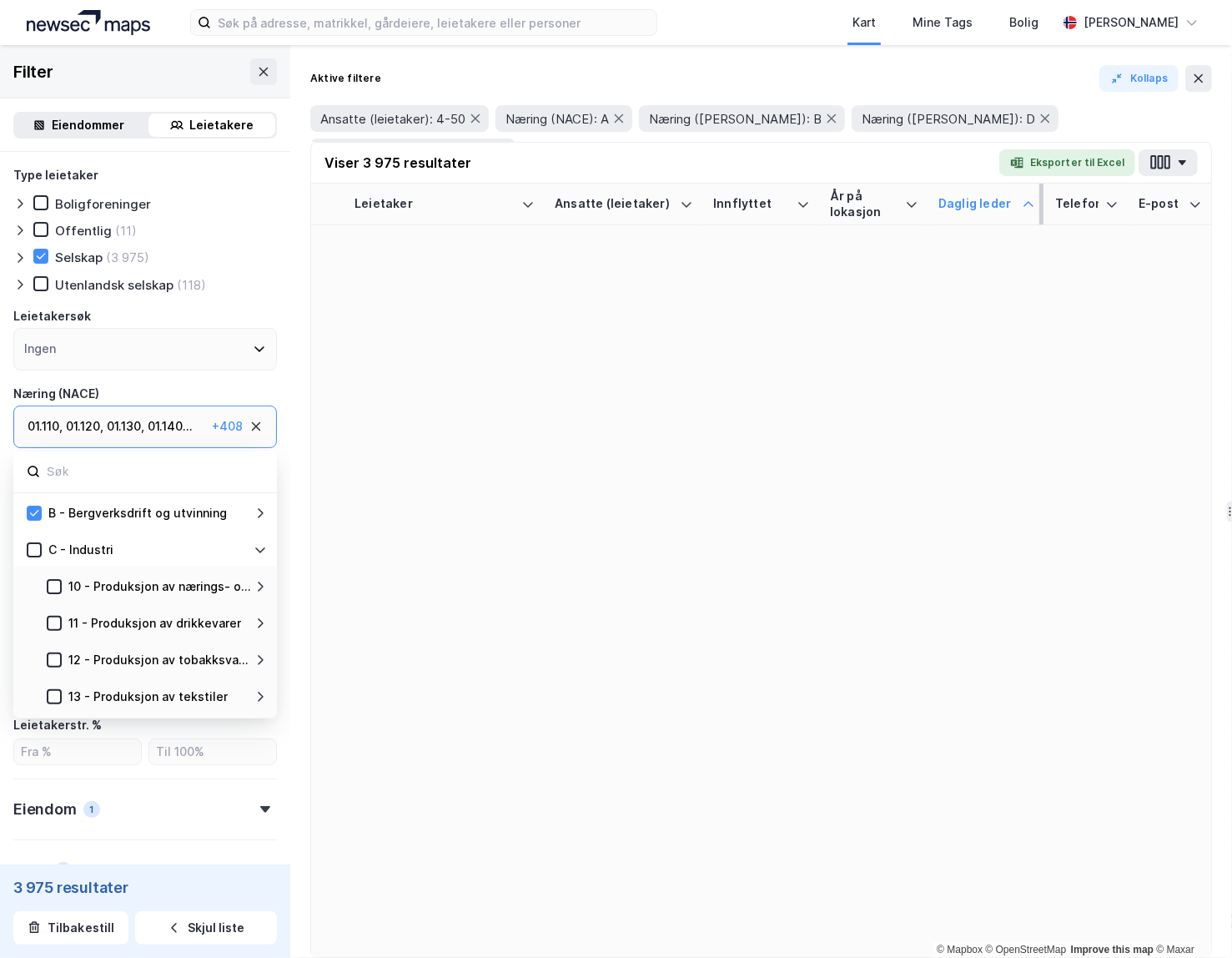
click at [259, 551] on icon at bounding box center [259, 550] width 10 height 6
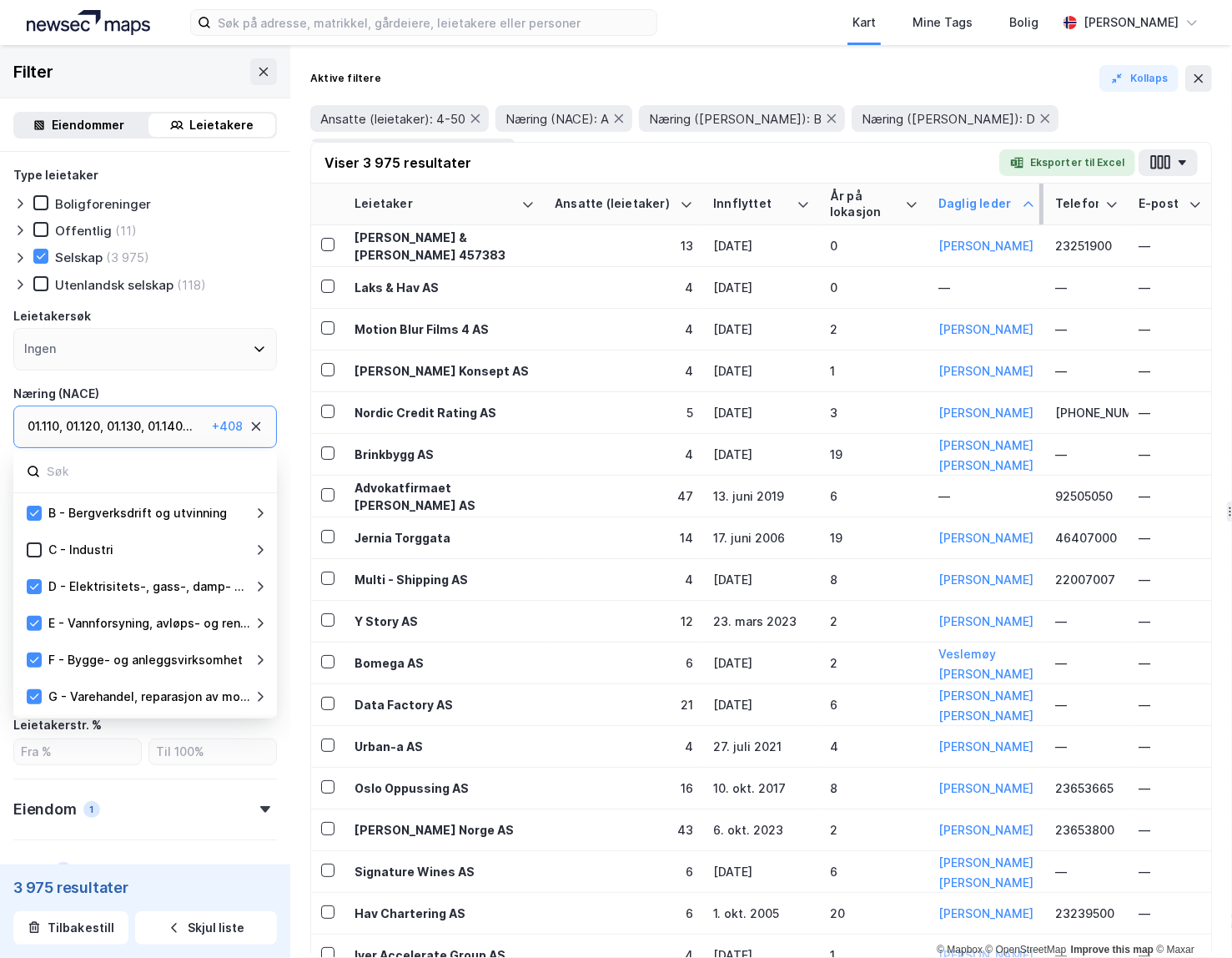
click at [257, 660] on icon at bounding box center [259, 659] width 13 height 13
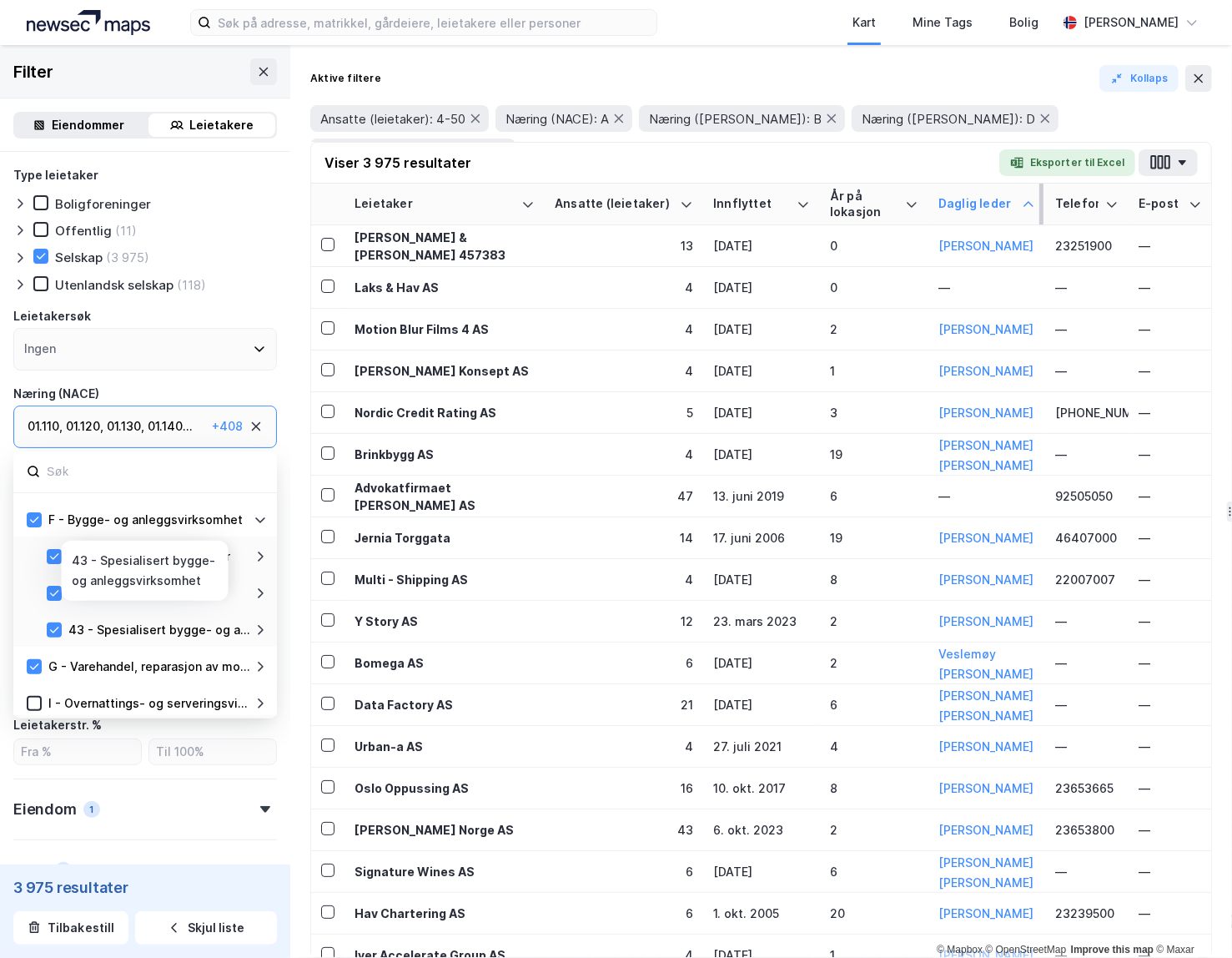
scroll to position [179, 0]
click at [257, 516] on icon at bounding box center [259, 517] width 10 height 6
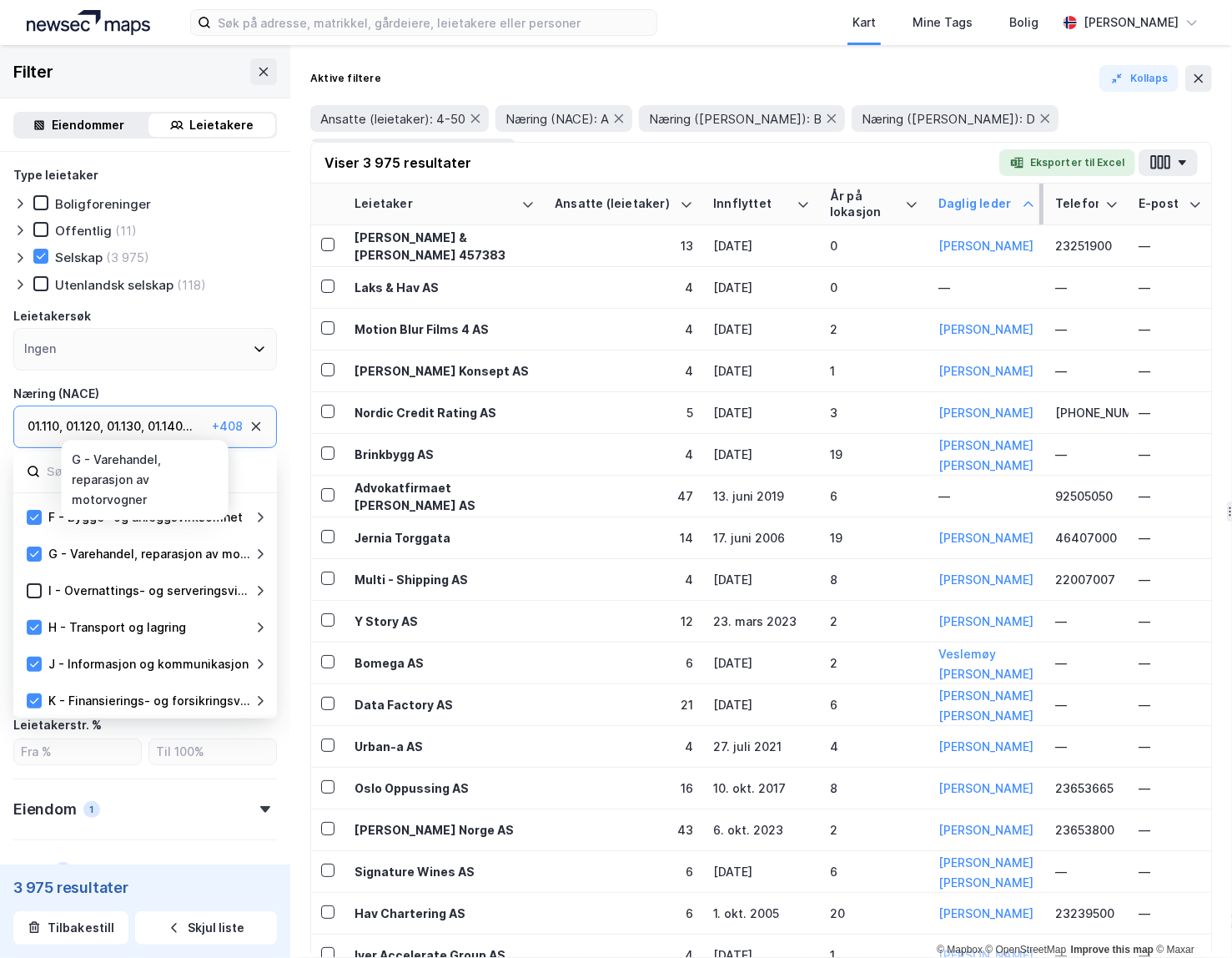
click at [252, 544] on div "G - Varehandel, reparasjon av motorvogner" at bounding box center [147, 554] width 240 height 20
drag, startPoint x: 259, startPoint y: 549, endPoint x: 249, endPoint y: 559, distance: 14.1
click at [259, 549] on icon at bounding box center [259, 554] width 13 height 13
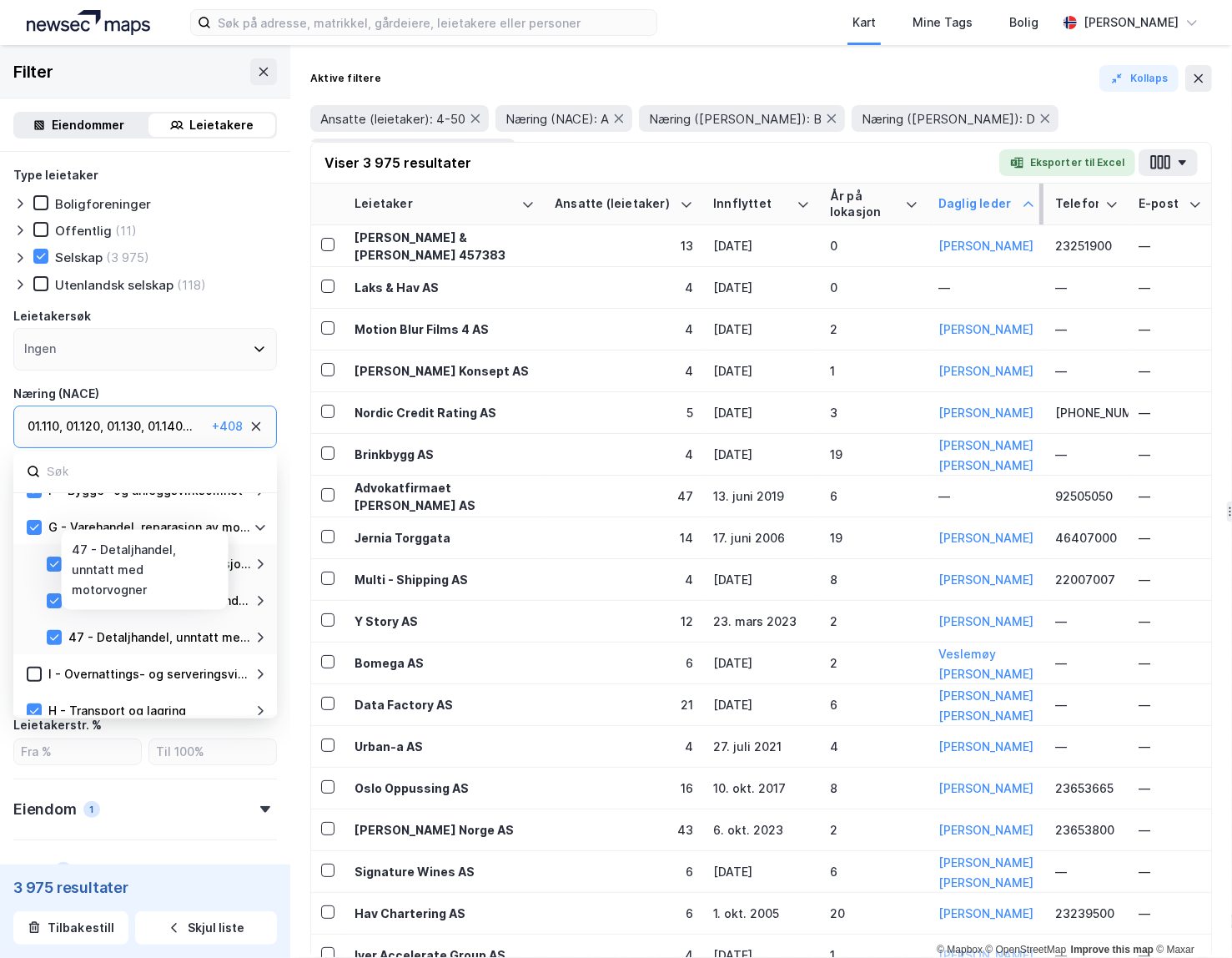
scroll to position [210, 0]
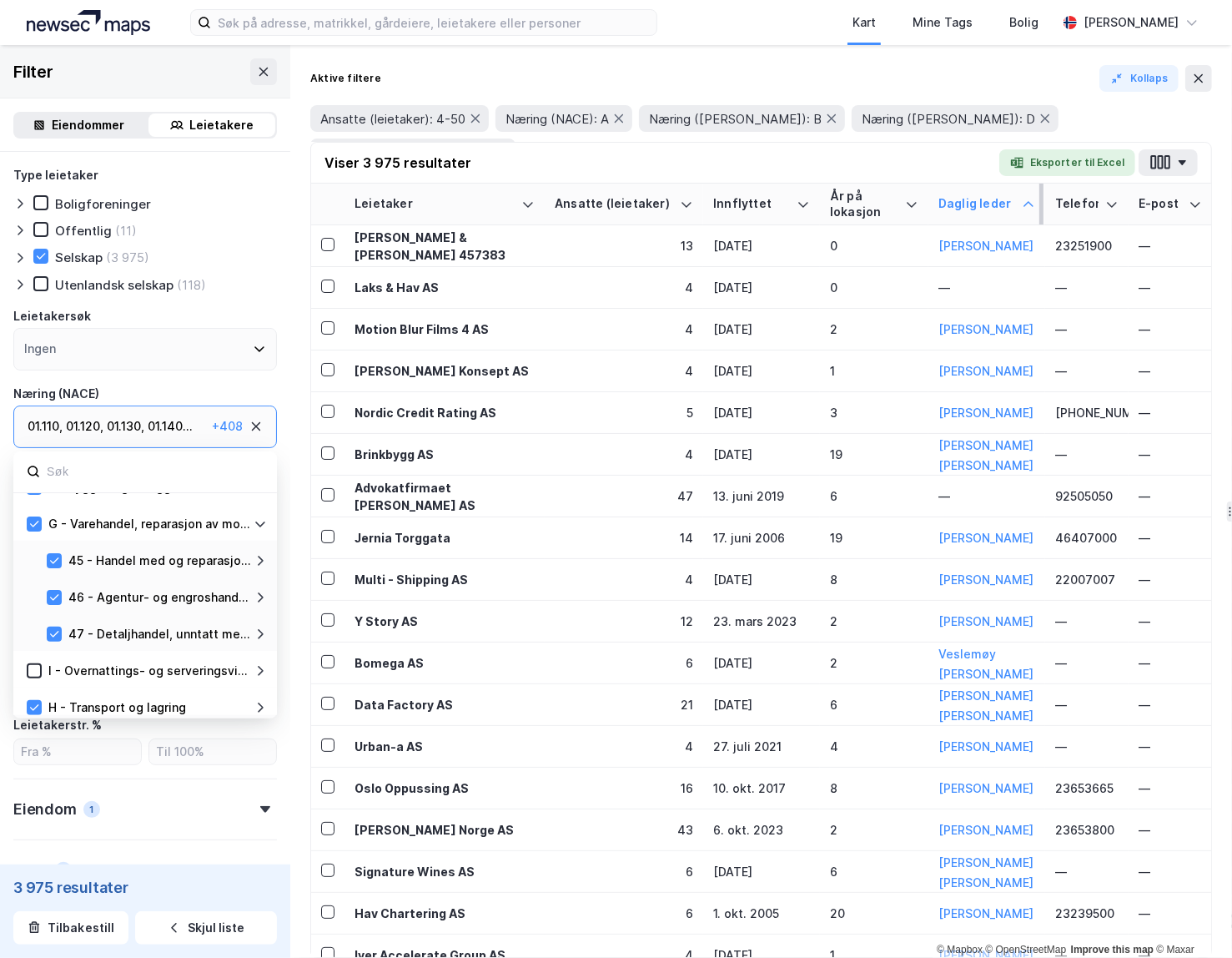
click at [261, 520] on icon at bounding box center [259, 523] width 13 height 13
click at [257, 599] on icon at bounding box center [259, 596] width 13 height 13
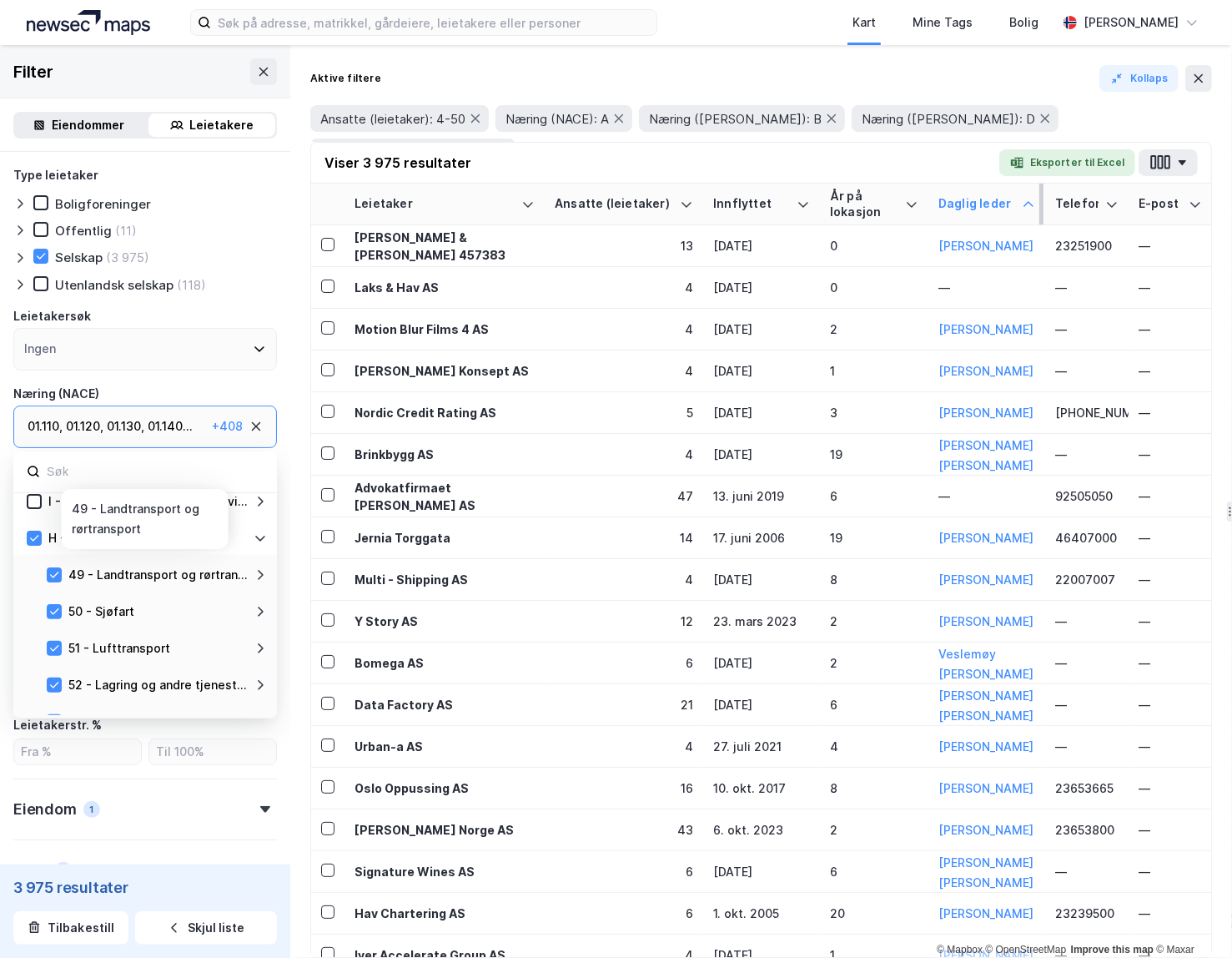
scroll to position [267, 0]
click at [257, 537] on icon at bounding box center [259, 539] width 13 height 13
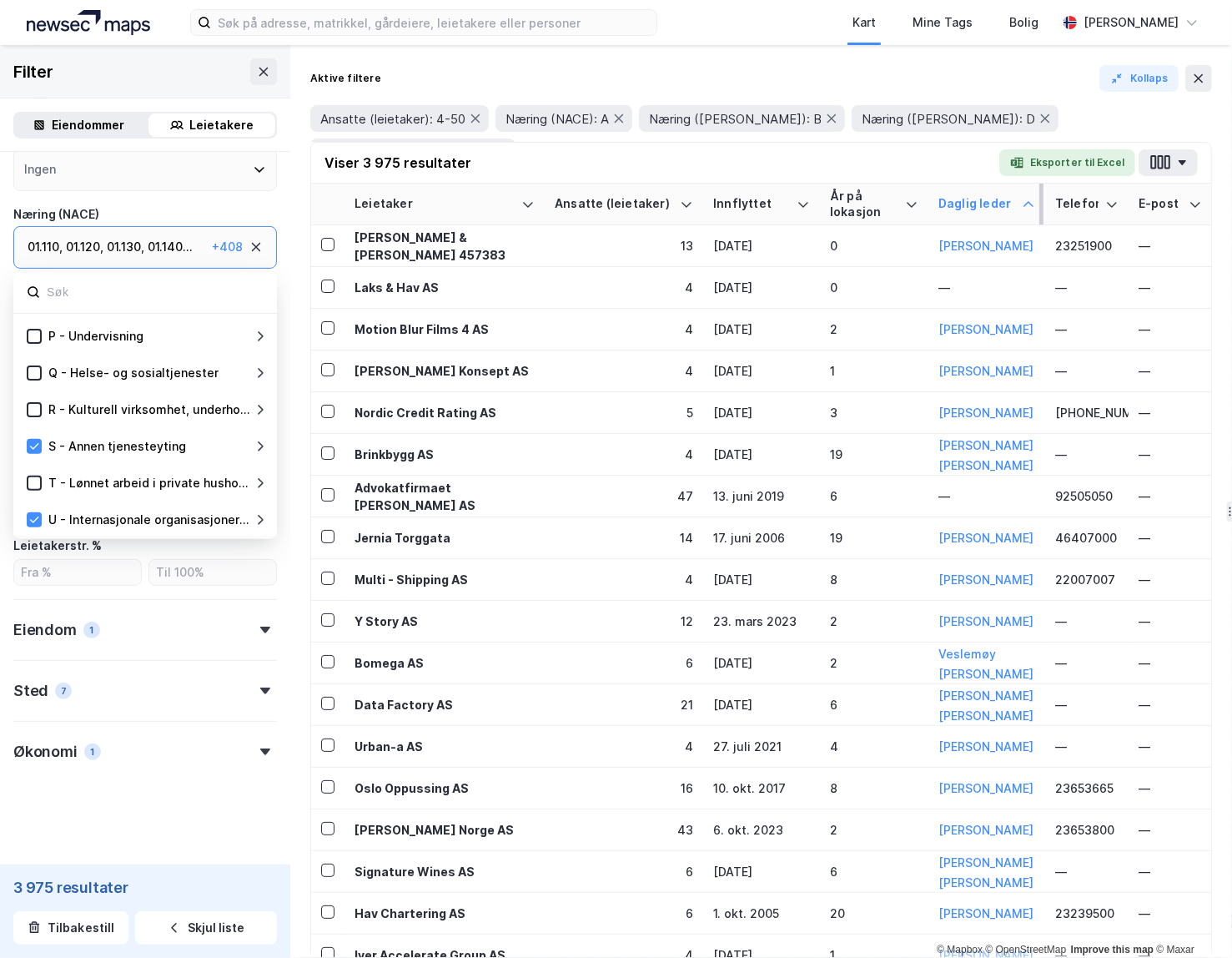
scroll to position [0, 0]
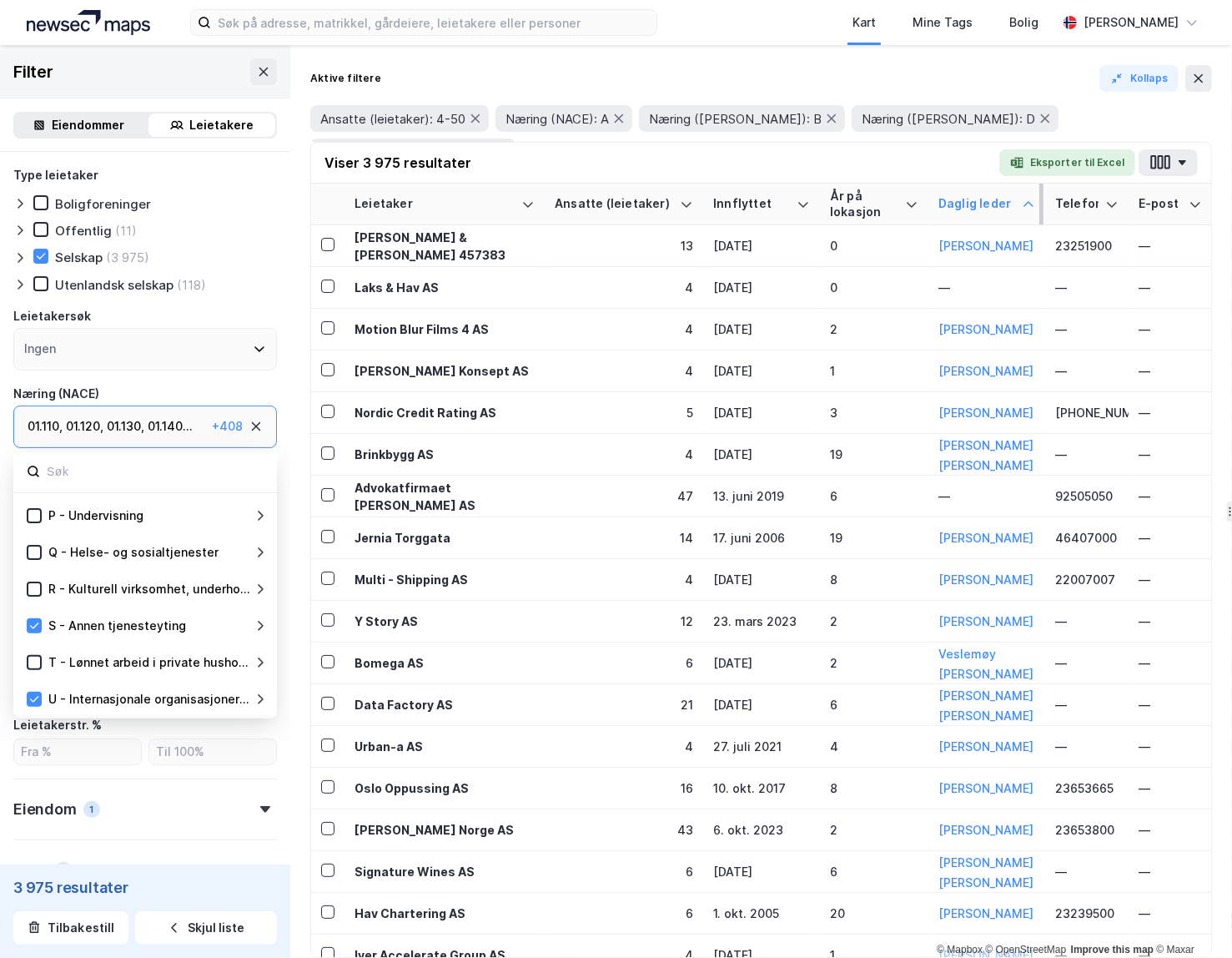
click at [239, 394] on div "Næring (NACE)" at bounding box center [145, 393] width 264 height 20
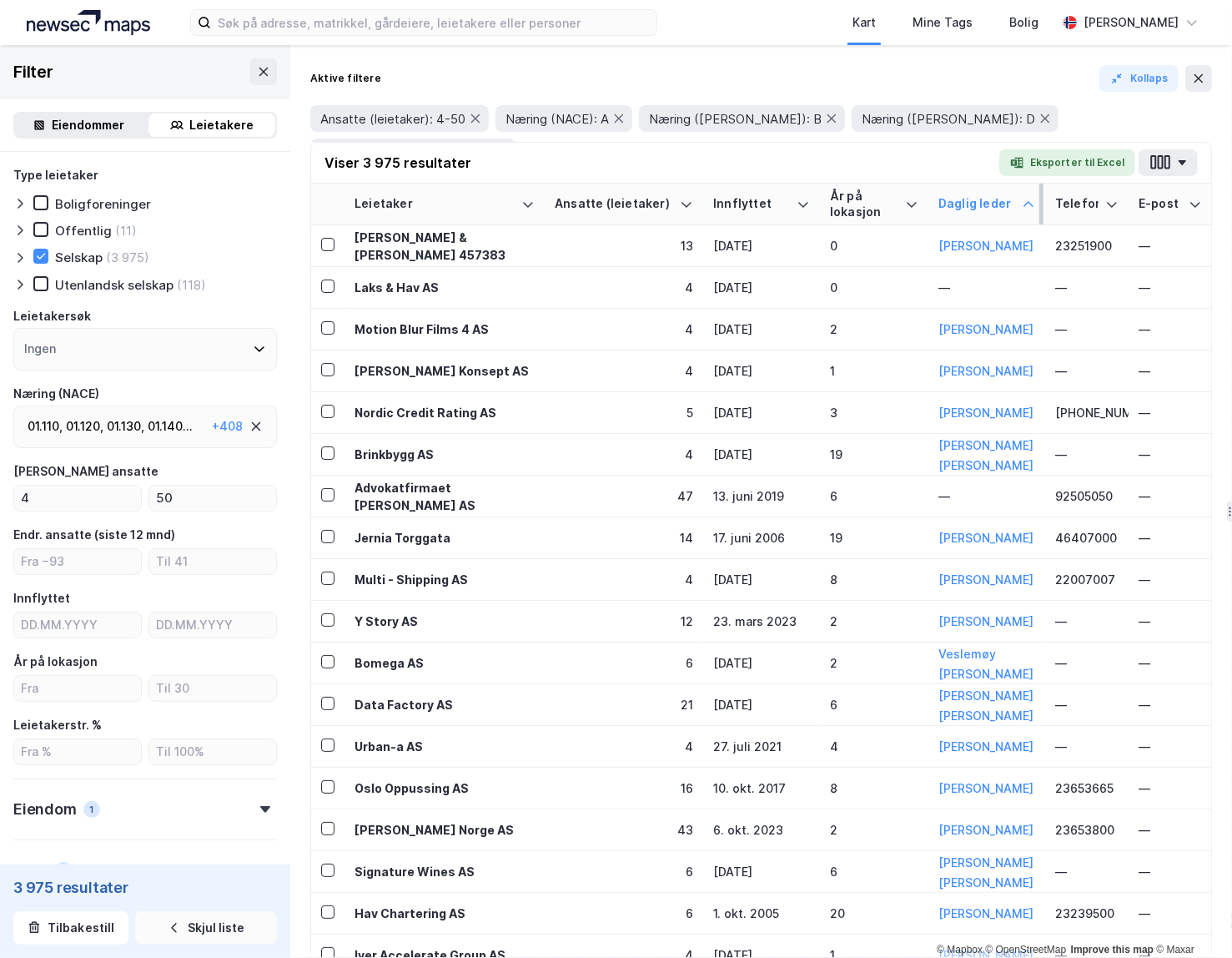
click at [182, 927] on button "Skjul liste" at bounding box center [206, 927] width 141 height 33
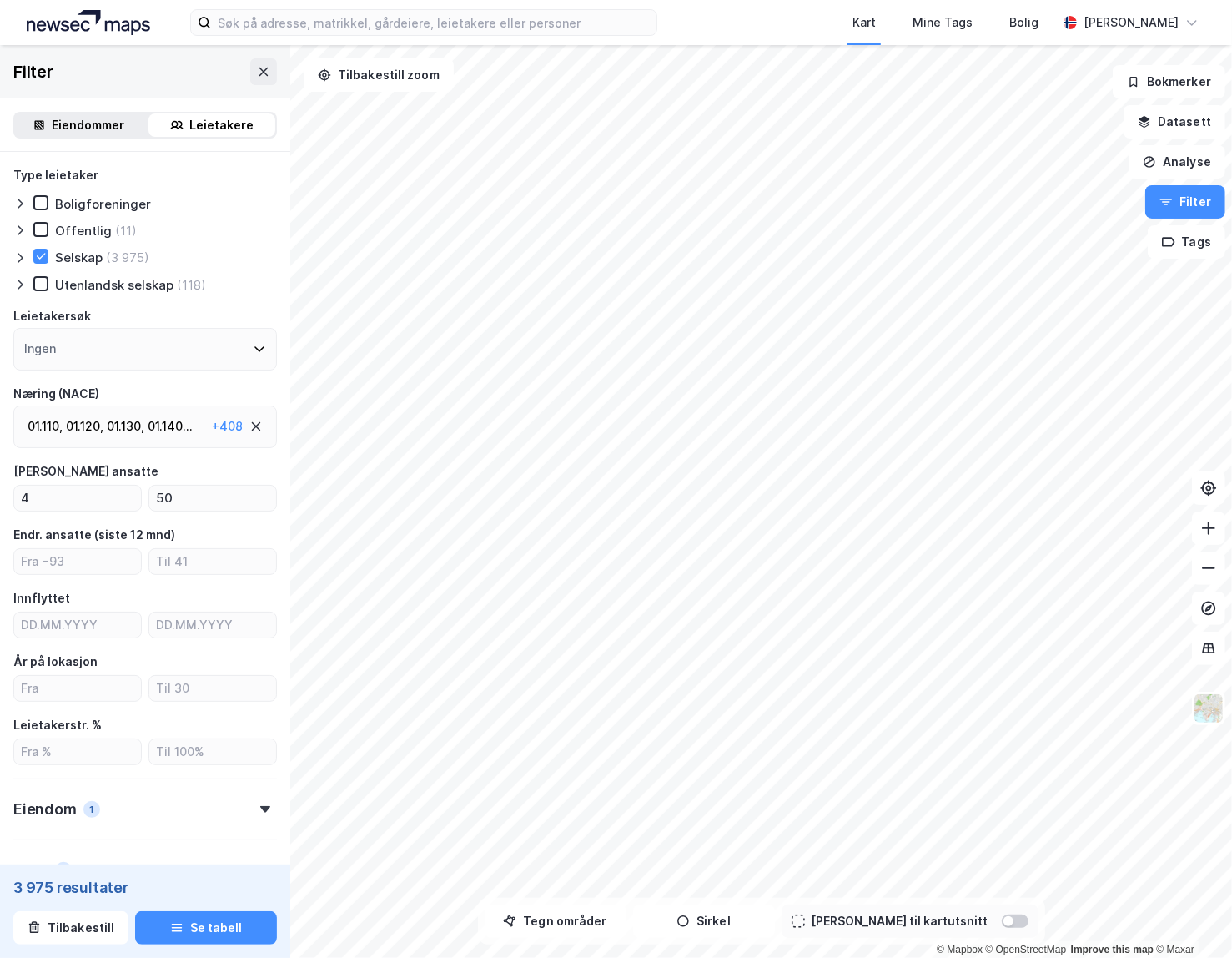
drag, startPoint x: 205, startPoint y: 925, endPoint x: 174, endPoint y: 804, distance: 124.9
click at [204, 924] on button "Se tabell" at bounding box center [206, 927] width 141 height 33
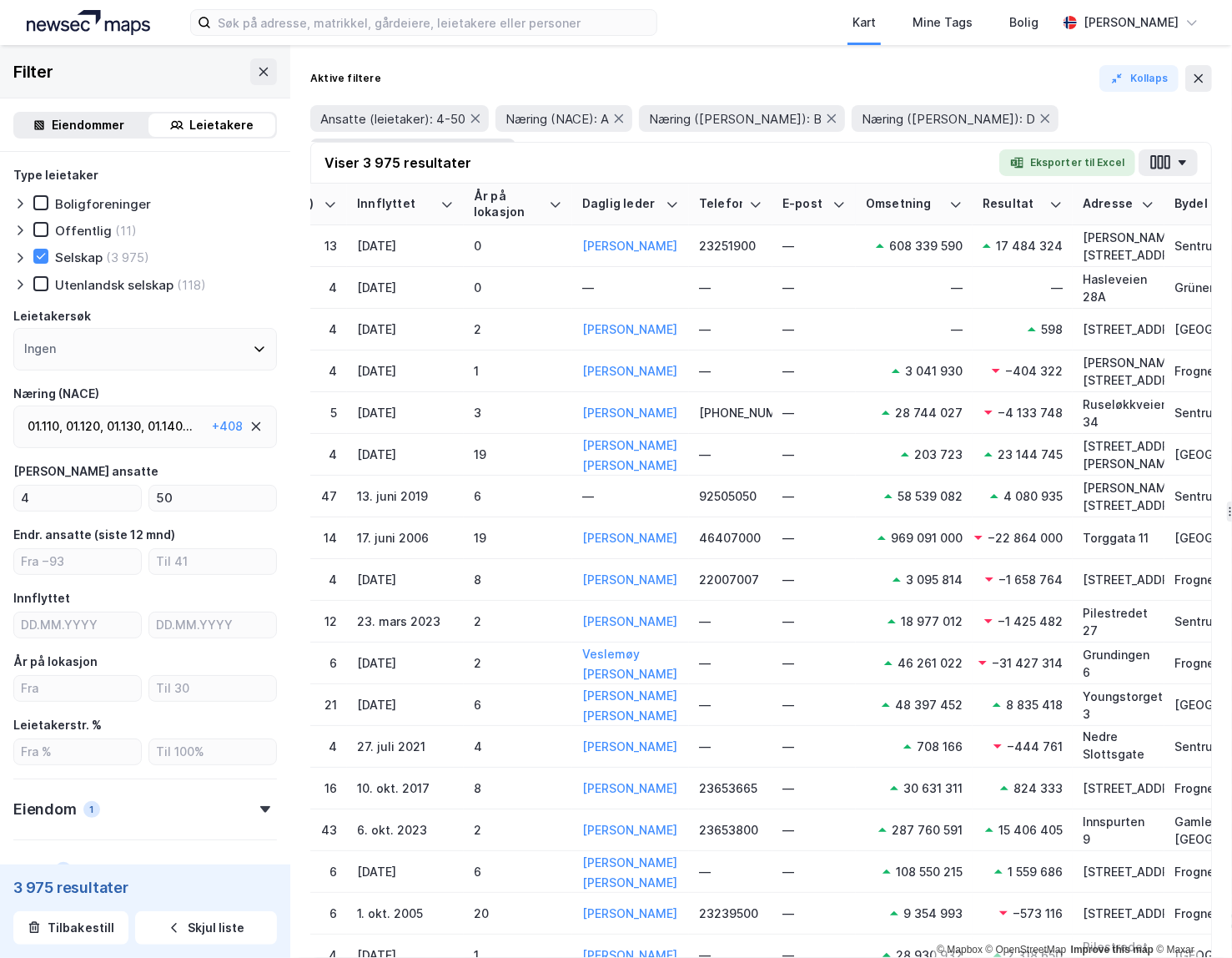
scroll to position [0, 358]
click at [818, 170] on icon "button" at bounding box center [1160, 162] width 22 height 17
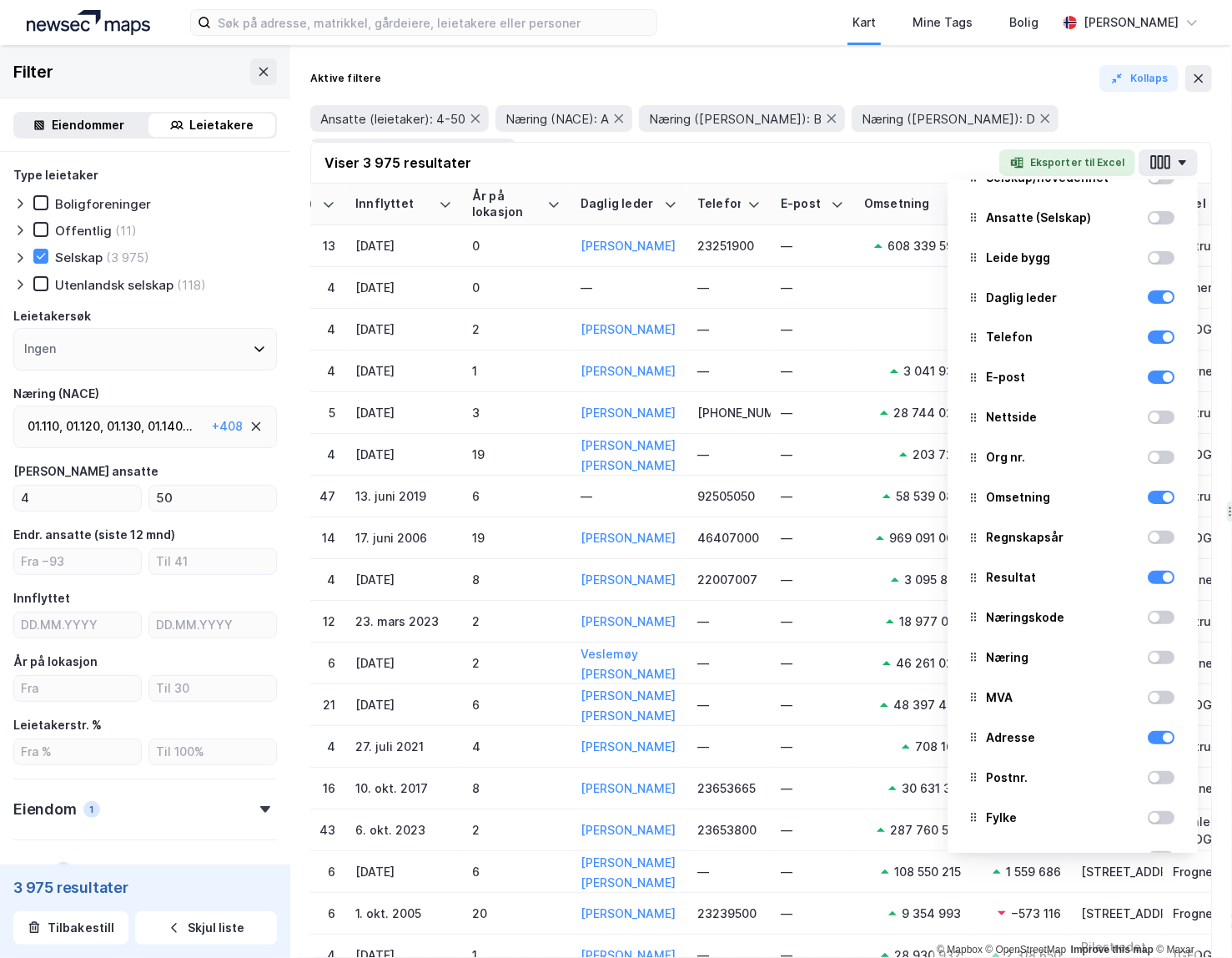
scroll to position [235, 0]
click at [818, 623] on div at bounding box center [1160, 615] width 27 height 20
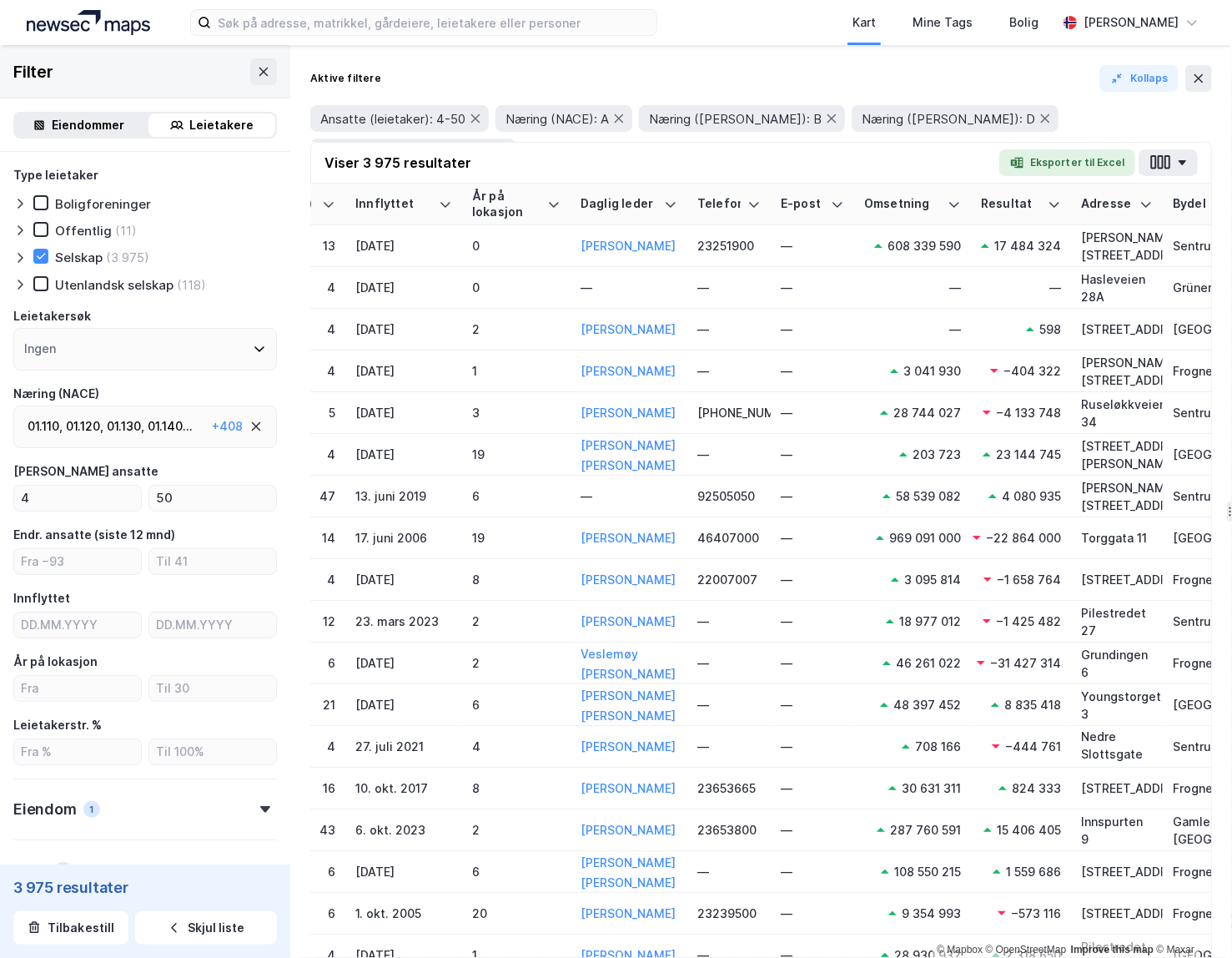
drag, startPoint x: 1181, startPoint y: 161, endPoint x: 1171, endPoint y: 176, distance: 18.0
click at [818, 161] on icon "button" at bounding box center [1182, 162] width 8 height 5
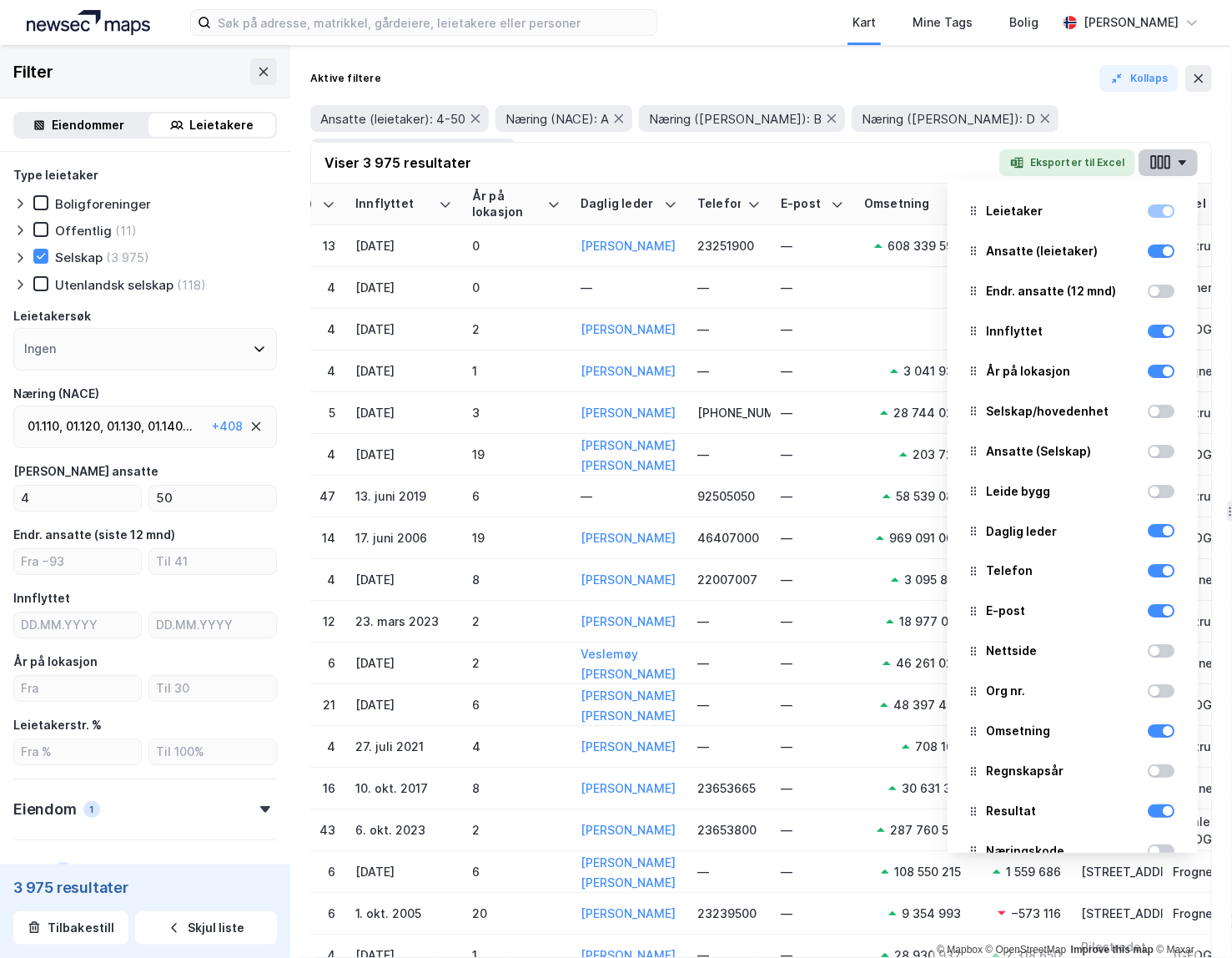
click at [818, 168] on icon "button" at bounding box center [1160, 162] width 22 height 17
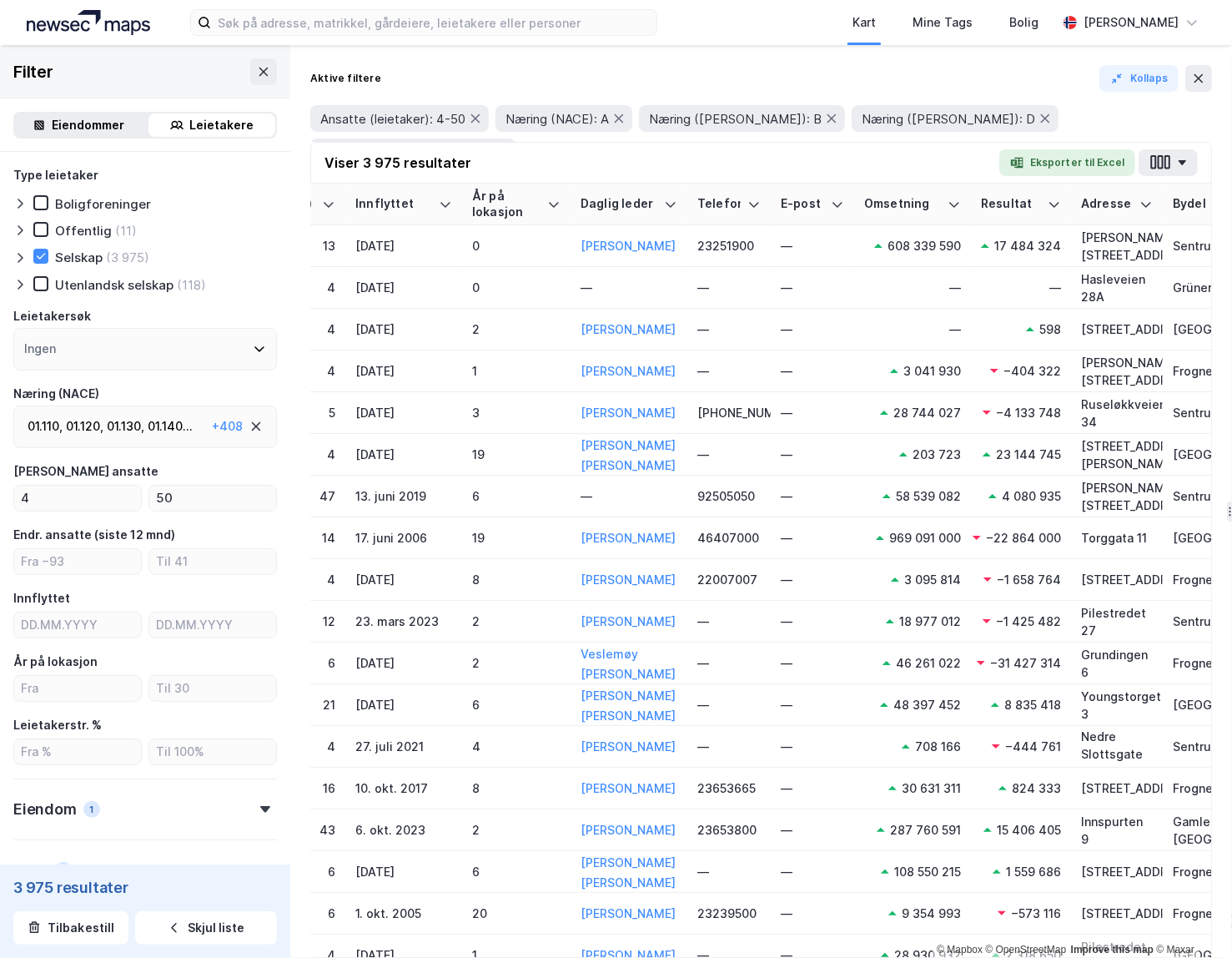
drag, startPoint x: 905, startPoint y: 161, endPoint x: 893, endPoint y: 299, distance: 138.5
click at [818, 161] on div "Viser 3 975 resultater Eksporter til Excel" at bounding box center [761, 162] width 900 height 41
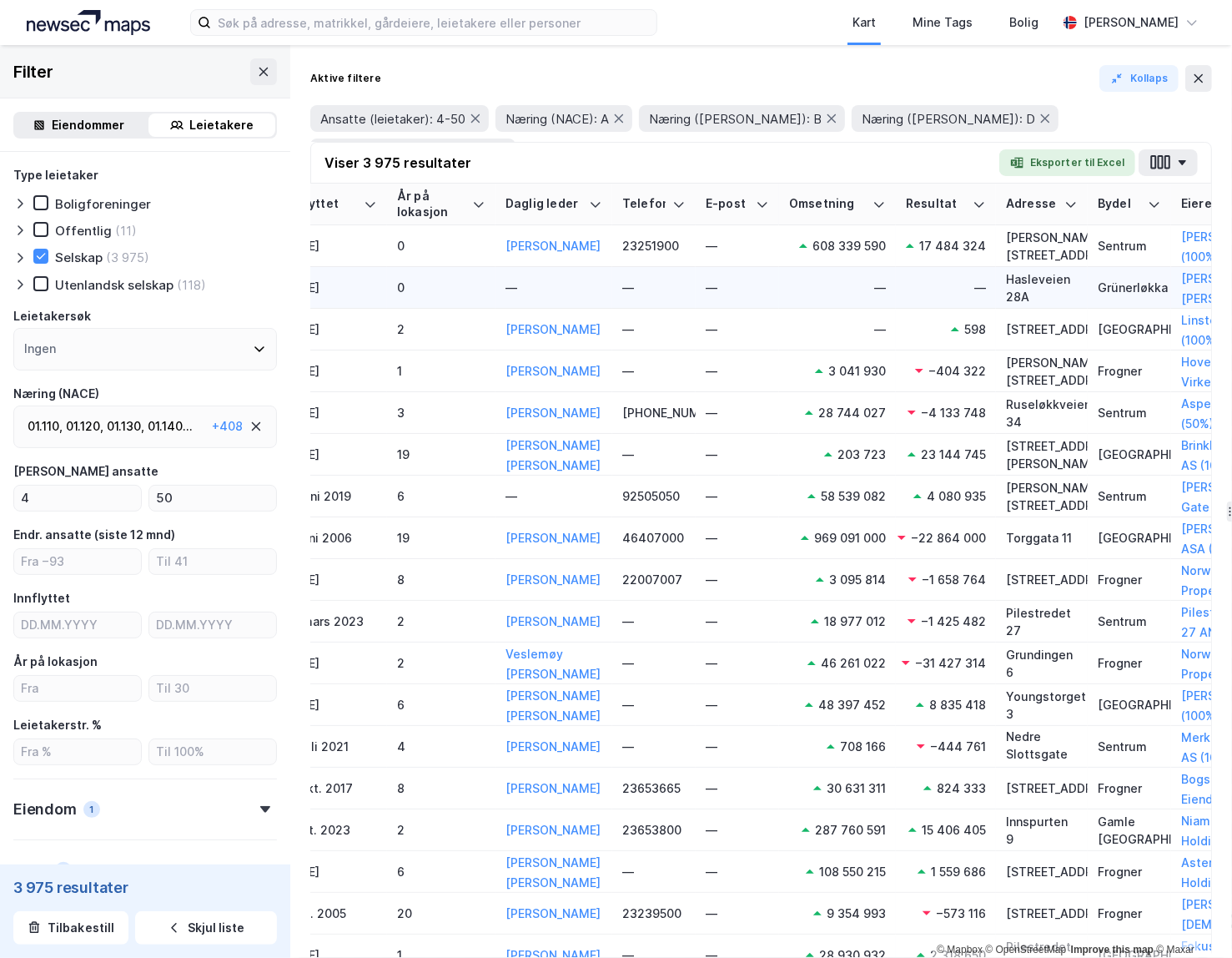
scroll to position [0, 484]
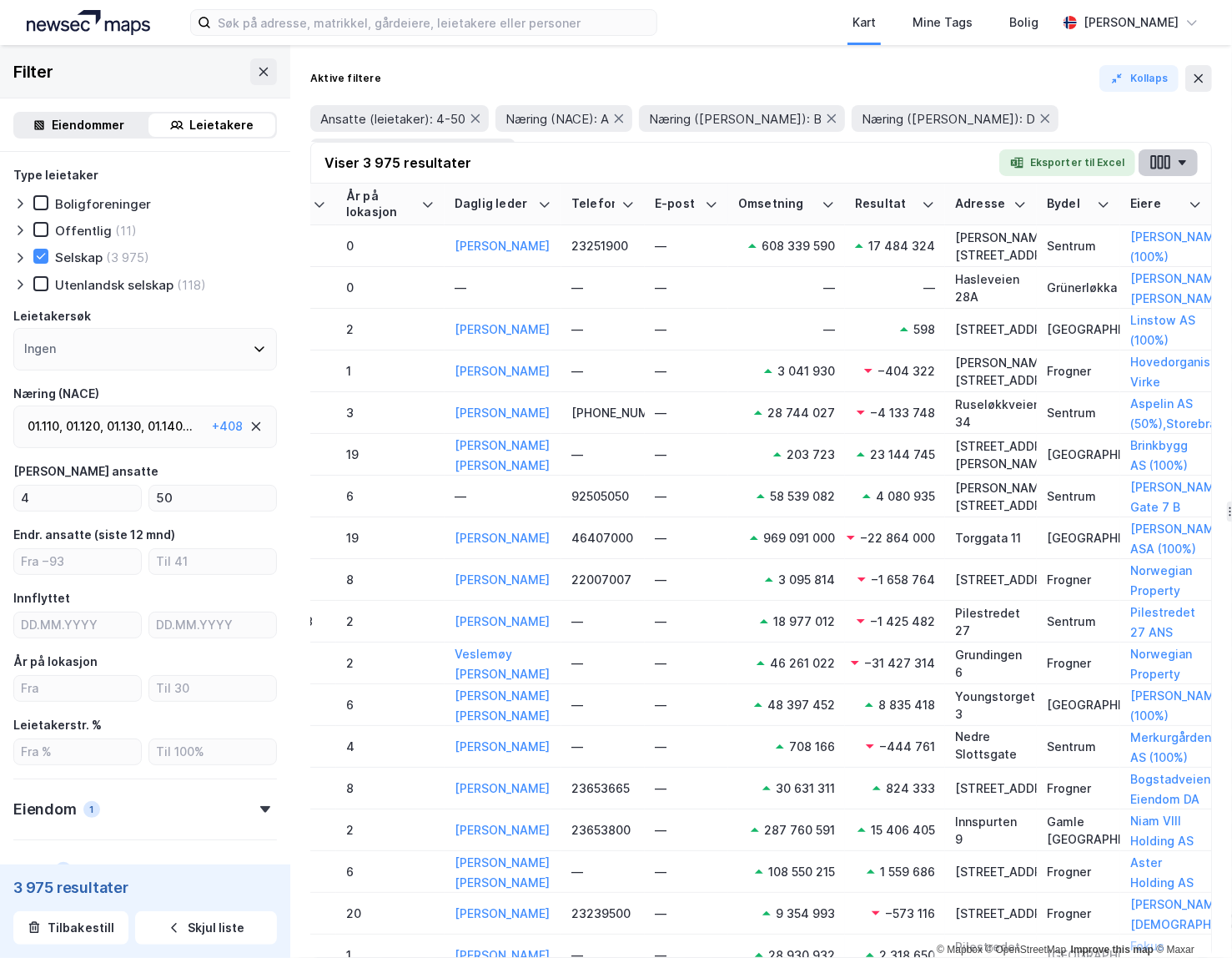
click at [818, 164] on icon "button" at bounding box center [1160, 162] width 22 height 17
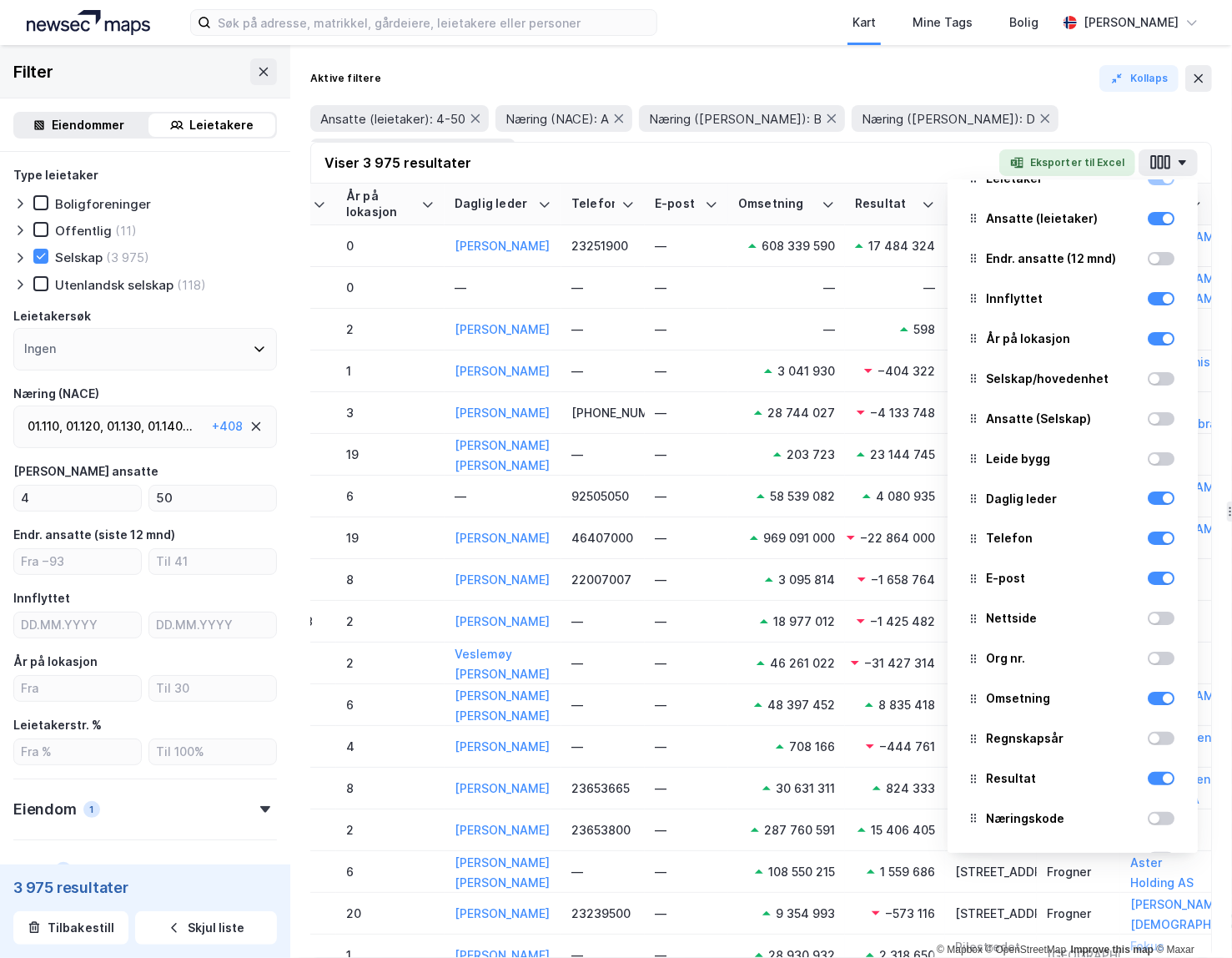
scroll to position [38, 0]
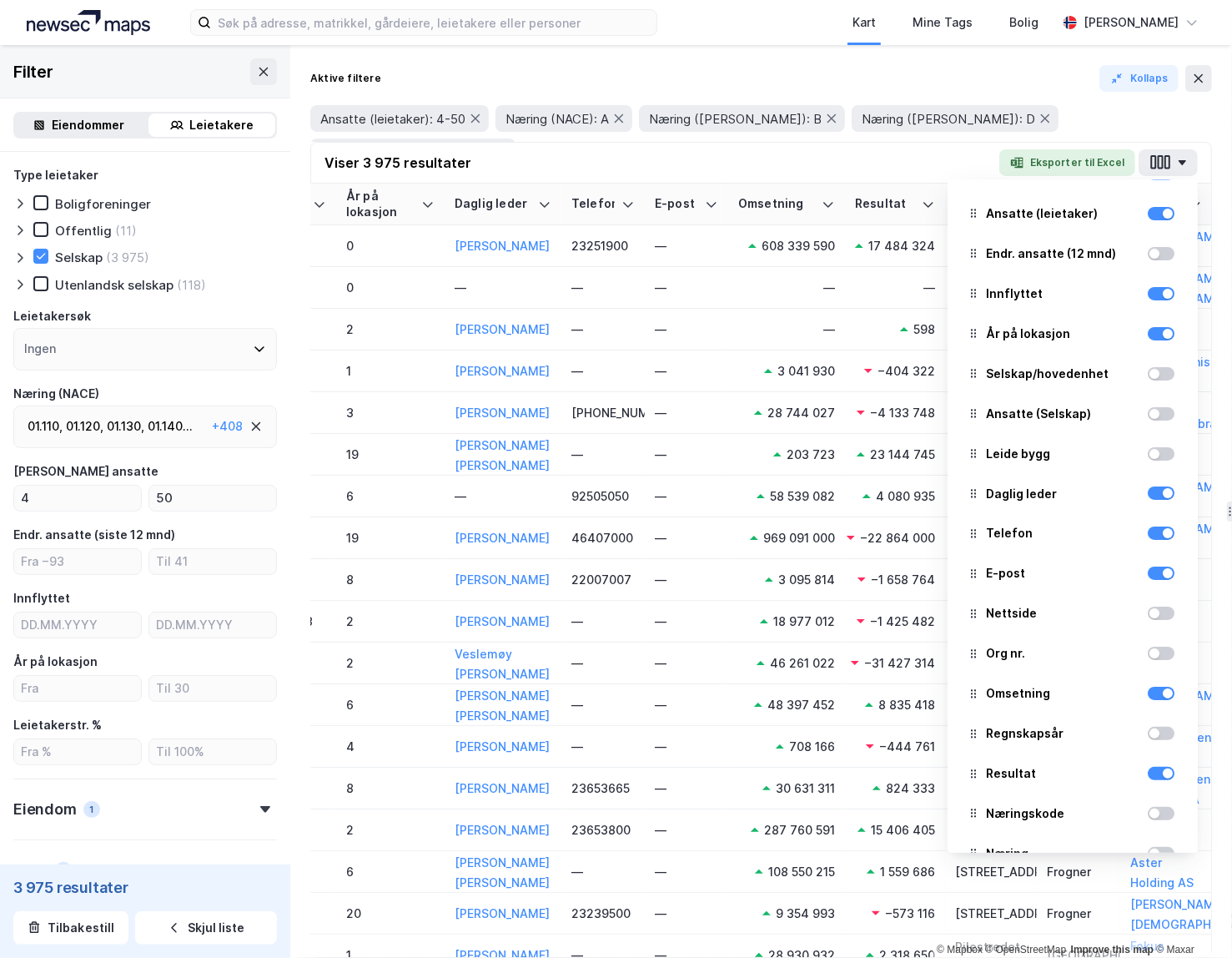
click at [818, 817] on div at bounding box center [1160, 813] width 27 height 13
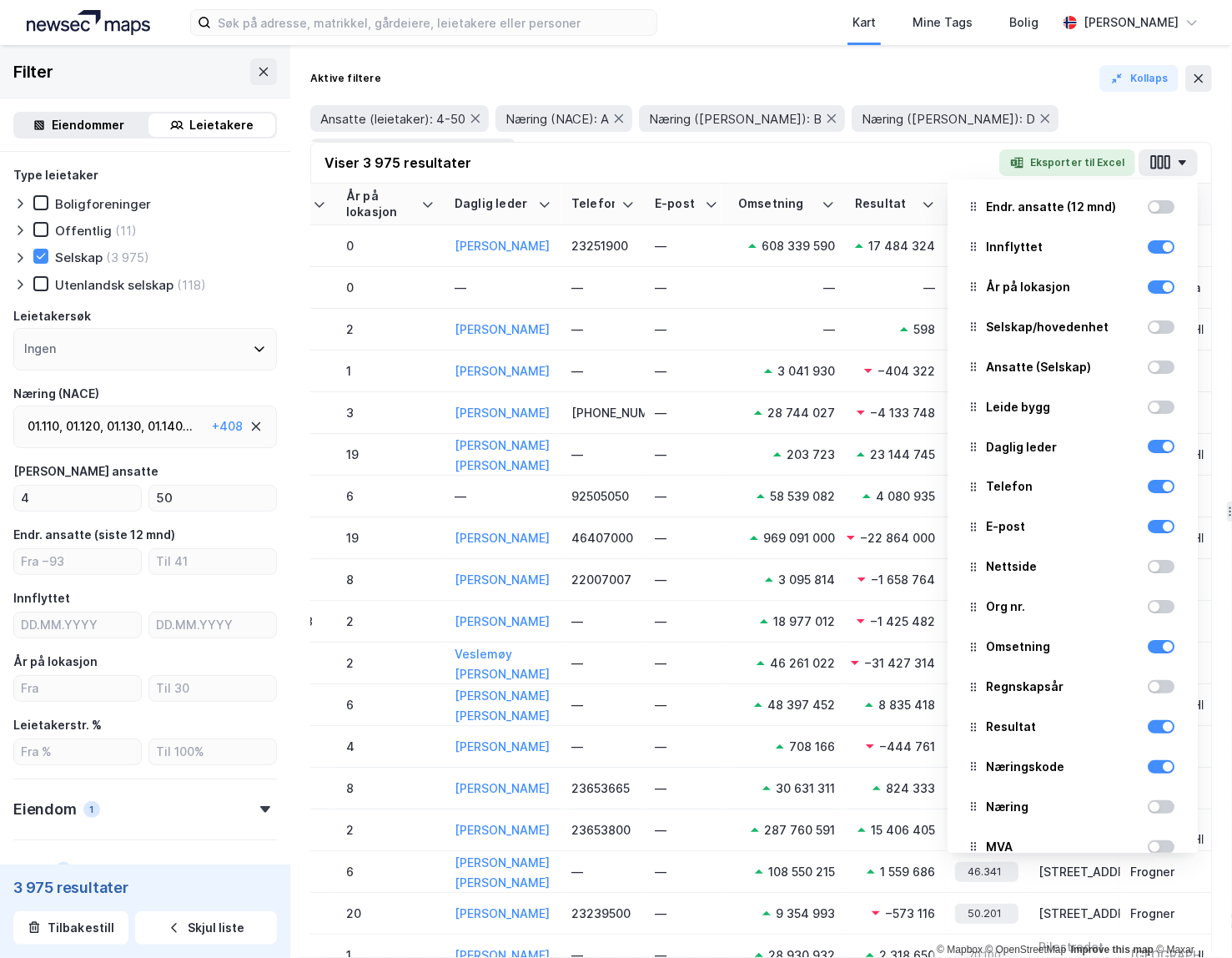
scroll to position [95, 0]
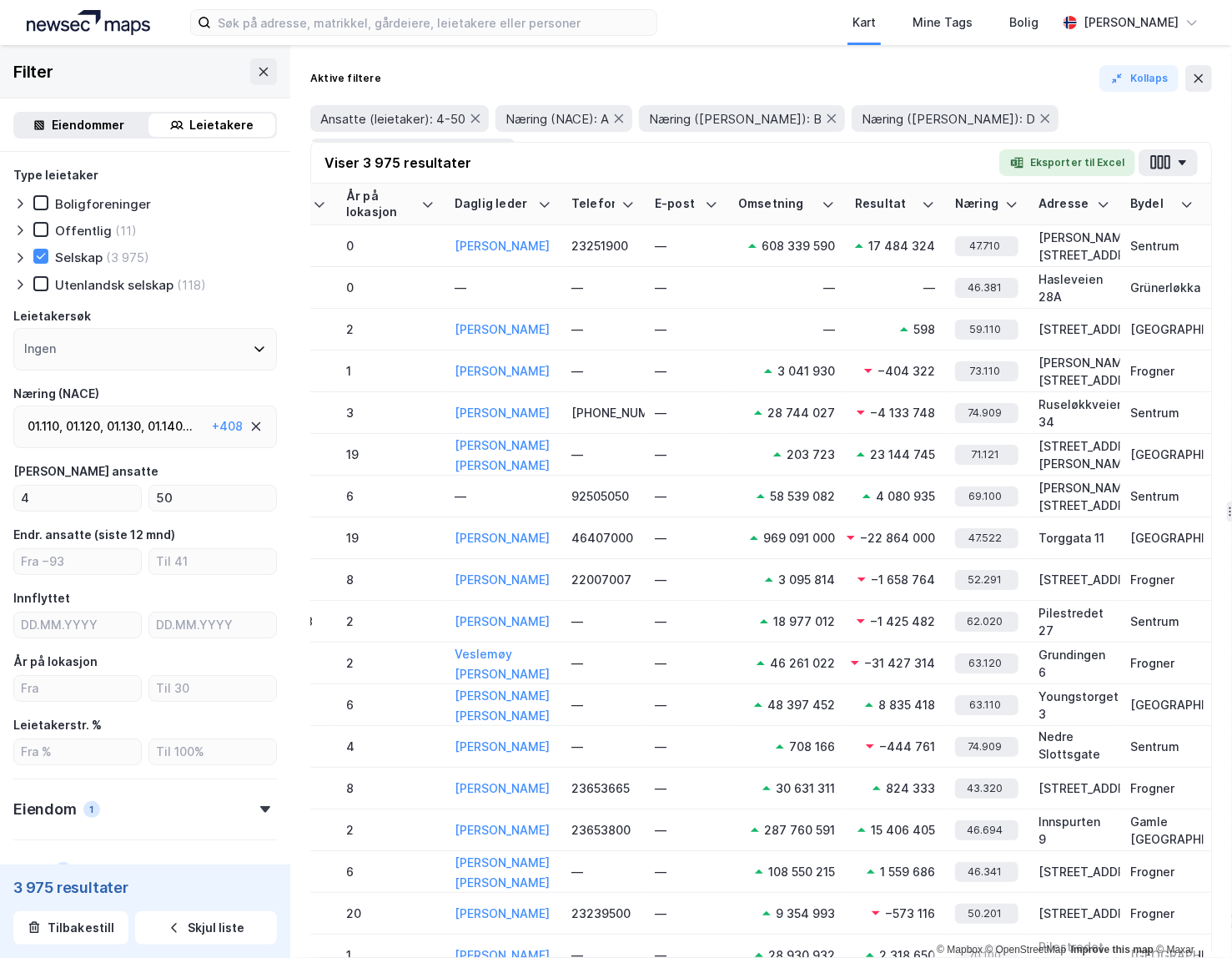
drag, startPoint x: 781, startPoint y: 155, endPoint x: 791, endPoint y: 178, distance: 25.1
click at [781, 155] on div "Viser 3 975 resultater Eksporter til Excel" at bounding box center [761, 162] width 900 height 41
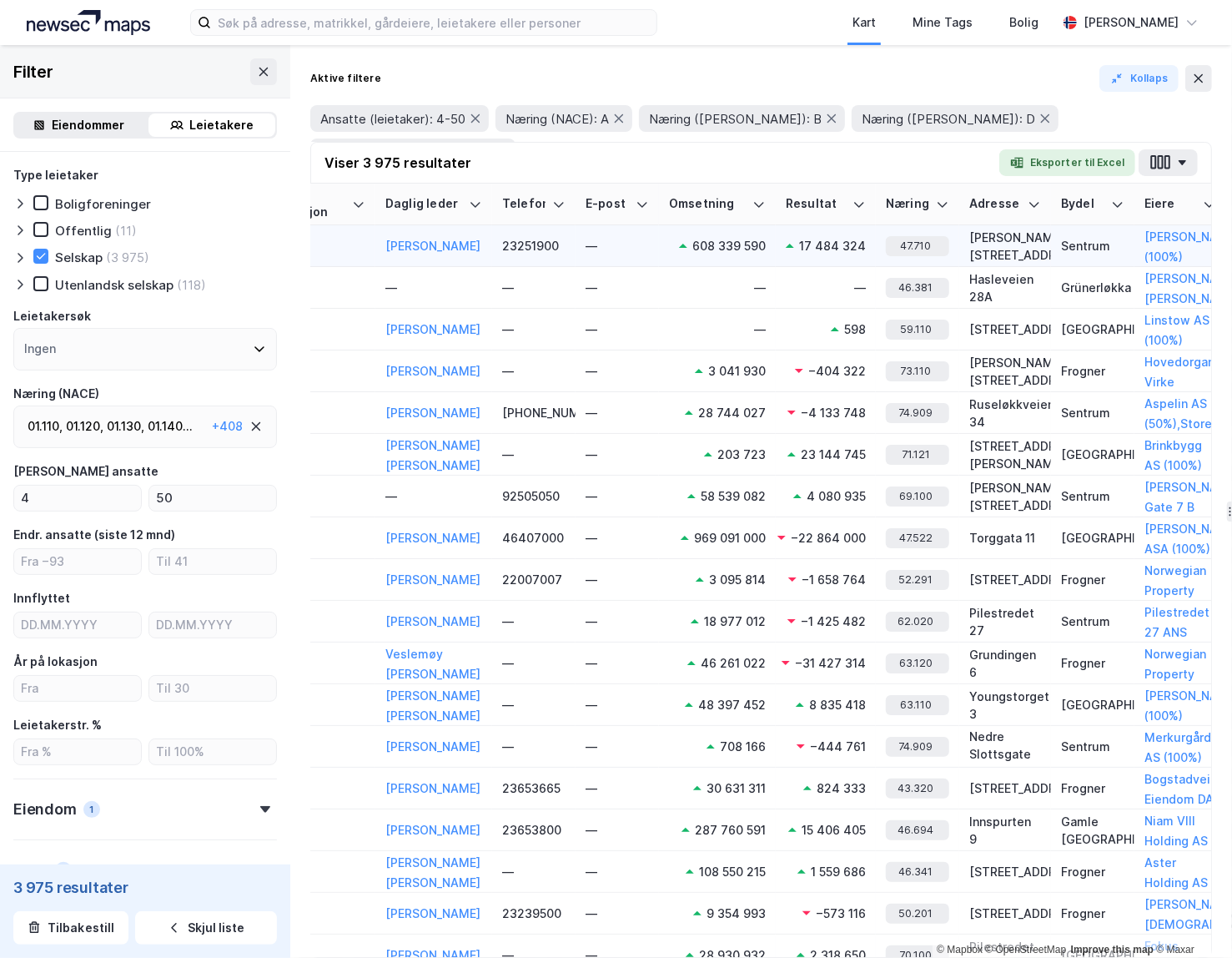
scroll to position [0, 568]
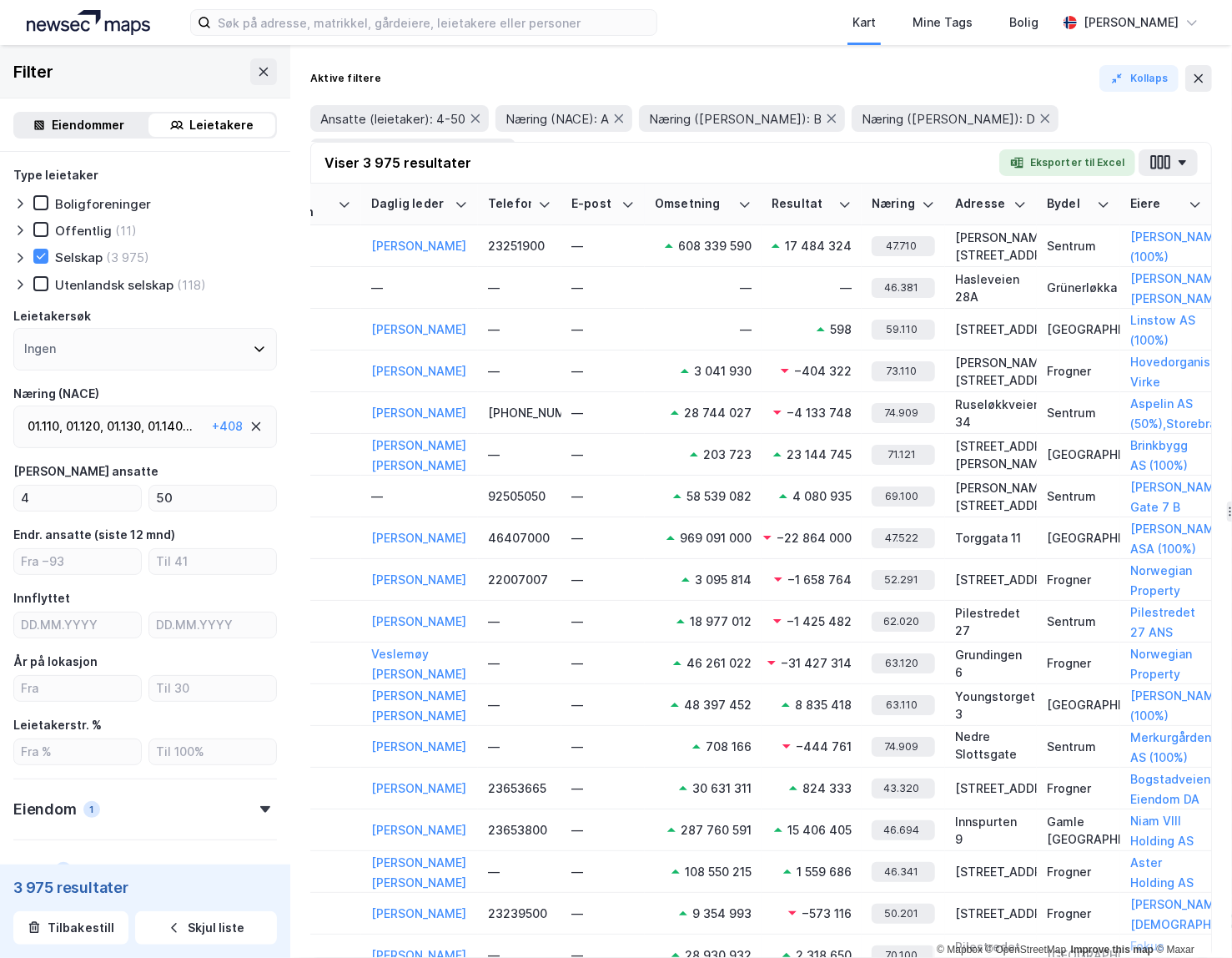
click at [130, 436] on div "01.130 ," at bounding box center [125, 426] width 38 height 20
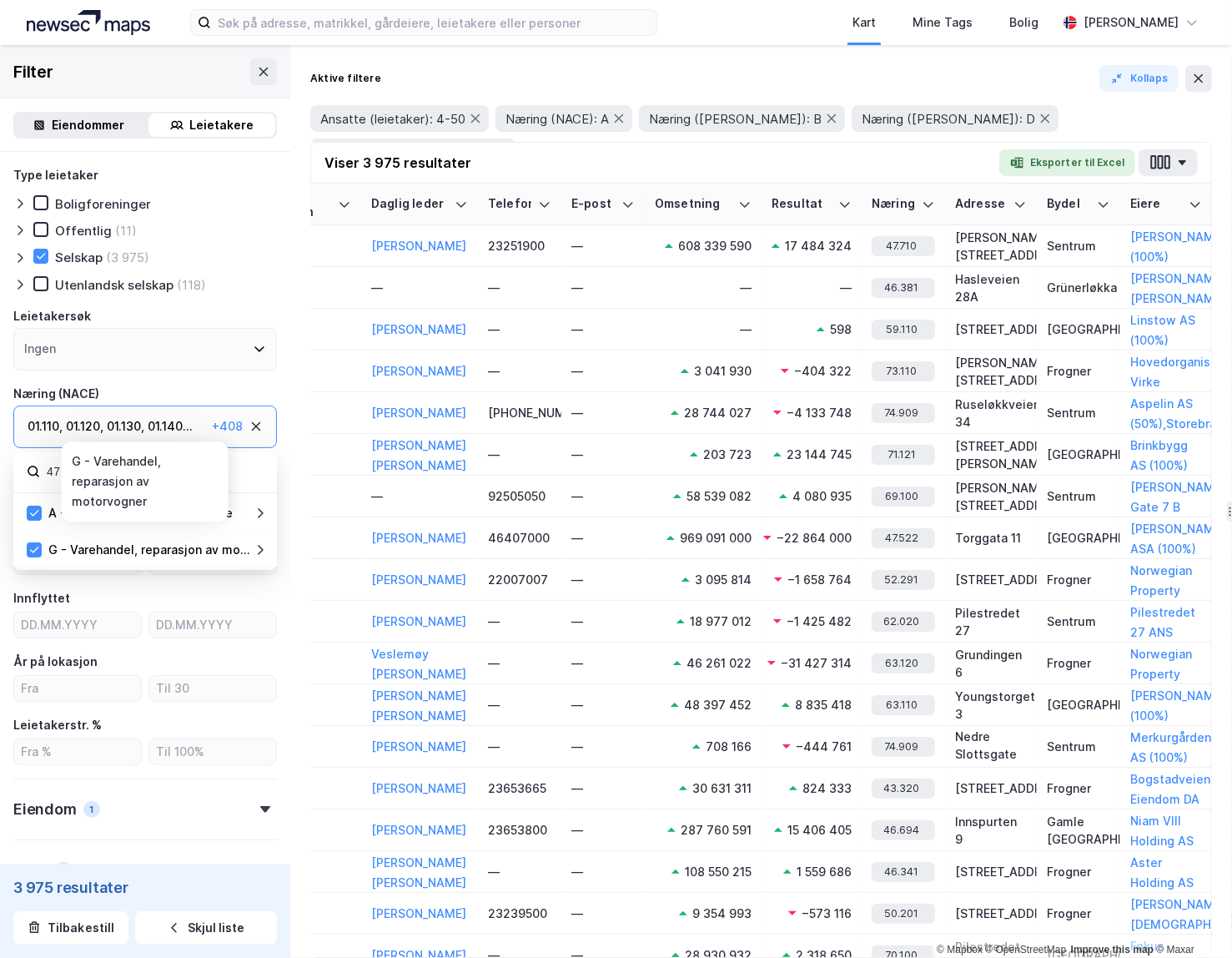
click at [257, 548] on icon at bounding box center [259, 549] width 13 height 13
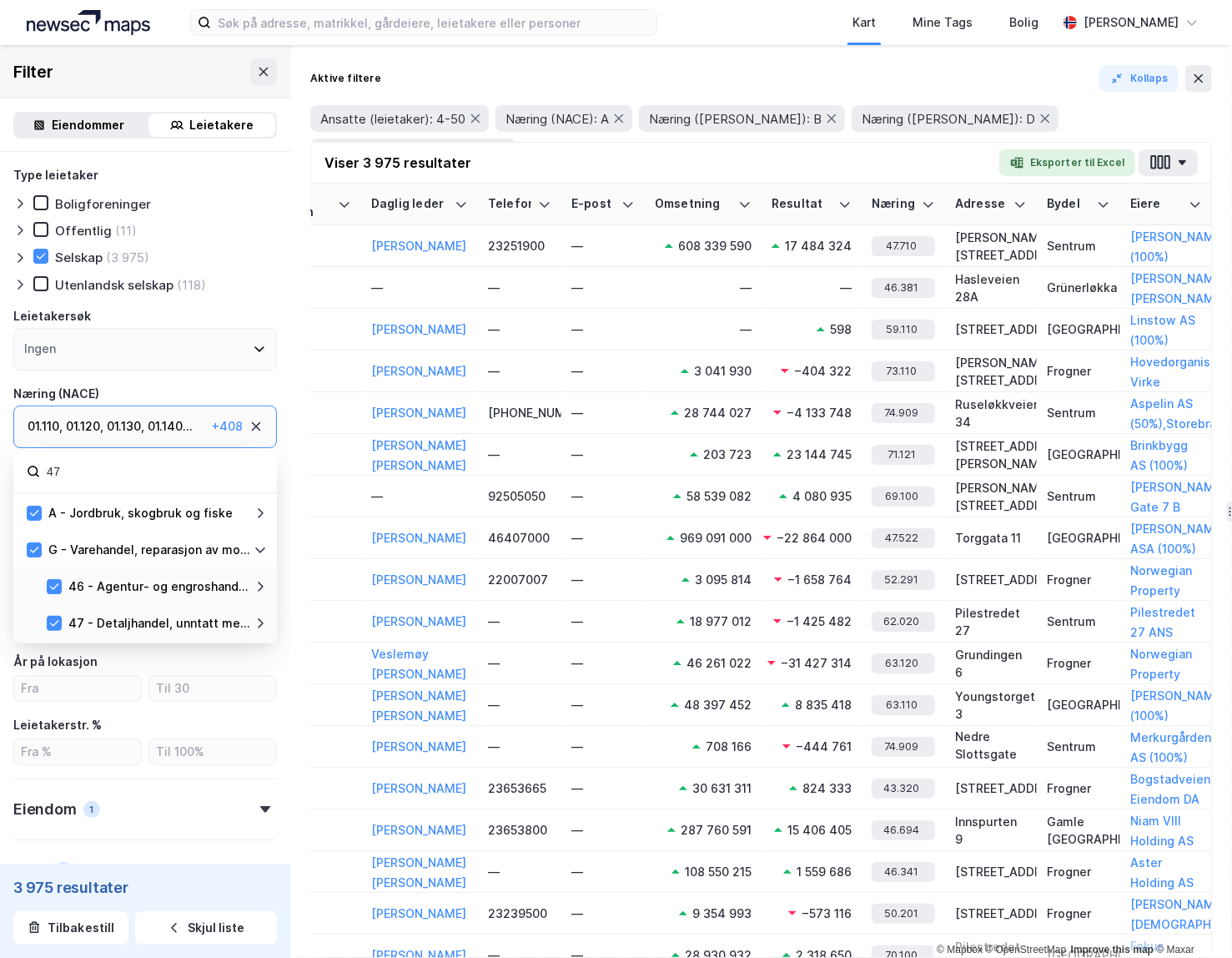
click at [128, 466] on input "47" at bounding box center [155, 472] width 218 height 23
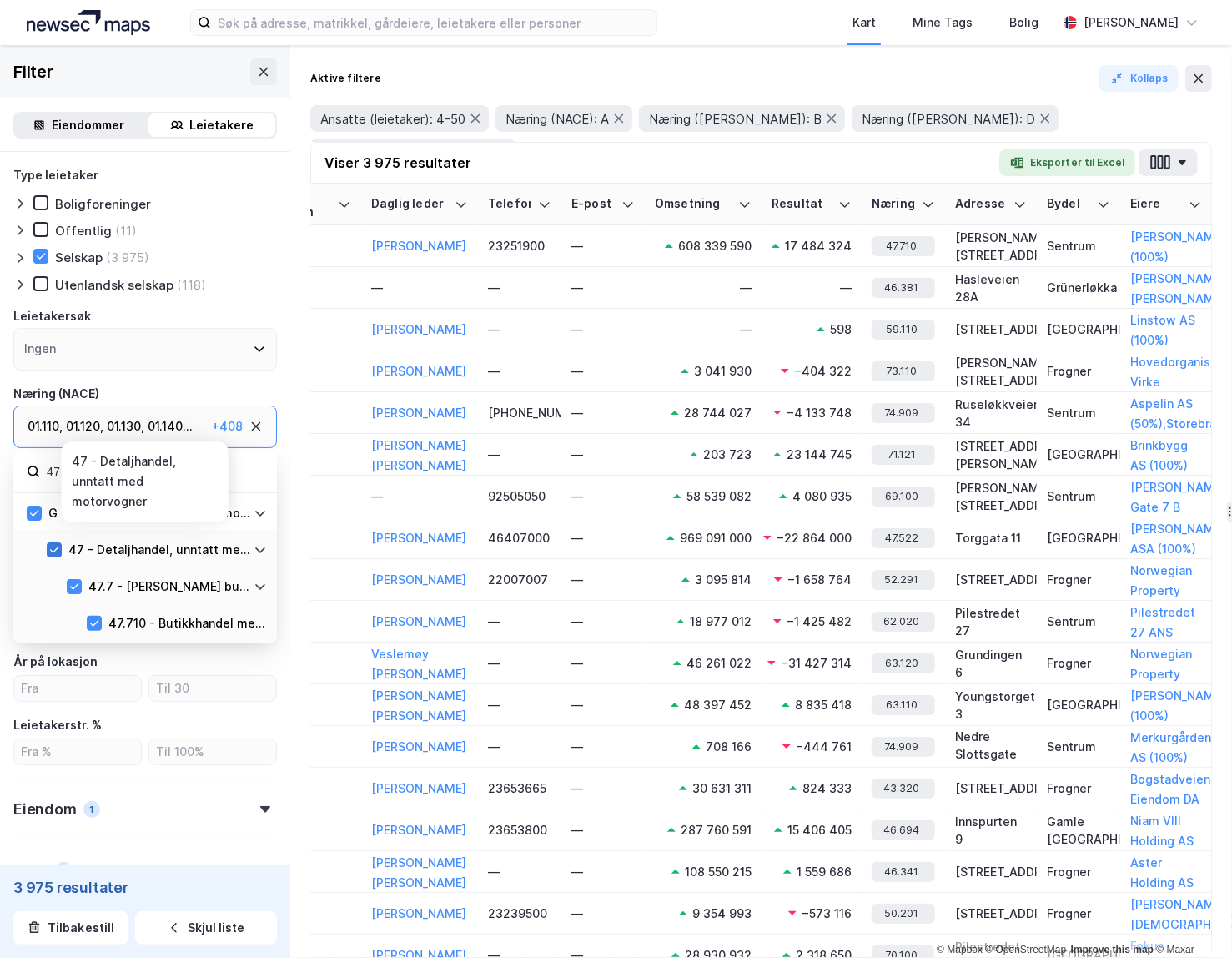
type input "47.710"
click at [52, 548] on icon at bounding box center [53, 549] width 11 height 11
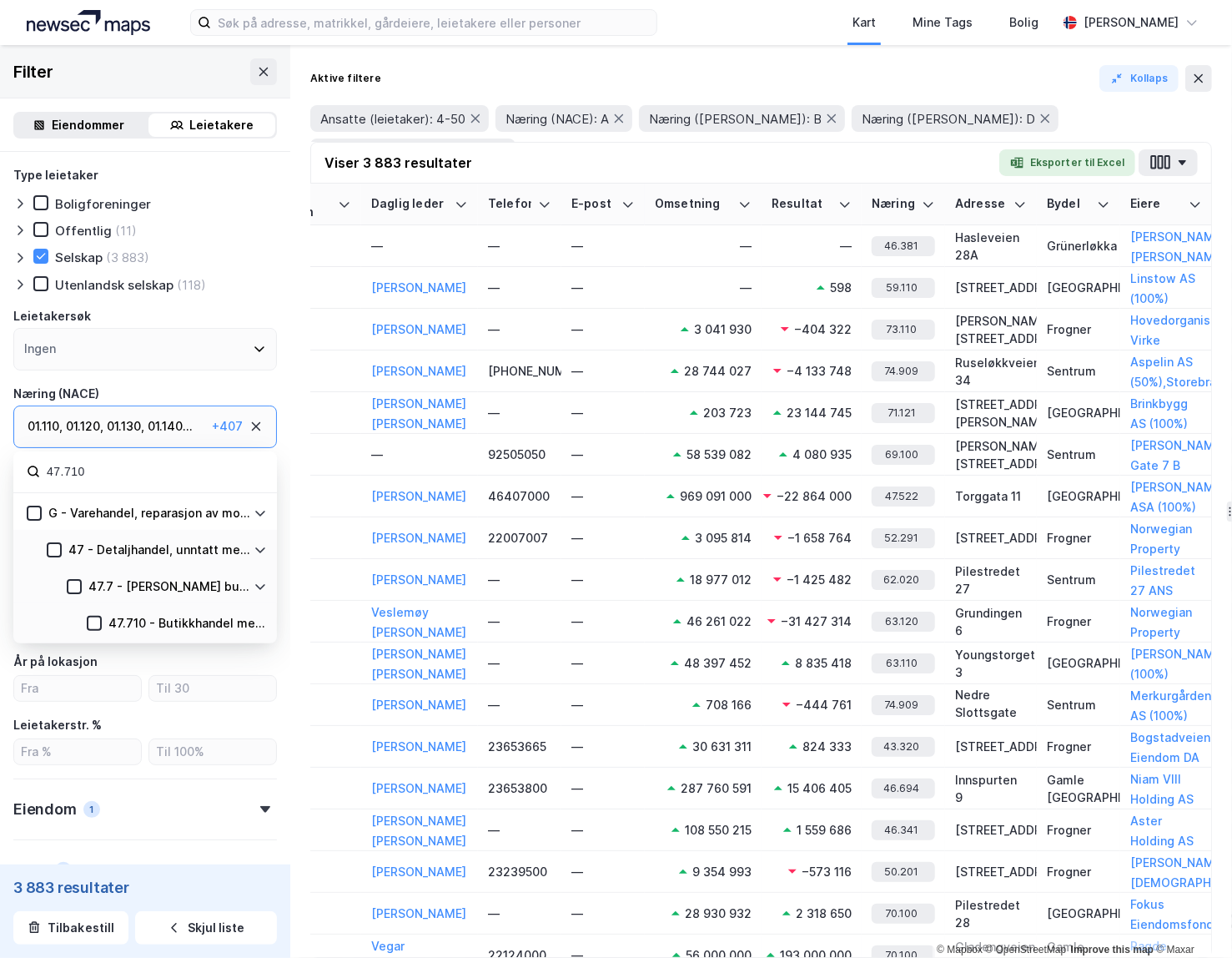
click at [261, 513] on icon at bounding box center [259, 513] width 10 height 6
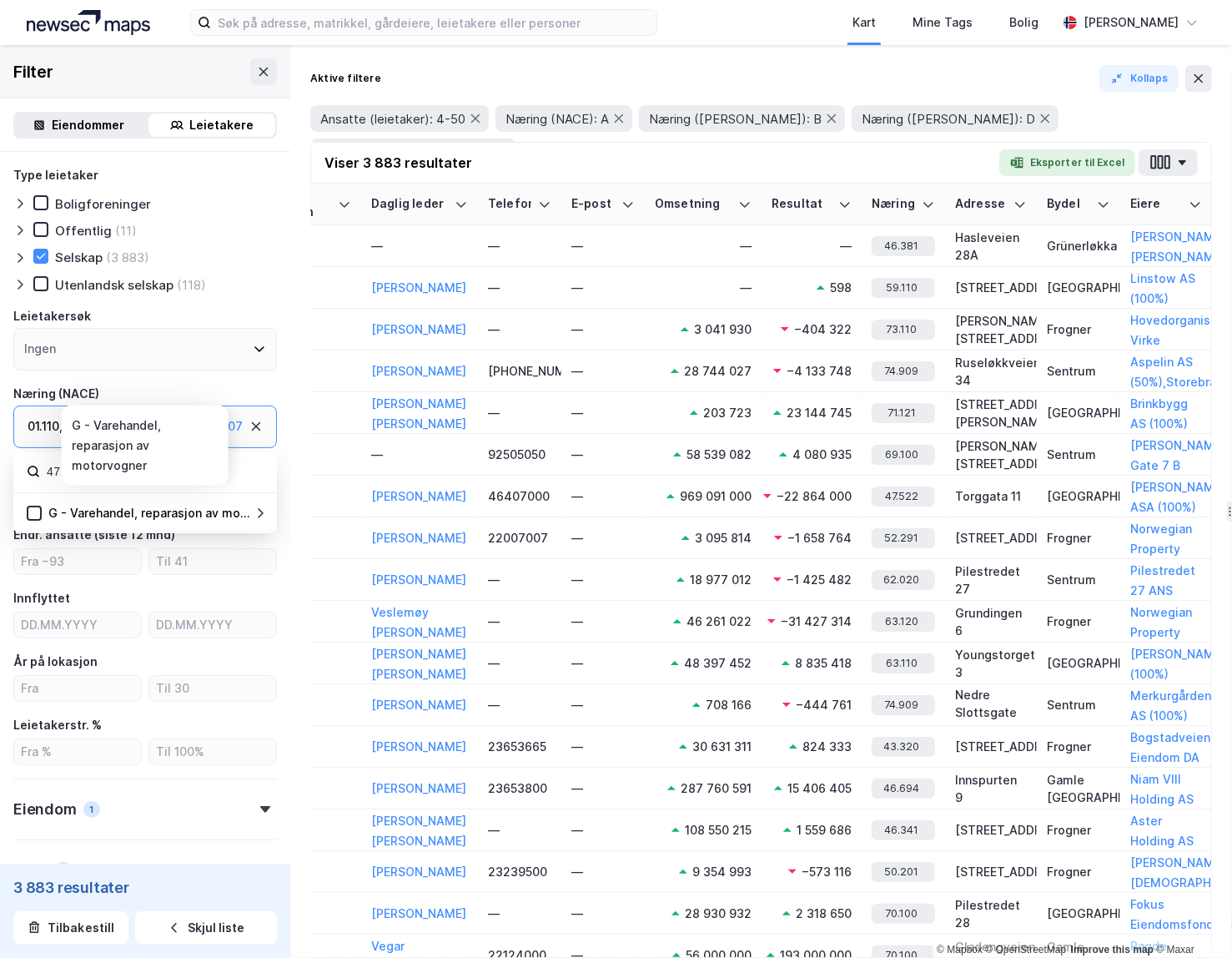
click at [261, 513] on icon at bounding box center [260, 513] width 6 height 10
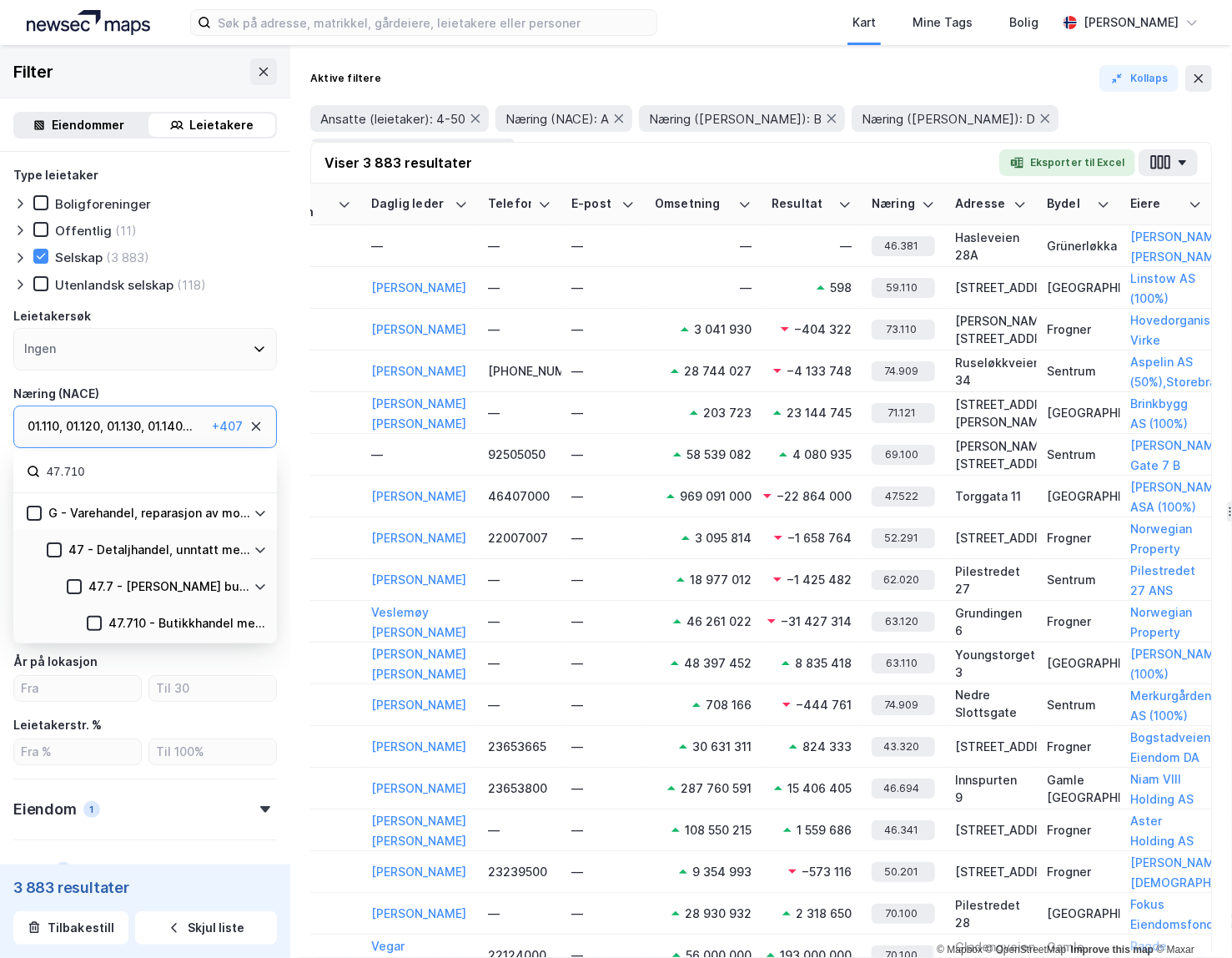
click at [261, 513] on icon at bounding box center [259, 513] width 10 height 6
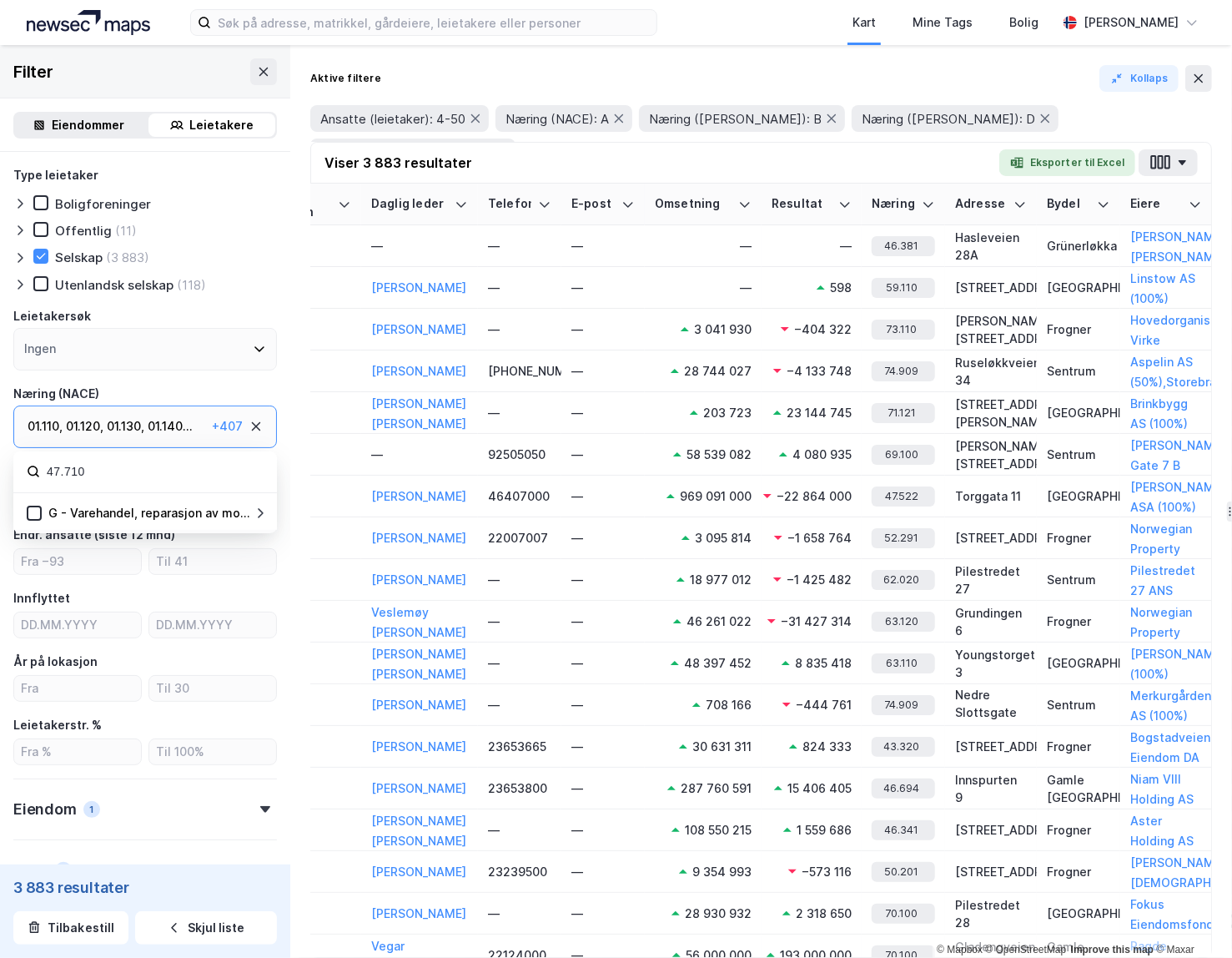
click at [192, 479] on input "47.710" at bounding box center [155, 472] width 218 height 23
click at [191, 479] on input "47.710" at bounding box center [155, 472] width 218 height 23
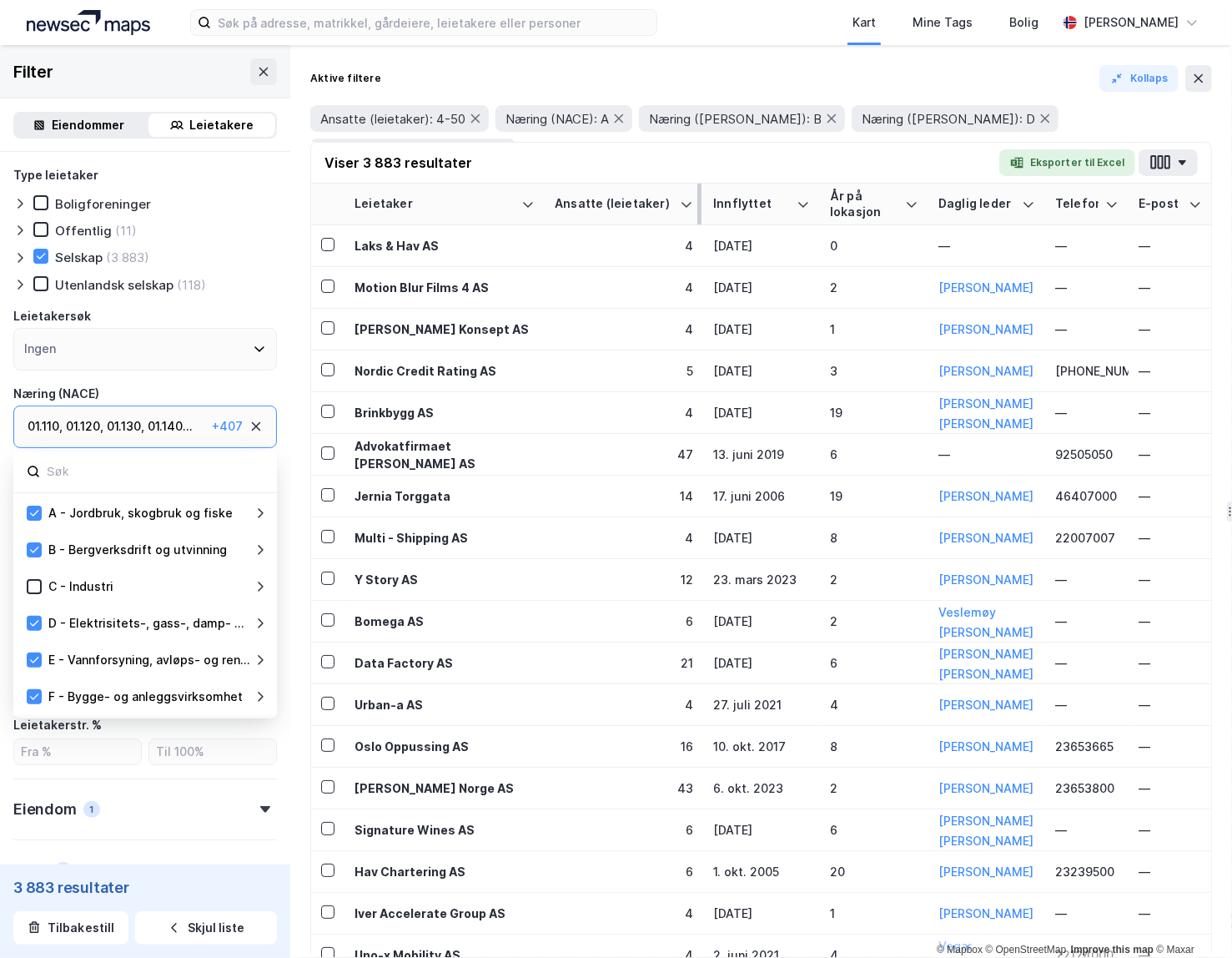
drag, startPoint x: 568, startPoint y: 163, endPoint x: 565, endPoint y: 183, distance: 20.2
click at [568, 163] on div "Viser 3 883 resultater Eksporter til Excel" at bounding box center [761, 162] width 900 height 41
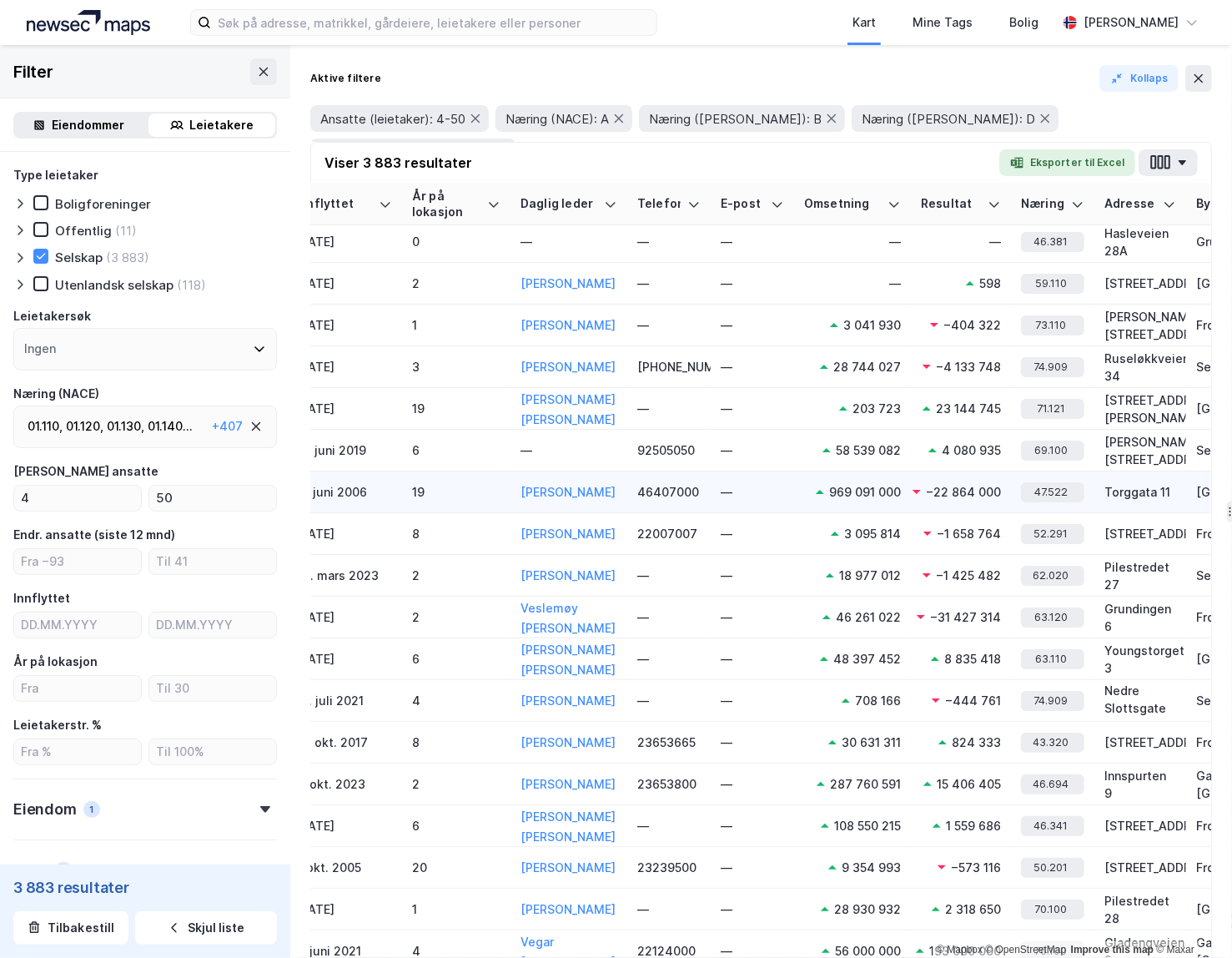
scroll to position [4, 450]
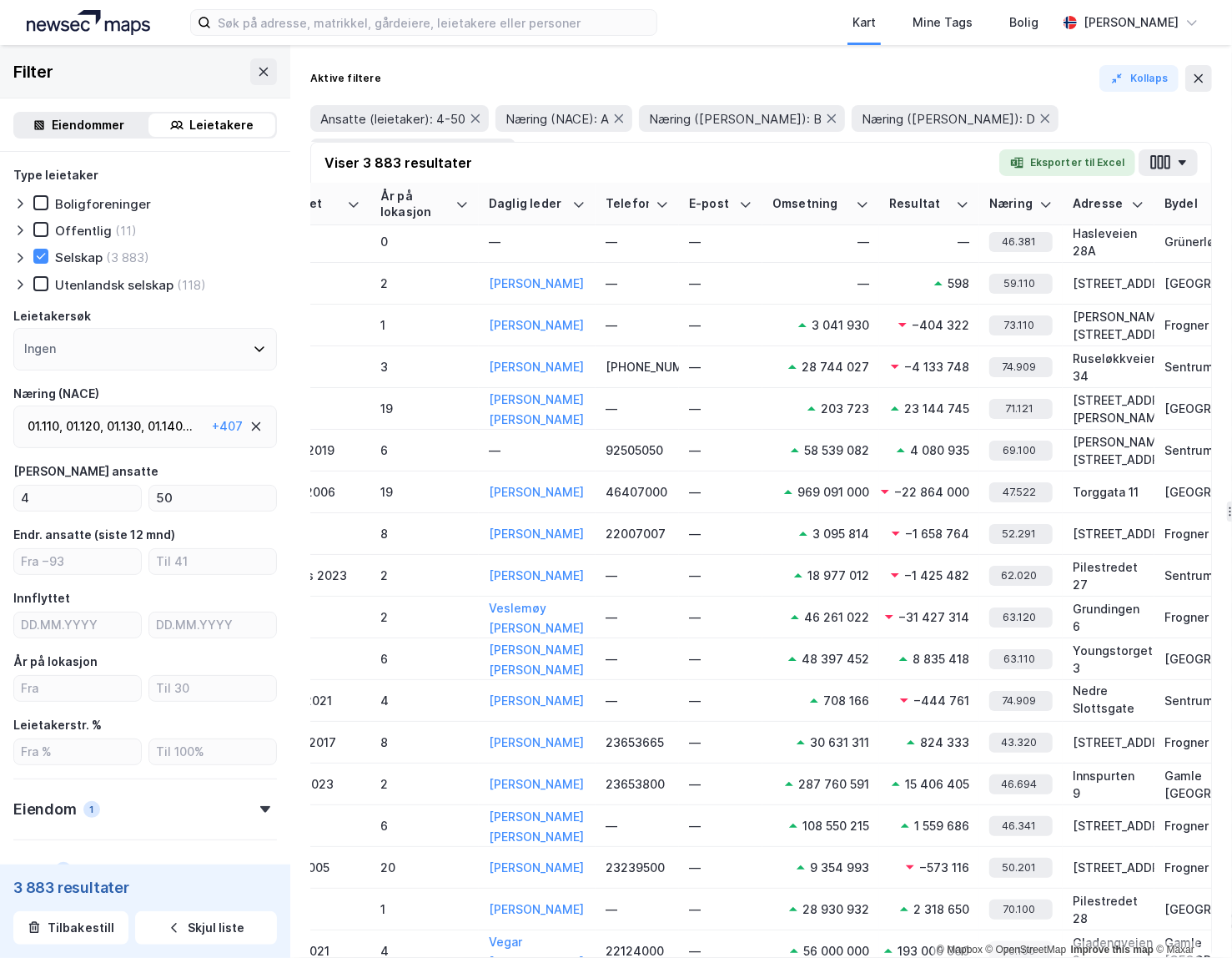
click at [115, 419] on div "01.130 ," at bounding box center [125, 426] width 38 height 20
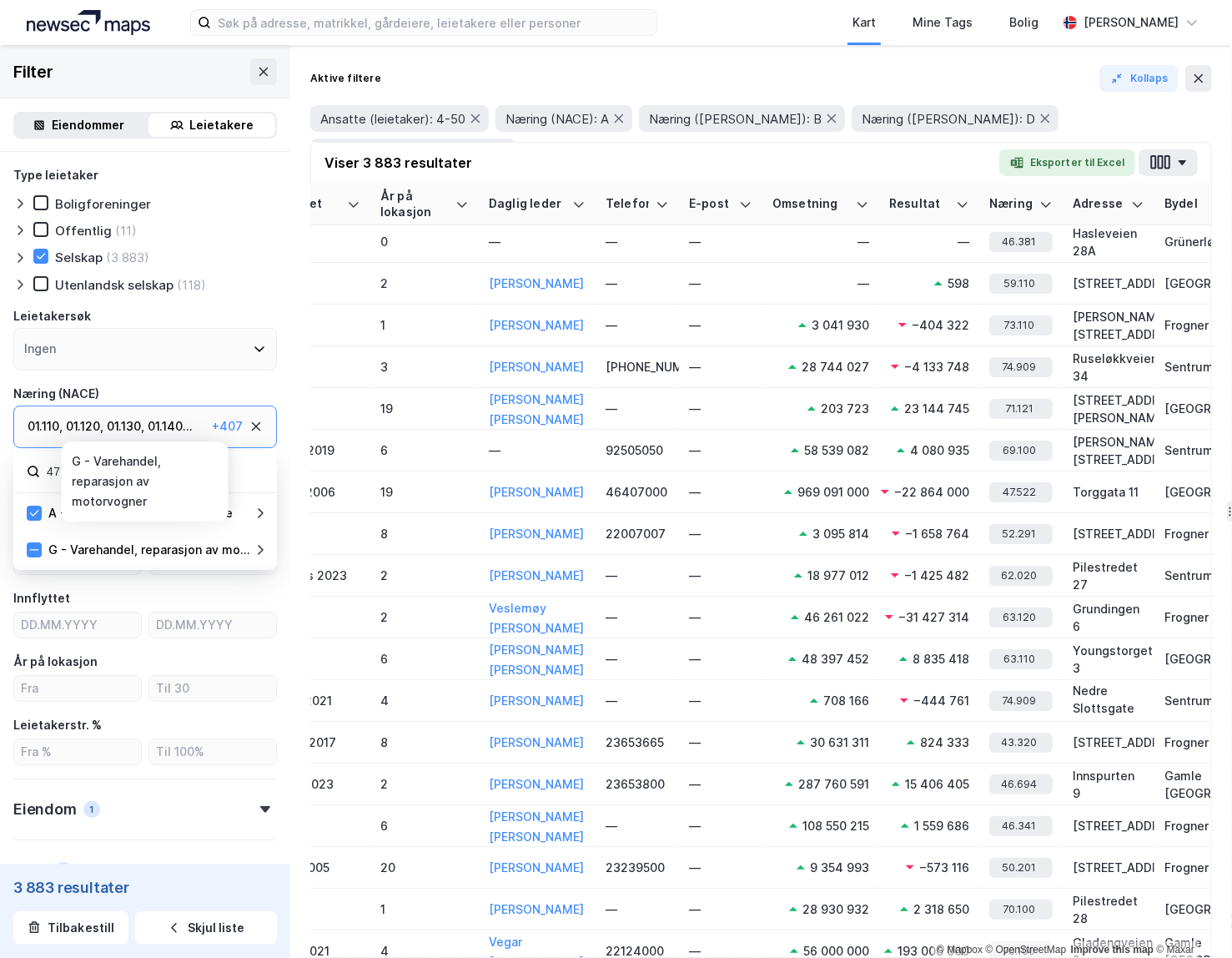
type input "47"
click at [259, 549] on icon at bounding box center [259, 549] width 13 height 13
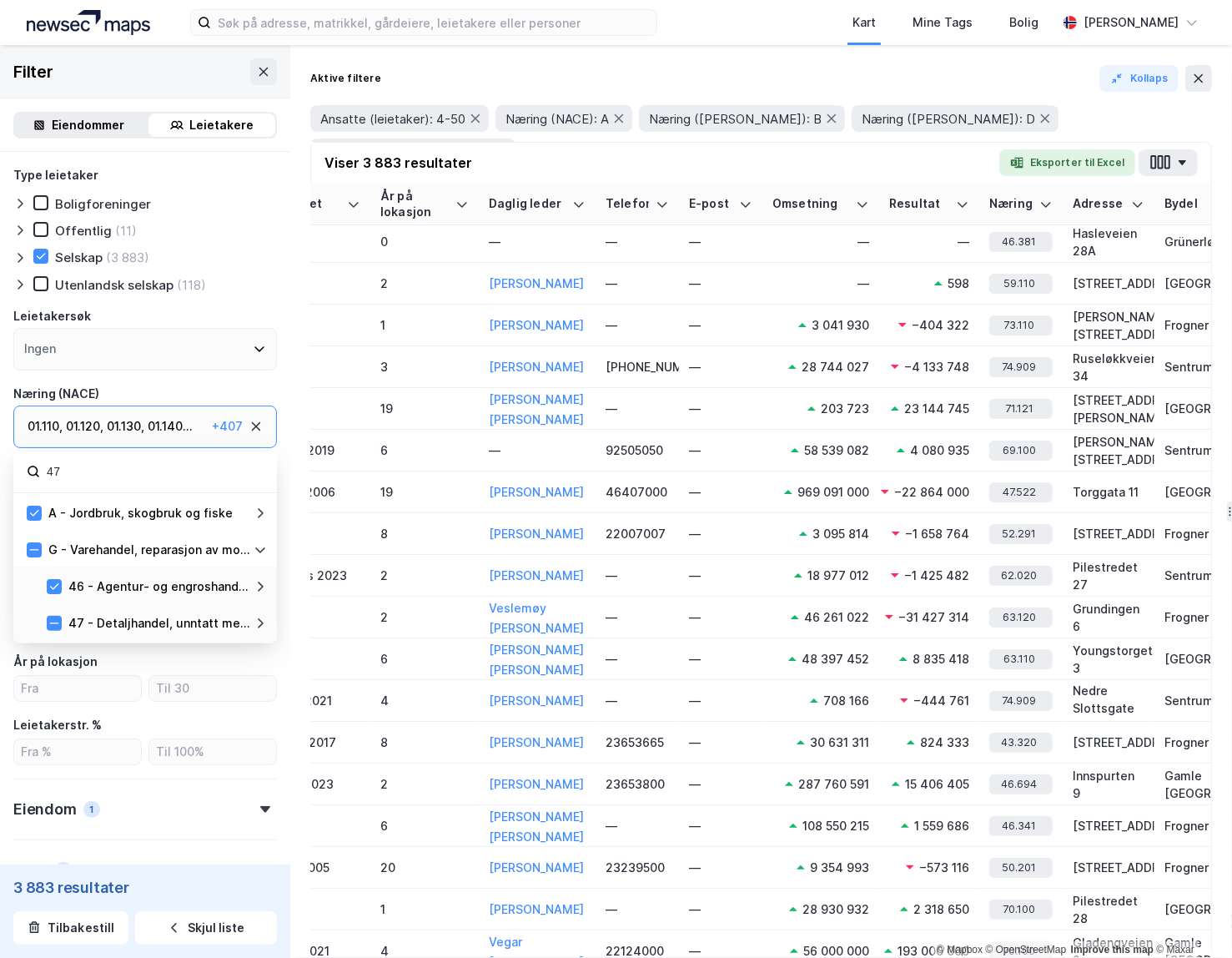
drag, startPoint x: 262, startPoint y: 620, endPoint x: 249, endPoint y: 620, distance: 13.0
click at [262, 621] on icon at bounding box center [259, 623] width 13 height 13
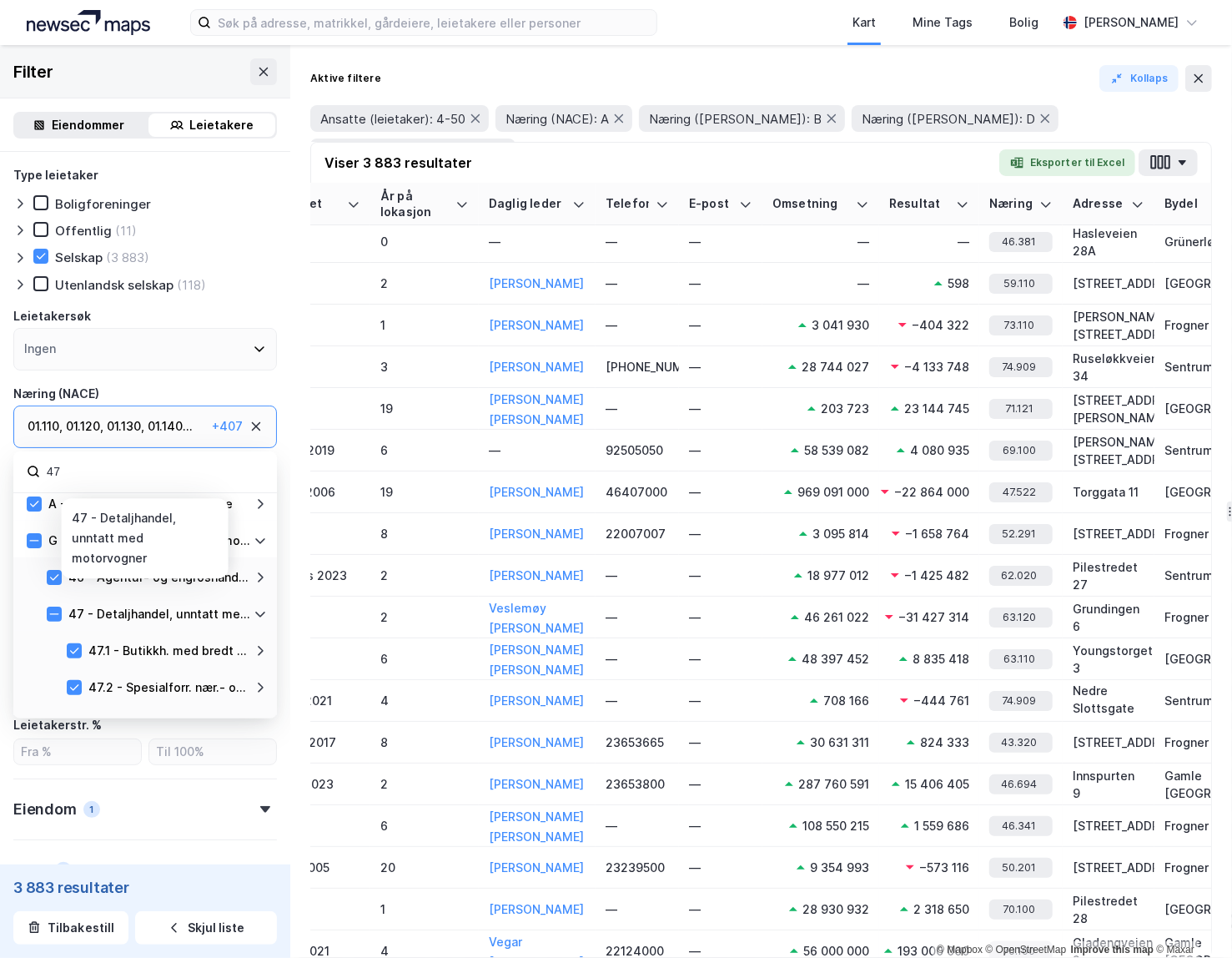
scroll to position [0, 0]
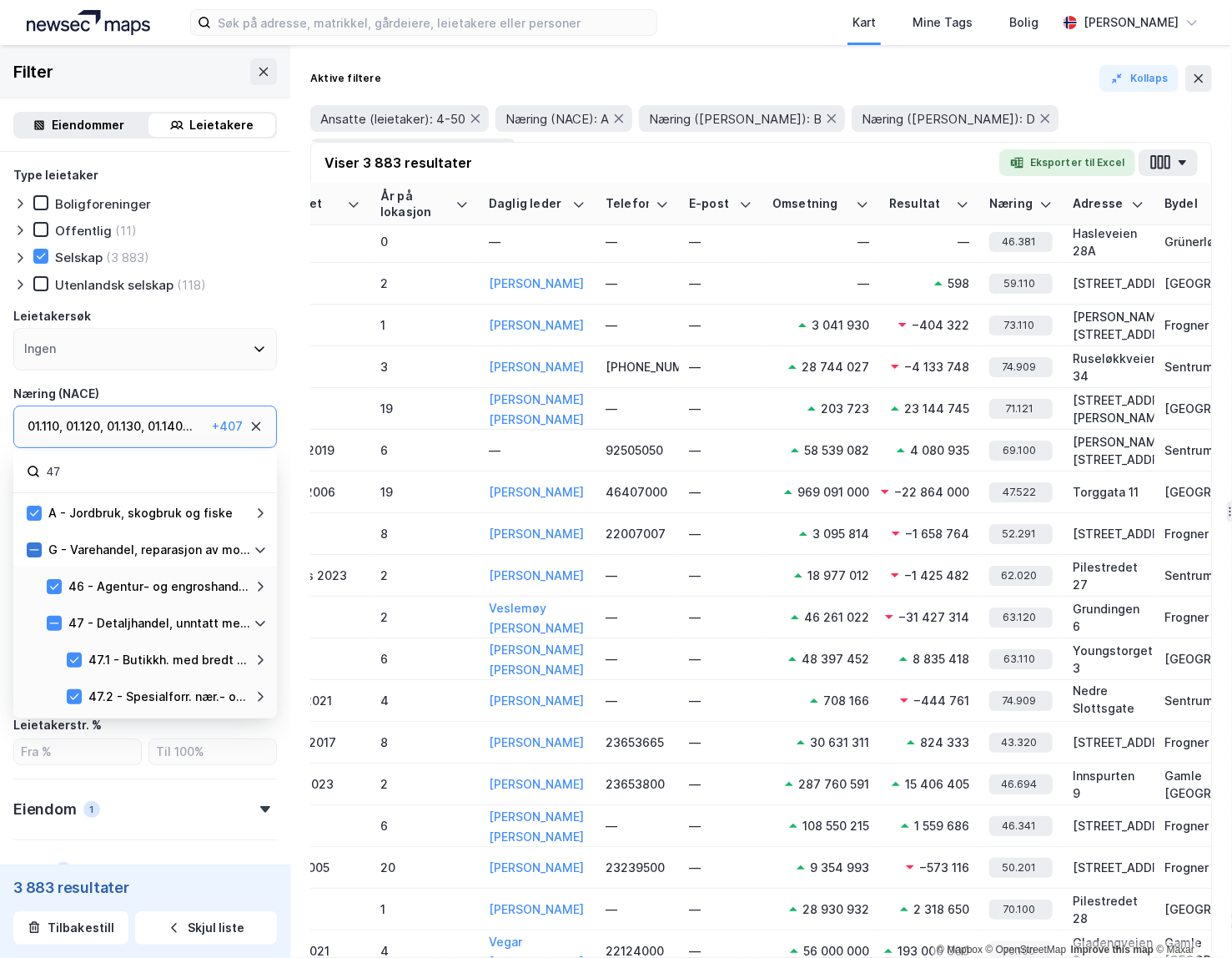
click at [37, 548] on icon at bounding box center [33, 549] width 11 height 11
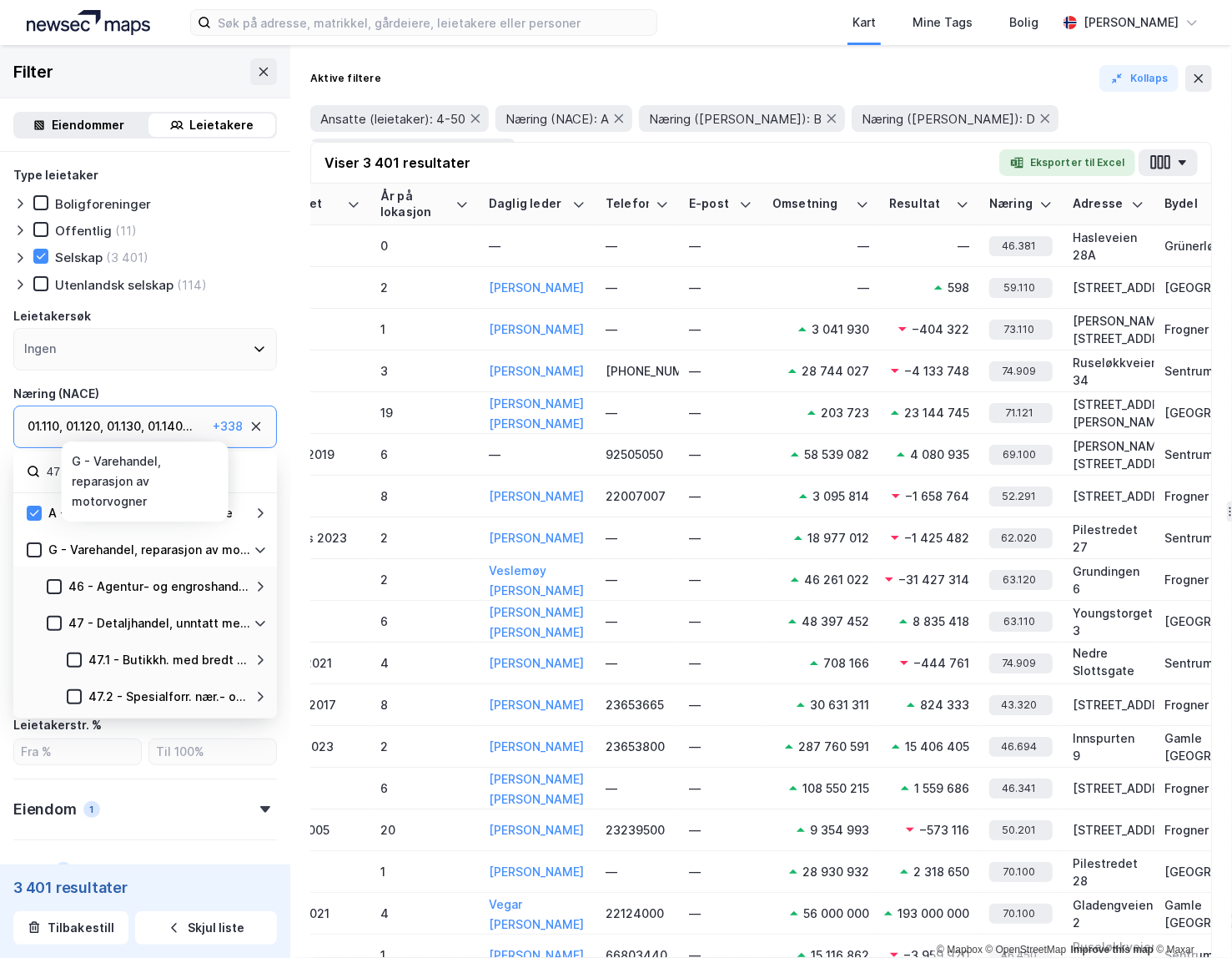
click at [258, 547] on icon at bounding box center [259, 549] width 13 height 13
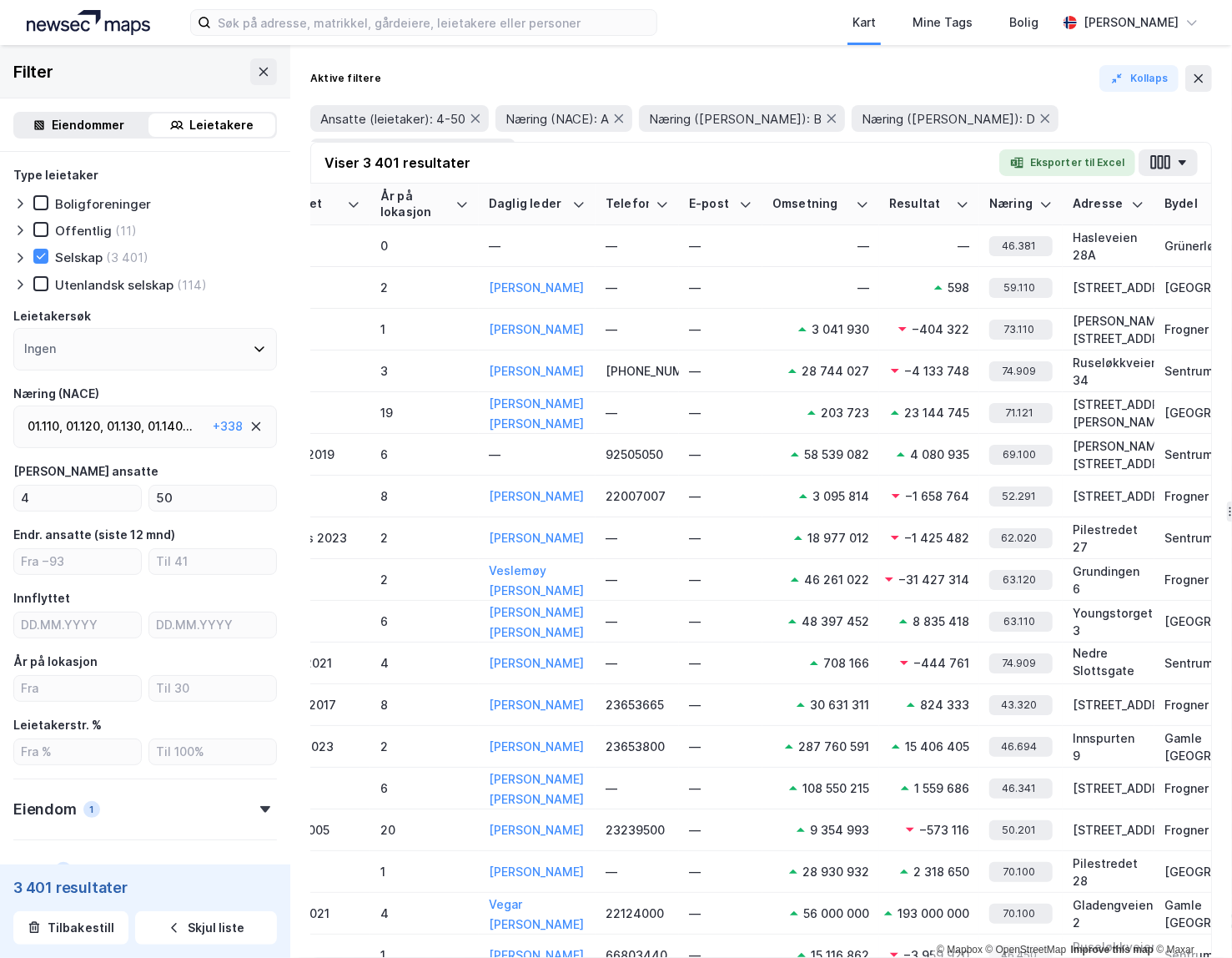
click at [211, 387] on div "Næring (NACE)" at bounding box center [145, 393] width 264 height 20
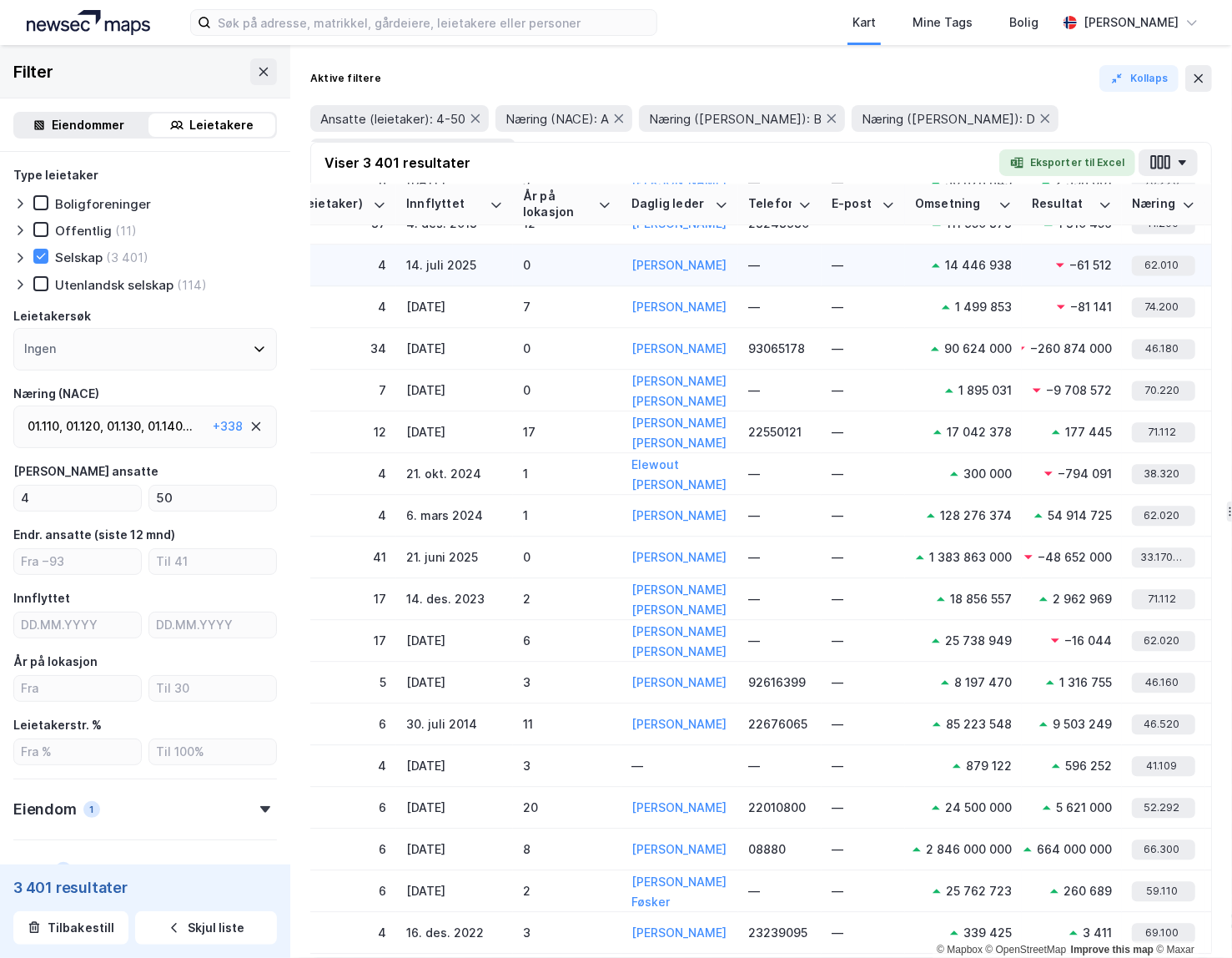
scroll to position [2609, 568]
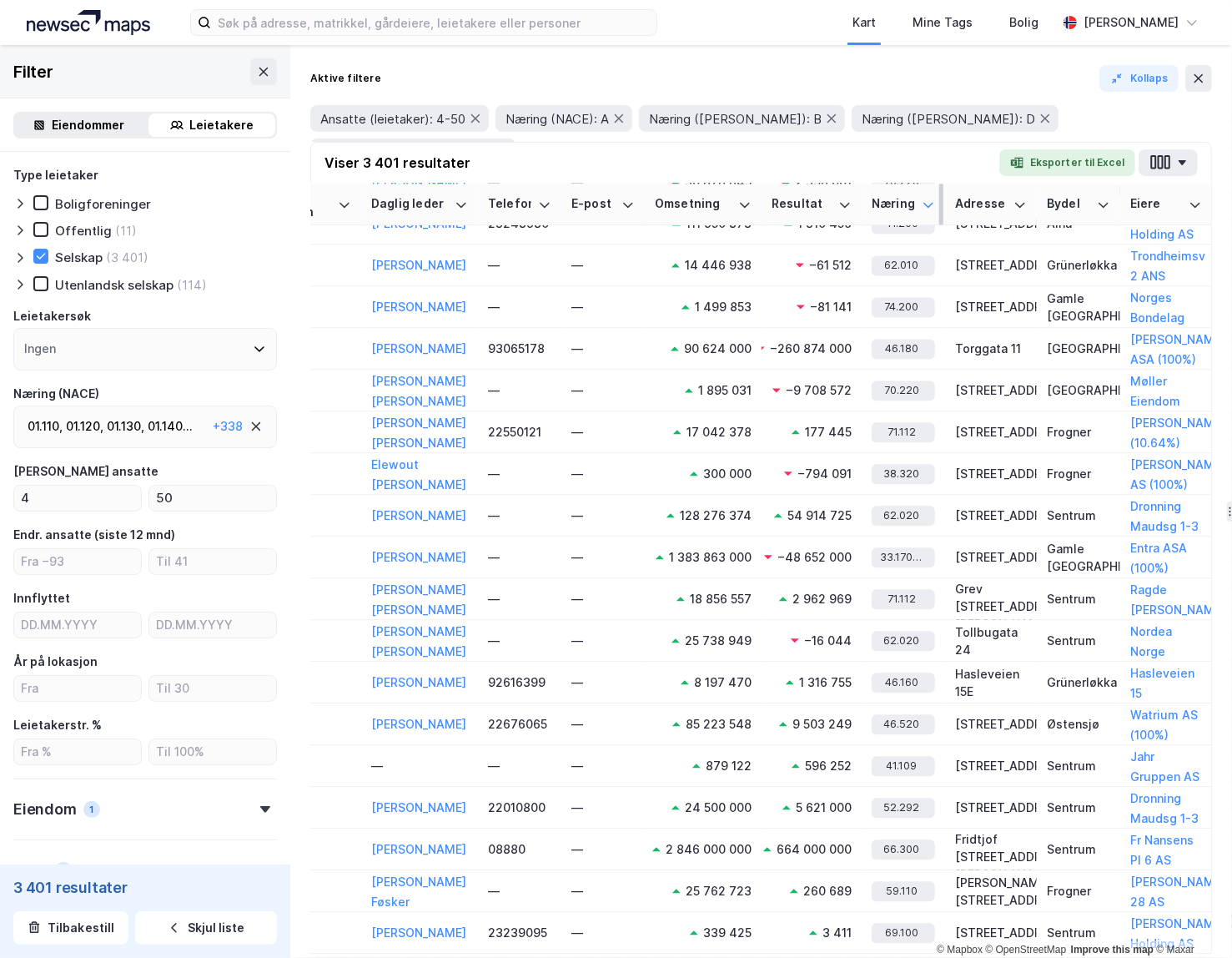
click at [818, 207] on icon at bounding box center [927, 203] width 13 height 13
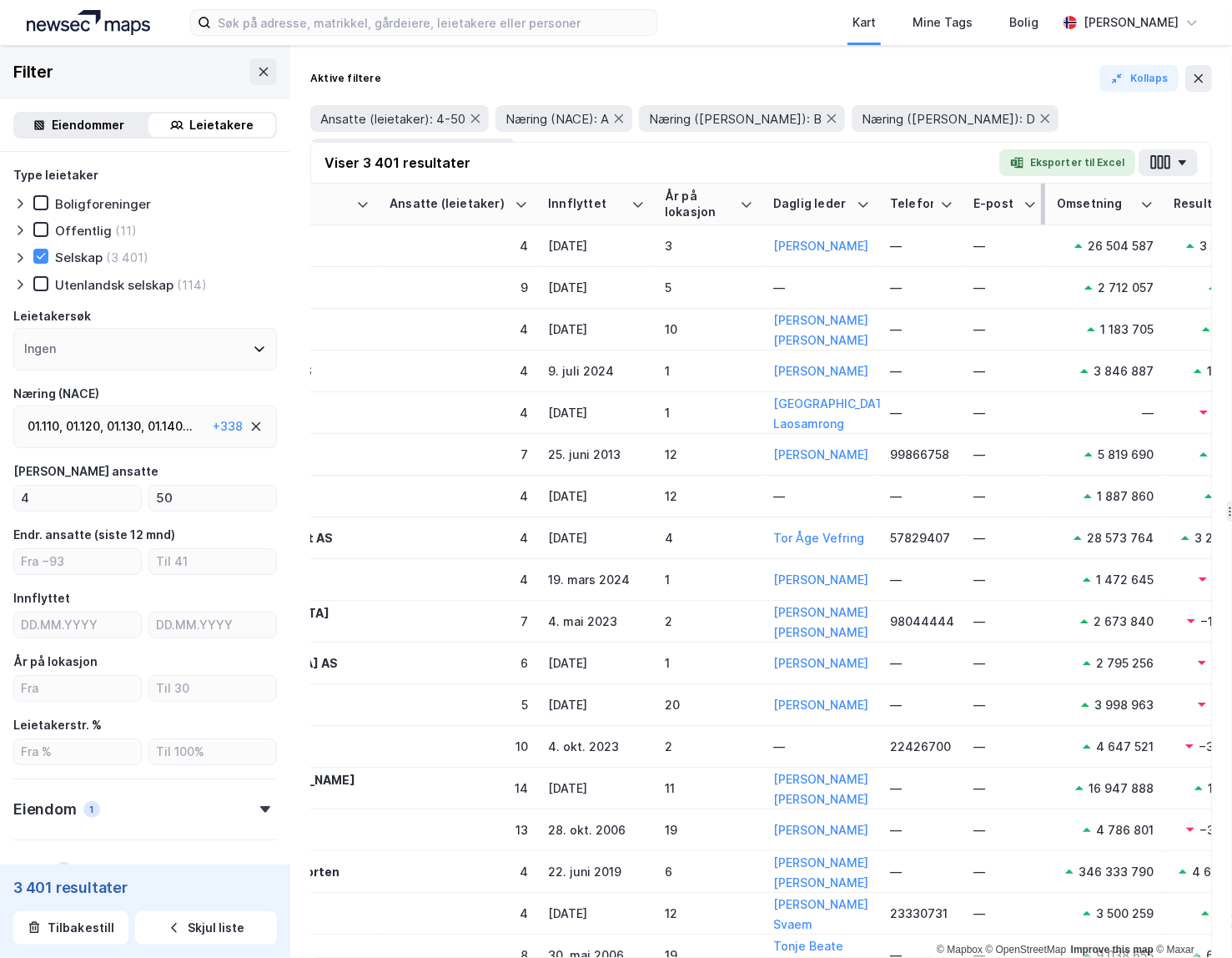
scroll to position [0, 568]
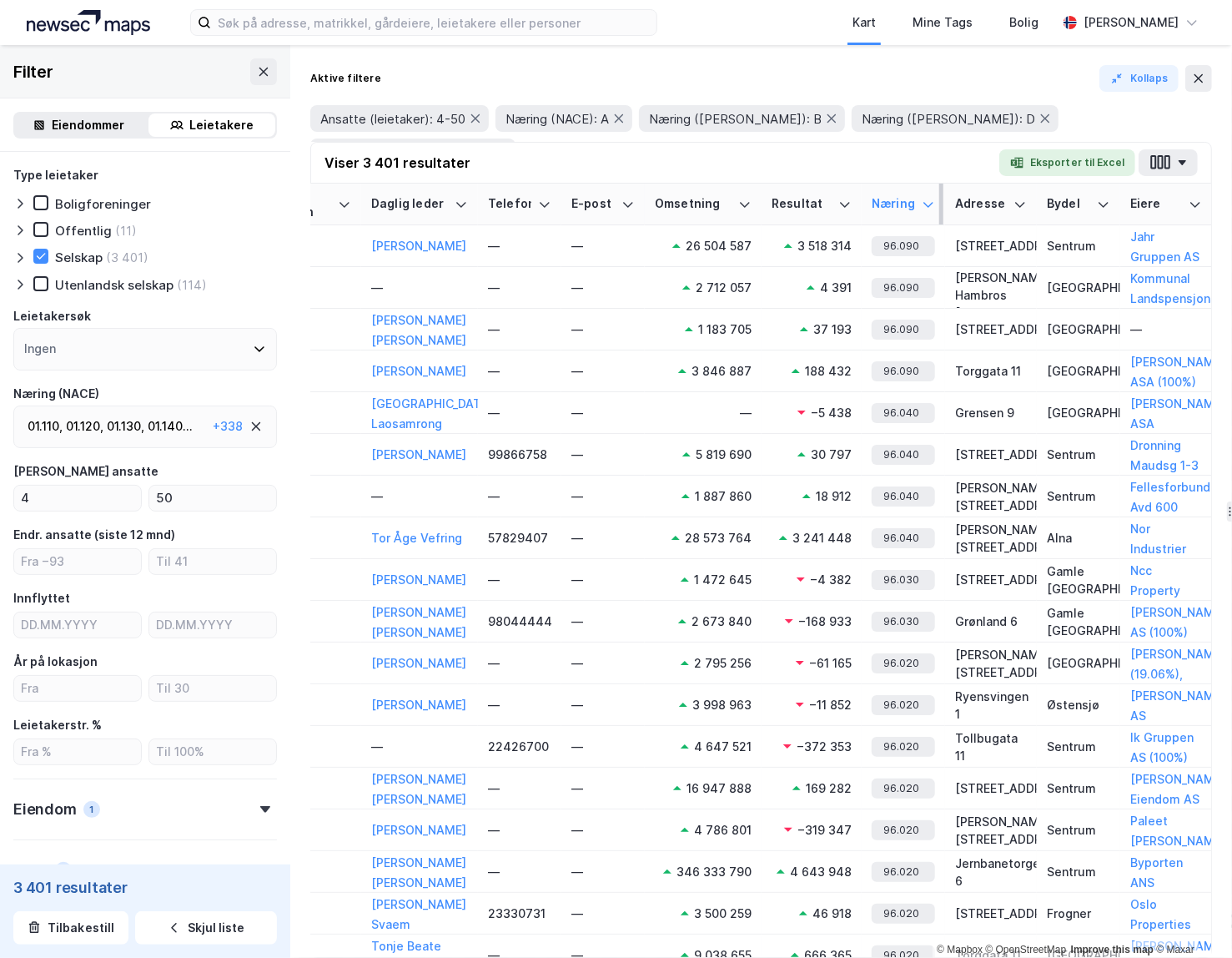
click at [818, 203] on icon at bounding box center [927, 203] width 13 height 13
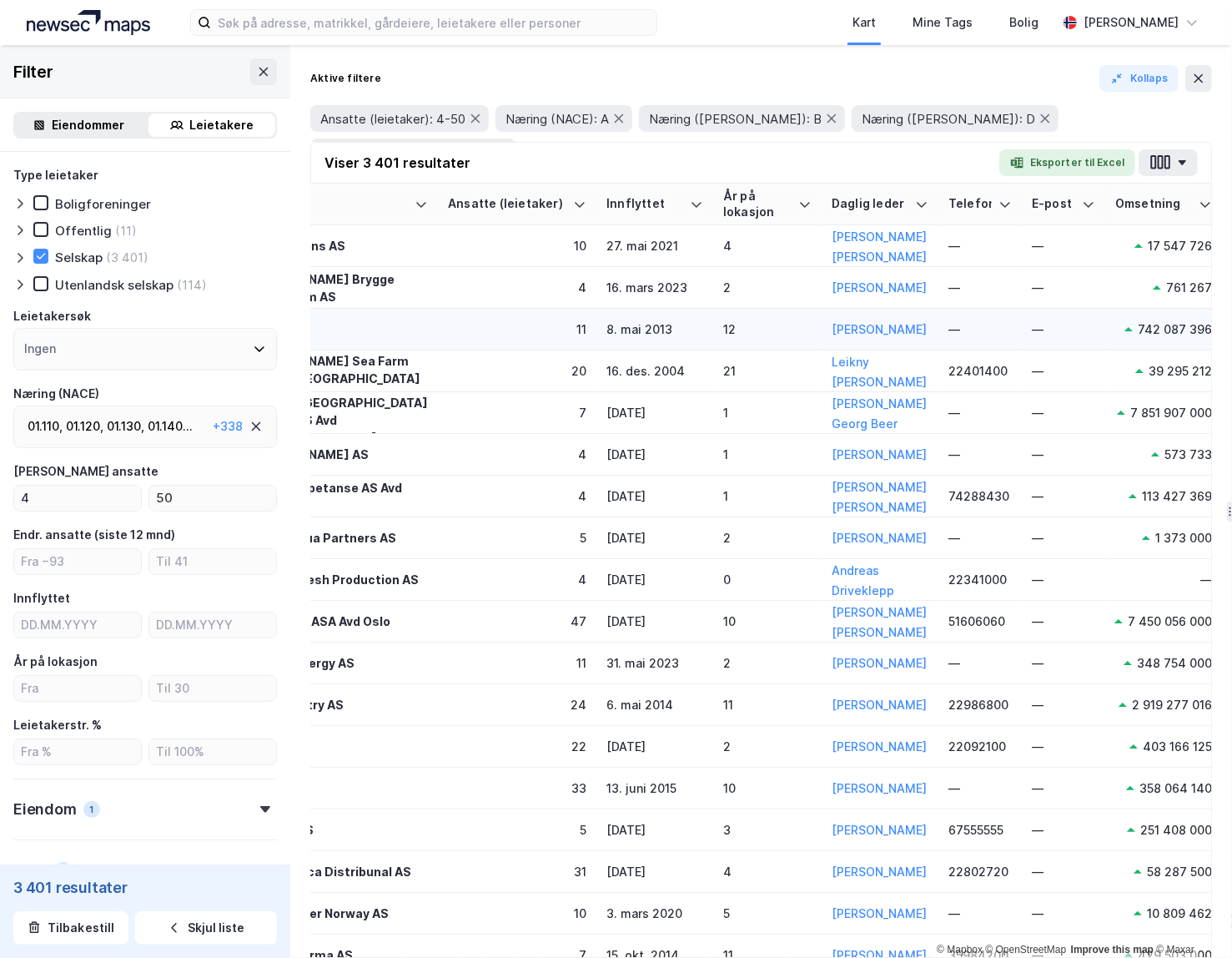
scroll to position [0, 50]
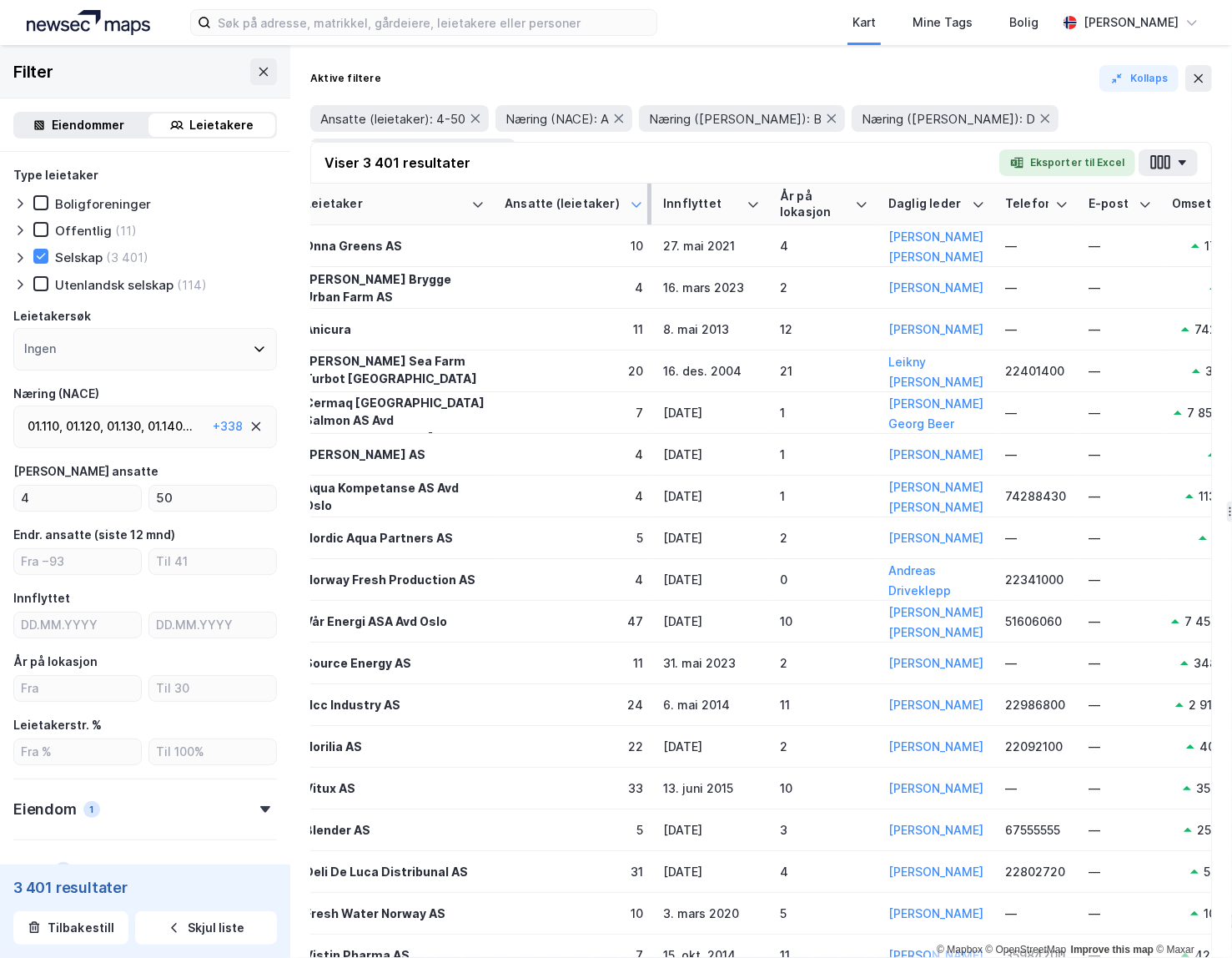
click at [641, 203] on icon at bounding box center [636, 203] width 13 height 13
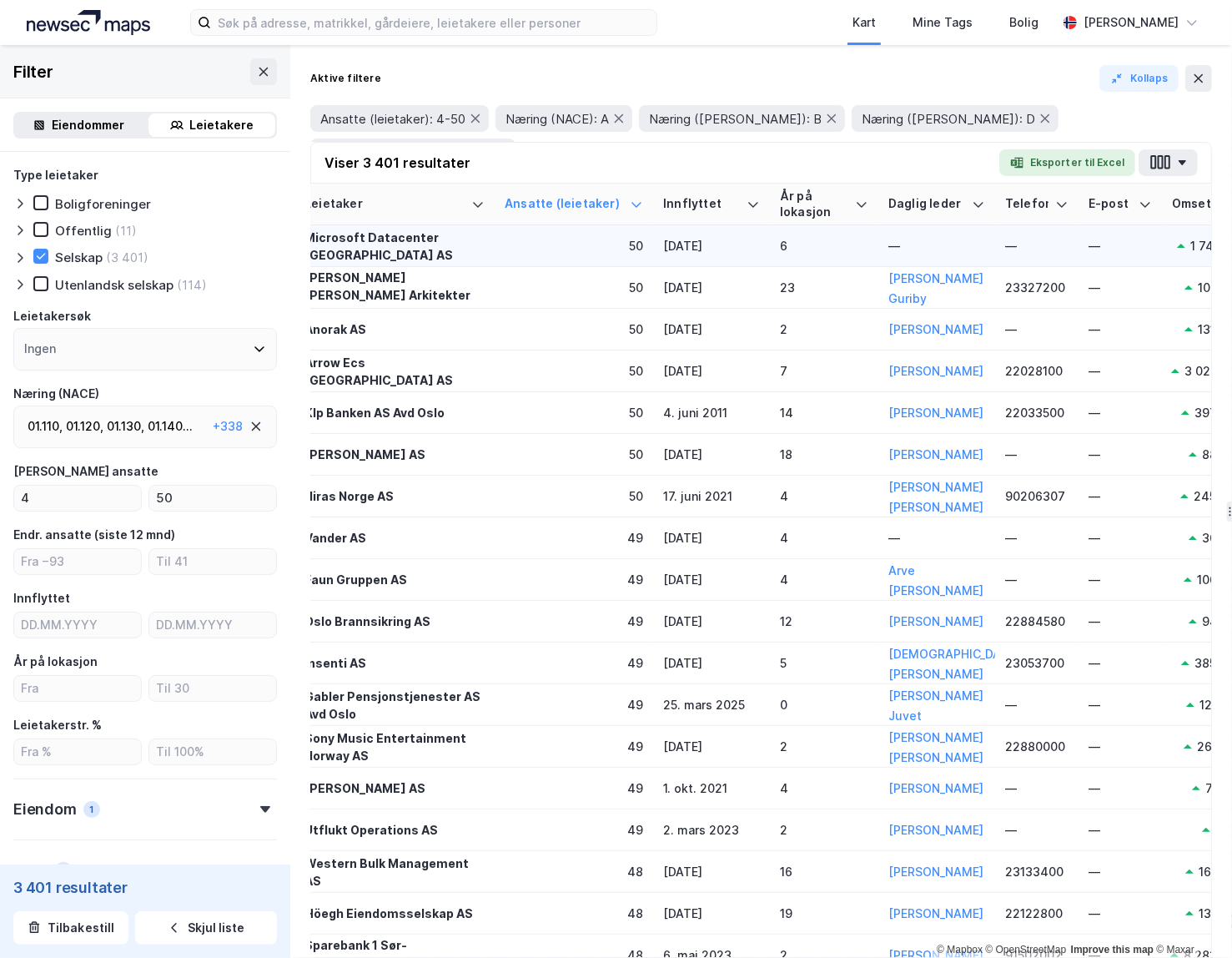
scroll to position [0, 0]
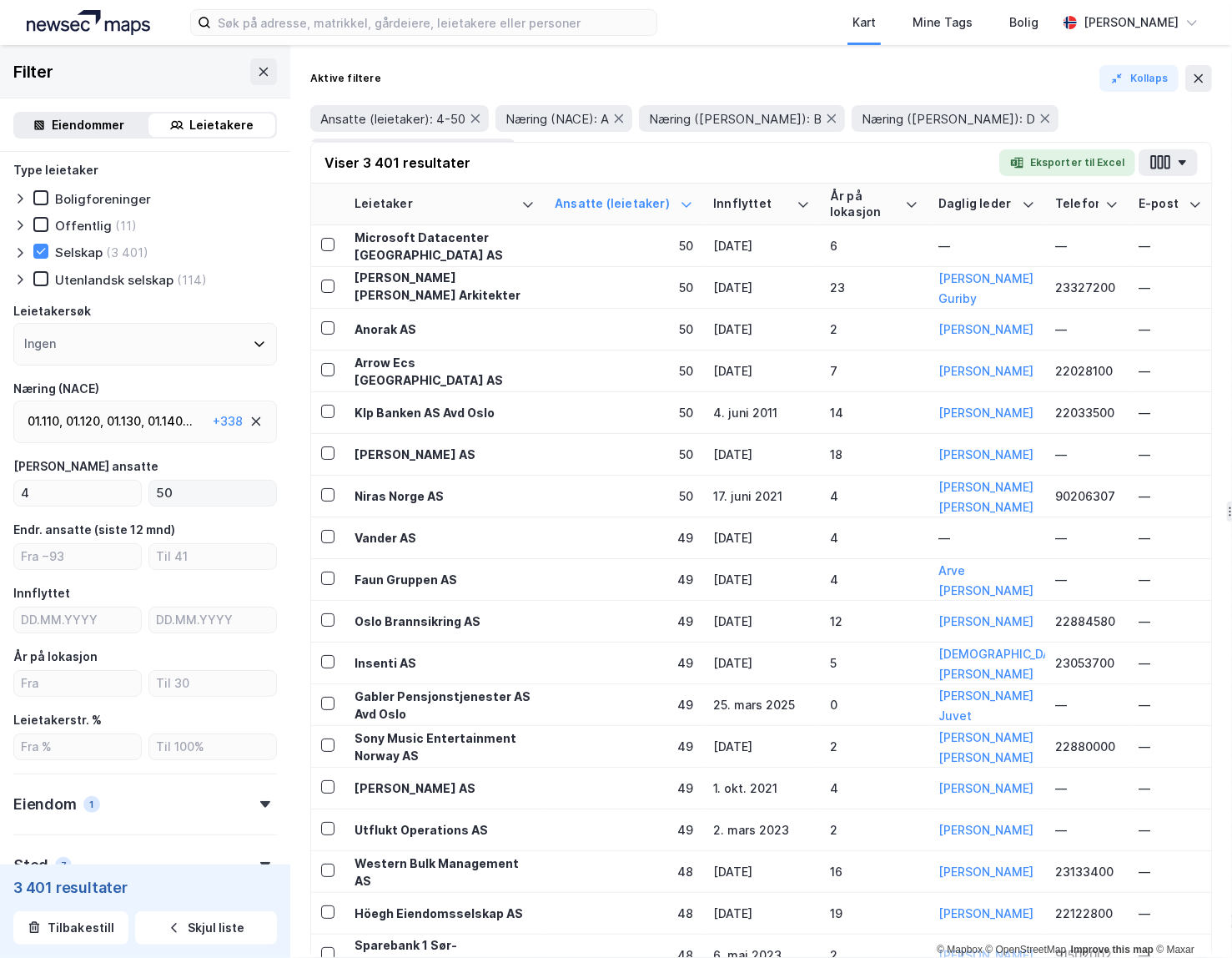
drag, startPoint x: 192, startPoint y: 493, endPoint x: 151, endPoint y: 490, distance: 41.1
click at [151, 490] on input "50" at bounding box center [212, 493] width 127 height 25
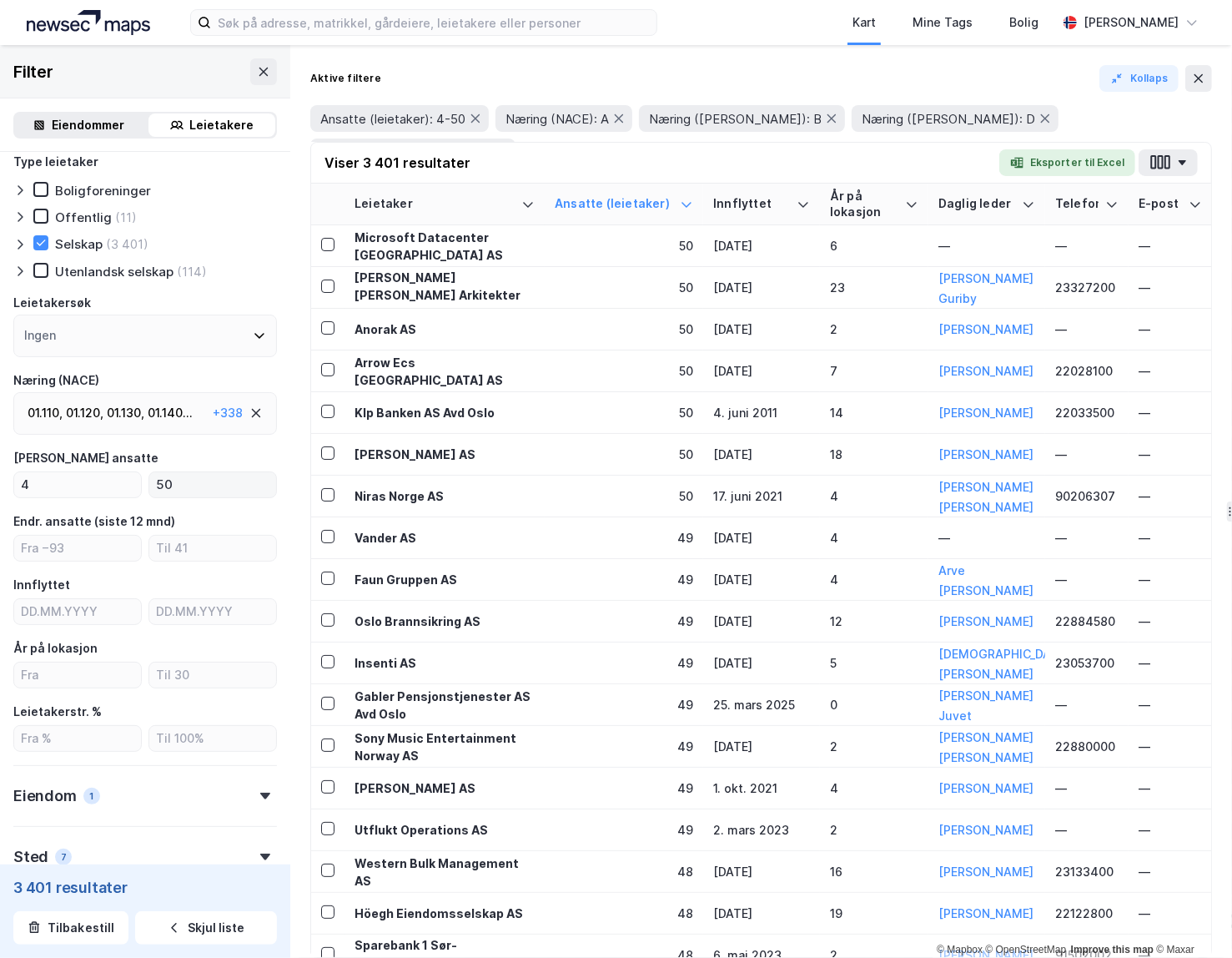
scroll to position [16, 0]
click at [180, 493] on input "50" at bounding box center [212, 482] width 127 height 25
click at [162, 480] on input "50" at bounding box center [212, 482] width 127 height 25
click at [162, 480] on input "50" at bounding box center [212, 482] width 127 height 25
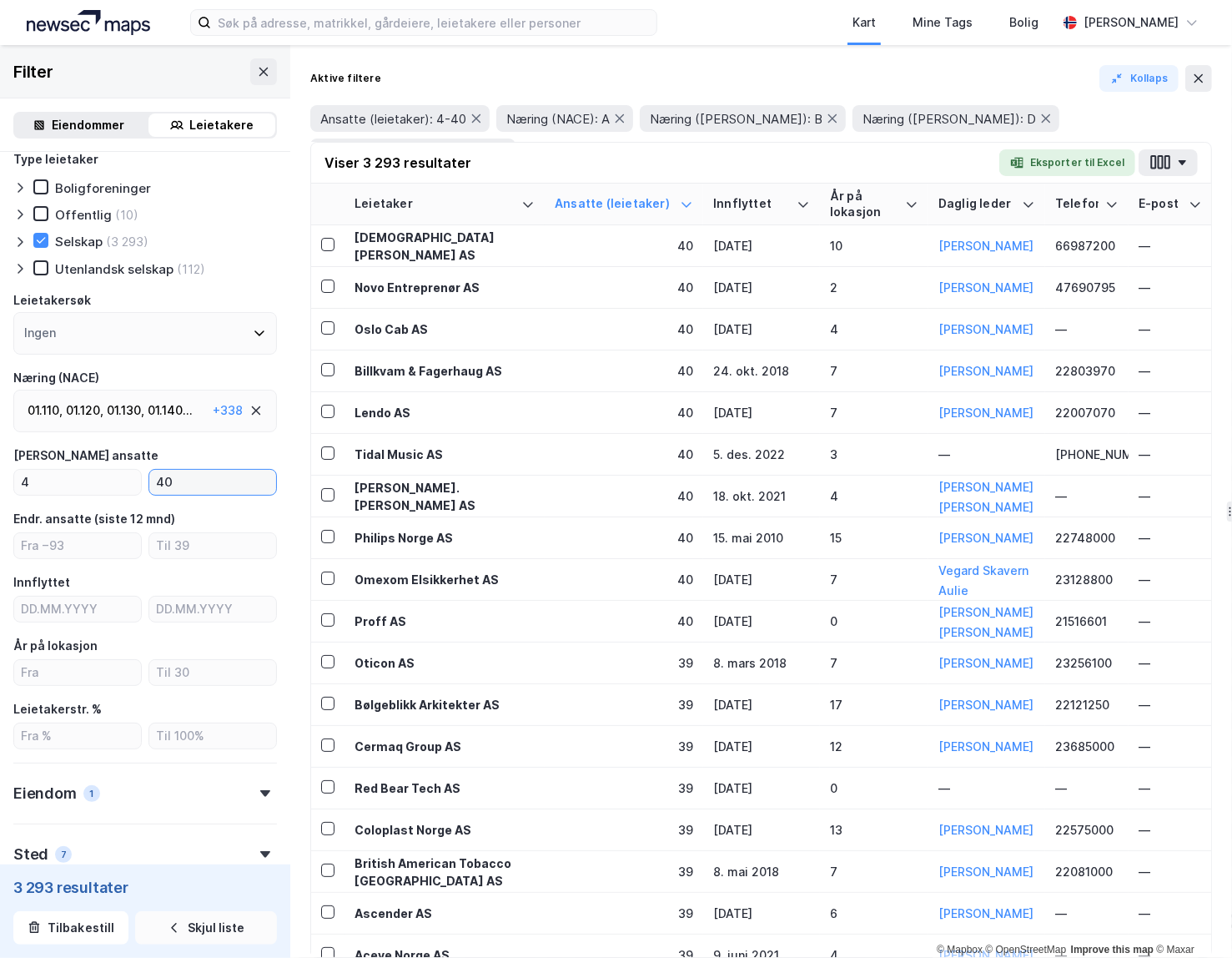
type input "40"
drag, startPoint x: 195, startPoint y: 931, endPoint x: 244, endPoint y: 865, distance: 82.2
click at [195, 931] on button "Skjul liste" at bounding box center [206, 927] width 141 height 33
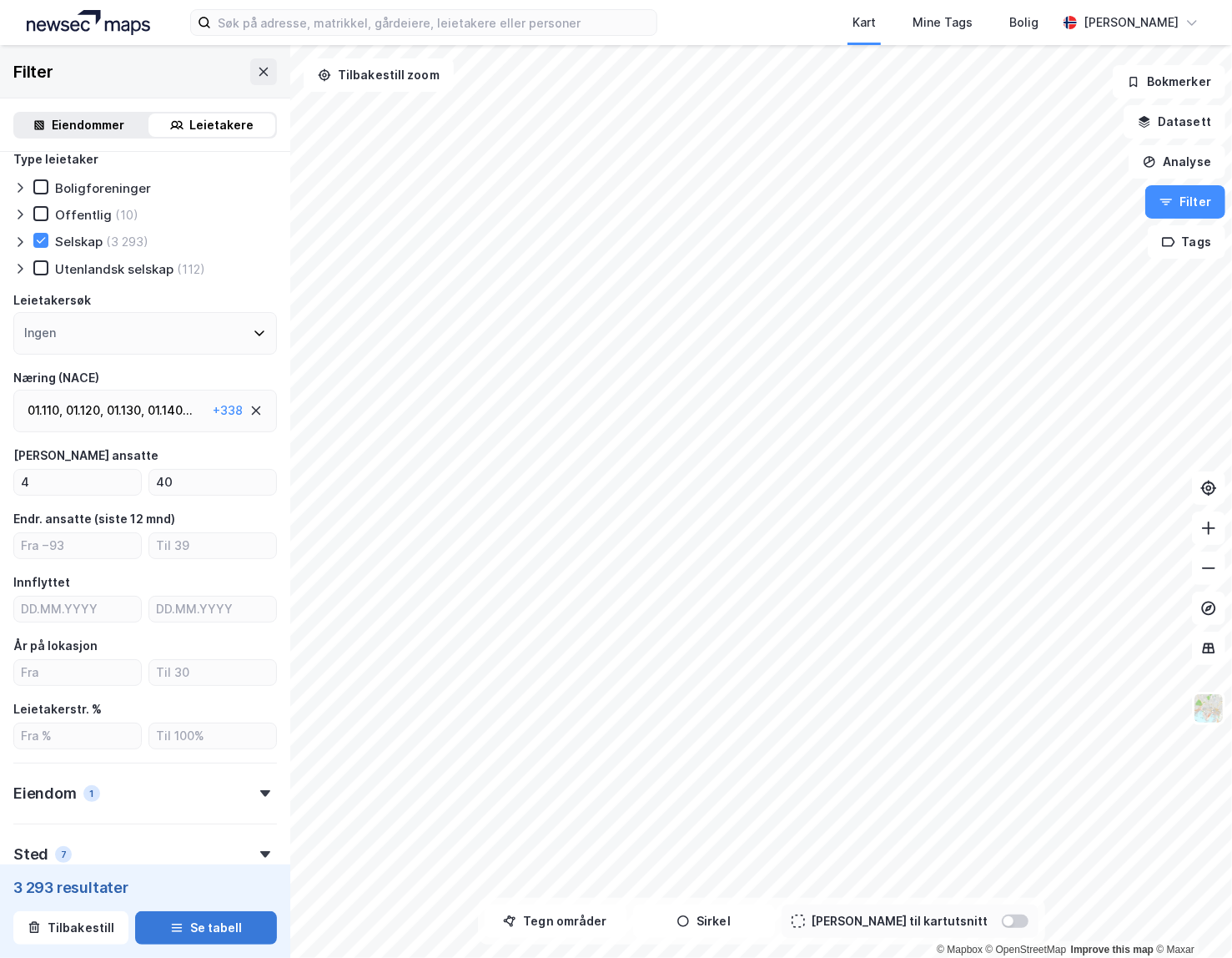
click at [210, 926] on button "Se tabell" at bounding box center [206, 927] width 141 height 33
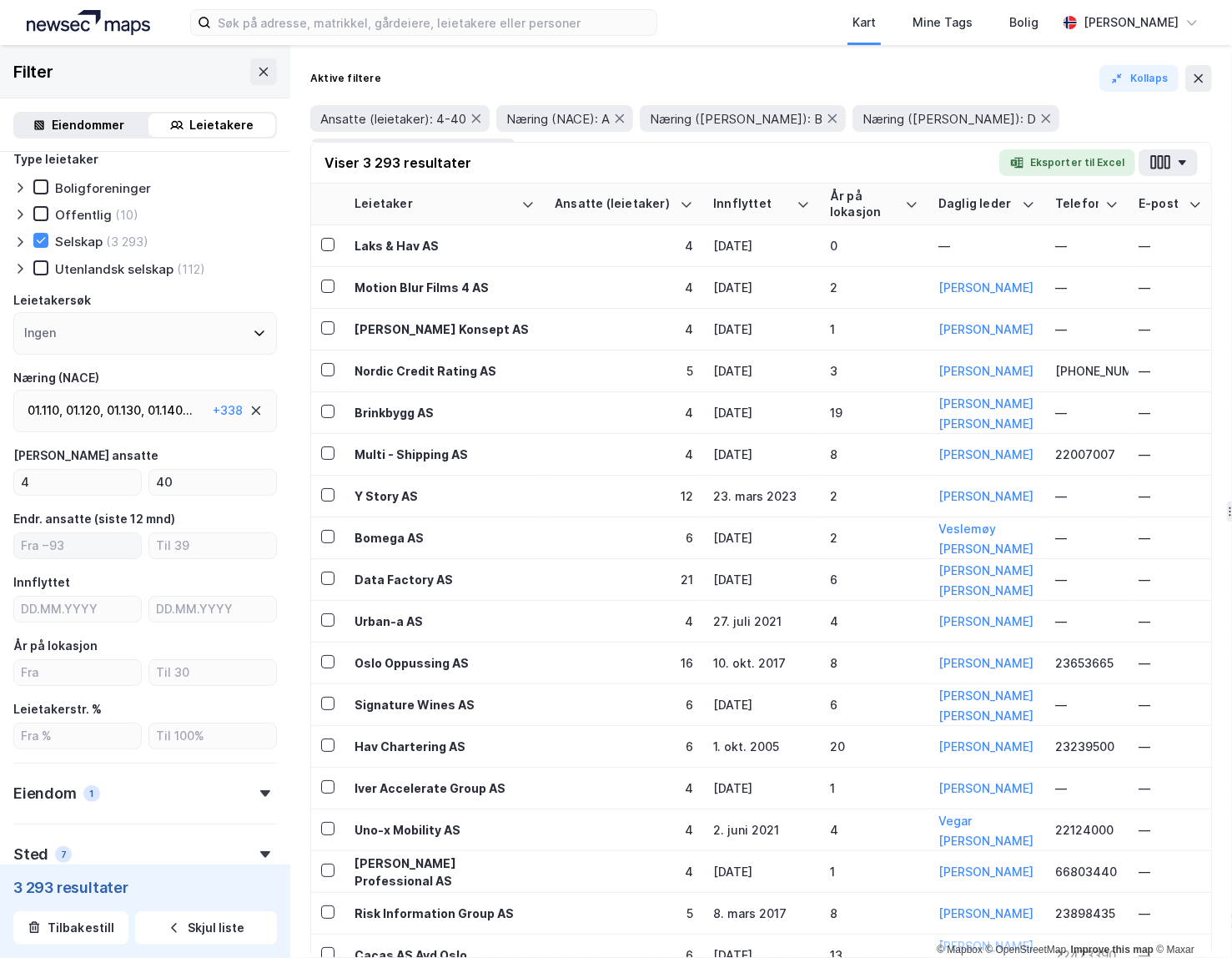
scroll to position [65, 0]
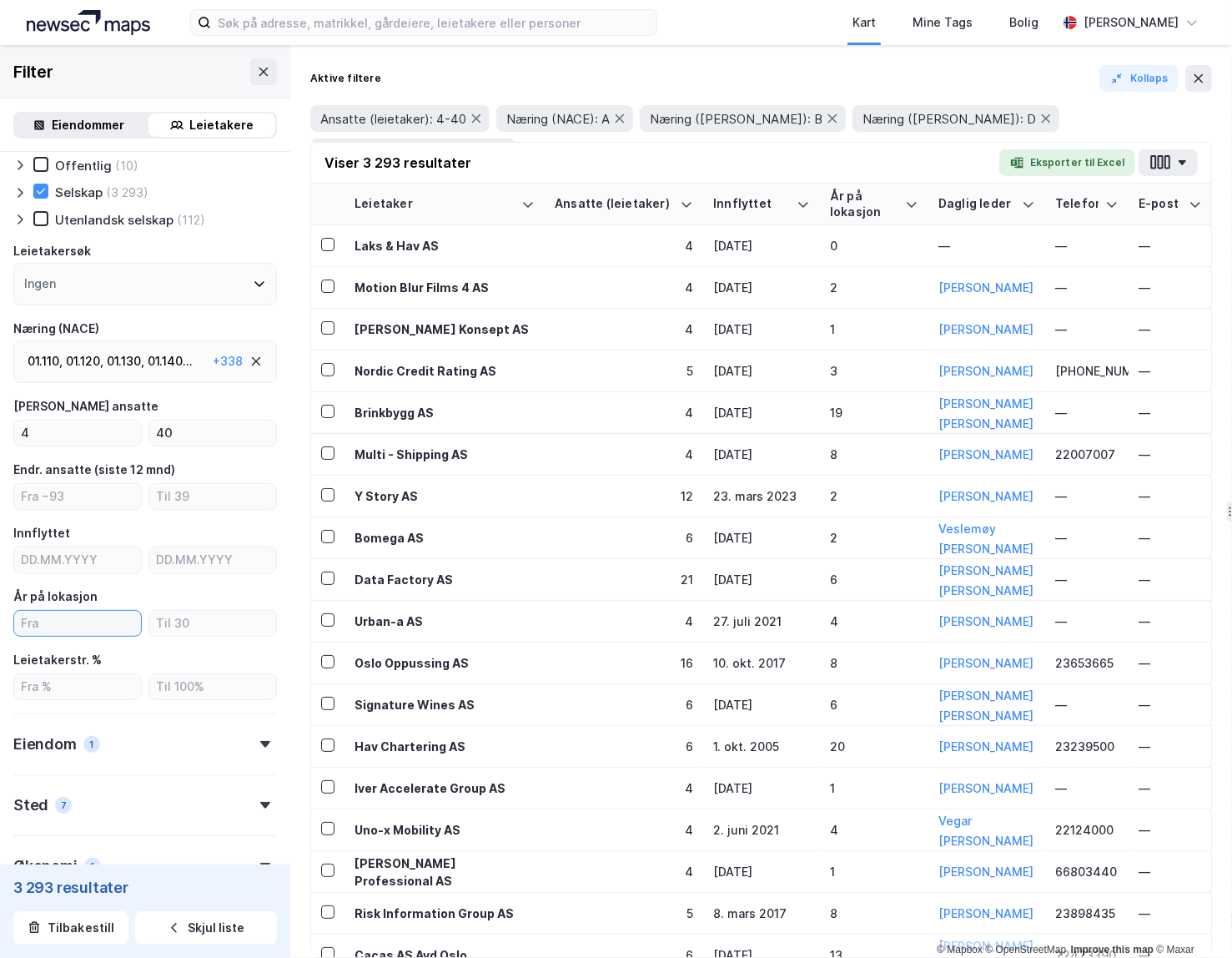
click at [80, 624] on input "number" at bounding box center [77, 623] width 127 height 25
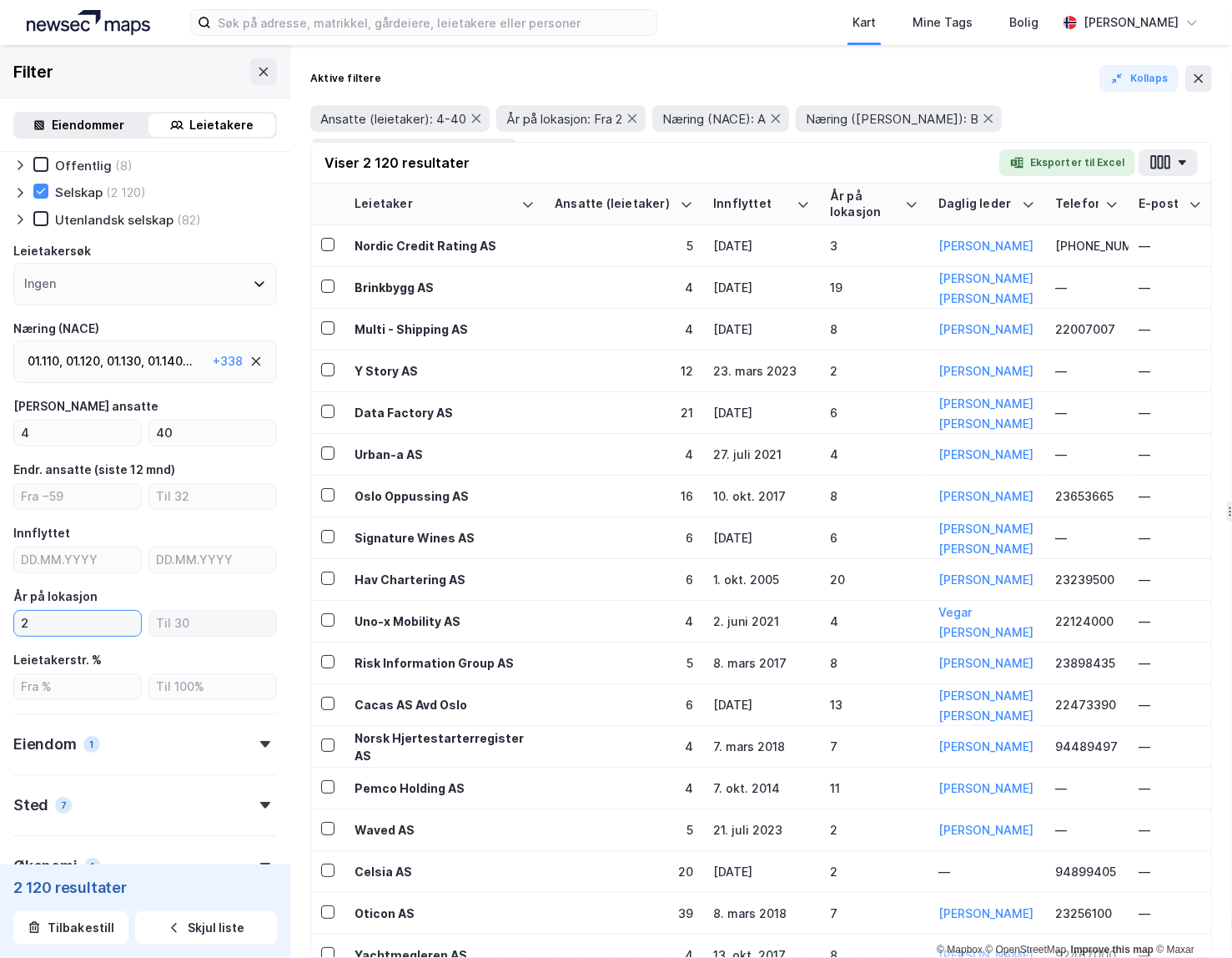
type input "2"
click at [197, 616] on input "number" at bounding box center [212, 623] width 127 height 25
type input "5"
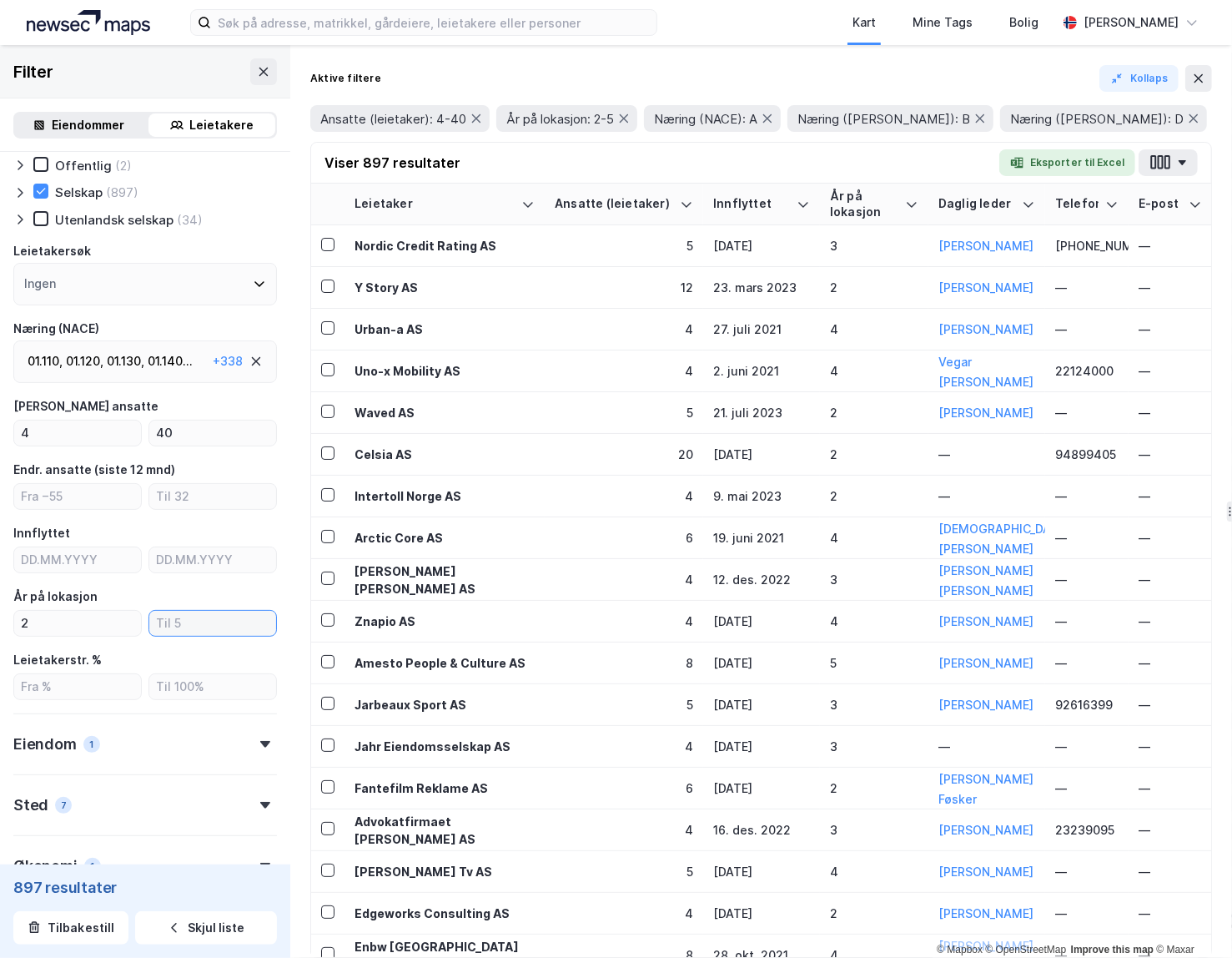
type input "6"
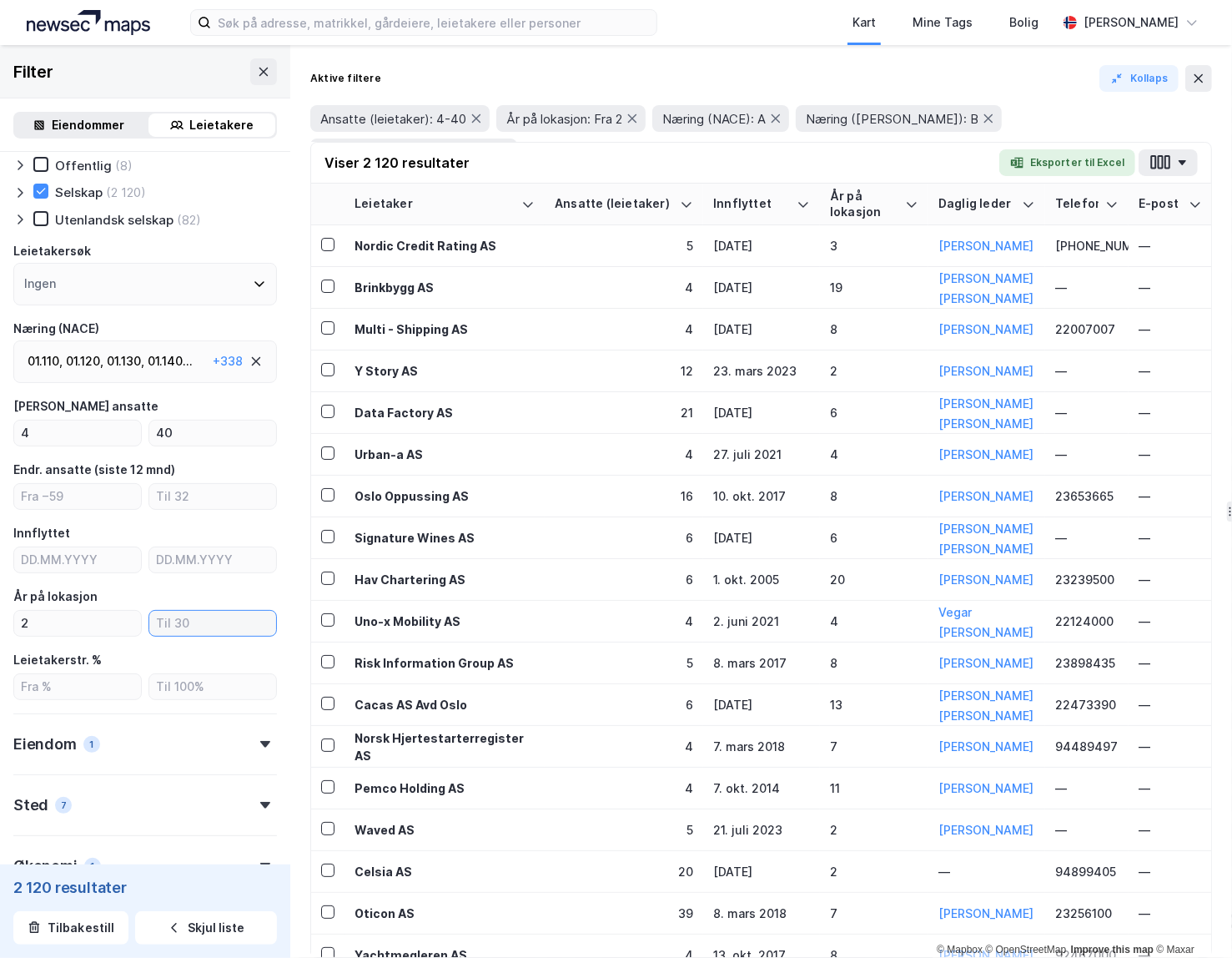
type input "8"
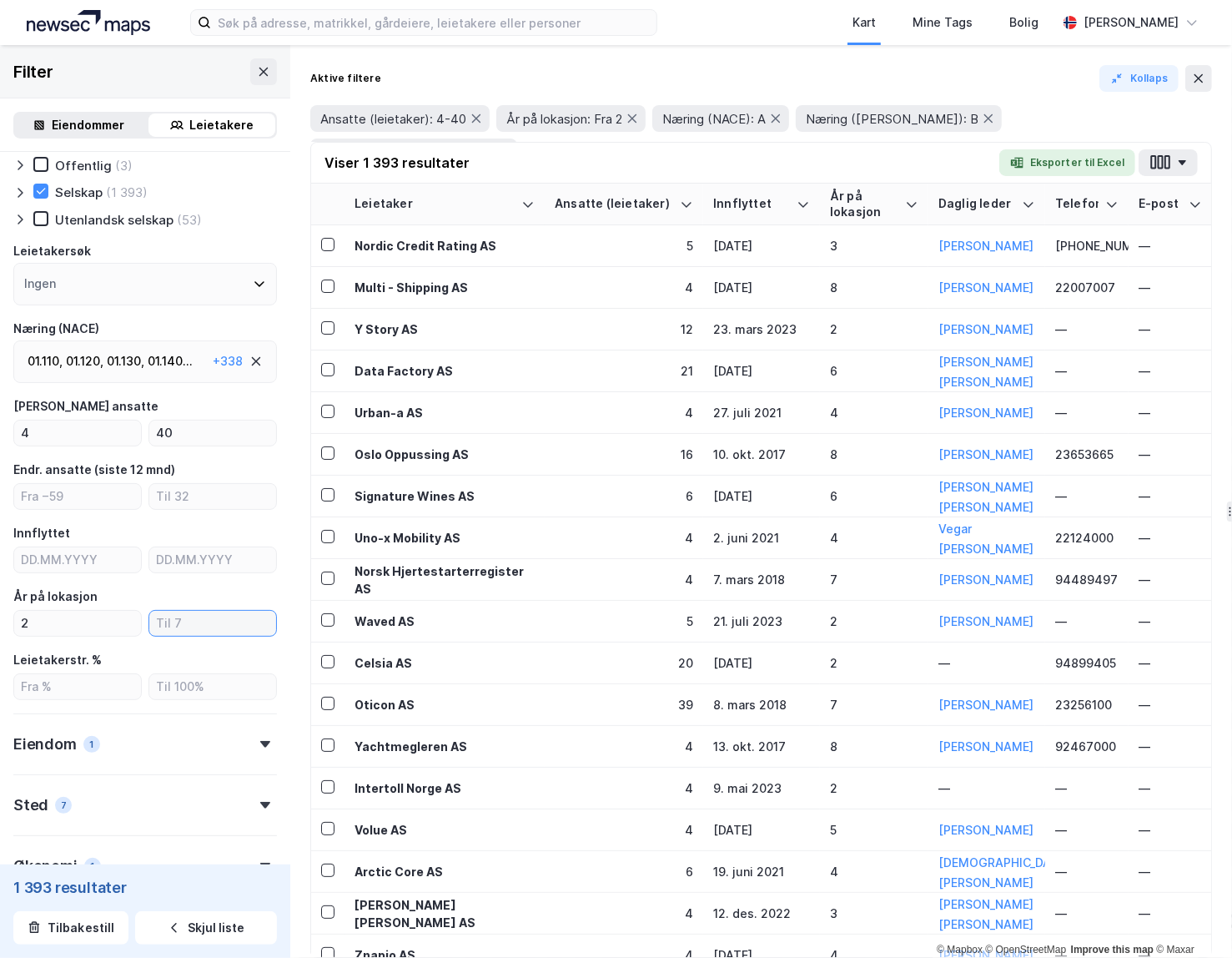
type input "9"
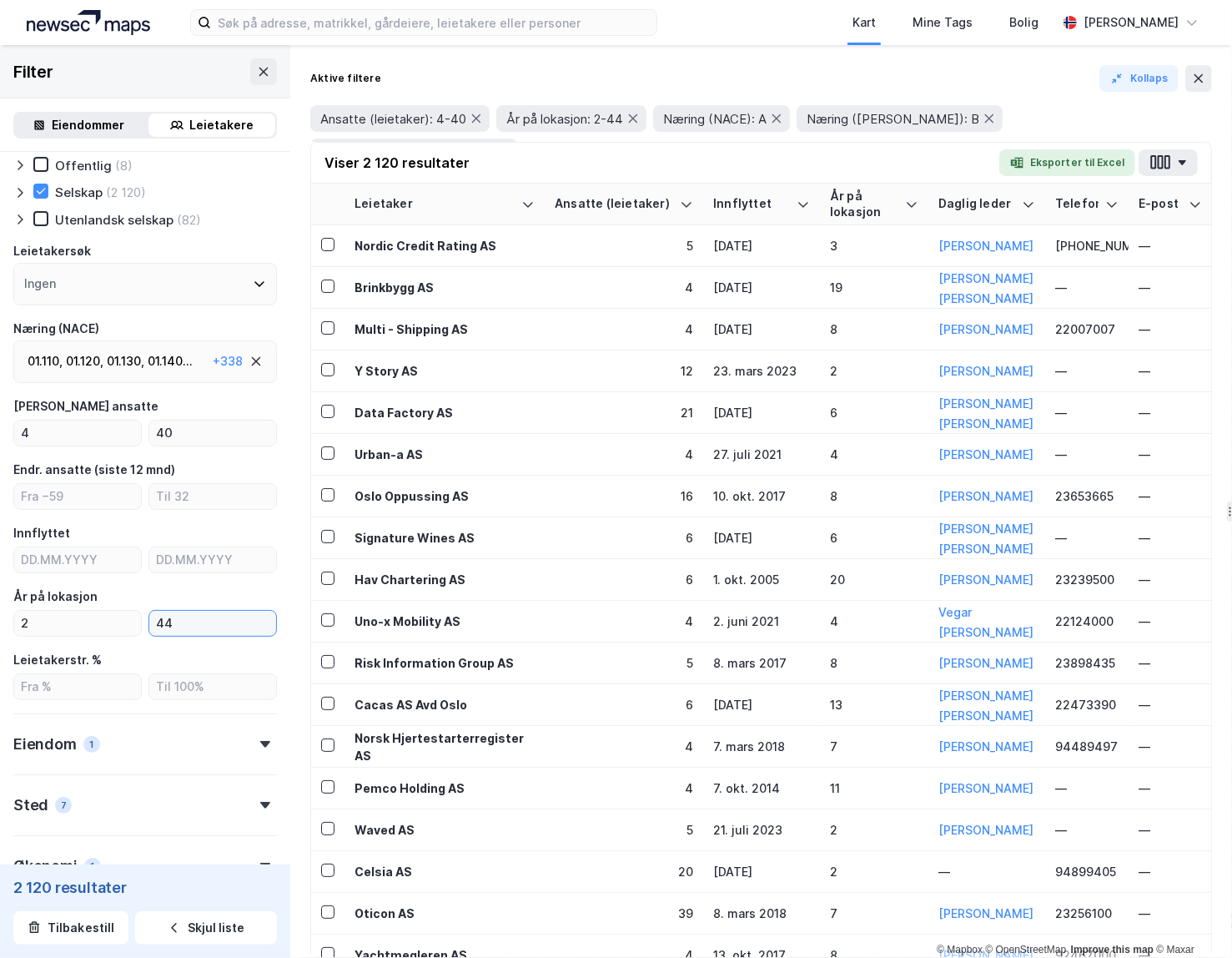
type input "4"
drag, startPoint x: 554, startPoint y: 67, endPoint x: 452, endPoint y: 179, distance: 151.5
click at [554, 67] on div "Aktive filtere Kollaps" at bounding box center [761, 79] width 902 height 27
drag, startPoint x: 46, startPoint y: 625, endPoint x: 17, endPoint y: 624, distance: 29.0
click at [17, 624] on input "2" at bounding box center [77, 623] width 127 height 25
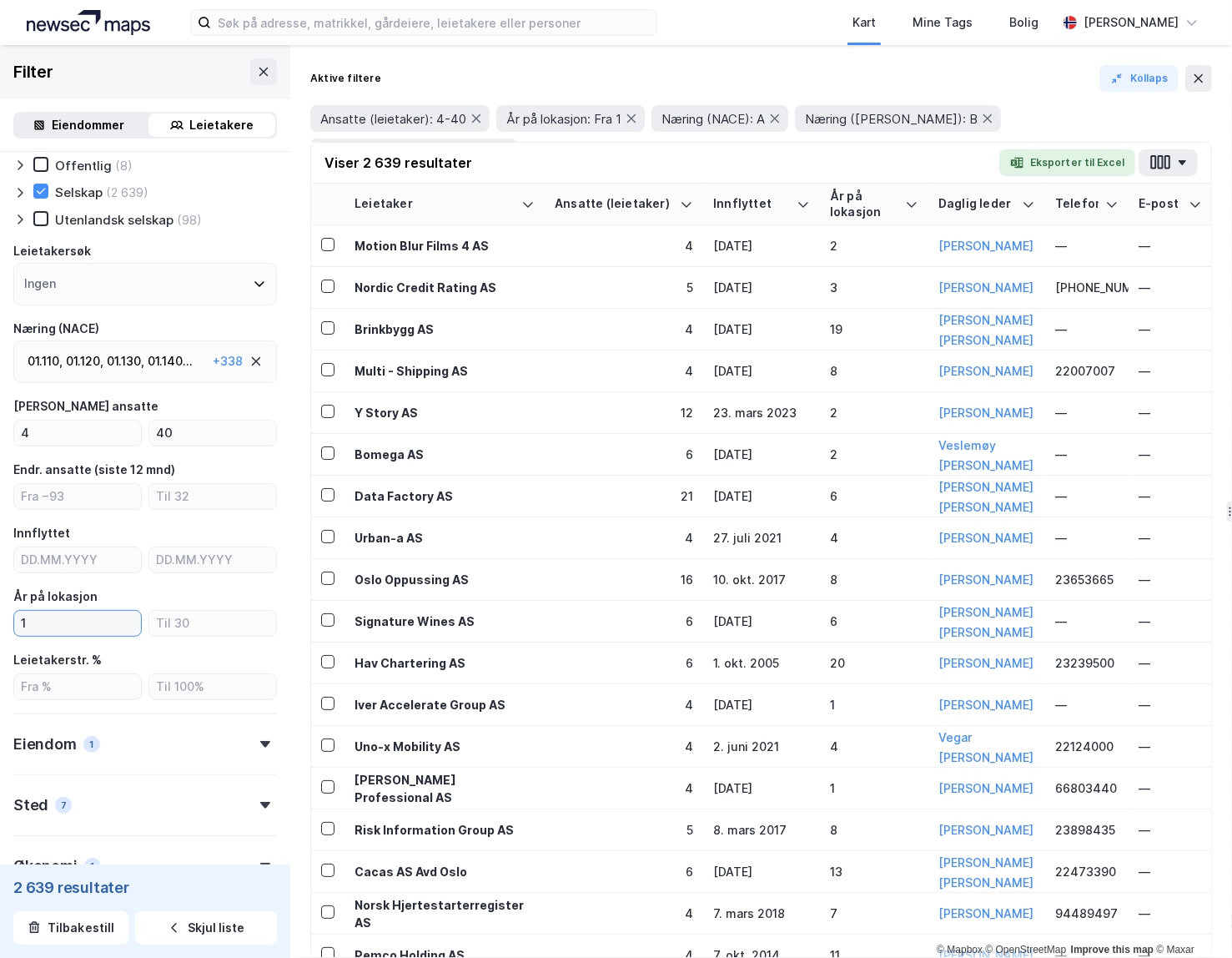
type input "1"
click at [558, 64] on div "Aktive filtere Kollaps Ansatte (leietaker): 4-40 År på lokasjon: Fra 1 Næring (…" at bounding box center [761, 501] width 941 height 913
click at [233, 913] on button "Skjul liste" at bounding box center [206, 927] width 141 height 33
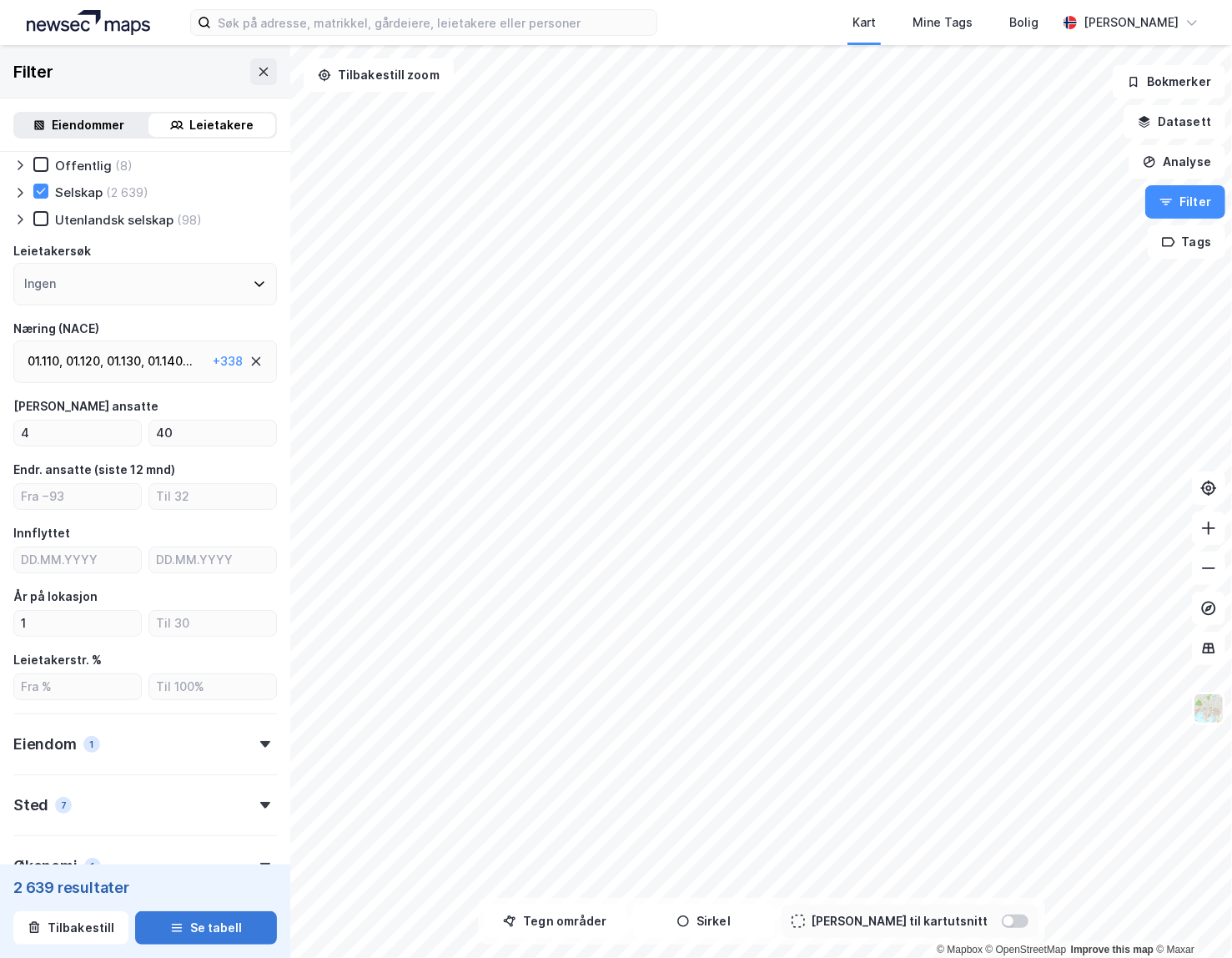
click at [211, 929] on button "Se tabell" at bounding box center [206, 927] width 141 height 33
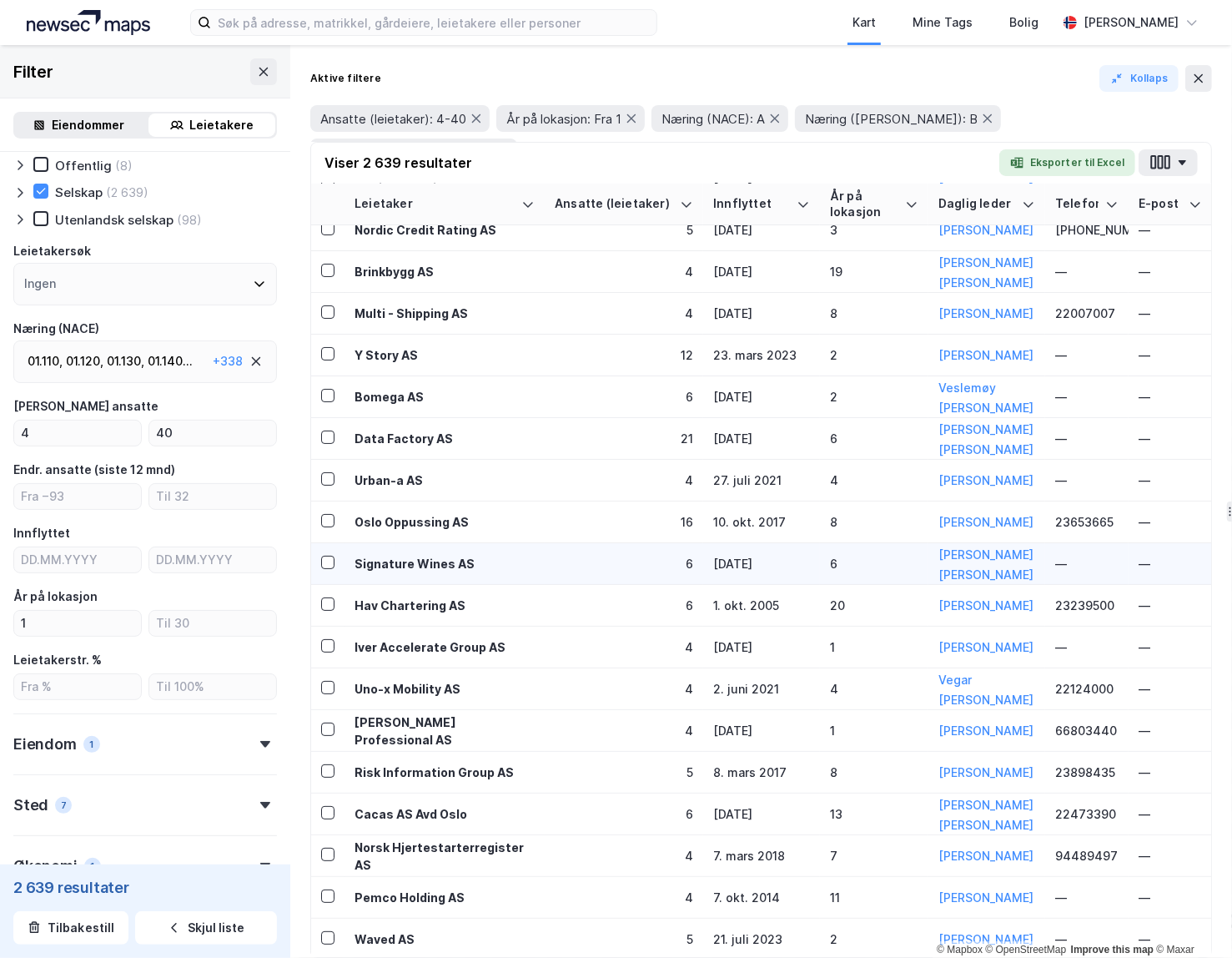
scroll to position [64, 0]
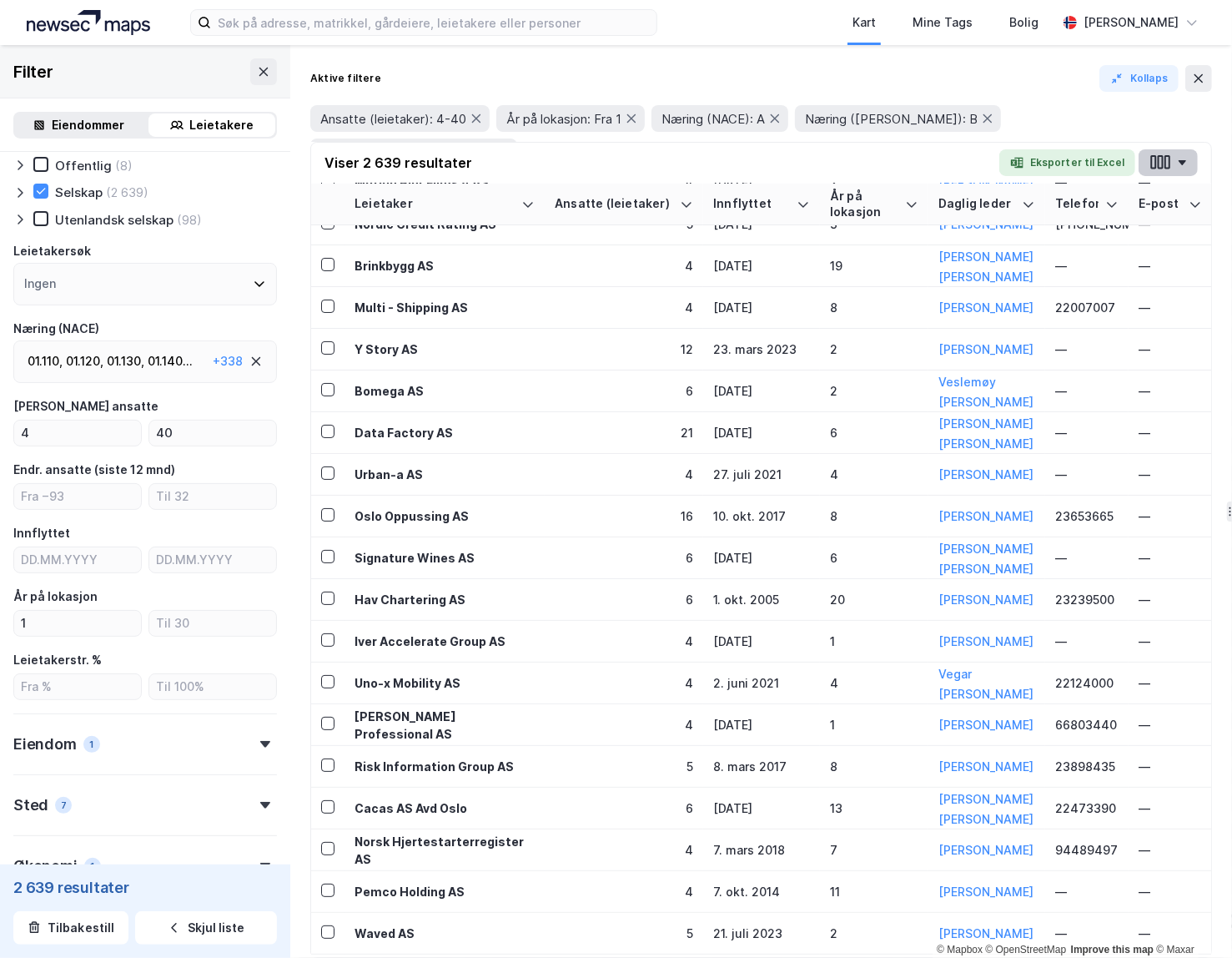
click at [818, 162] on icon "button" at bounding box center [1160, 162] width 22 height 17
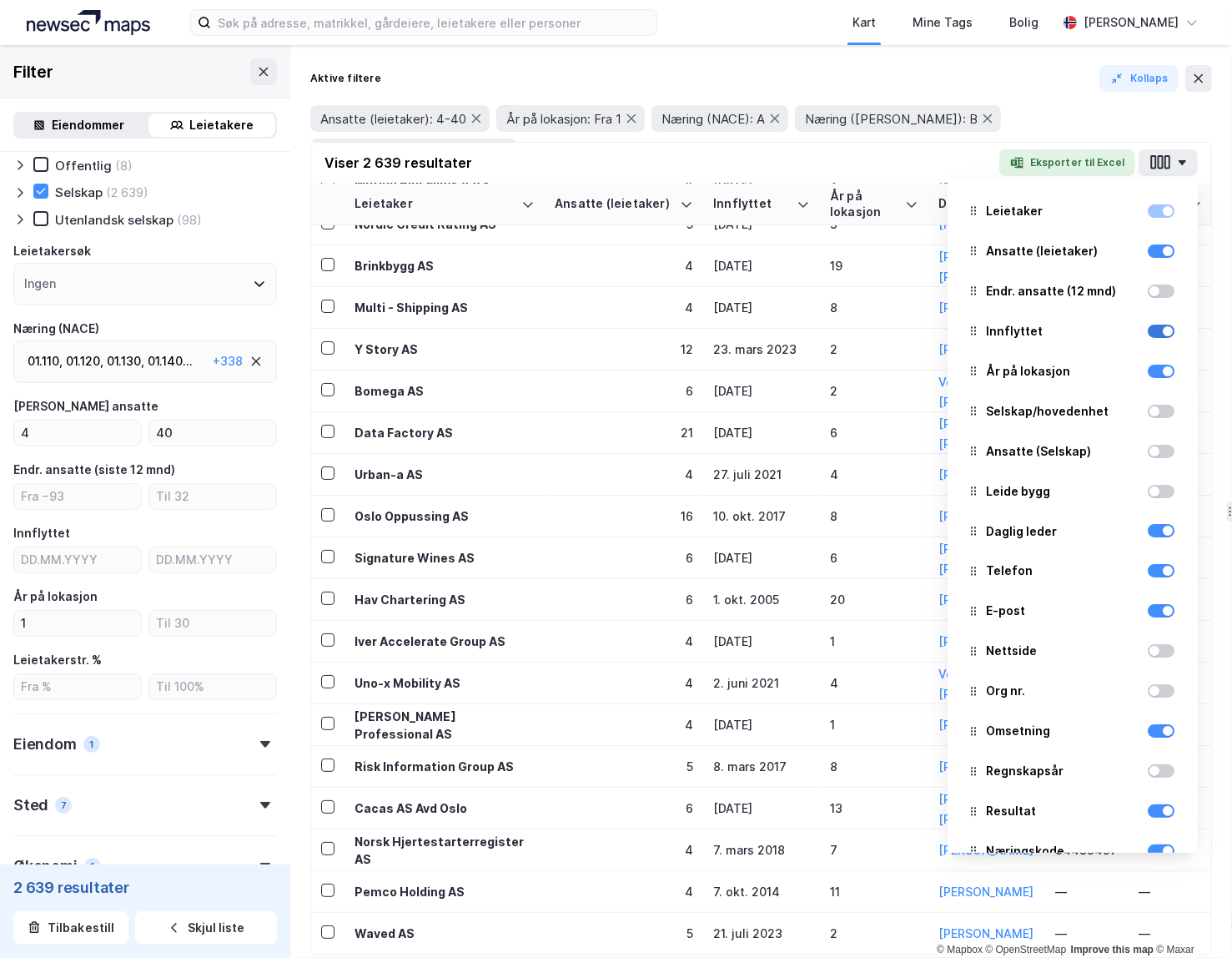
click at [818, 334] on div at bounding box center [1167, 330] width 10 height 10
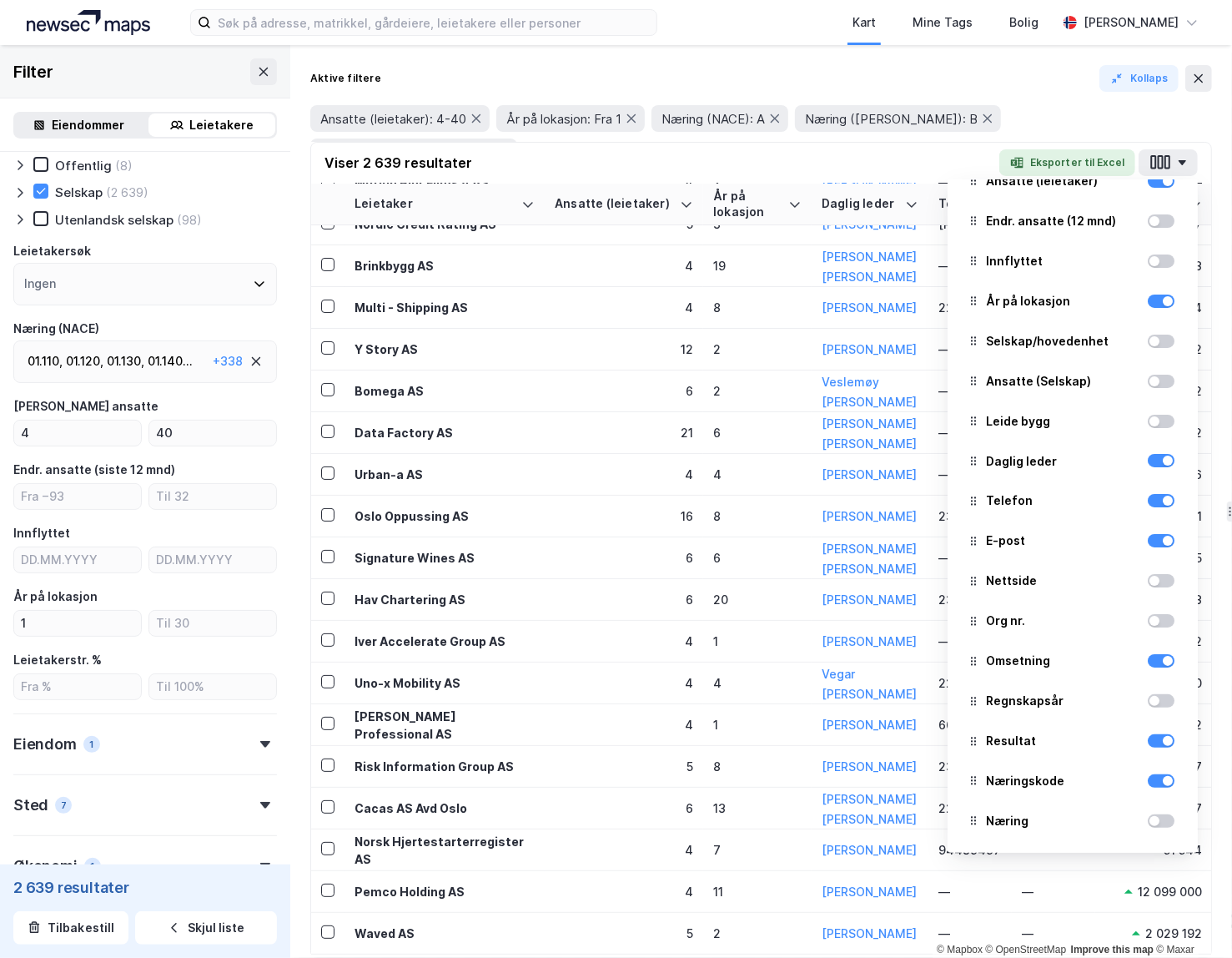
scroll to position [68, 0]
click at [818, 507] on div at bounding box center [1160, 501] width 27 height 13
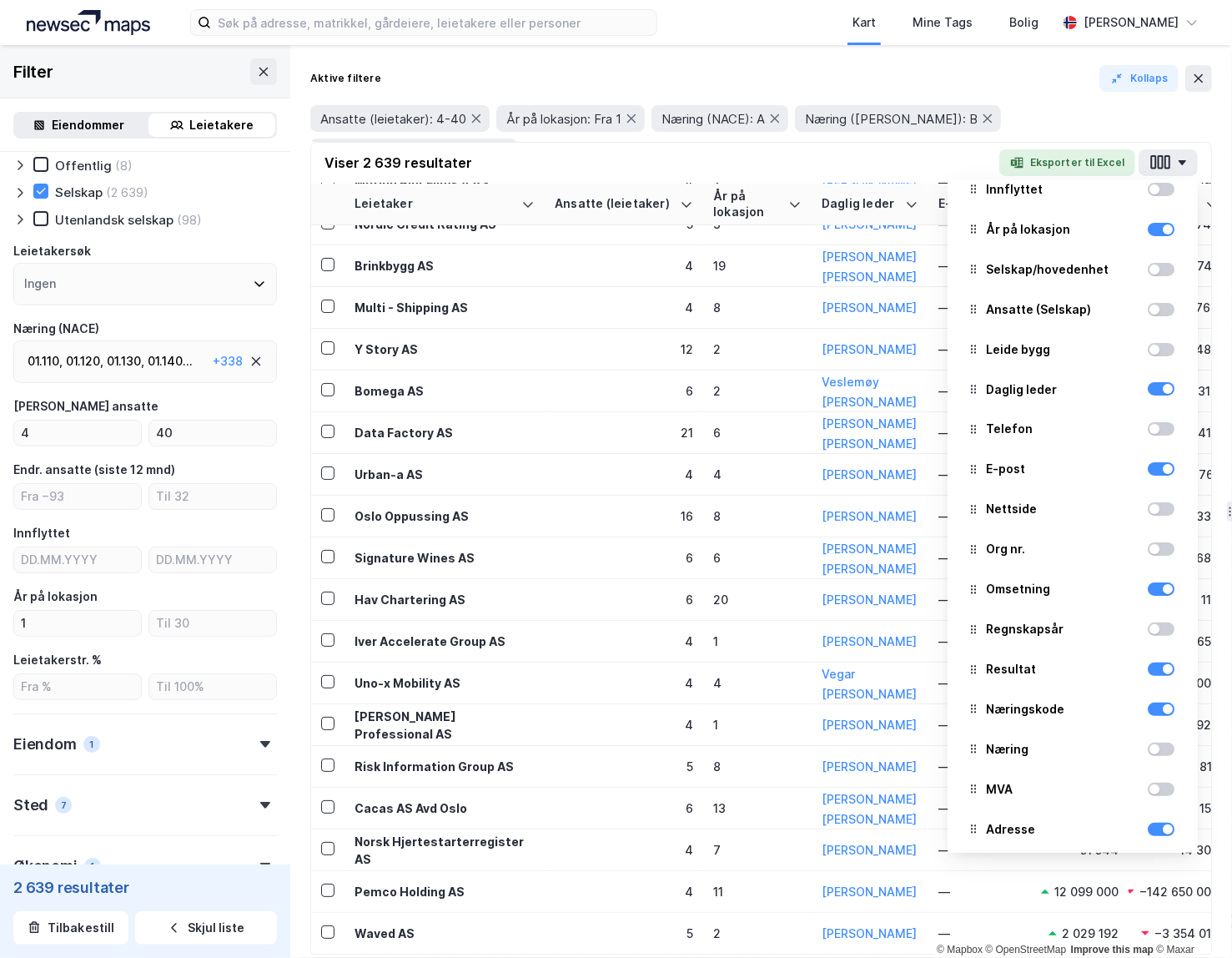
scroll to position [148, 0]
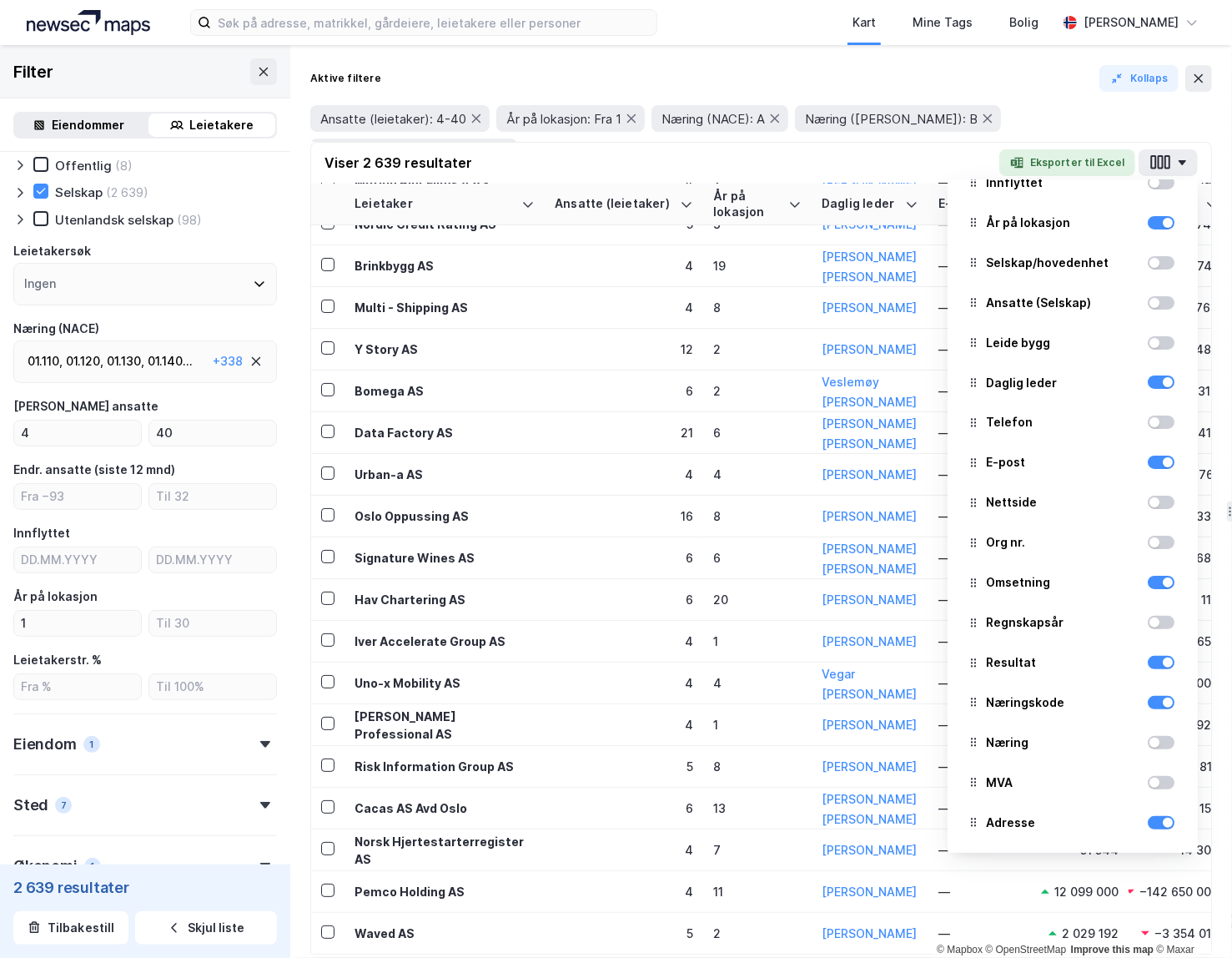
click at [818, 589] on div at bounding box center [1160, 582] width 27 height 20
click at [818, 700] on div at bounding box center [1160, 702] width 27 height 13
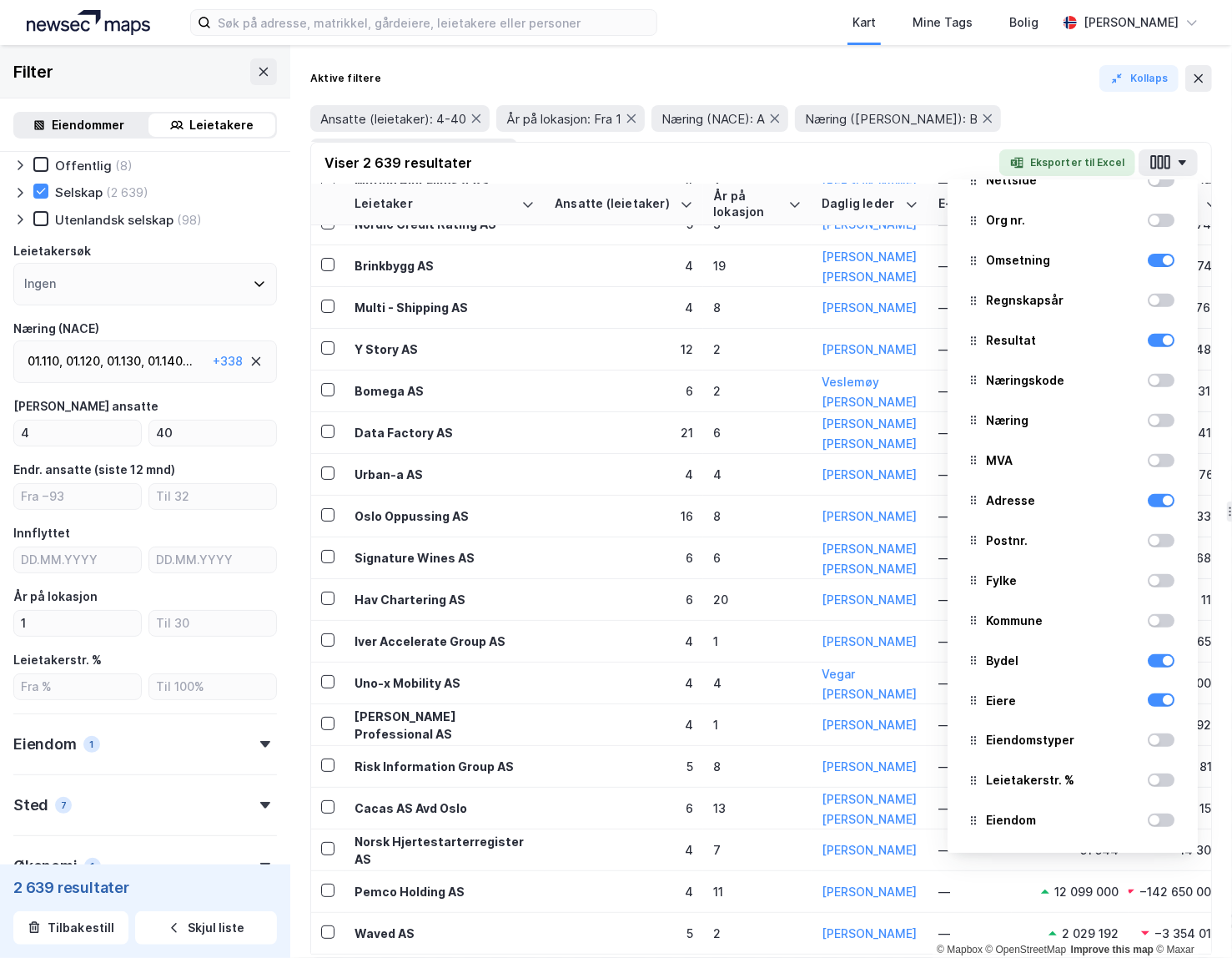
scroll to position [472, 0]
click at [818, 667] on div "Bydel" at bounding box center [1072, 659] width 224 height 37
click at [818, 704] on div at bounding box center [1160, 699] width 27 height 20
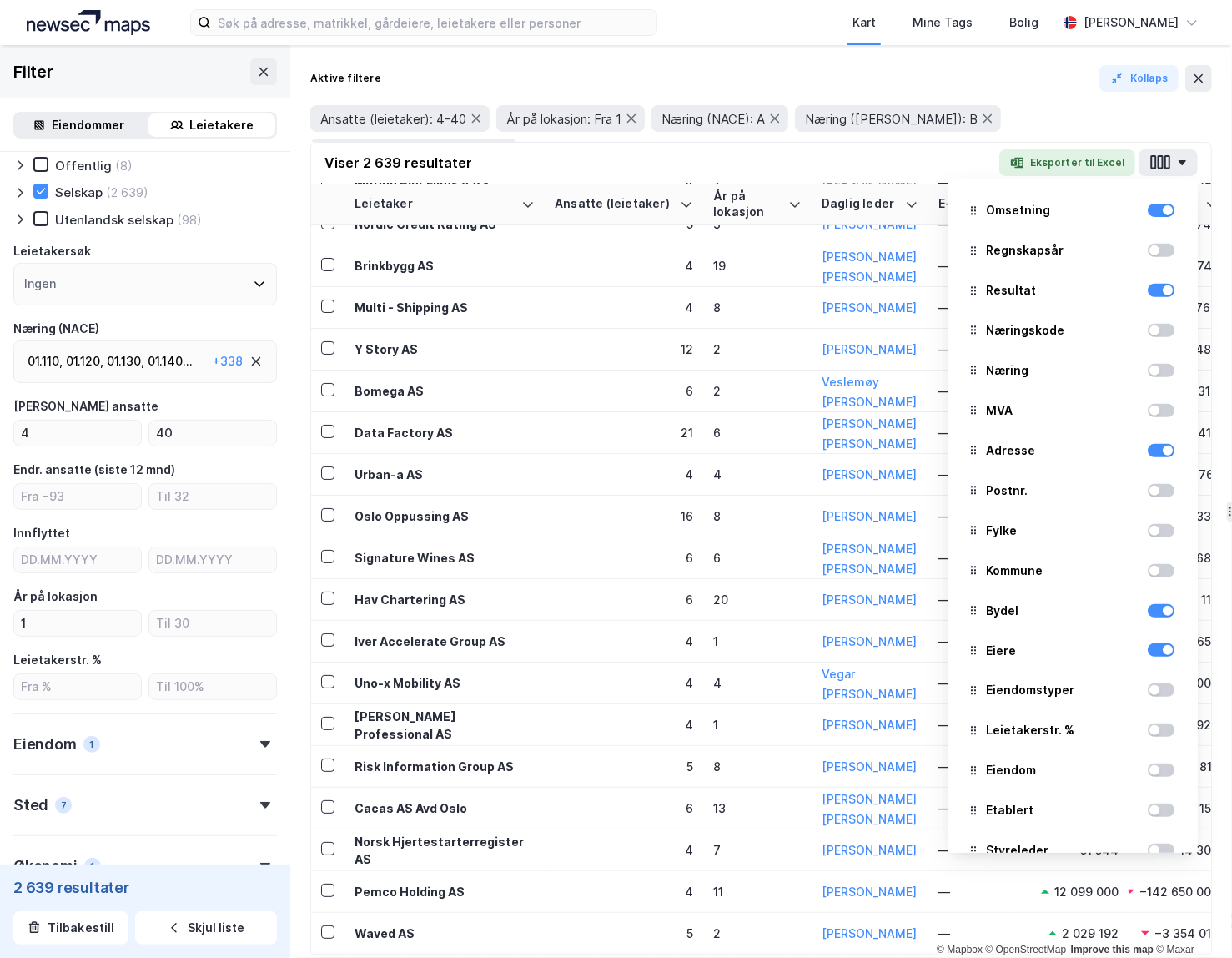
scroll to position [521, 0]
click at [818, 605] on div at bounding box center [1167, 610] width 10 height 10
click at [818, 654] on div at bounding box center [1160, 648] width 27 height 13
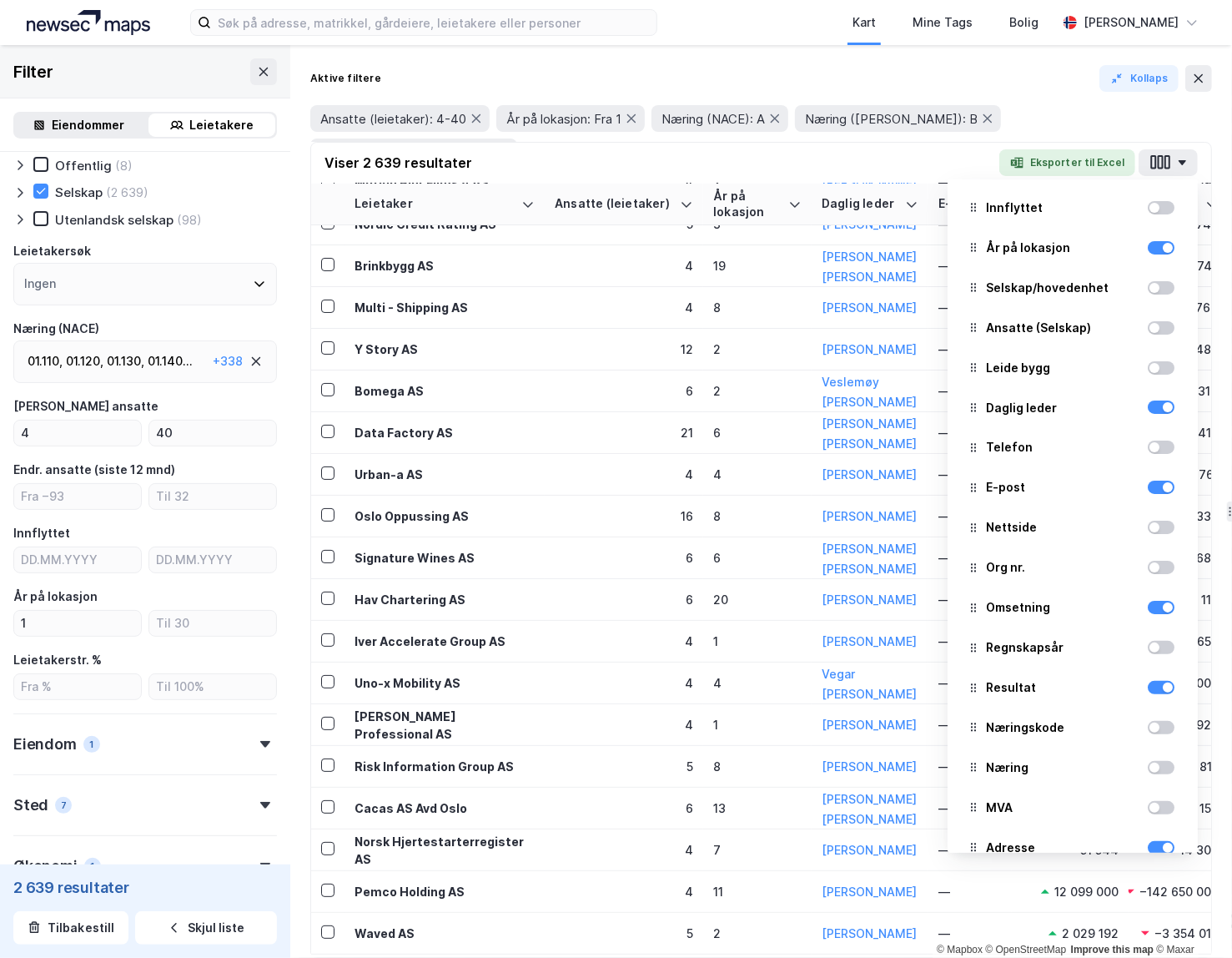
scroll to position [122, 0]
click at [818, 606] on div at bounding box center [1167, 608] width 10 height 10
click at [818, 693] on div at bounding box center [1160, 687] width 27 height 13
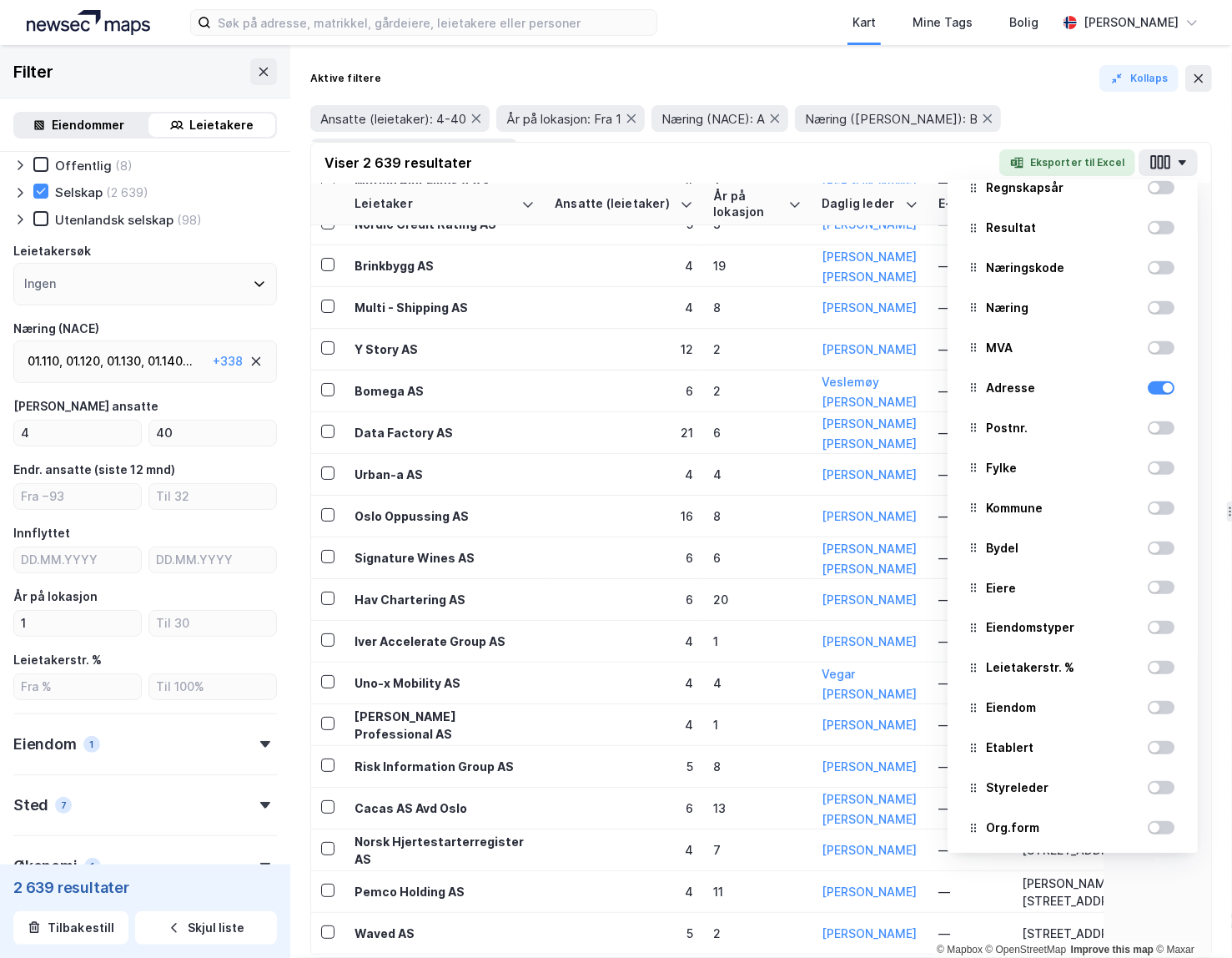
scroll to position [629, 0]
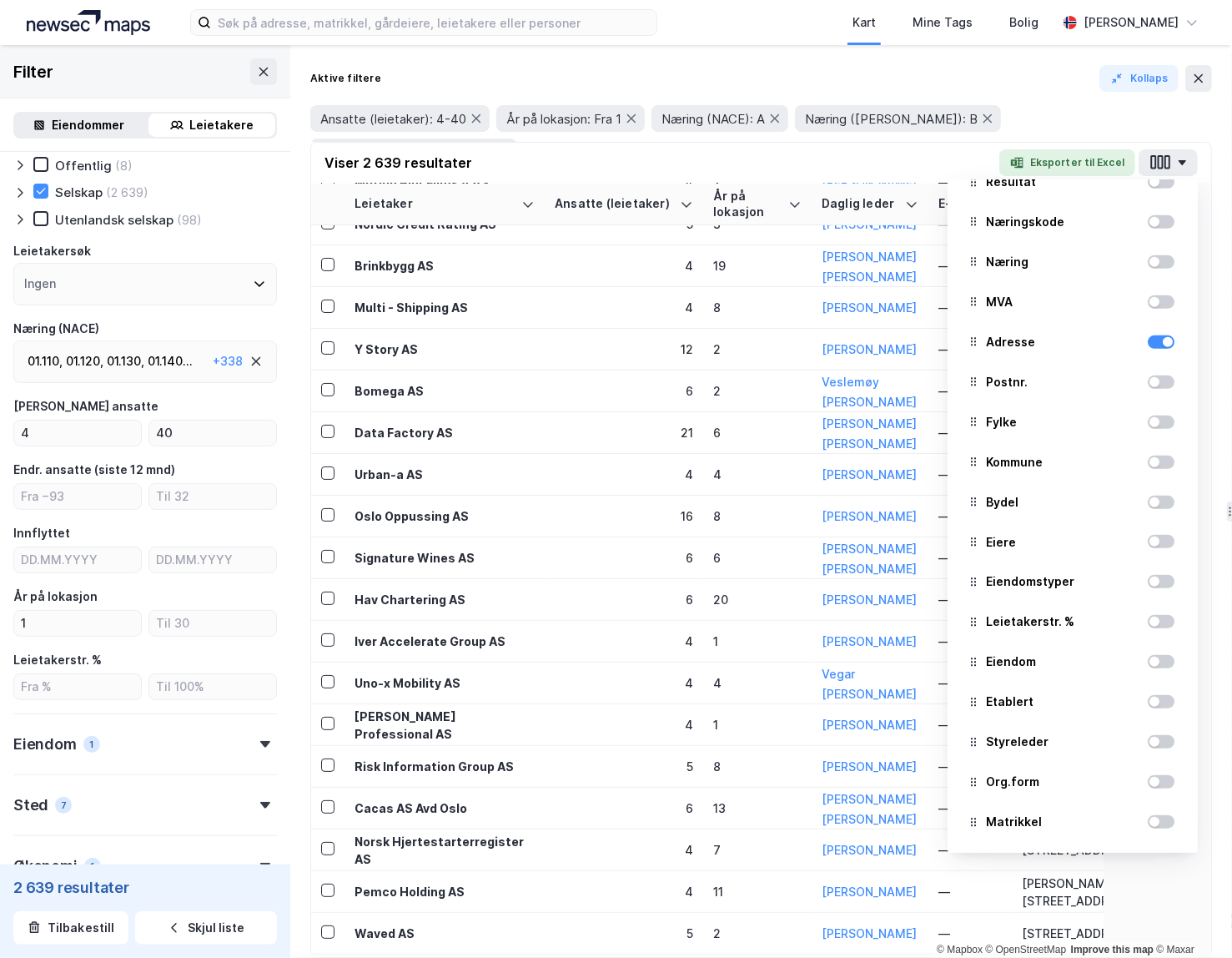
click at [818, 71] on div "Aktive filtere Kollaps" at bounding box center [761, 79] width 902 height 27
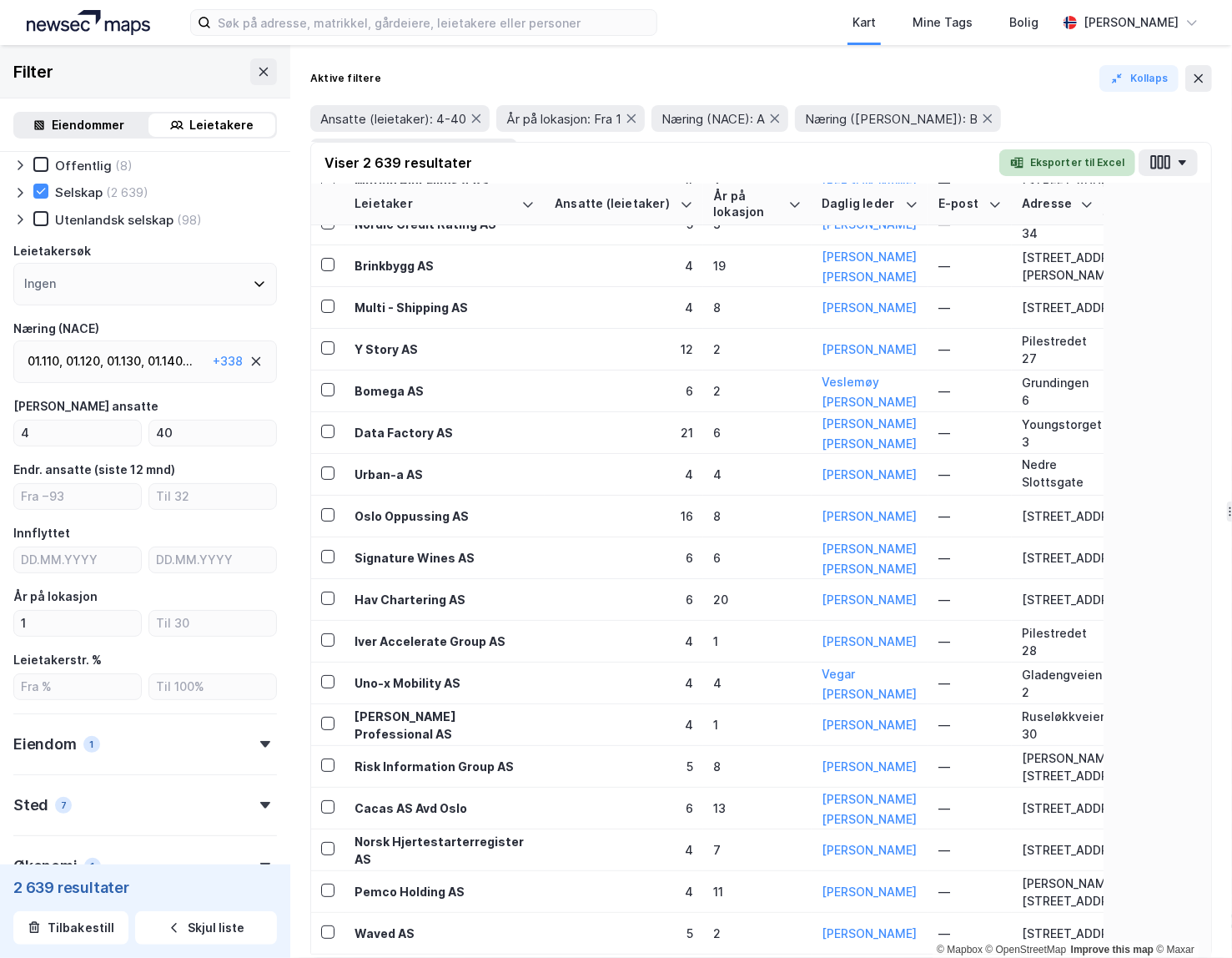
click at [818, 159] on button "Eksporter til Excel" at bounding box center [1067, 162] width 136 height 27
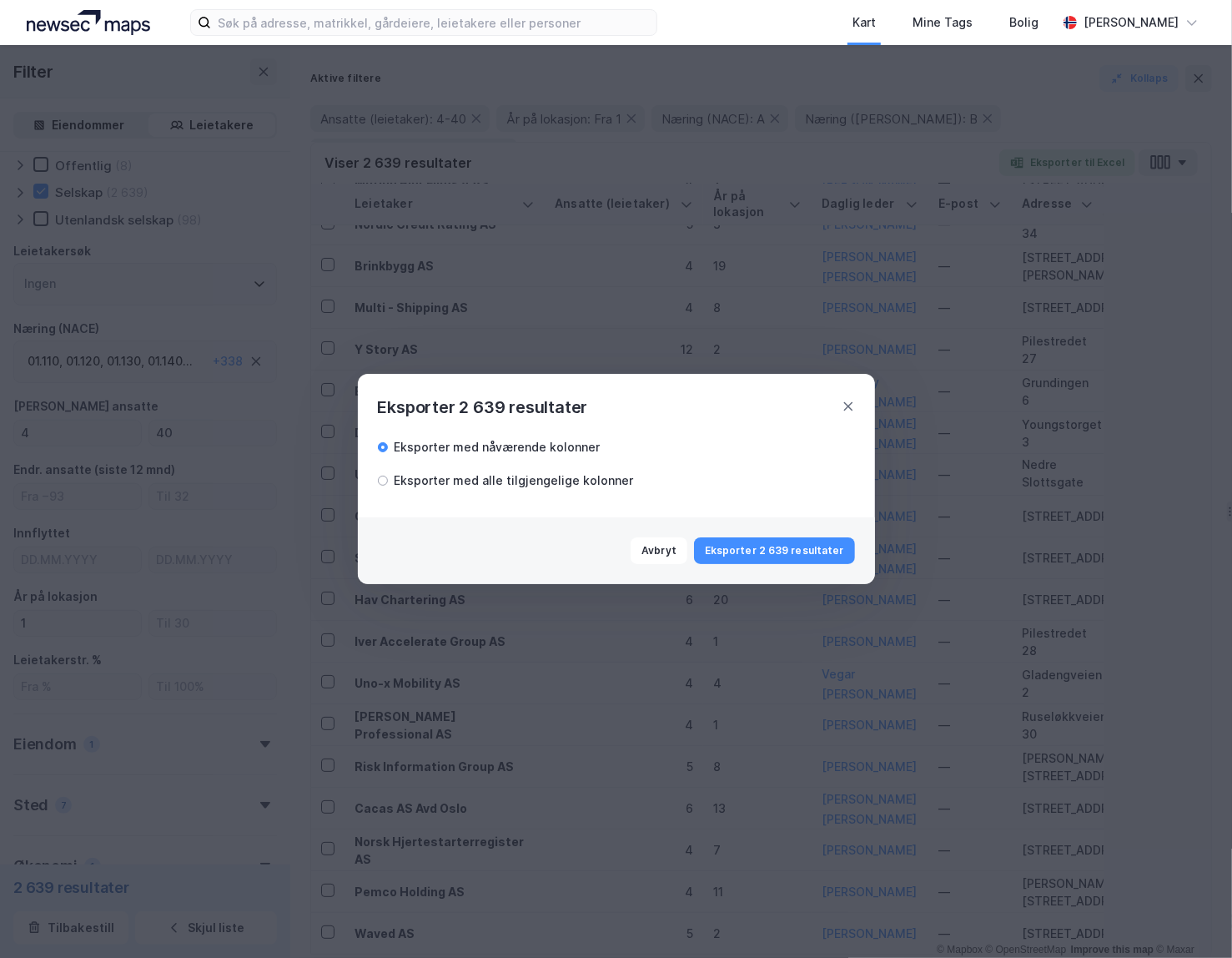
drag, startPoint x: 728, startPoint y: 556, endPoint x: 377, endPoint y: 593, distance: 352.9
click at [728, 556] on button "Eksporter 2 639 resultater" at bounding box center [774, 550] width 161 height 27
